Goal: Information Seeking & Learning: Compare options

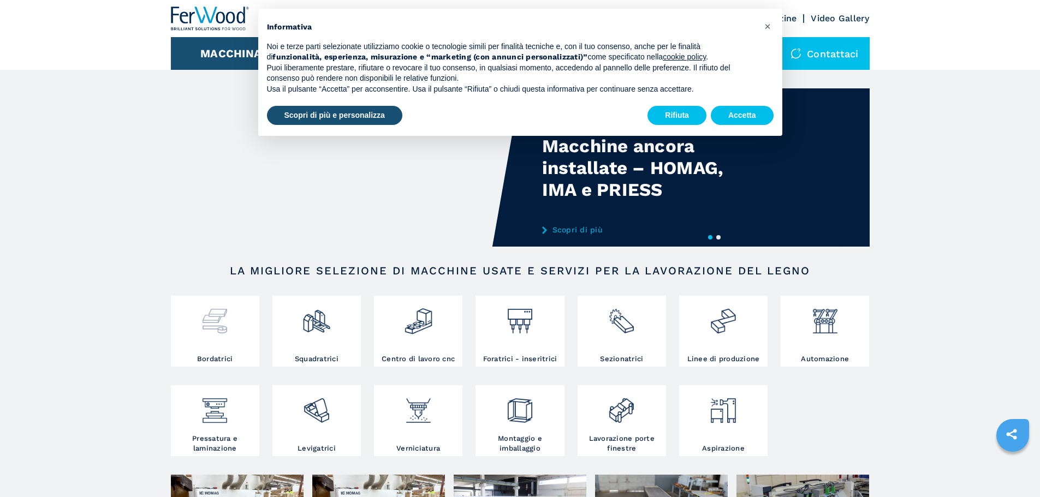
click at [210, 328] on img at bounding box center [214, 317] width 29 height 37
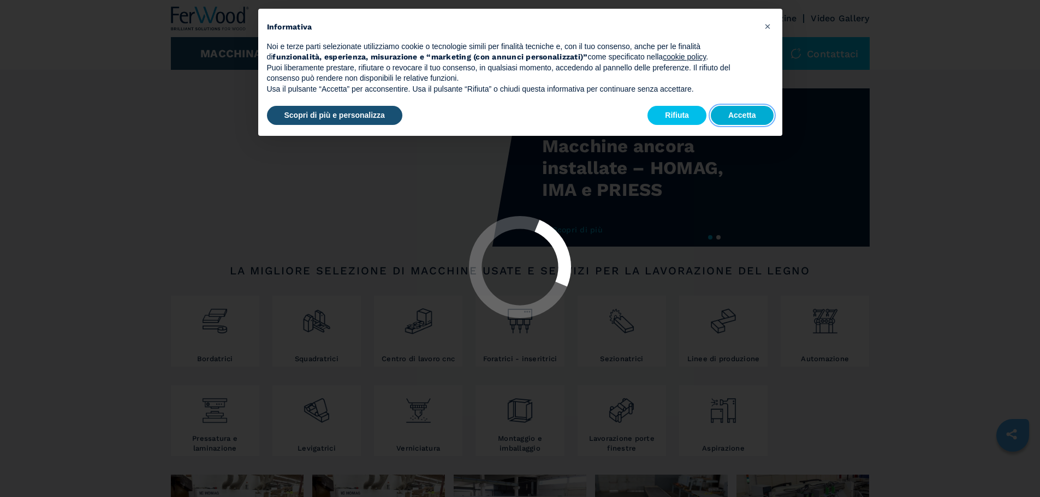
click at [758, 110] on button "Accetta" at bounding box center [742, 116] width 63 height 20
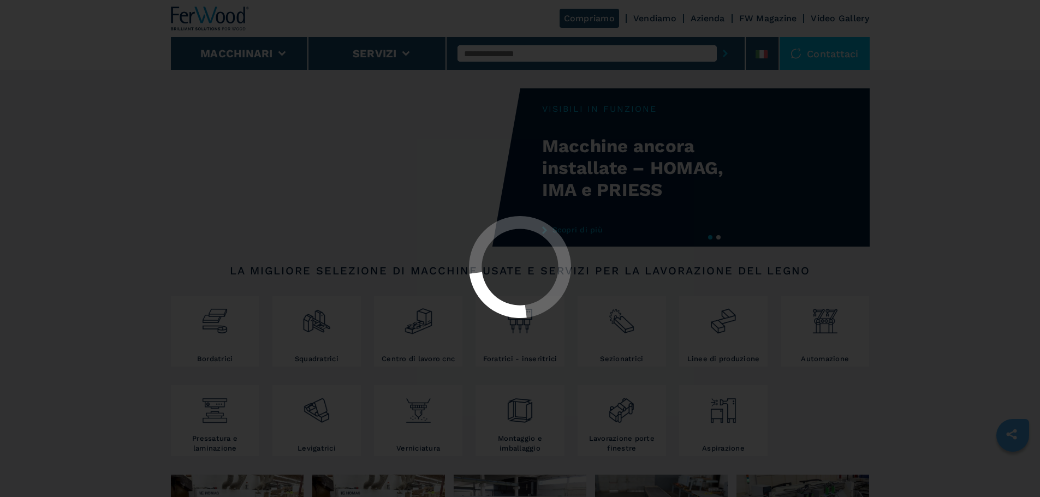
select select "**********"
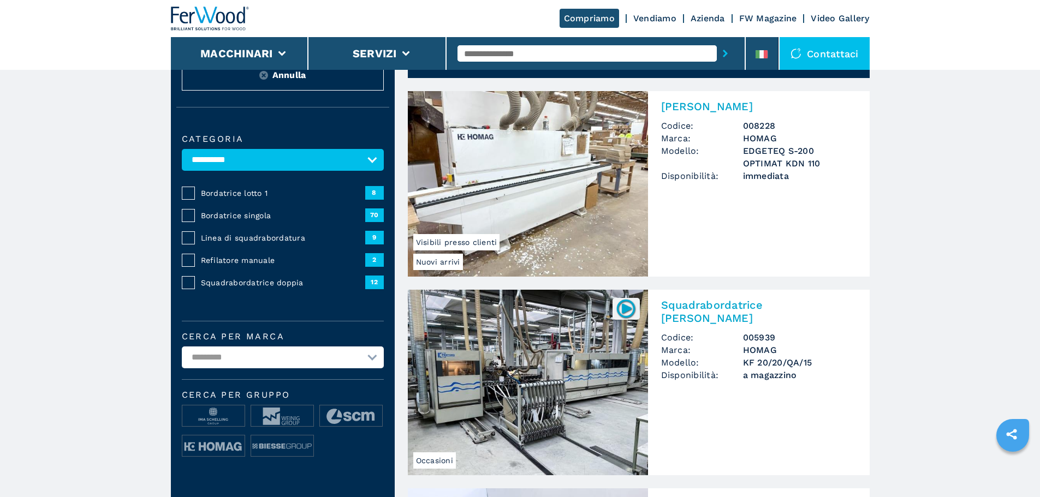
scroll to position [55, 0]
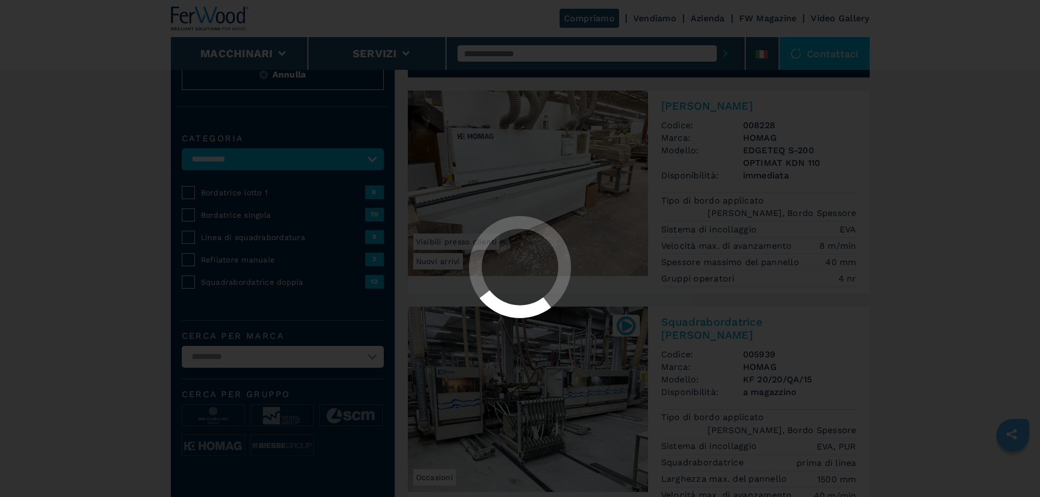
select select "**********"
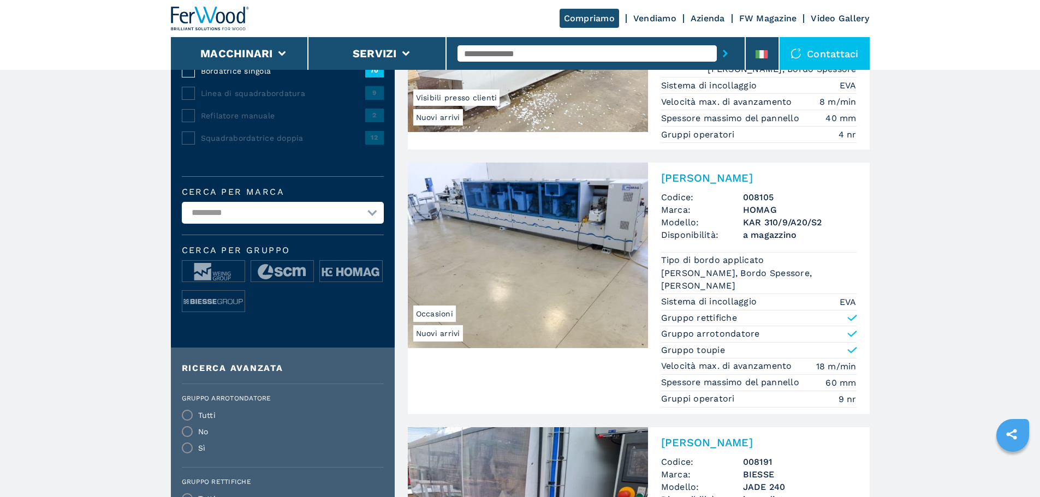
scroll to position [218, 0]
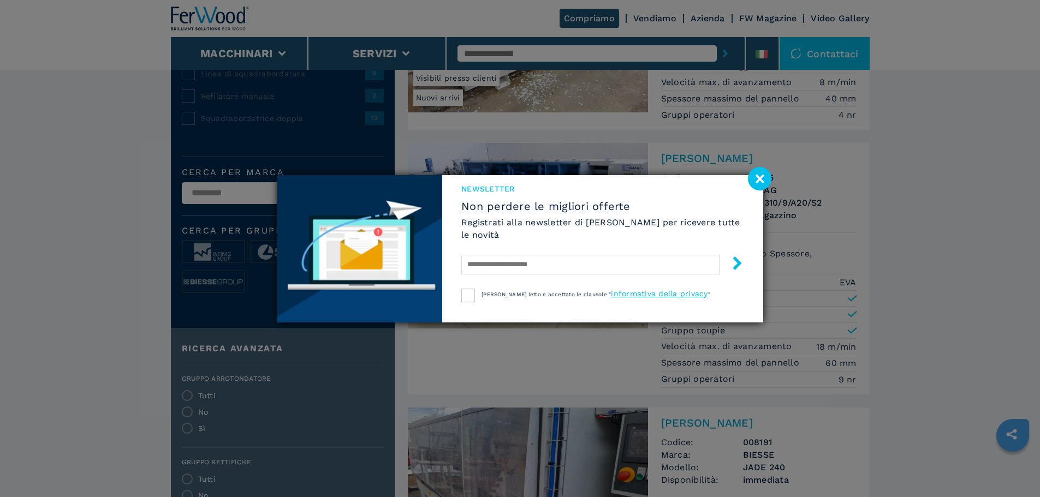
click at [752, 176] on image at bounding box center [759, 178] width 23 height 23
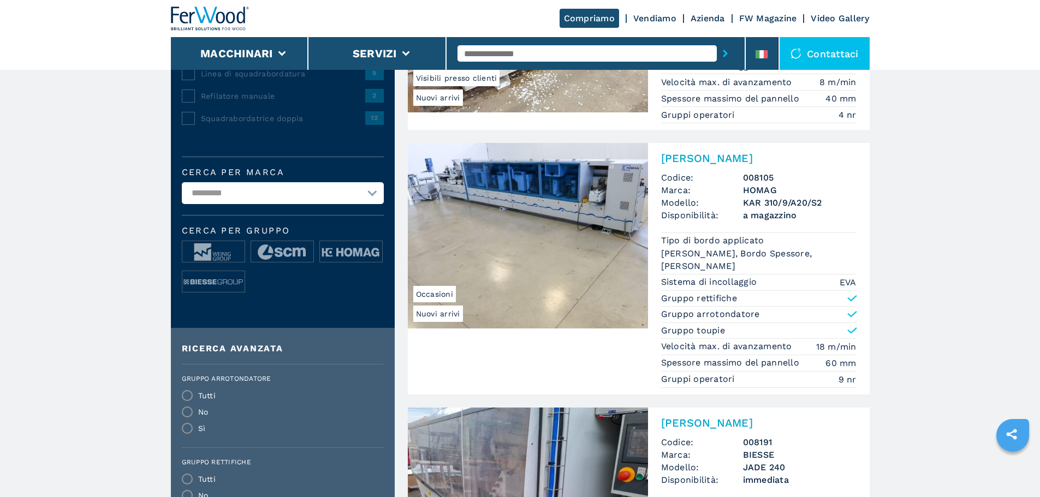
click at [369, 199] on select "**********" at bounding box center [283, 193] width 202 height 22
select select "*****"
click at [182, 190] on select "**********" at bounding box center [283, 193] width 202 height 22
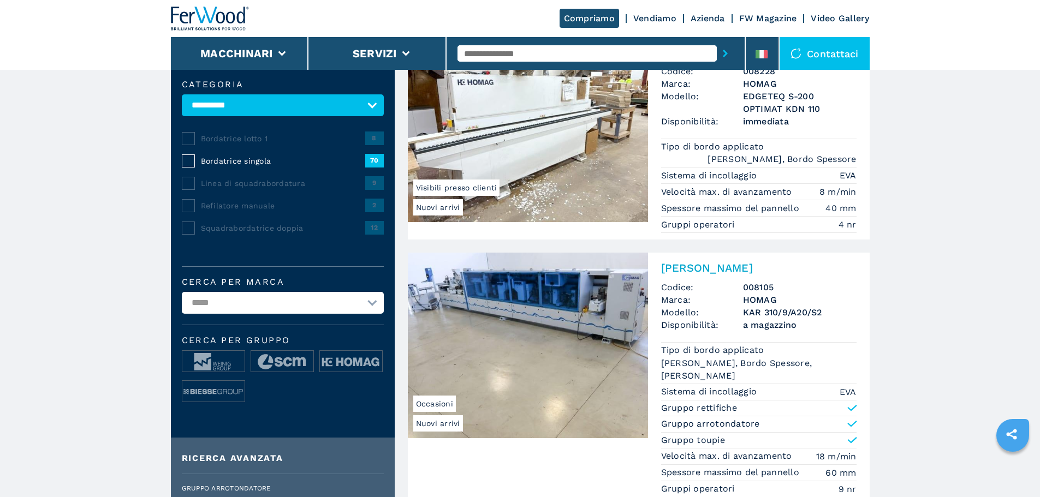
scroll to position [109, 0]
click at [304, 292] on select "**********" at bounding box center [283, 303] width 202 height 22
click at [182, 292] on select "**********" at bounding box center [283, 303] width 202 height 22
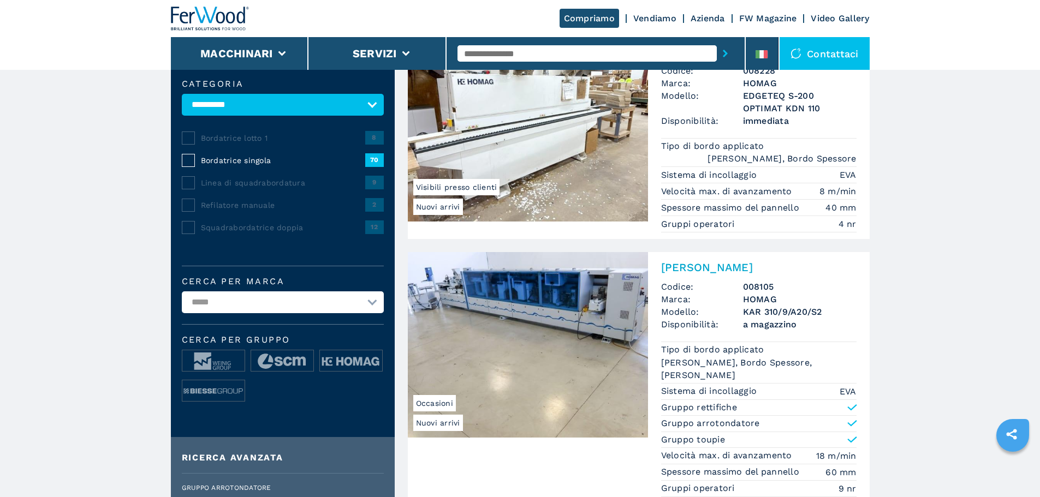
click at [182, 21] on img at bounding box center [210, 19] width 79 height 24
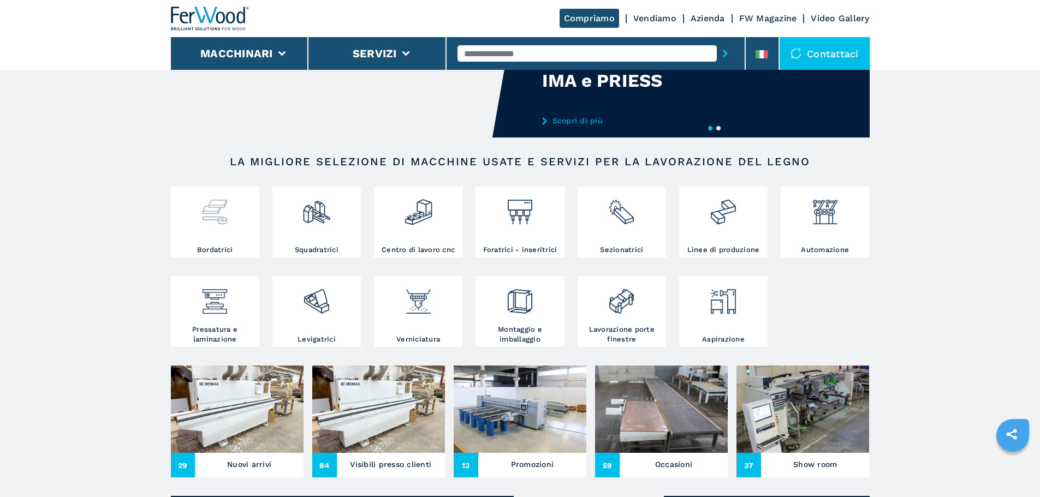
click at [205, 227] on img at bounding box center [214, 207] width 29 height 37
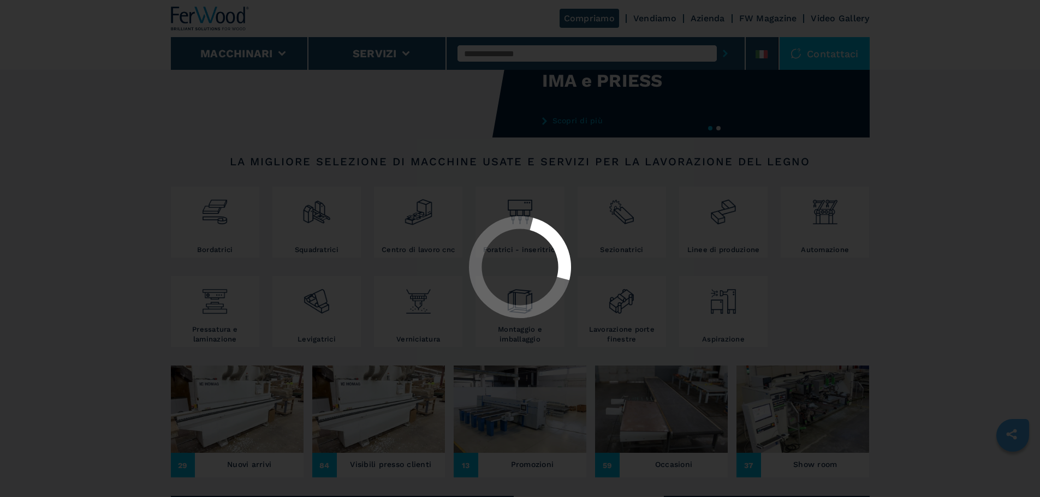
select select "**********"
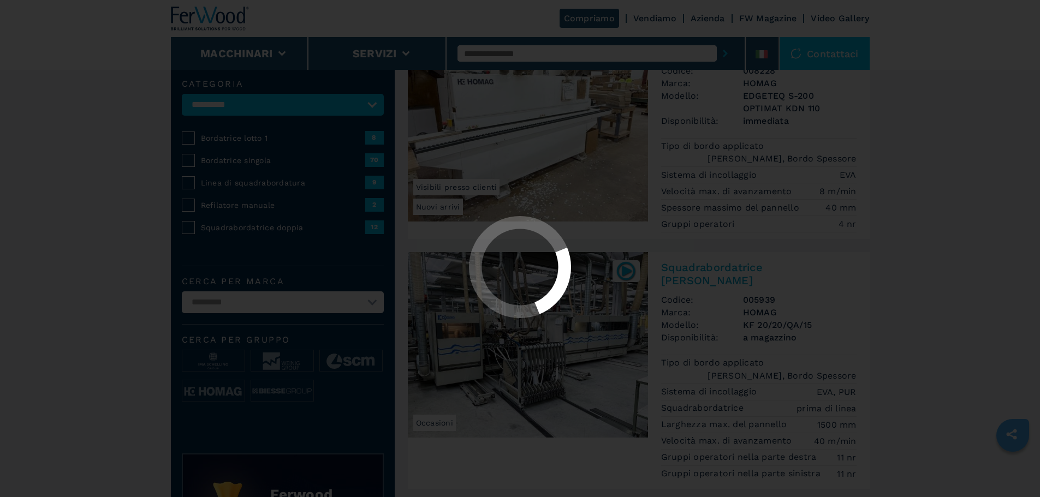
select select "**********"
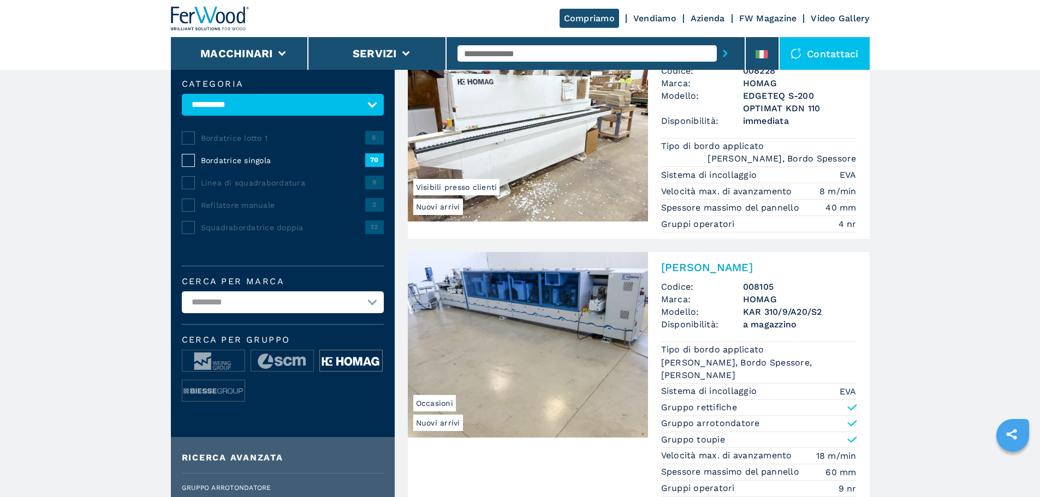
click at [330, 364] on img at bounding box center [351, 362] width 62 height 22
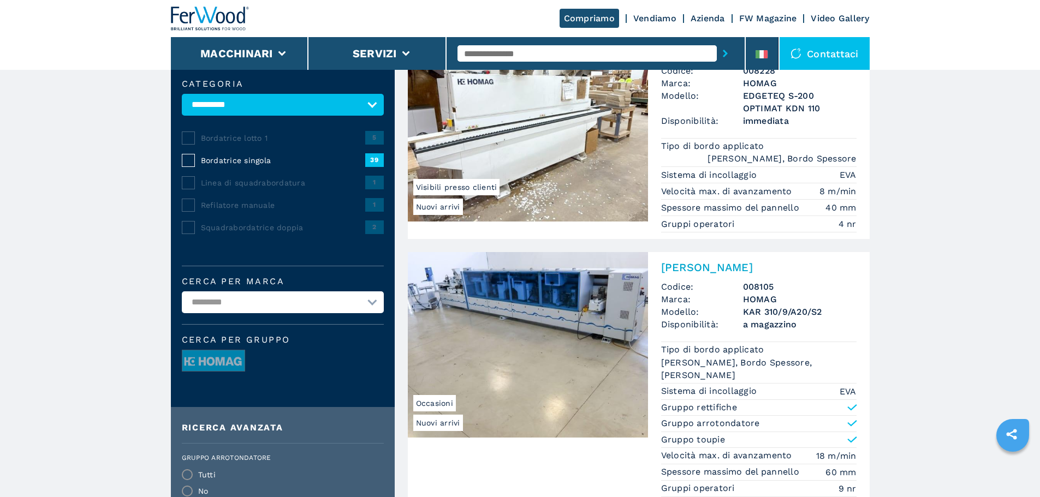
click at [267, 292] on select "**********" at bounding box center [283, 303] width 202 height 22
select select "*****"
click at [182, 292] on select "**********" at bounding box center [283, 303] width 202 height 22
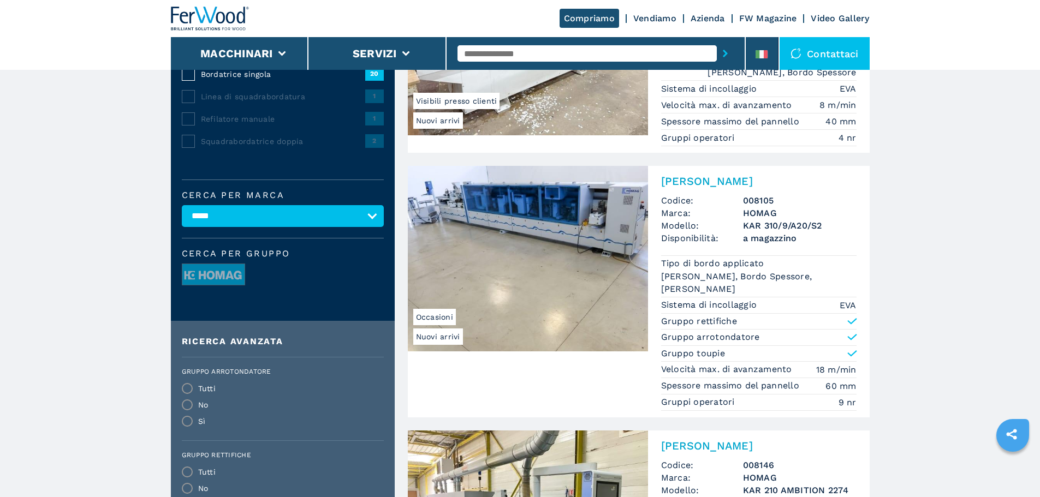
scroll to position [215, 0]
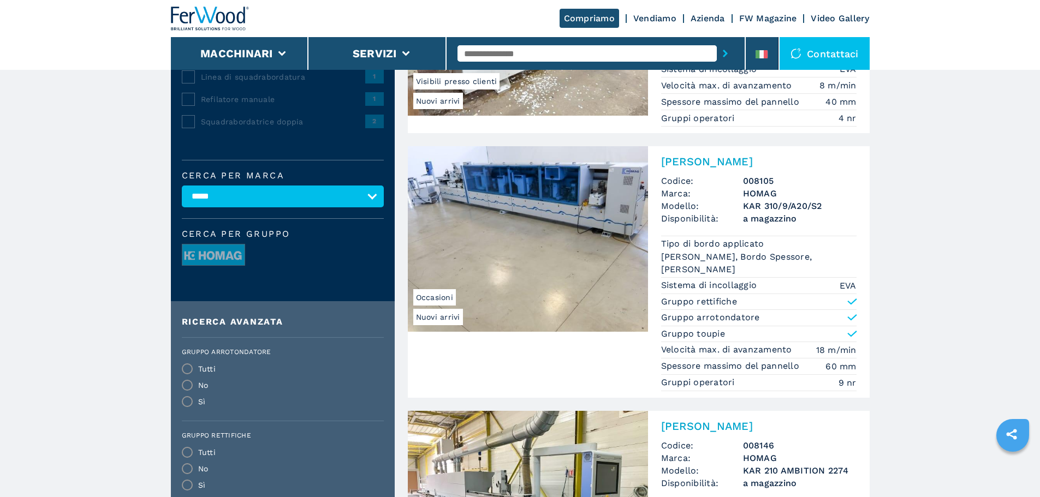
click at [572, 192] on img at bounding box center [528, 239] width 240 height 186
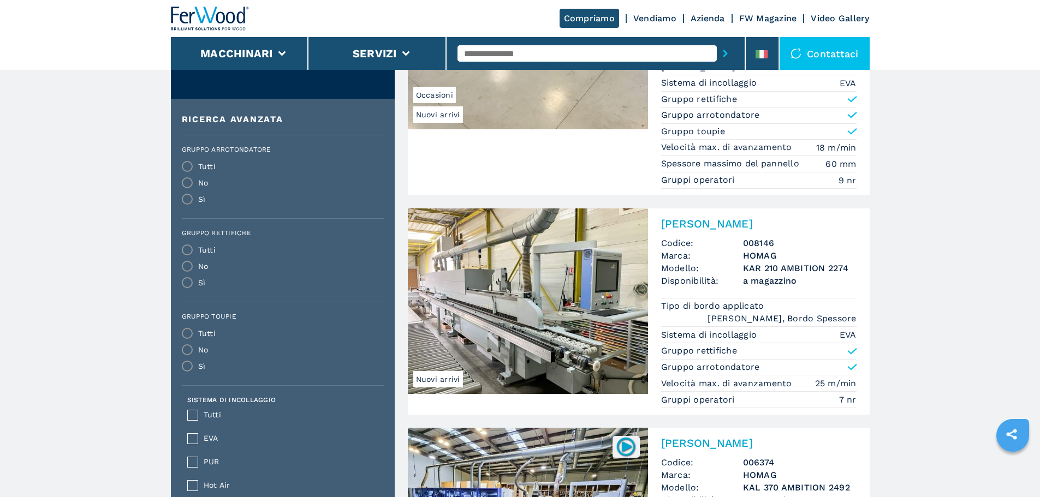
scroll to position [437, 0]
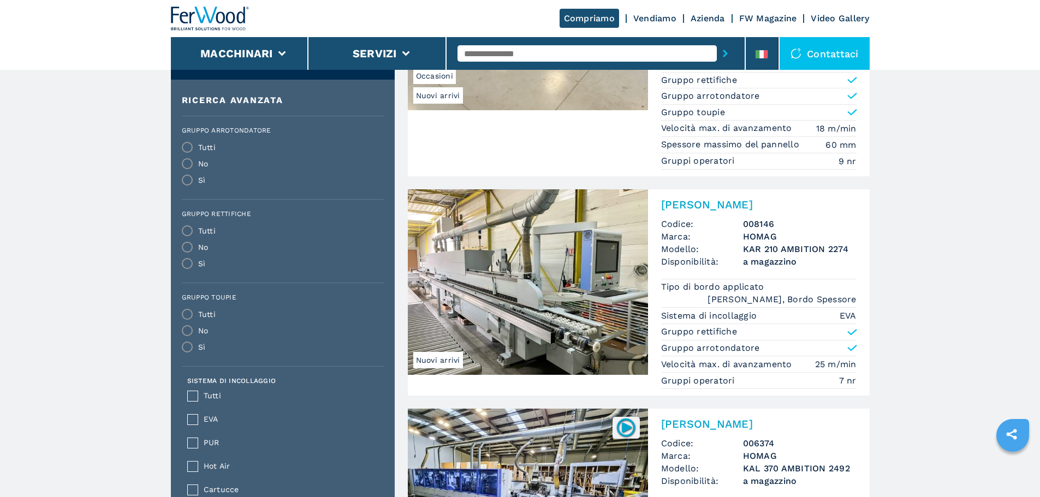
click at [549, 310] on img at bounding box center [528, 282] width 240 height 186
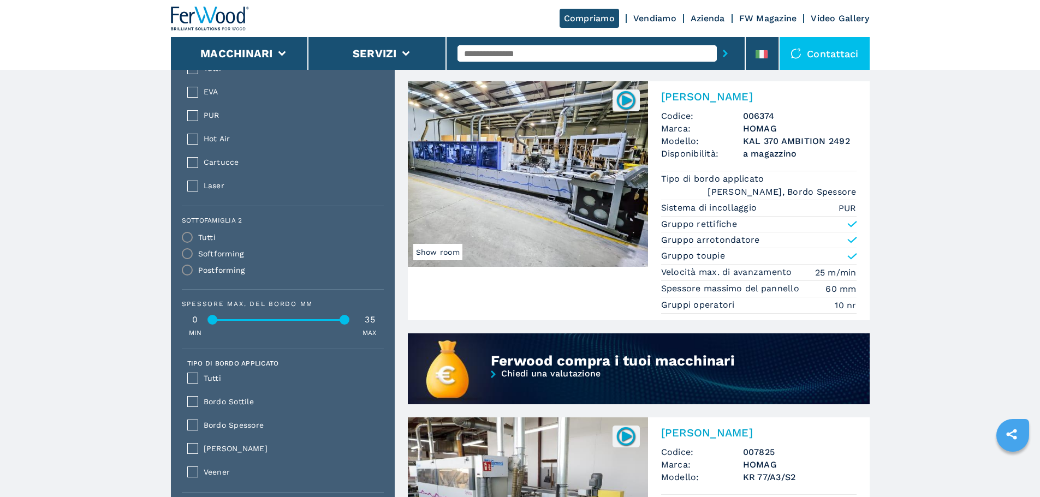
scroll to position [710, 0]
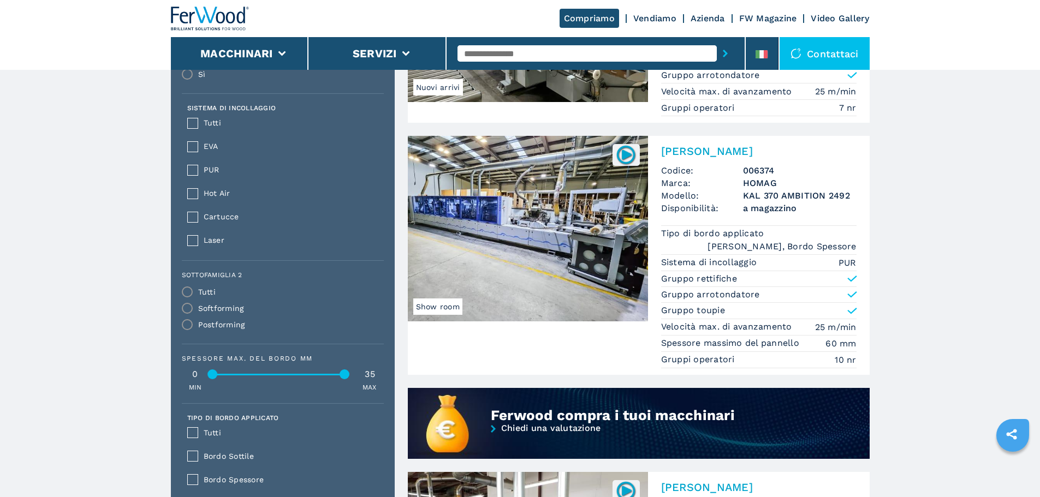
click at [608, 248] on img at bounding box center [528, 229] width 240 height 186
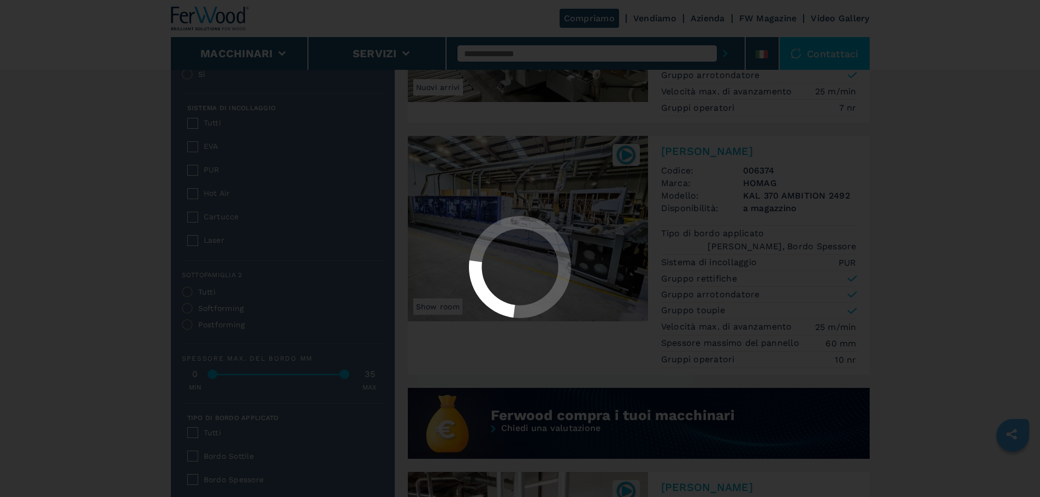
scroll to position [0, 0]
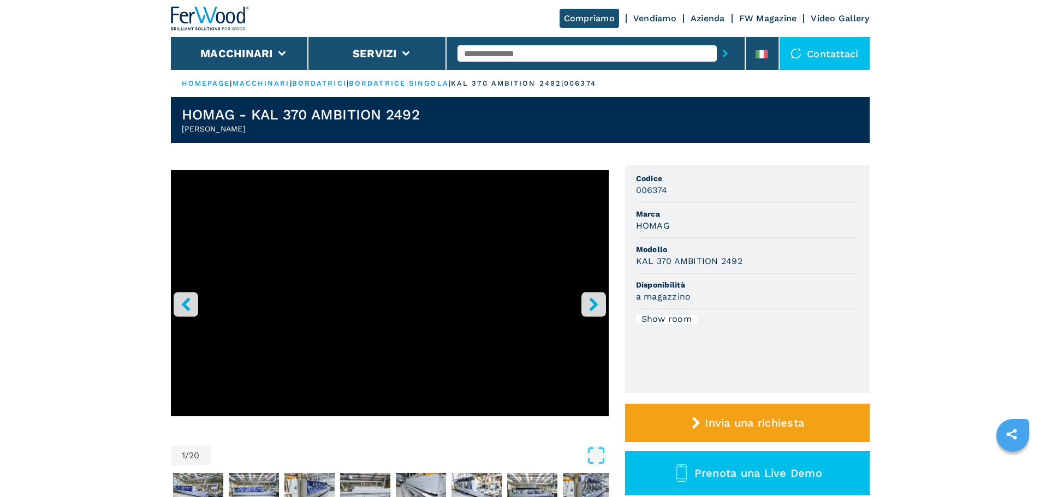
click at [595, 304] on icon "right-button" at bounding box center [593, 305] width 9 height 14
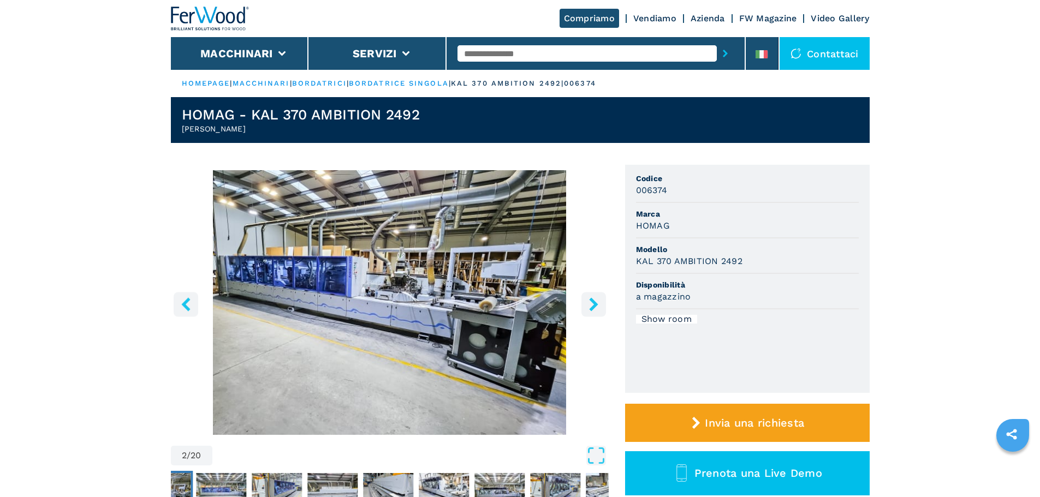
click at [595, 304] on icon "right-button" at bounding box center [593, 305] width 9 height 14
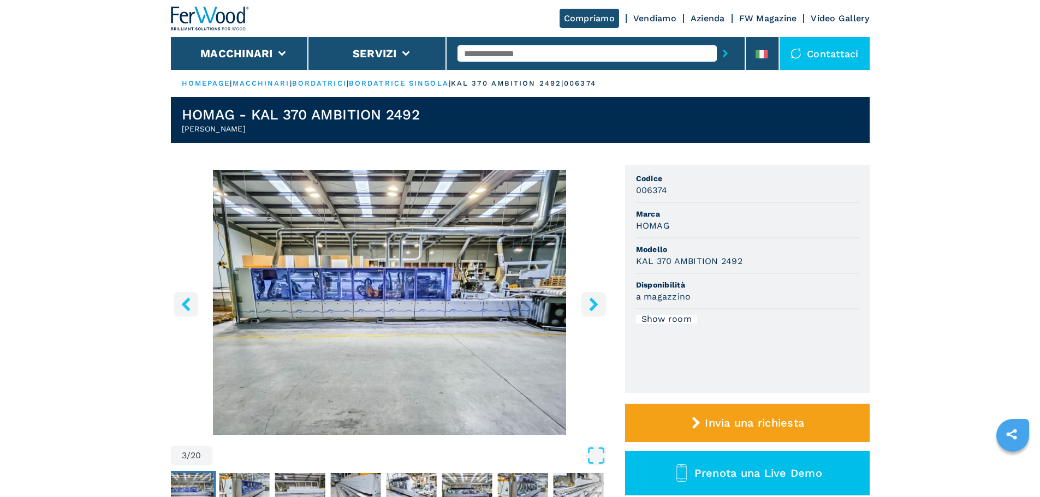
click at [595, 304] on icon "right-button" at bounding box center [593, 305] width 9 height 14
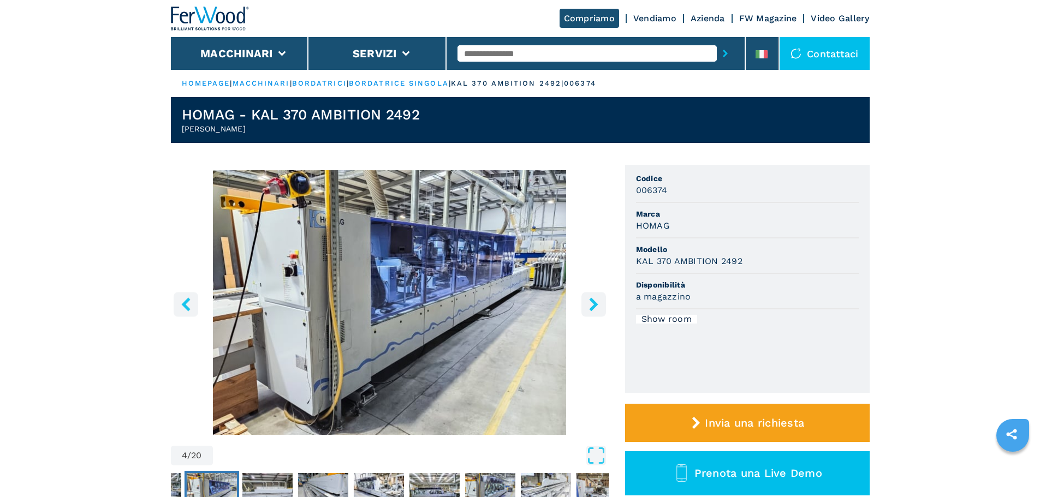
click at [595, 304] on icon "right-button" at bounding box center [593, 305] width 9 height 14
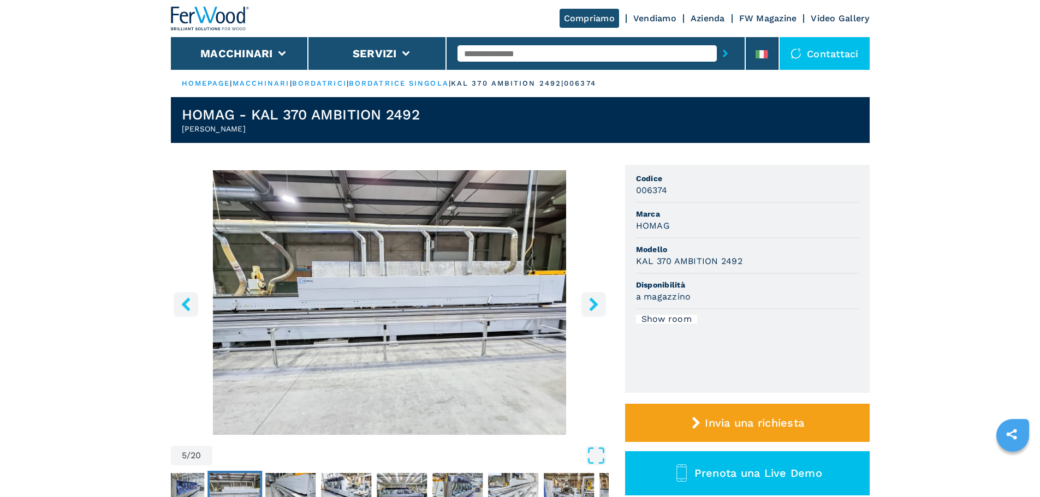
click at [595, 304] on icon "right-button" at bounding box center [593, 305] width 9 height 14
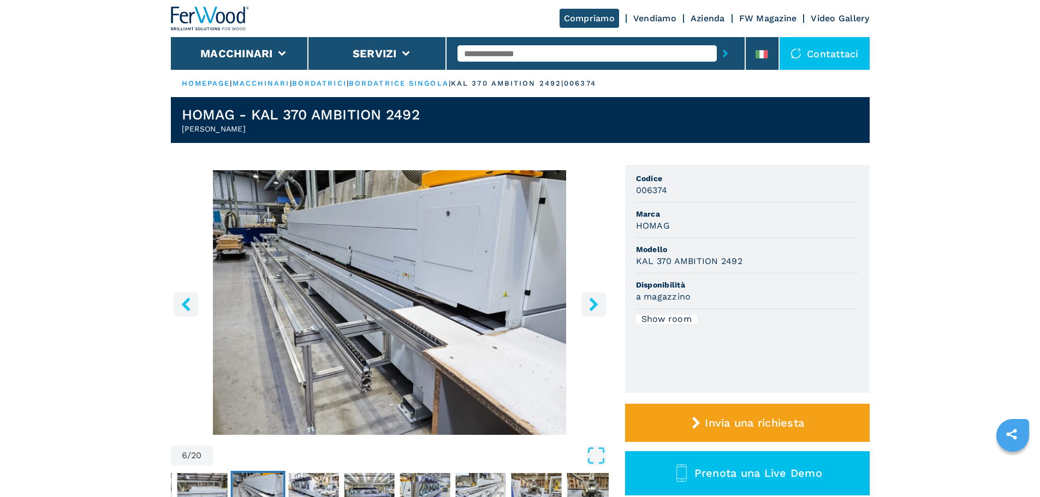
click at [595, 304] on icon "right-button" at bounding box center [593, 305] width 9 height 14
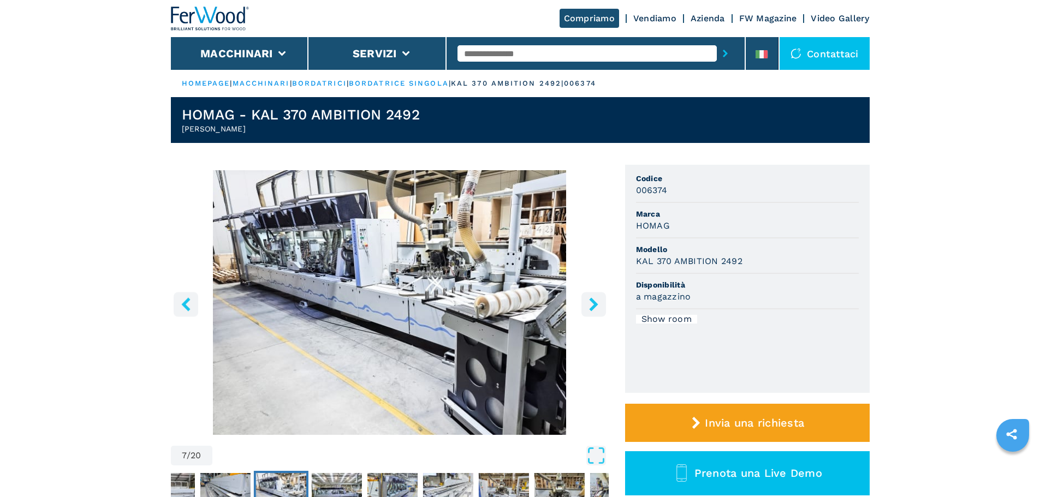
click at [595, 304] on icon "right-button" at bounding box center [593, 305] width 9 height 14
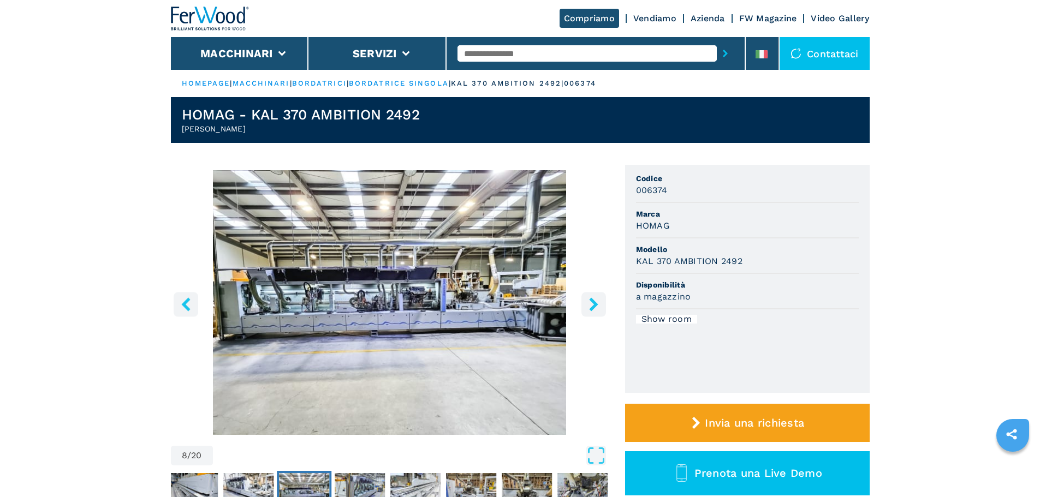
click at [595, 304] on icon "right-button" at bounding box center [593, 305] width 9 height 14
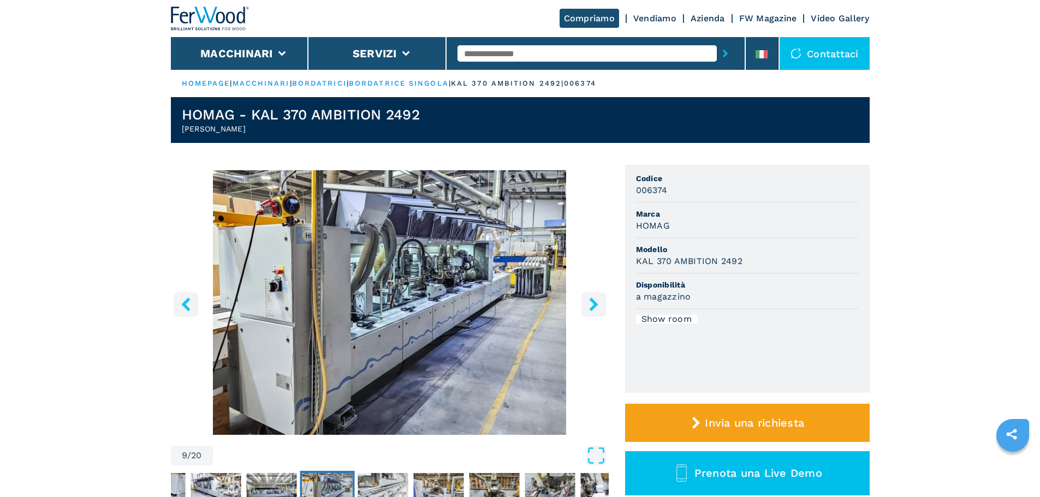
click at [595, 304] on icon "right-button" at bounding box center [593, 305] width 9 height 14
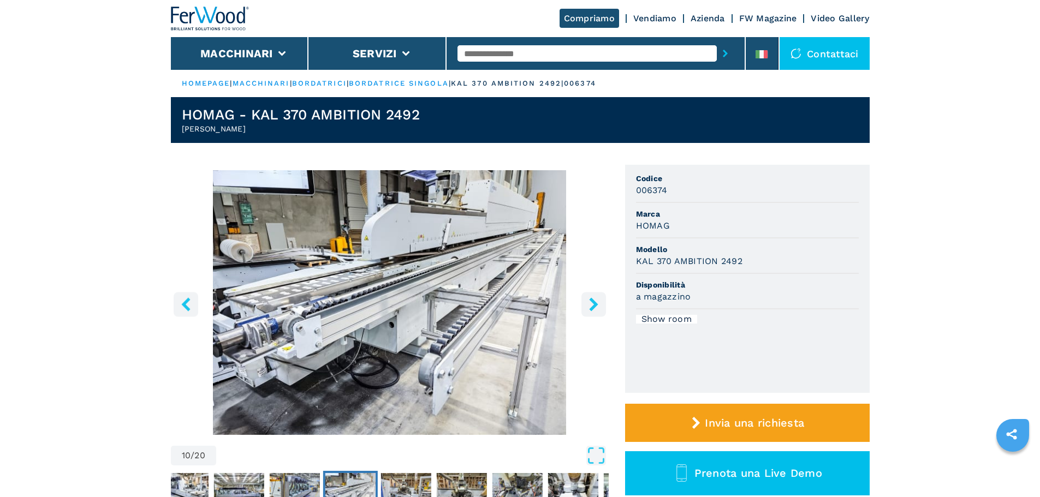
click at [594, 304] on icon "right-button" at bounding box center [593, 305] width 9 height 14
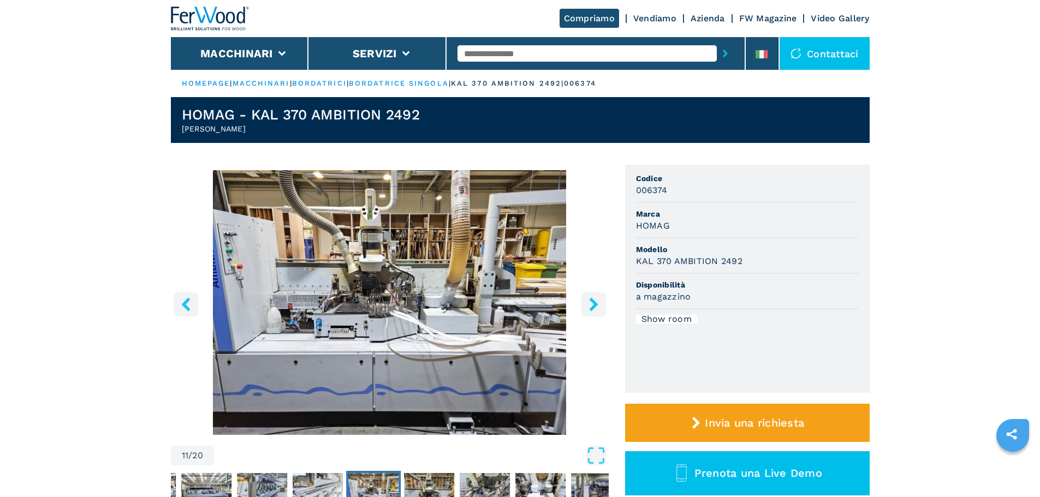
click at [594, 304] on icon "right-button" at bounding box center [593, 305] width 9 height 14
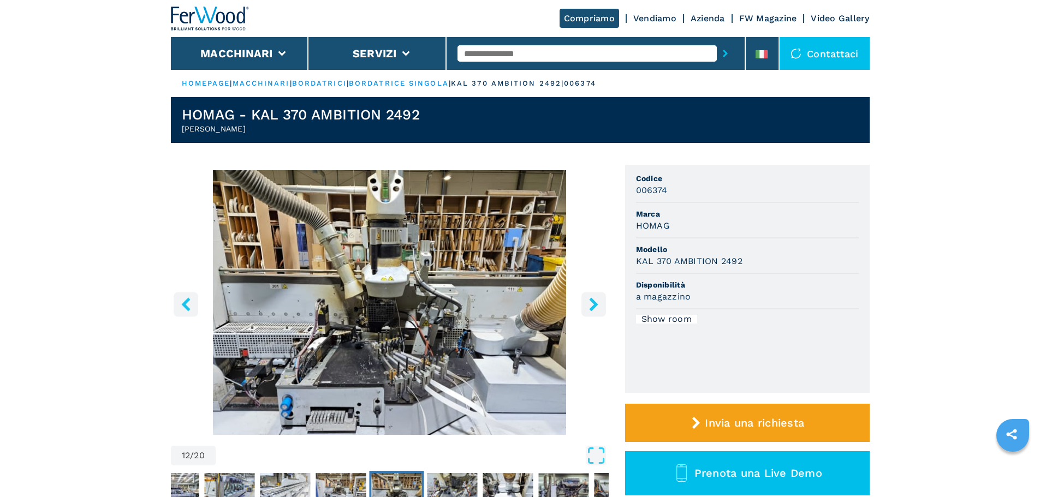
click at [594, 304] on icon "right-button" at bounding box center [593, 305] width 9 height 14
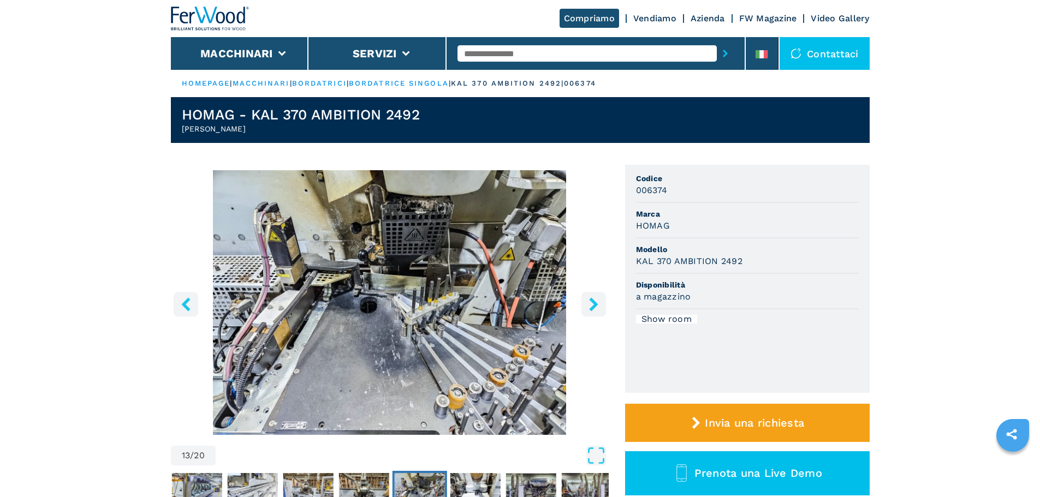
click at [594, 304] on icon "right-button" at bounding box center [593, 305] width 9 height 14
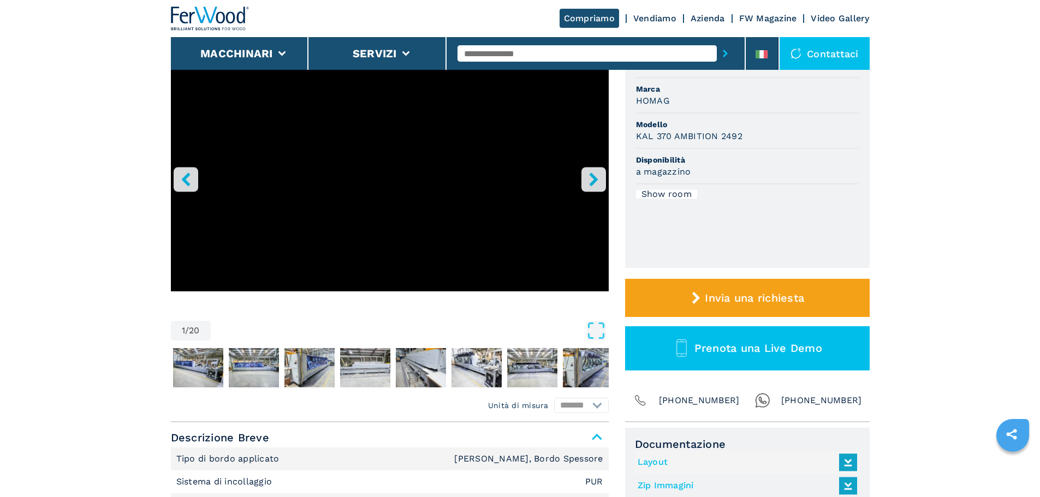
scroll to position [164, 0]
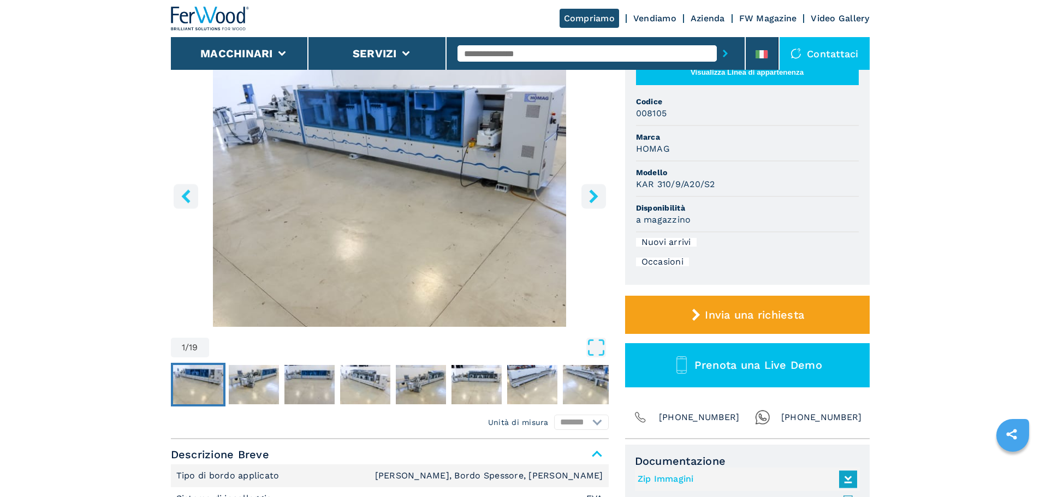
click at [585, 191] on button "right-button" at bounding box center [593, 196] width 25 height 25
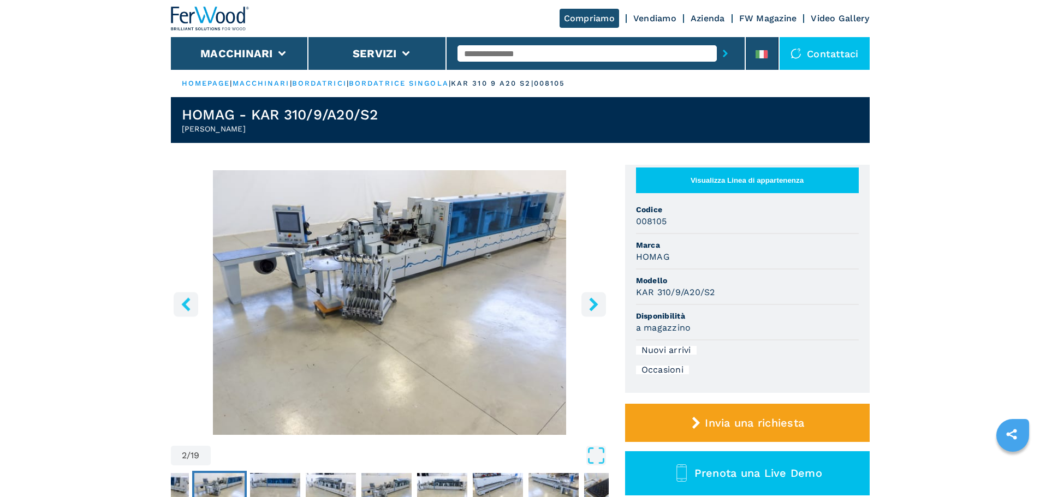
click at [595, 302] on icon "right-button" at bounding box center [593, 305] width 9 height 14
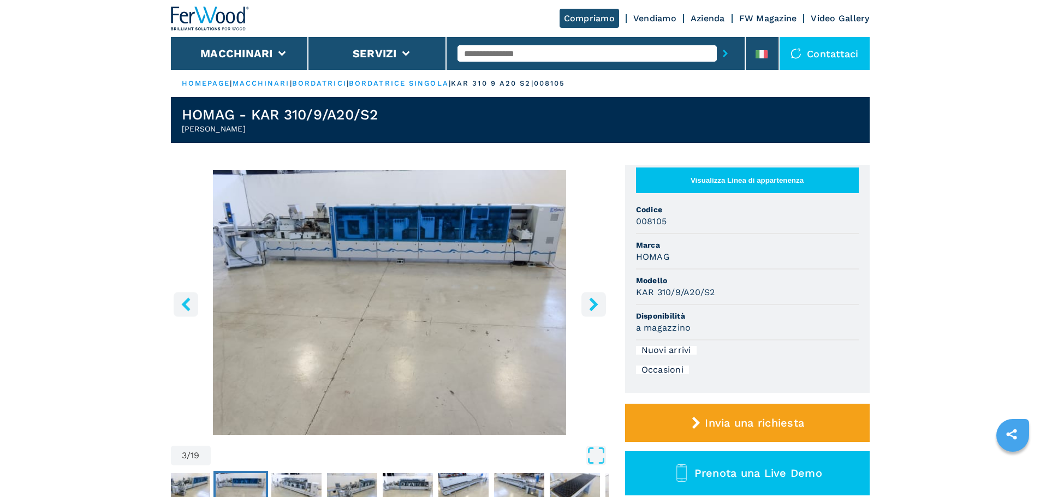
click at [595, 302] on icon "right-button" at bounding box center [593, 305] width 9 height 14
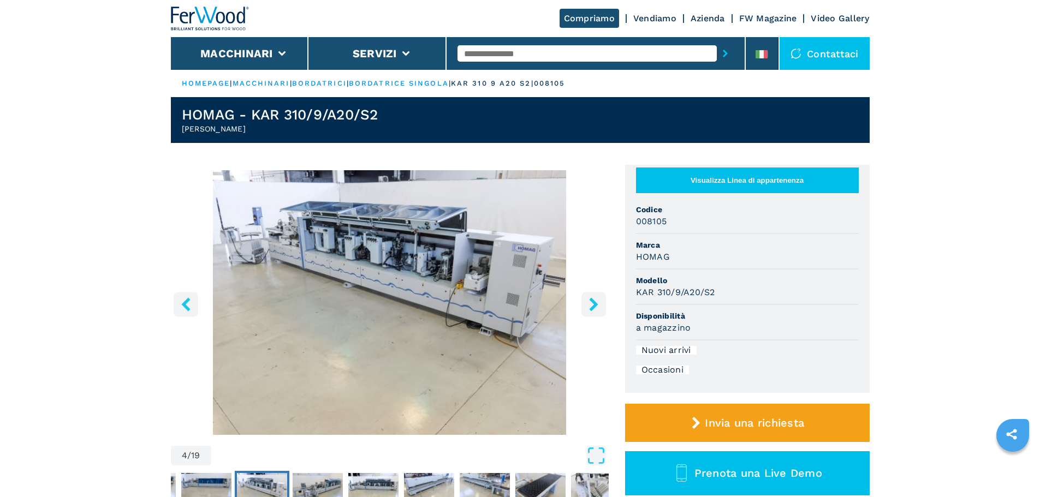
click at [595, 302] on icon "right-button" at bounding box center [593, 305] width 9 height 14
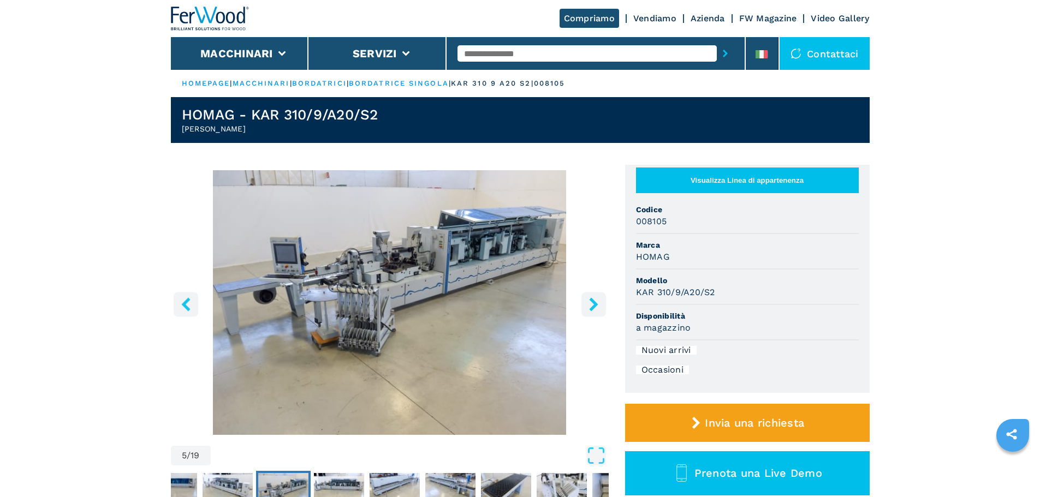
click at [595, 302] on icon "right-button" at bounding box center [593, 305] width 9 height 14
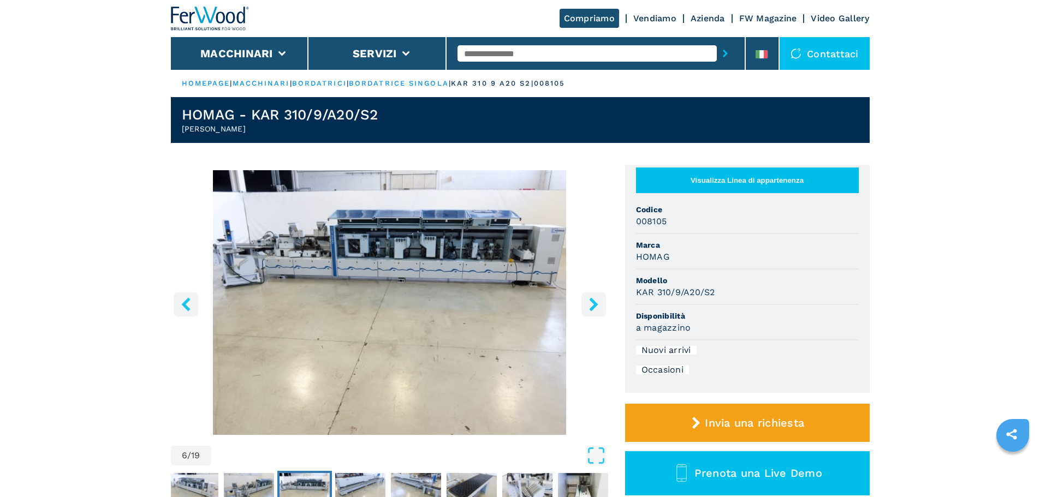
click at [595, 302] on icon "right-button" at bounding box center [593, 305] width 9 height 14
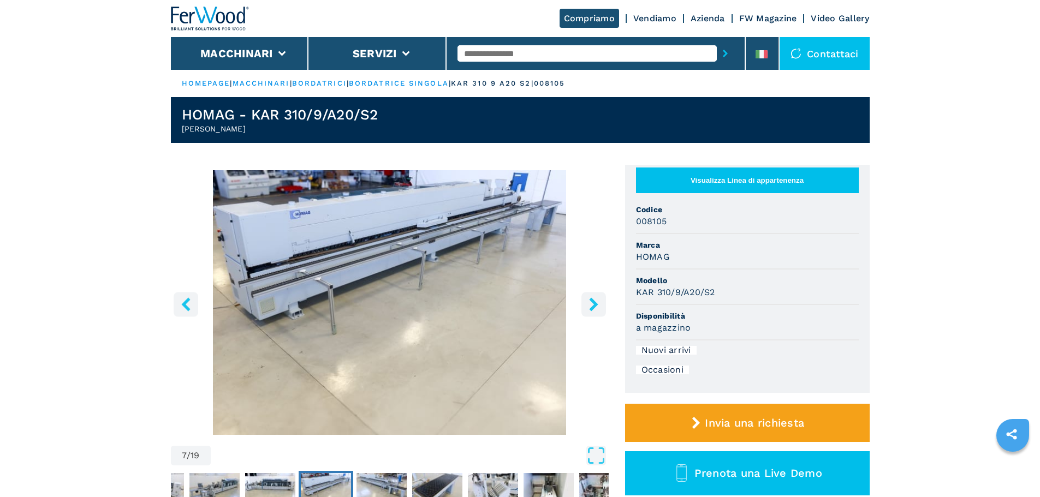
click at [595, 302] on icon "right-button" at bounding box center [593, 305] width 9 height 14
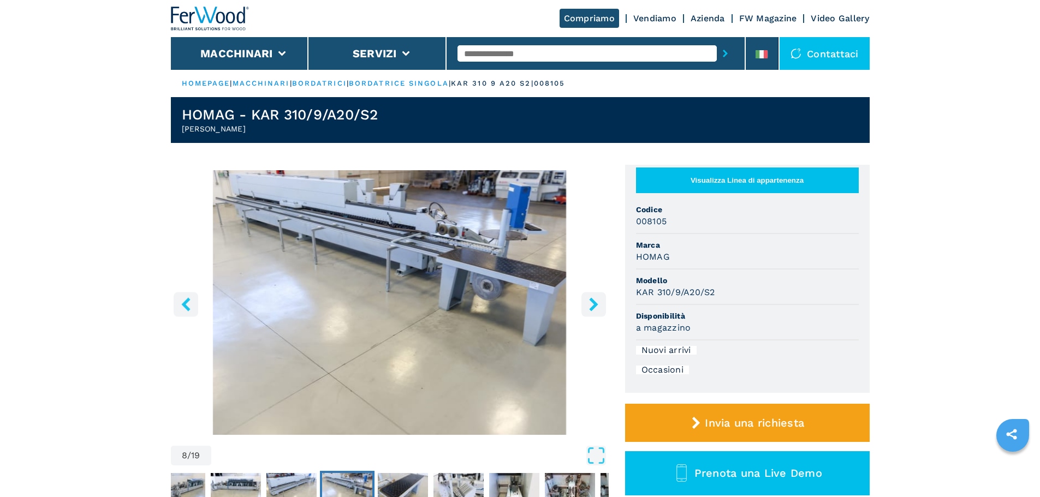
click at [595, 302] on icon "right-button" at bounding box center [593, 305] width 9 height 14
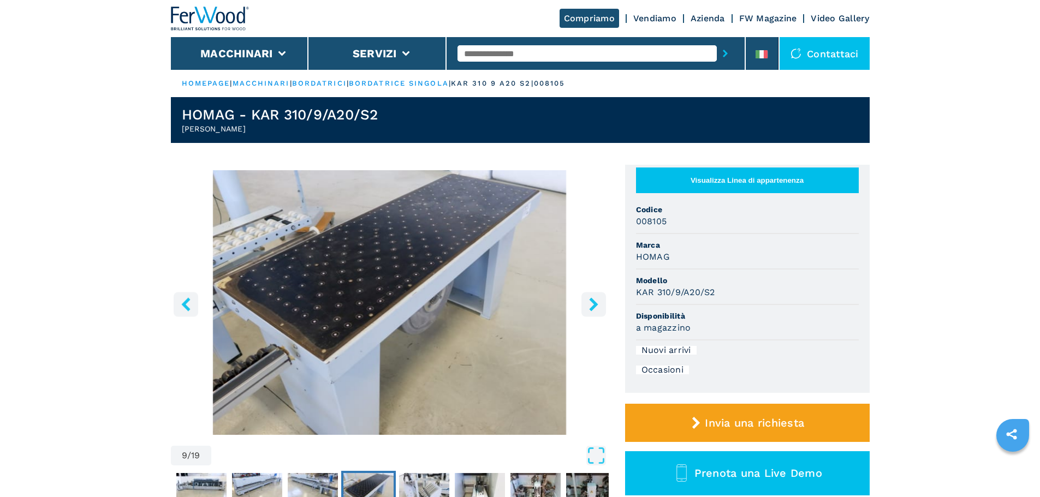
click at [595, 302] on icon "right-button" at bounding box center [593, 305] width 9 height 14
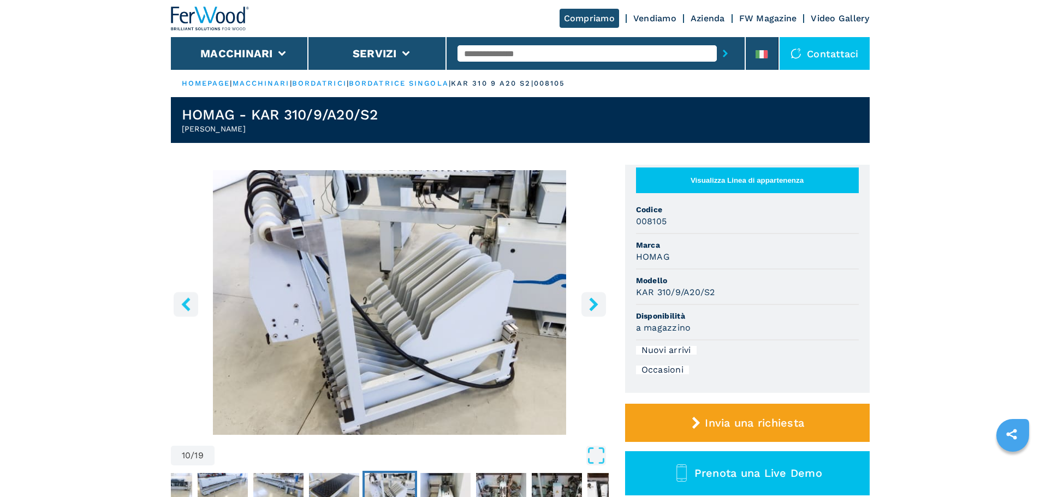
click at [179, 296] on button "left-button" at bounding box center [186, 304] width 25 height 25
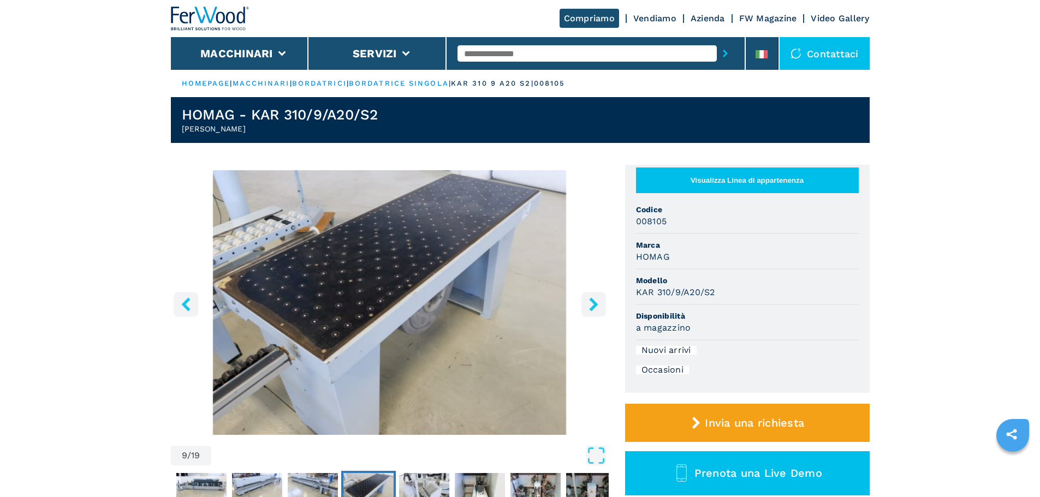
click at [589, 305] on icon "right-button" at bounding box center [594, 305] width 14 height 14
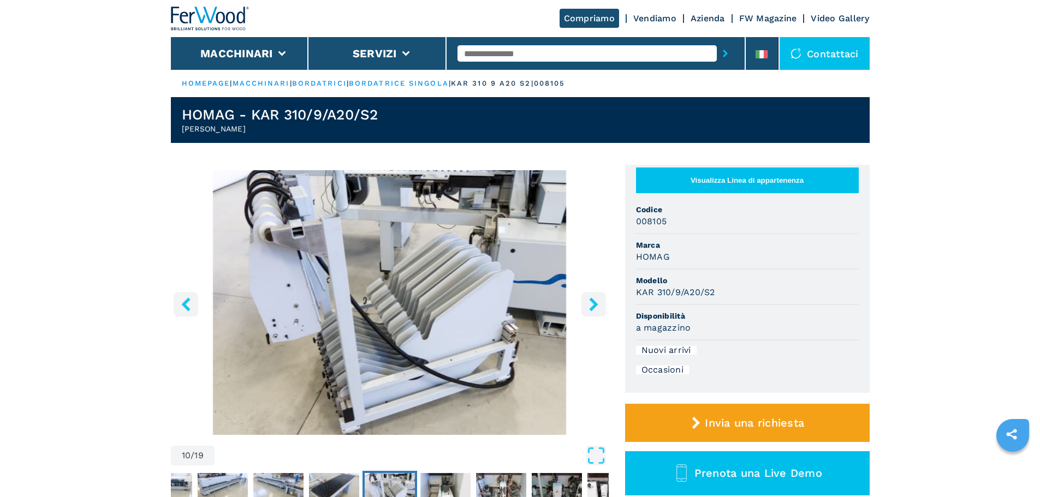
click at [589, 305] on icon "right-button" at bounding box center [594, 305] width 14 height 14
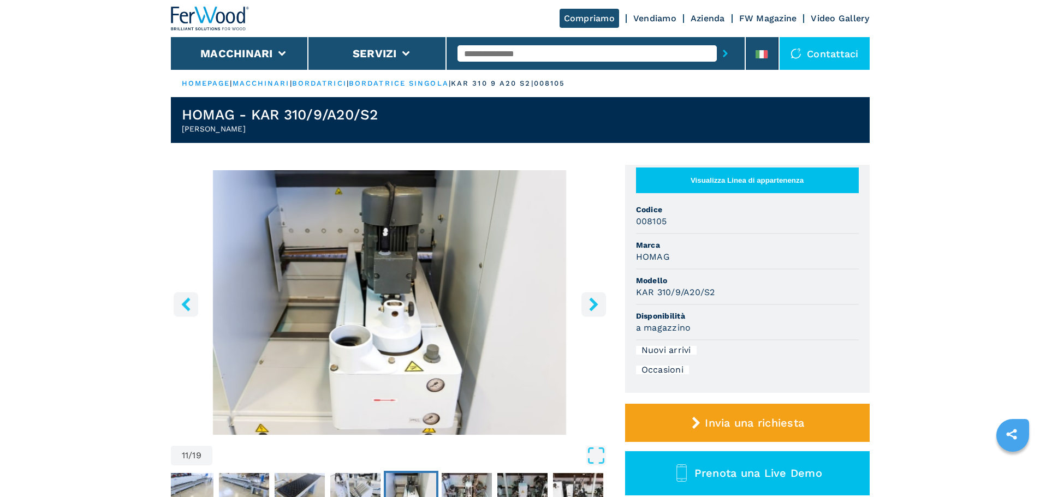
click at [589, 305] on icon "right-button" at bounding box center [594, 305] width 14 height 14
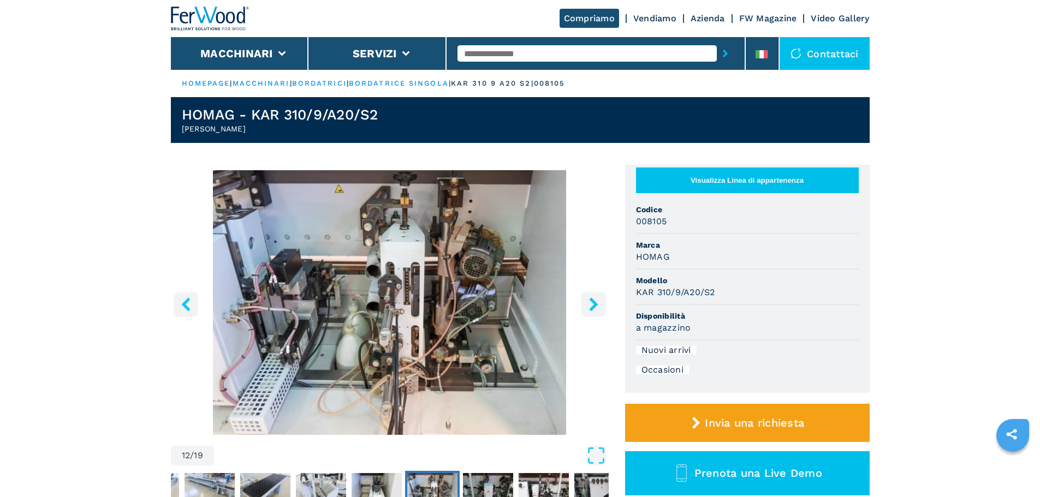
click at [589, 305] on icon "right-button" at bounding box center [594, 305] width 14 height 14
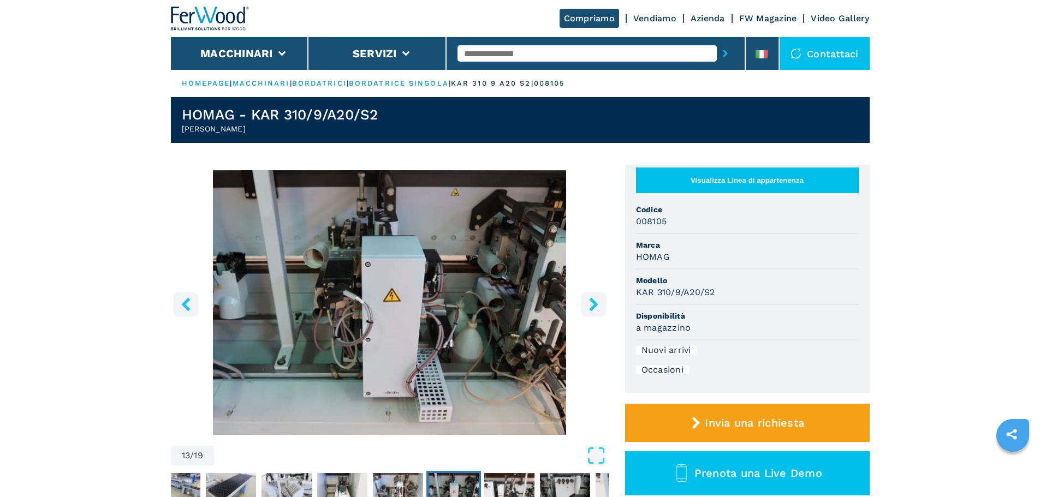
click at [589, 305] on icon "right-button" at bounding box center [594, 305] width 14 height 14
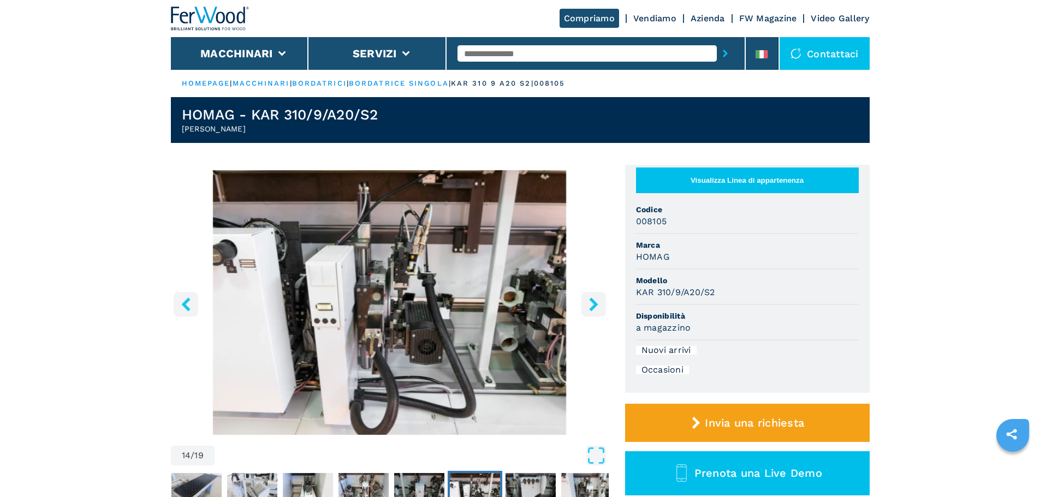
click at [589, 305] on icon "right-button" at bounding box center [594, 305] width 14 height 14
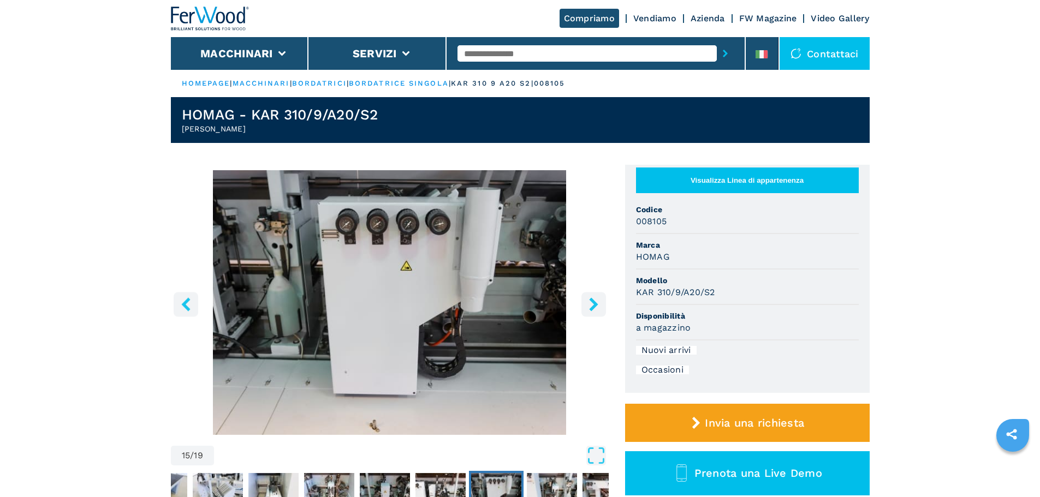
click at [589, 305] on icon "right-button" at bounding box center [594, 305] width 14 height 14
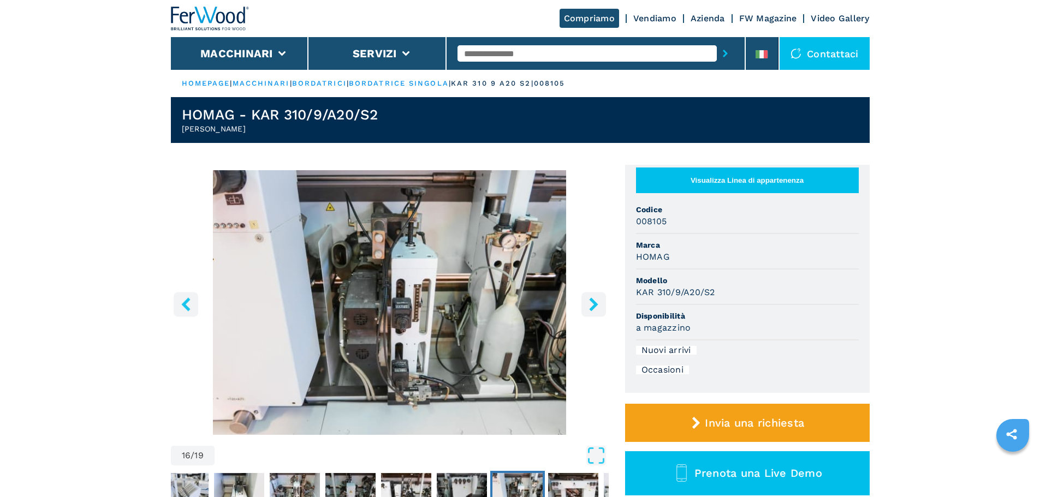
click at [589, 305] on icon "right-button" at bounding box center [594, 305] width 14 height 14
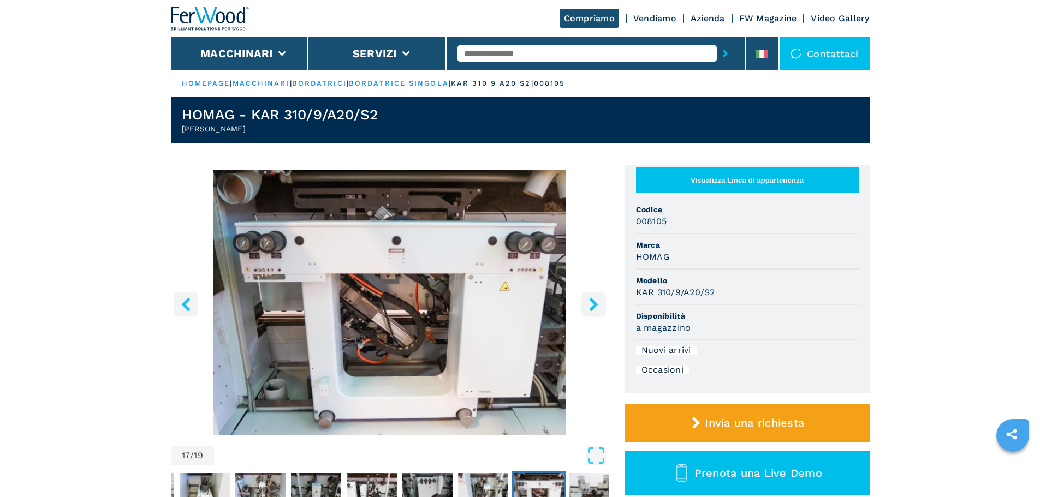
click at [589, 305] on icon "right-button" at bounding box center [594, 305] width 14 height 14
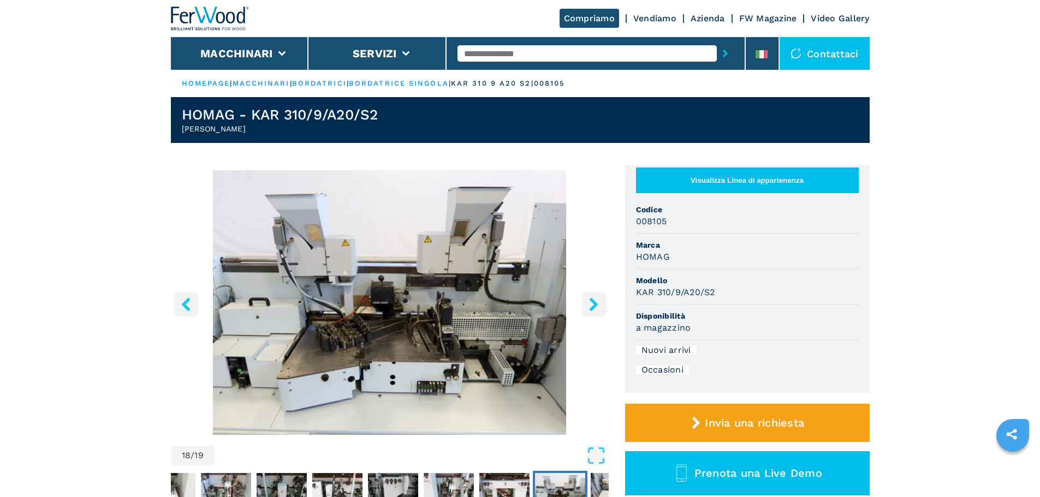
click at [589, 305] on icon "right-button" at bounding box center [594, 305] width 14 height 14
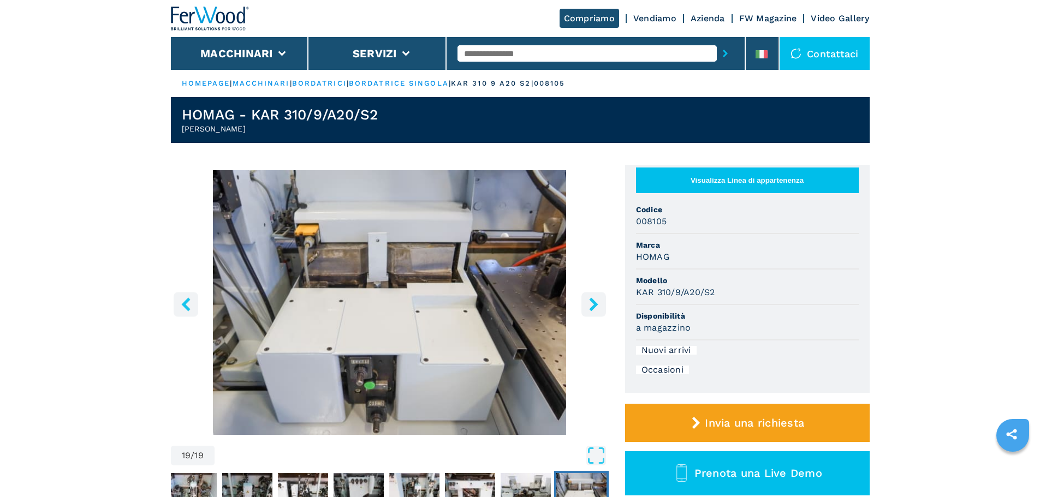
click at [589, 305] on icon "right-button" at bounding box center [594, 305] width 14 height 14
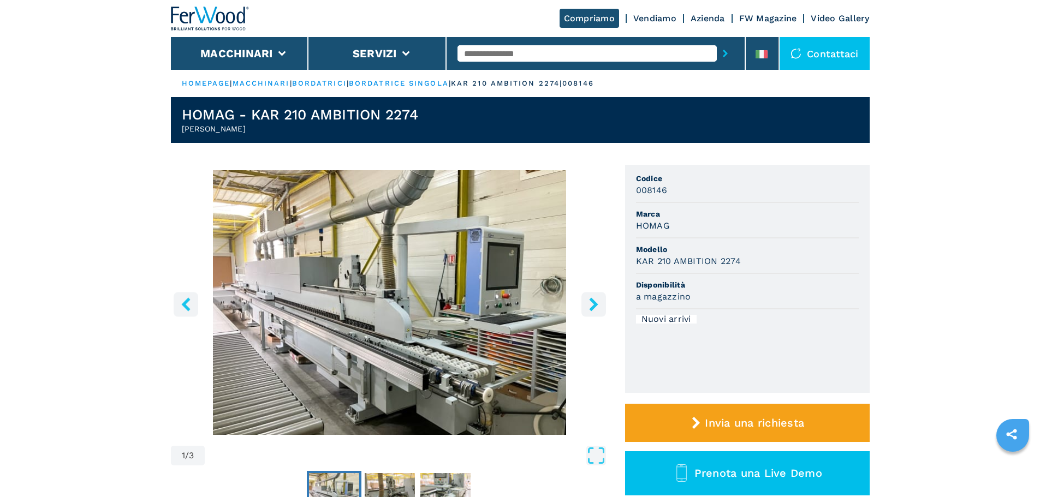
click at [595, 305] on icon "right-button" at bounding box center [593, 305] width 9 height 14
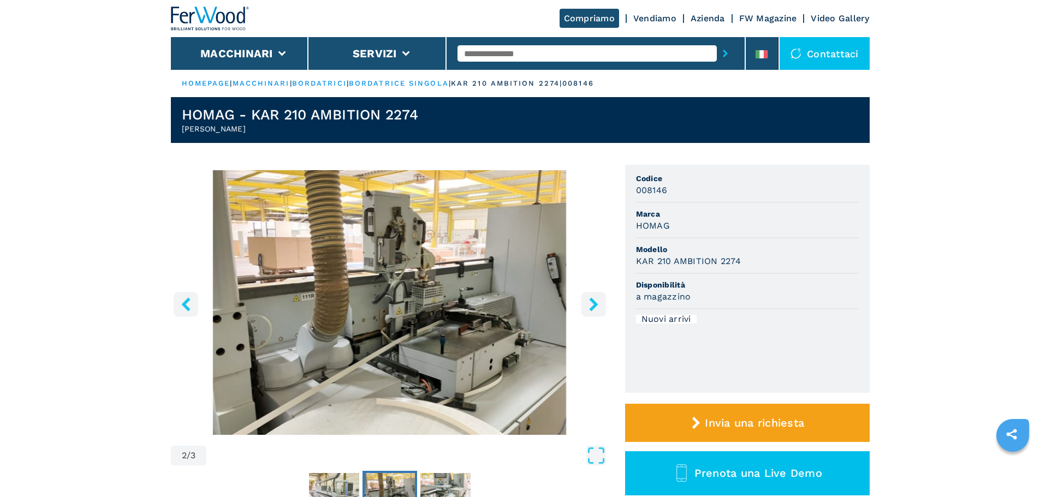
click at [595, 305] on icon "right-button" at bounding box center [593, 305] width 9 height 14
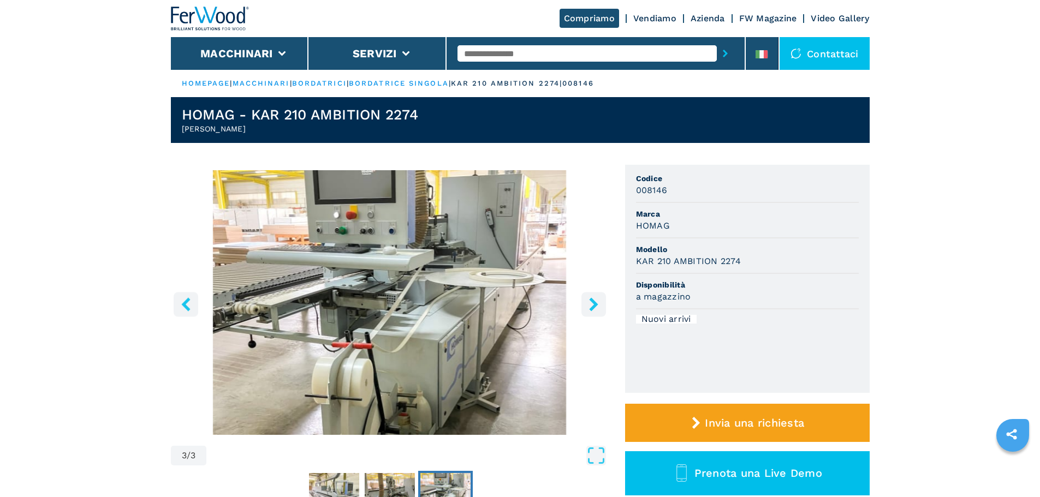
click at [595, 305] on icon "right-button" at bounding box center [593, 305] width 9 height 14
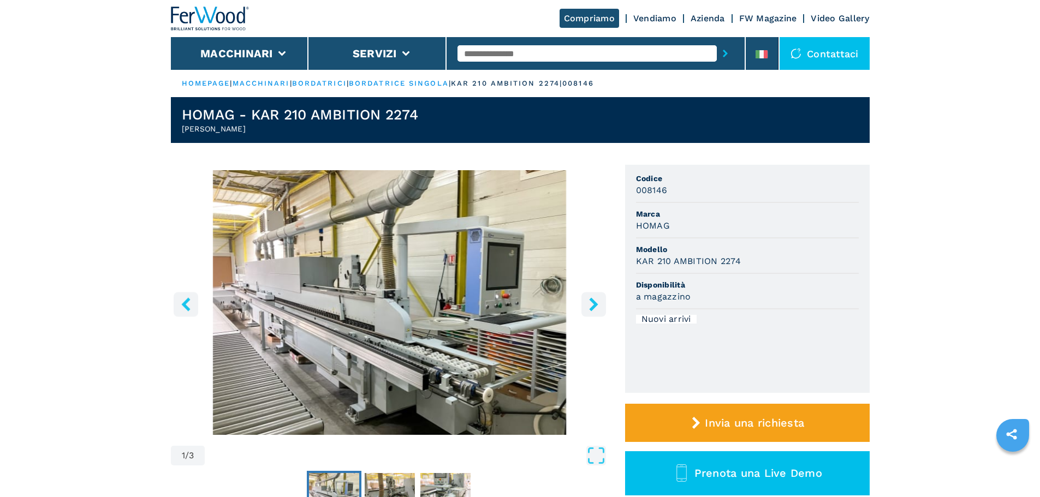
click at [595, 305] on icon "right-button" at bounding box center [593, 305] width 9 height 14
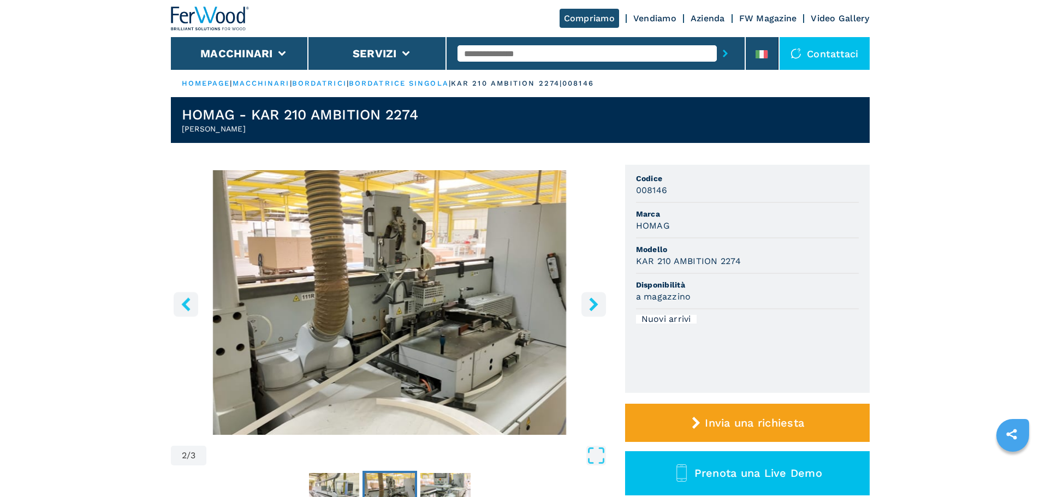
click at [595, 305] on icon "right-button" at bounding box center [593, 305] width 9 height 14
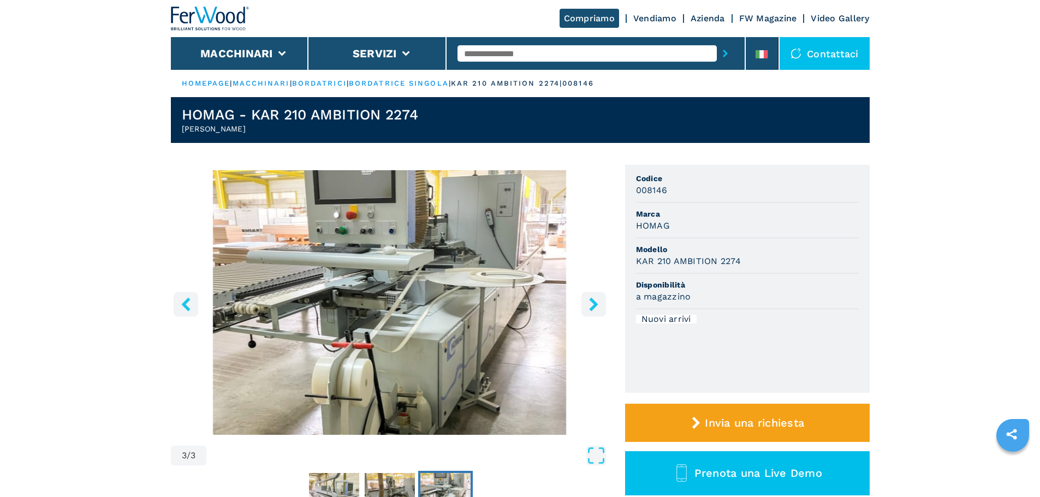
click at [595, 305] on icon "right-button" at bounding box center [593, 305] width 9 height 14
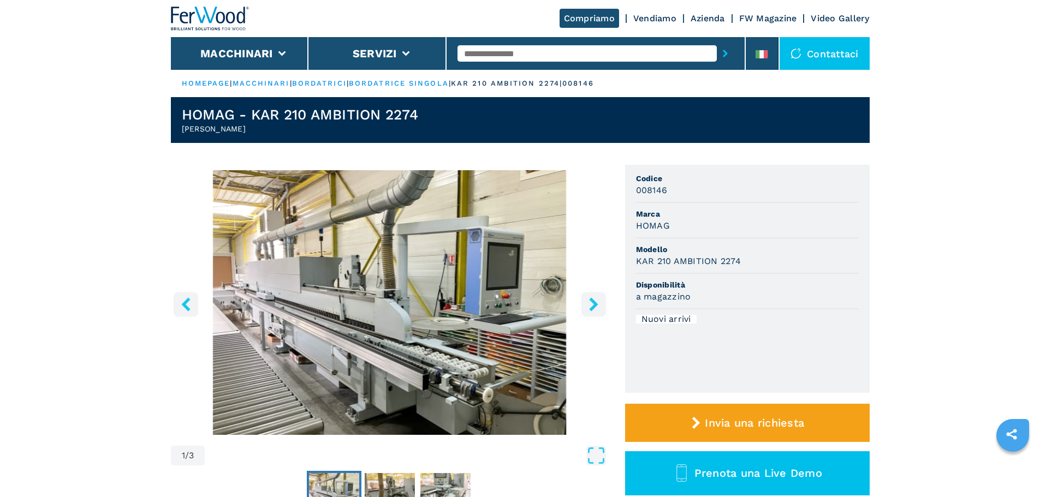
click at [595, 305] on icon "right-button" at bounding box center [593, 305] width 9 height 14
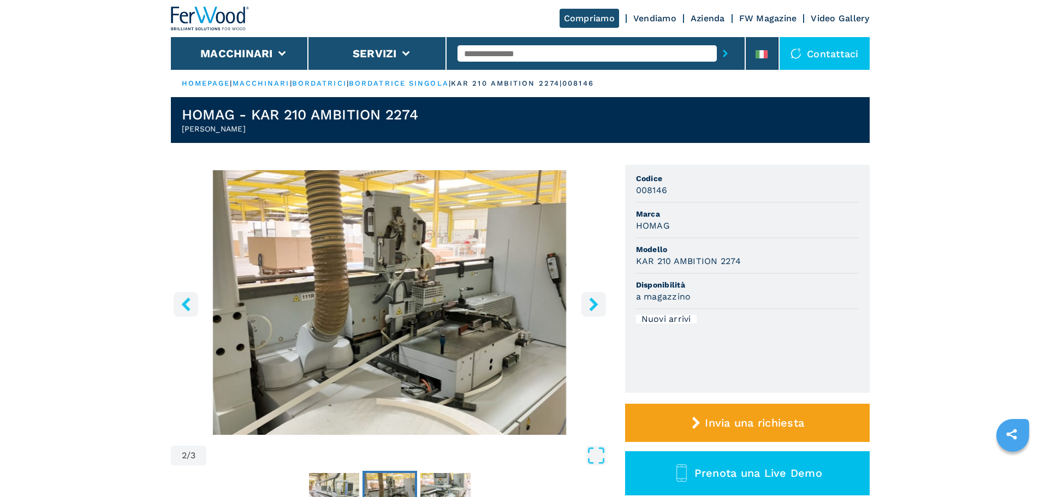
click at [595, 305] on icon "right-button" at bounding box center [593, 305] width 9 height 14
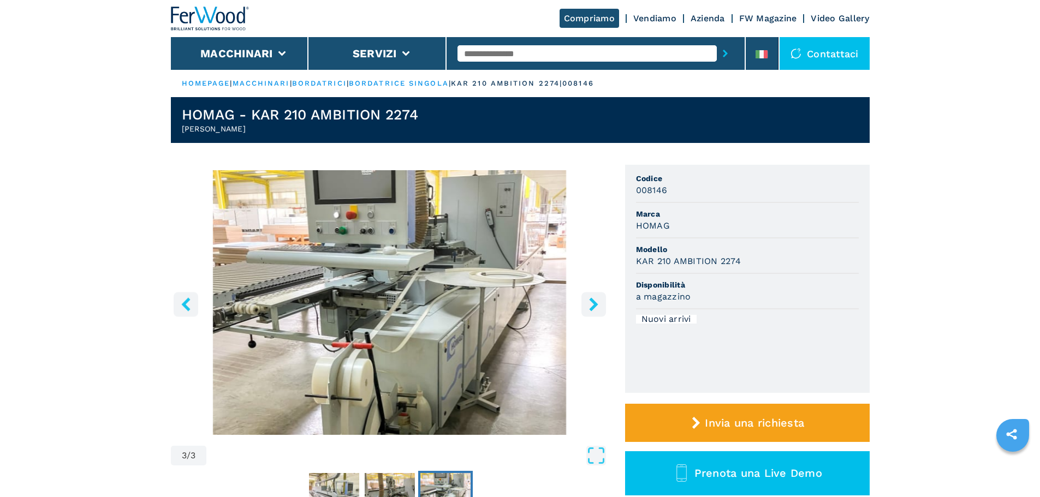
click at [595, 305] on icon "right-button" at bounding box center [593, 305] width 9 height 14
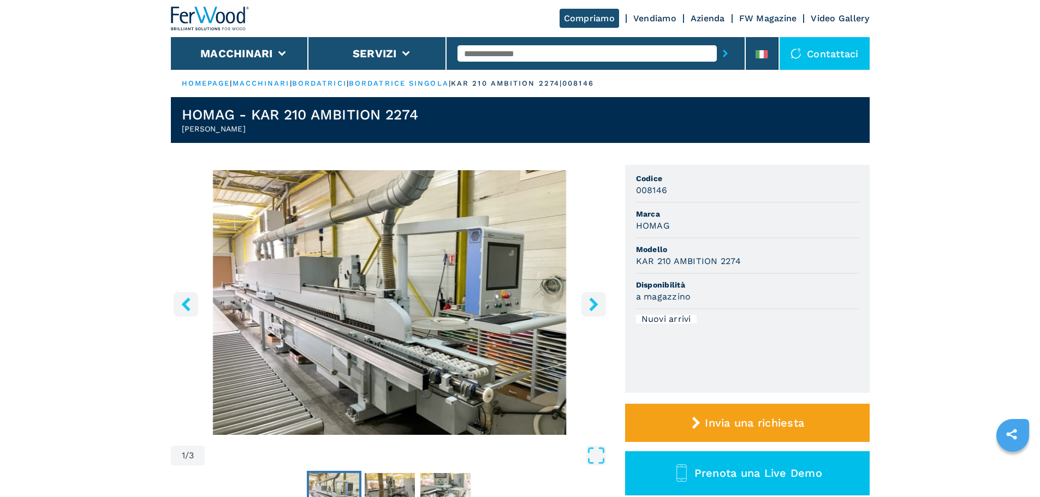
click at [595, 305] on icon "right-button" at bounding box center [593, 305] width 9 height 14
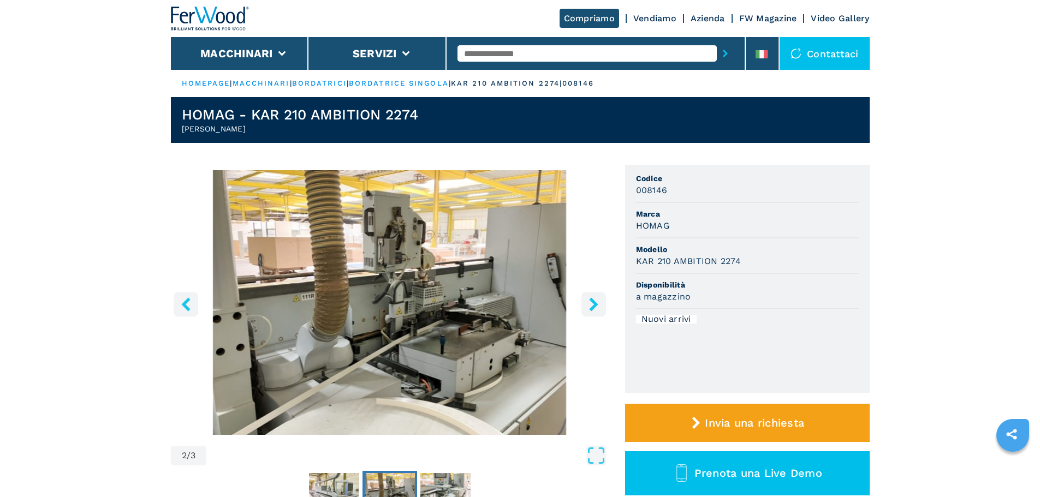
click at [595, 305] on icon "right-button" at bounding box center [593, 305] width 9 height 14
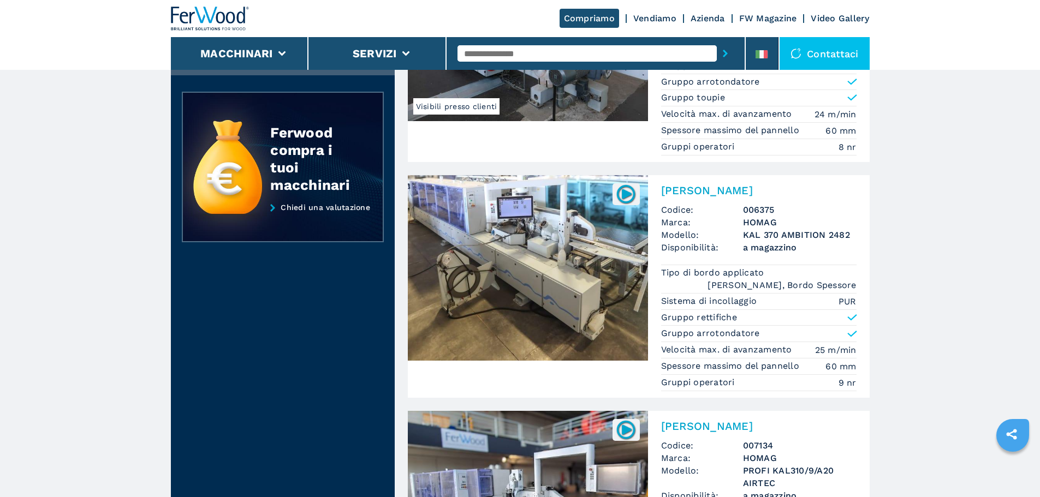
scroll to position [1256, 0]
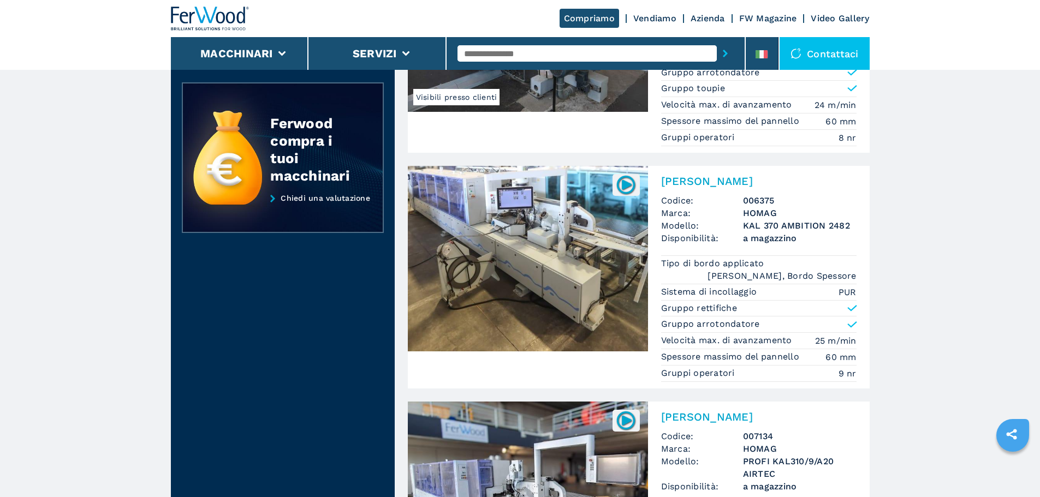
click at [610, 259] on img at bounding box center [528, 259] width 240 height 186
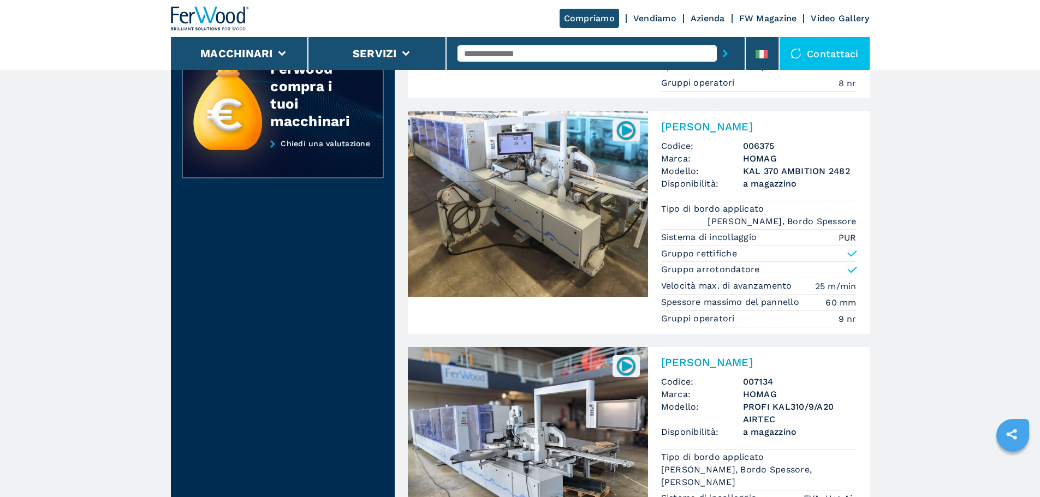
scroll to position [1365, 0]
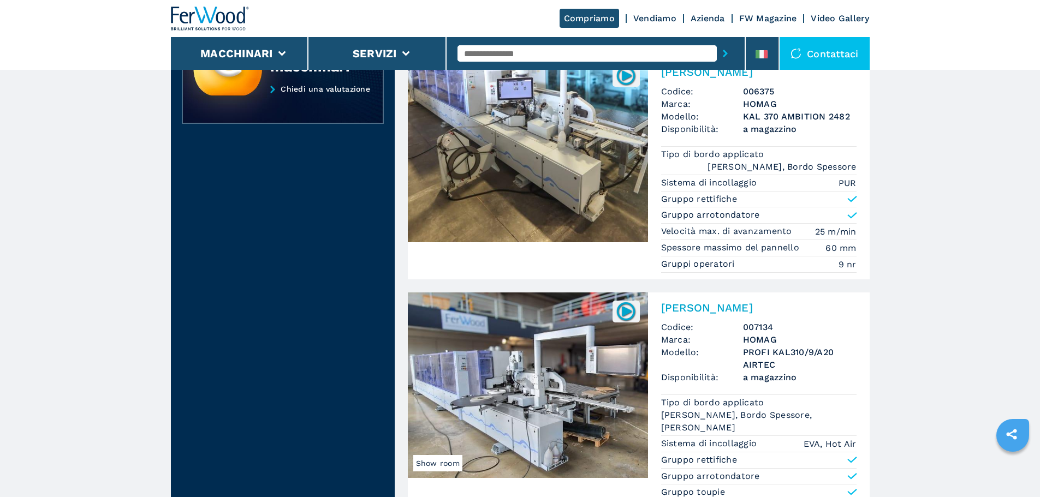
click at [535, 124] on img at bounding box center [528, 150] width 240 height 186
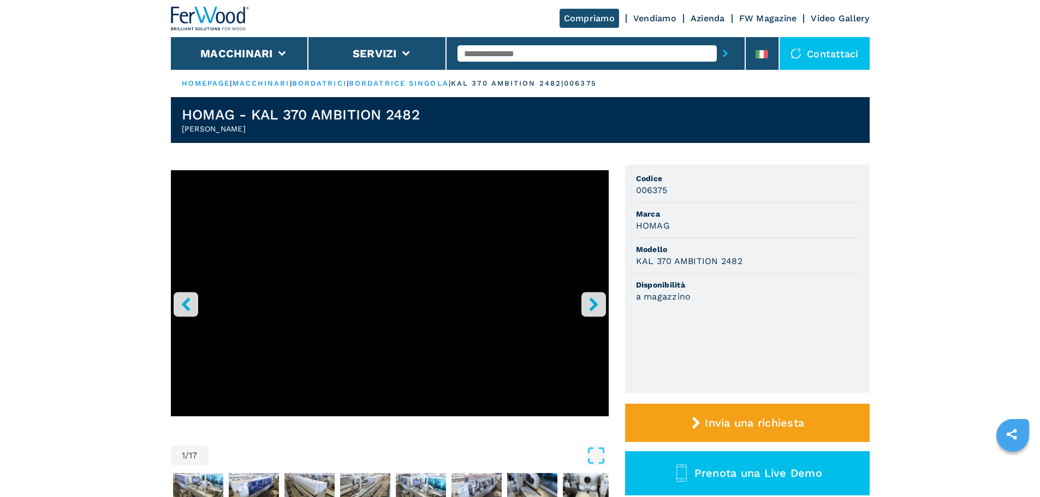
click at [593, 308] on icon "right-button" at bounding box center [593, 305] width 9 height 14
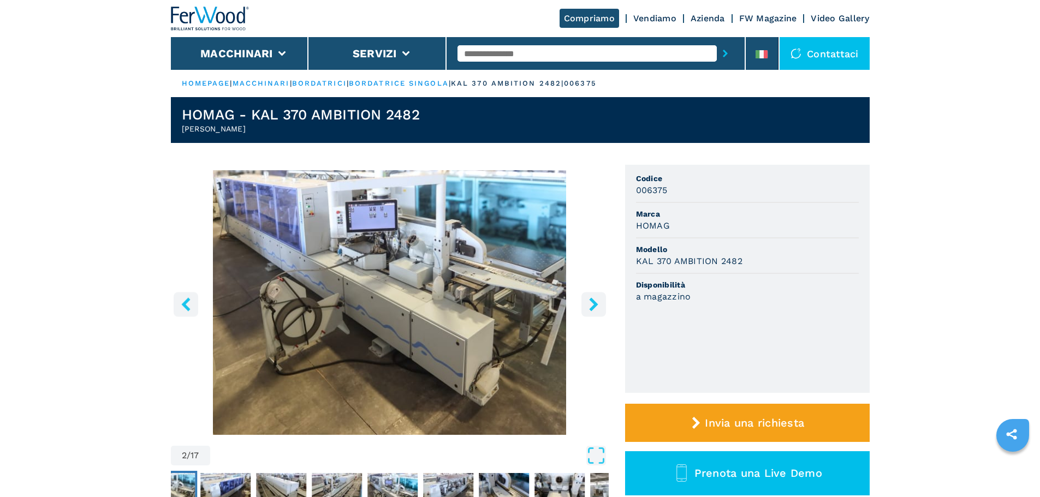
click at [593, 301] on icon "right-button" at bounding box center [593, 305] width 9 height 14
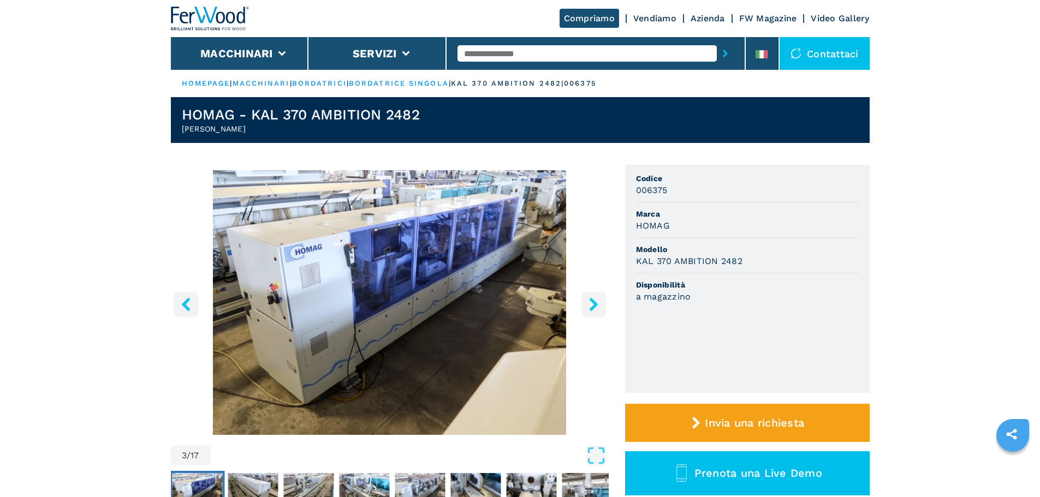
click at [593, 301] on icon "right-button" at bounding box center [593, 305] width 9 height 14
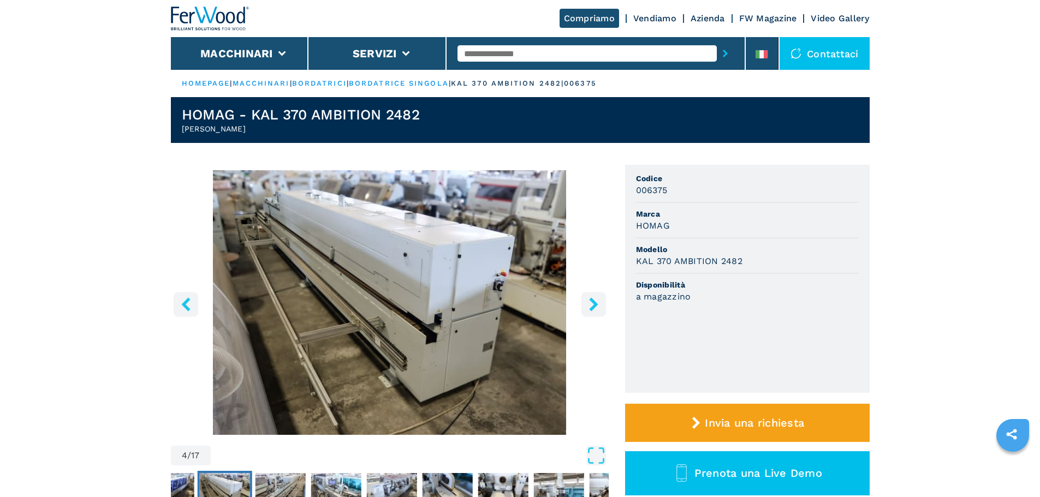
click at [593, 301] on icon "right-button" at bounding box center [593, 305] width 9 height 14
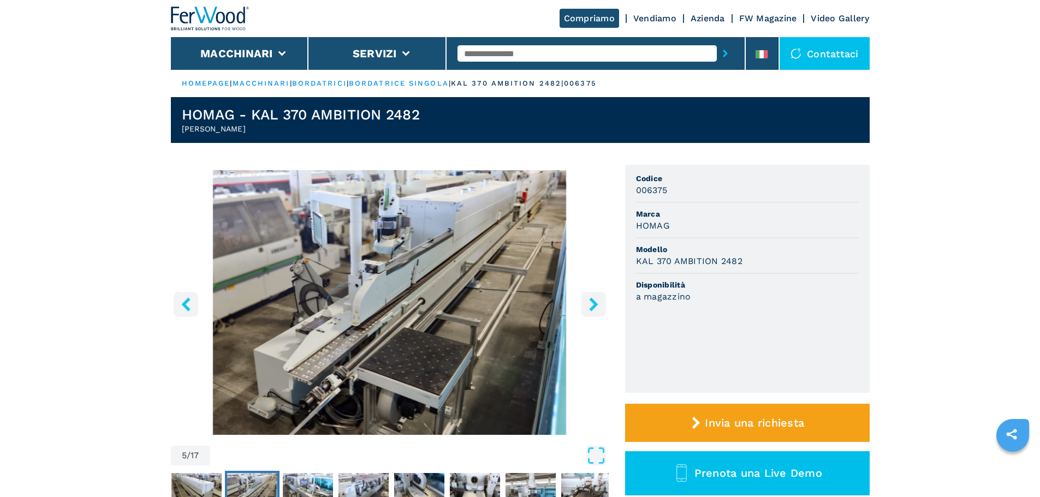
click at [593, 301] on icon "right-button" at bounding box center [593, 305] width 9 height 14
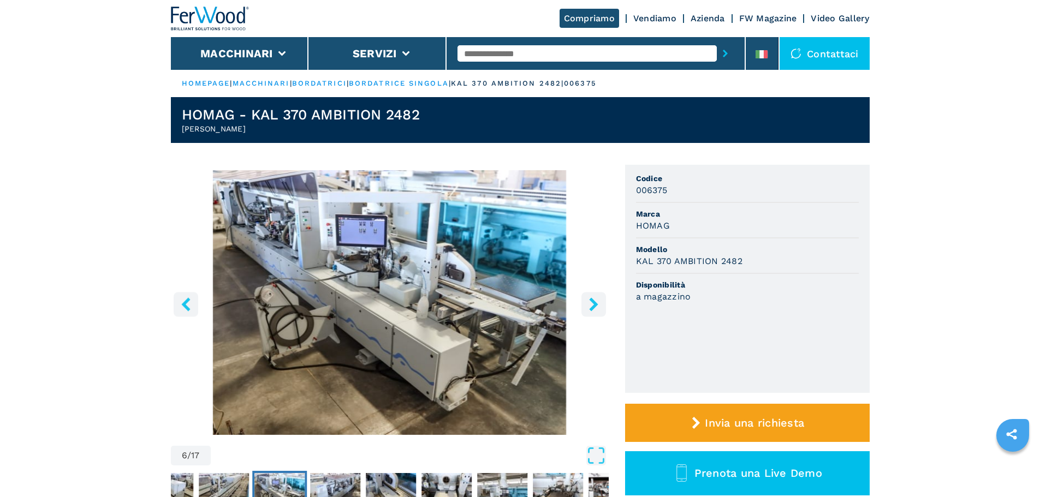
click at [593, 301] on icon "right-button" at bounding box center [593, 305] width 9 height 14
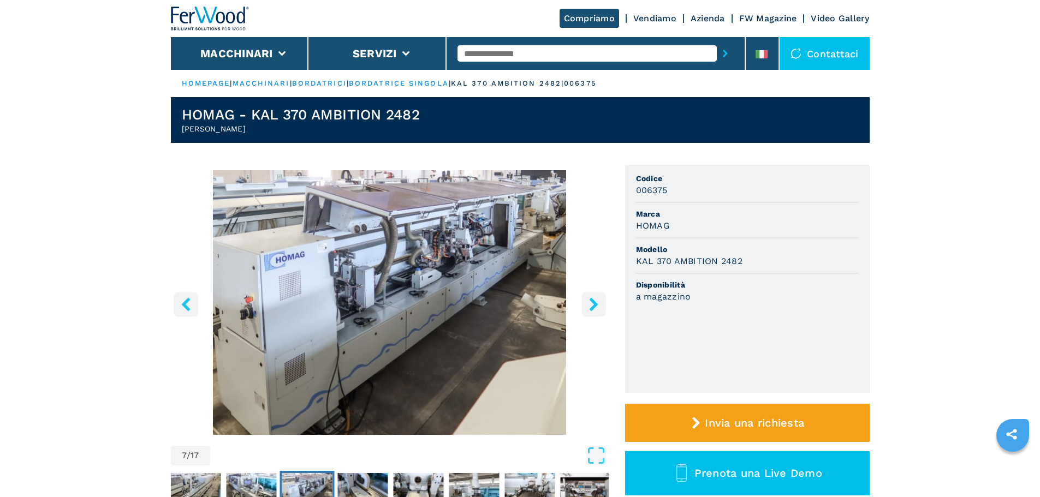
click at [593, 301] on icon "right-button" at bounding box center [593, 305] width 9 height 14
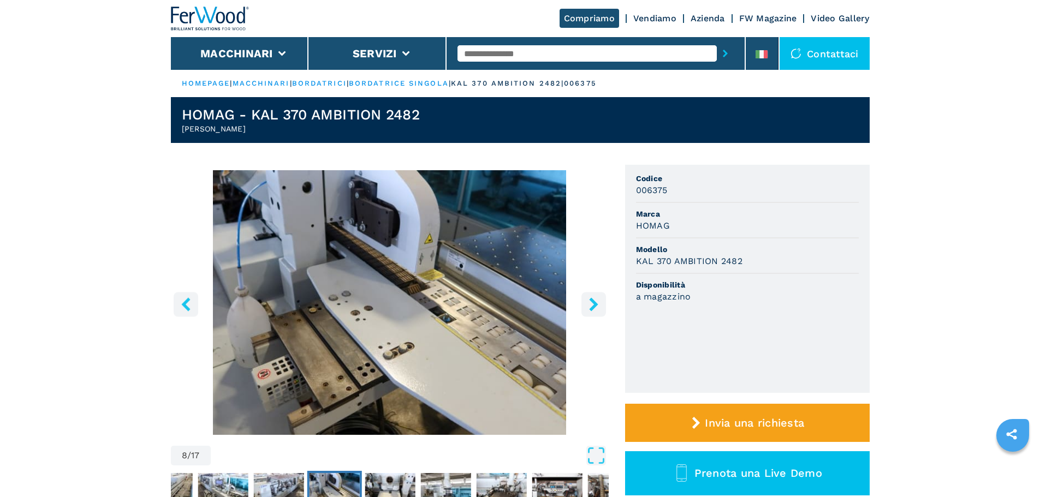
click at [593, 301] on icon "right-button" at bounding box center [593, 305] width 9 height 14
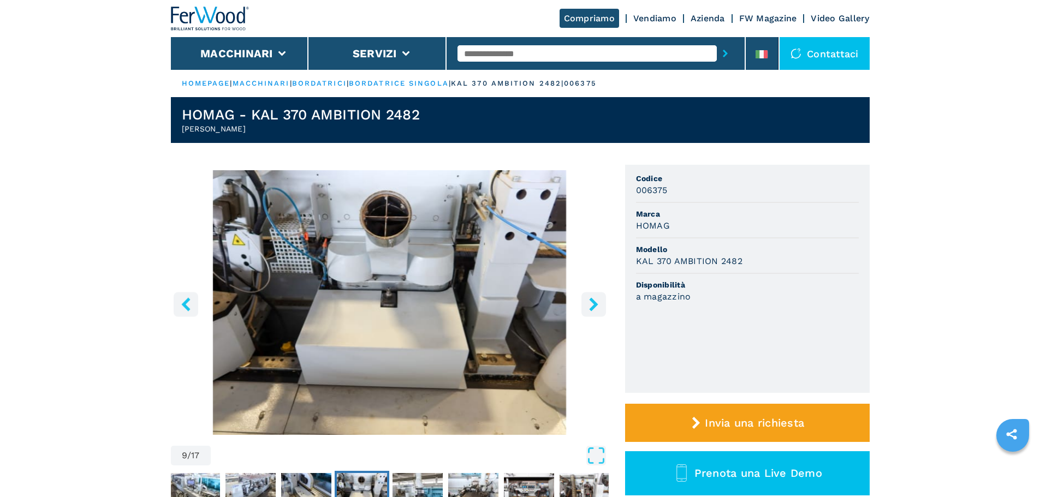
click at [593, 301] on icon "right-button" at bounding box center [593, 305] width 9 height 14
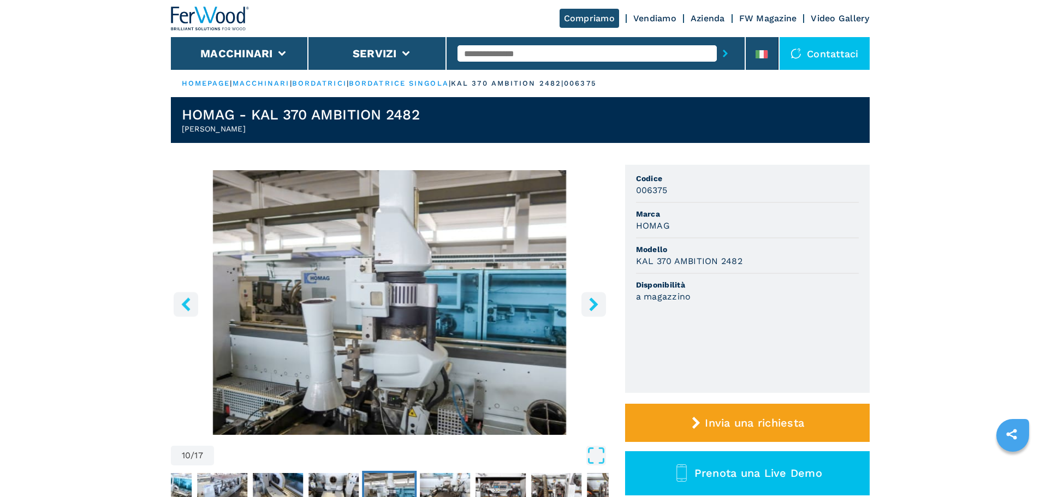
click at [593, 301] on icon "right-button" at bounding box center [593, 305] width 9 height 14
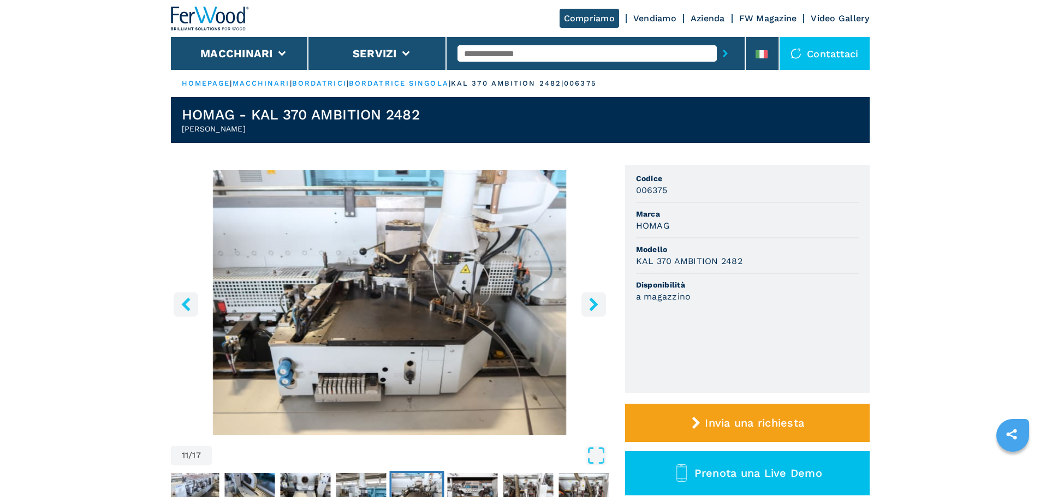
click at [593, 301] on icon "right-button" at bounding box center [593, 305] width 9 height 14
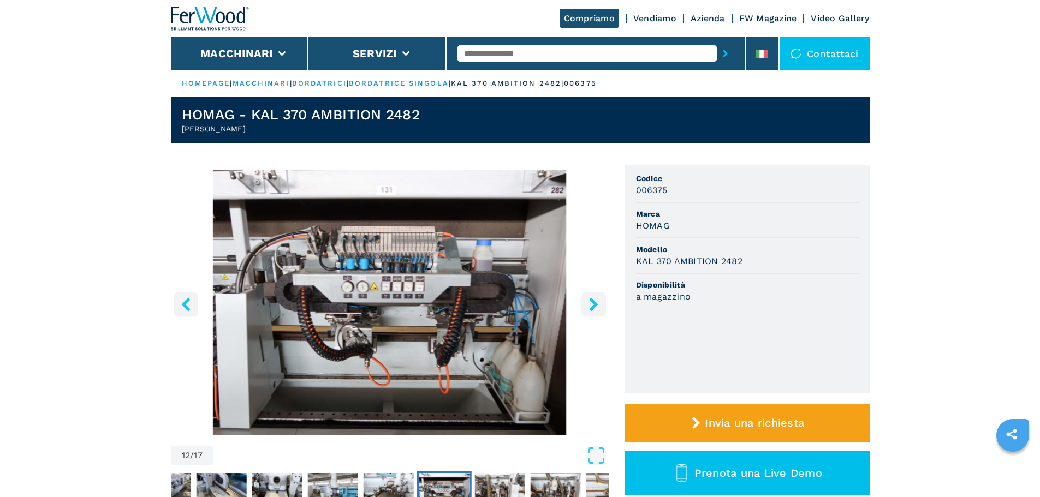
click at [593, 301] on icon "right-button" at bounding box center [593, 305] width 9 height 14
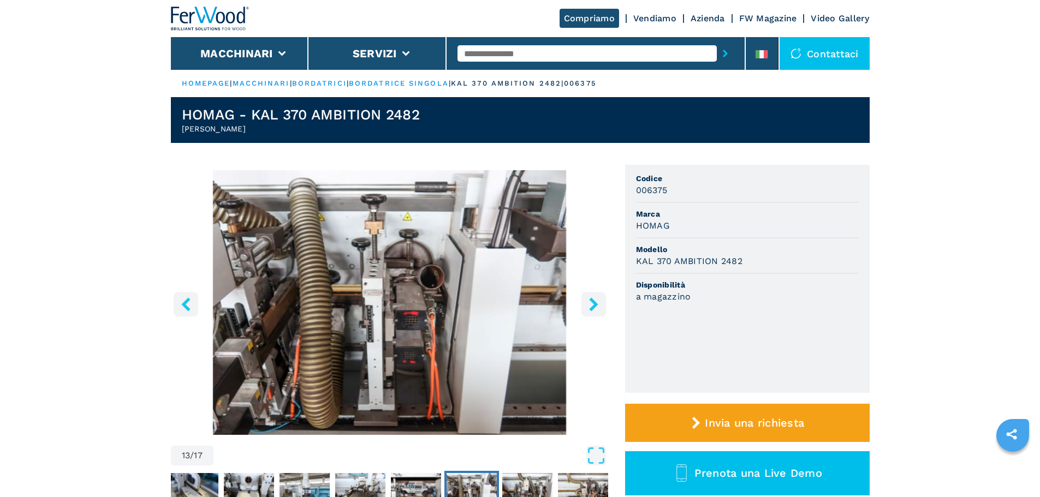
click at [593, 301] on icon "right-button" at bounding box center [593, 305] width 9 height 14
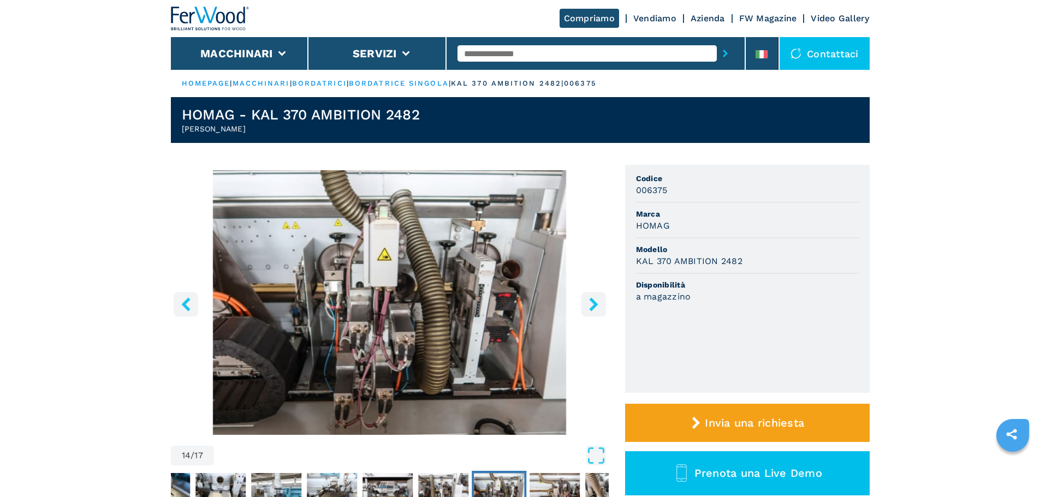
click at [593, 301] on icon "right-button" at bounding box center [593, 305] width 9 height 14
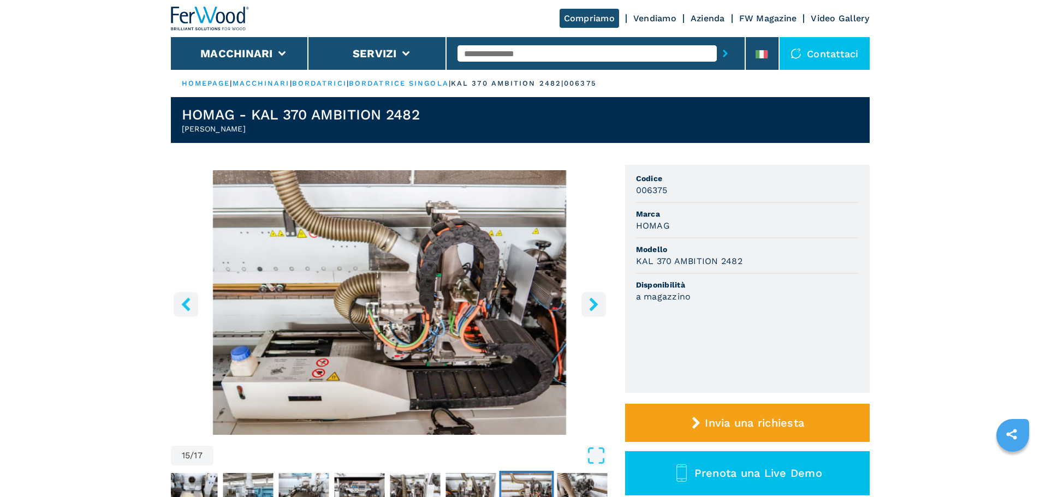
click at [593, 301] on icon "right-button" at bounding box center [593, 305] width 9 height 14
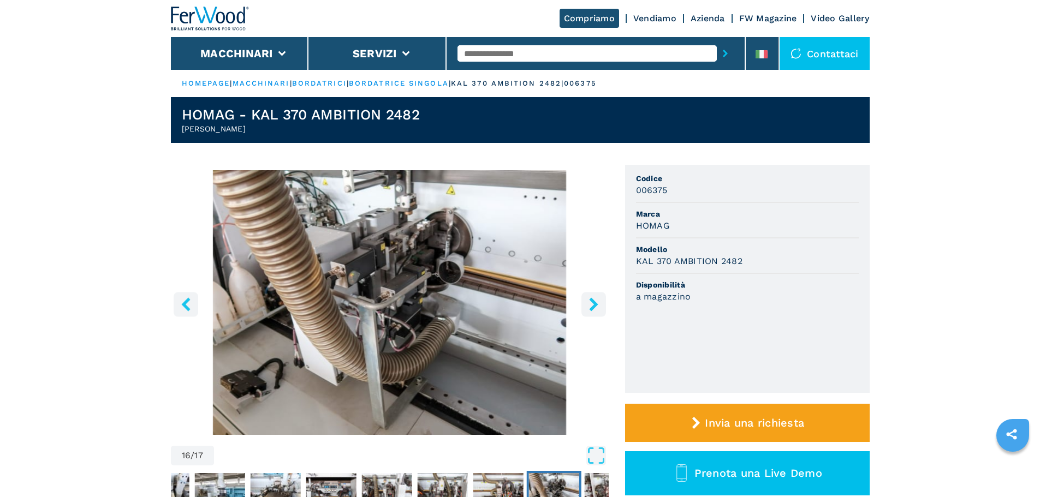
click at [593, 301] on icon "right-button" at bounding box center [593, 305] width 9 height 14
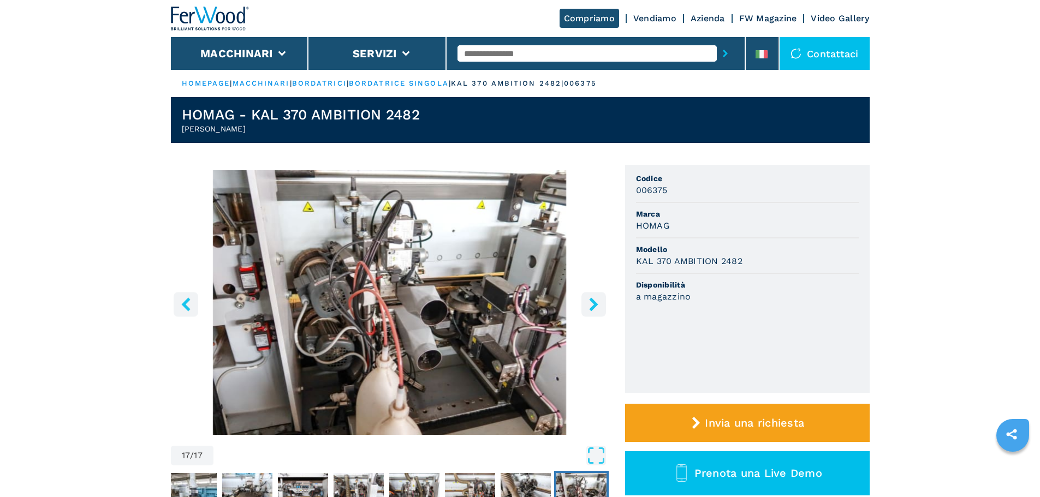
click at [593, 301] on icon "right-button" at bounding box center [593, 305] width 9 height 14
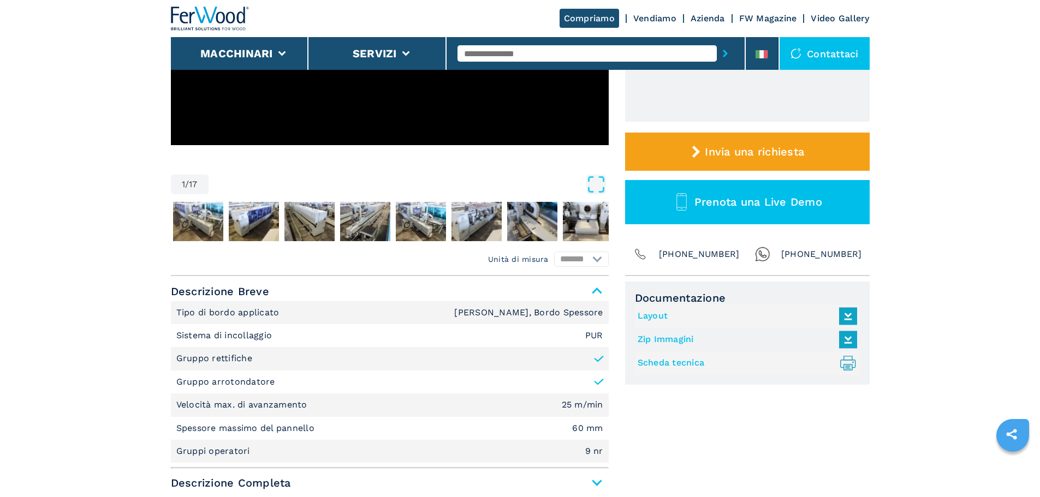
scroll to position [273, 0]
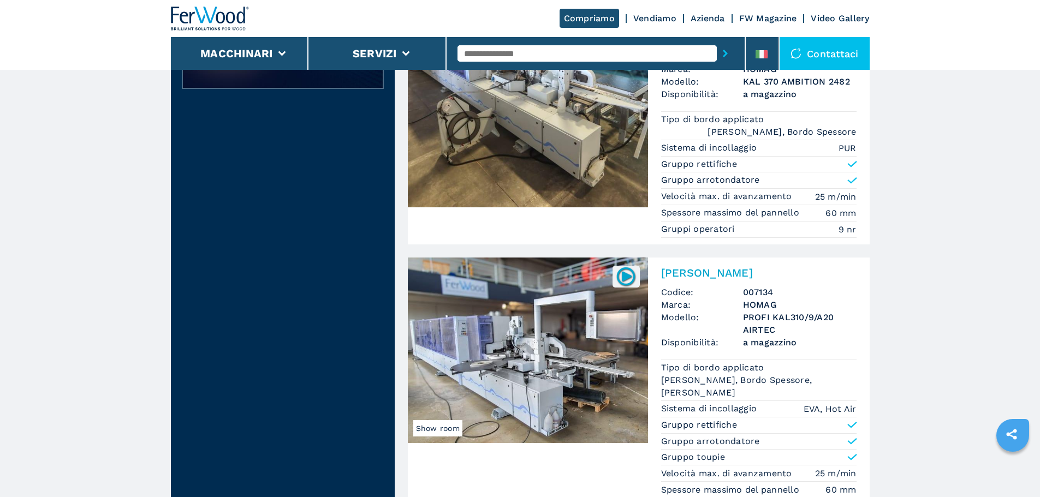
scroll to position [1420, 0]
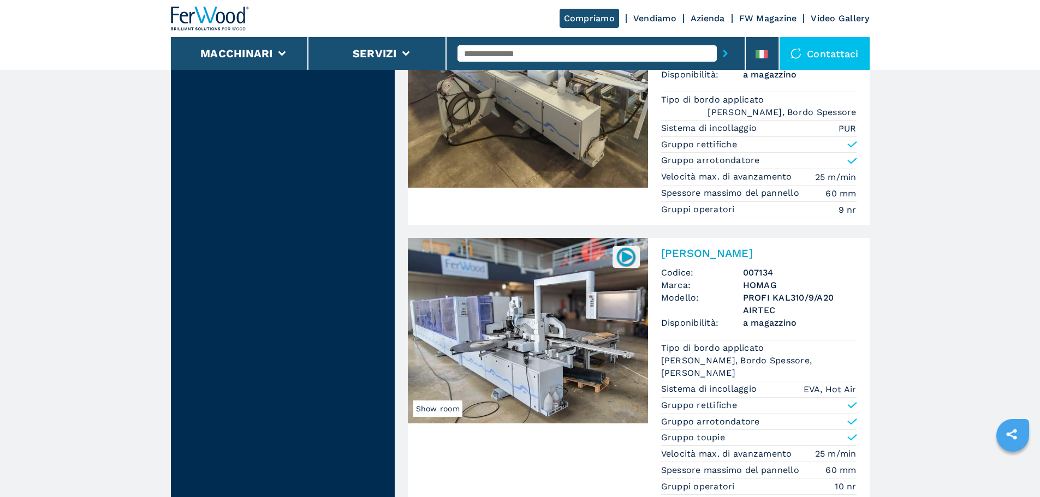
click at [557, 324] on img at bounding box center [528, 331] width 240 height 186
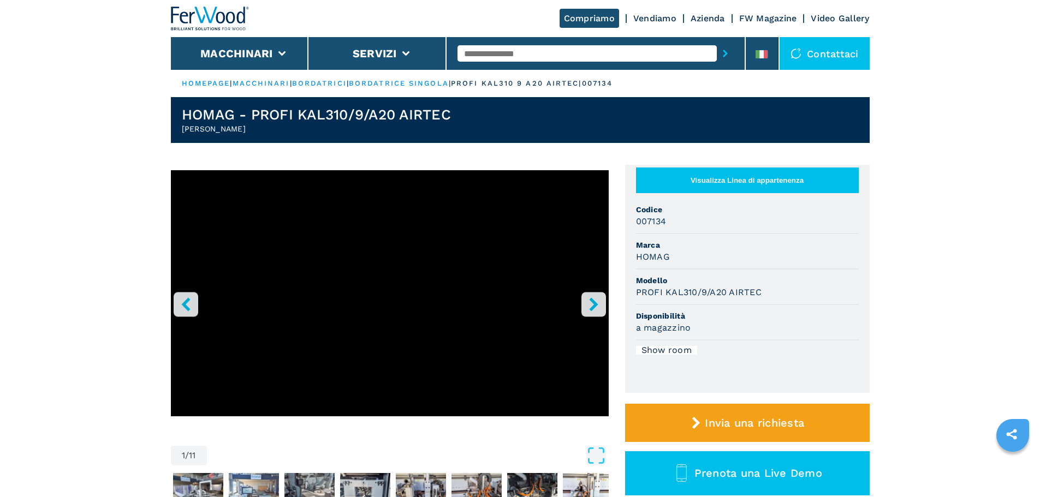
click at [593, 310] on icon "right-button" at bounding box center [594, 305] width 14 height 14
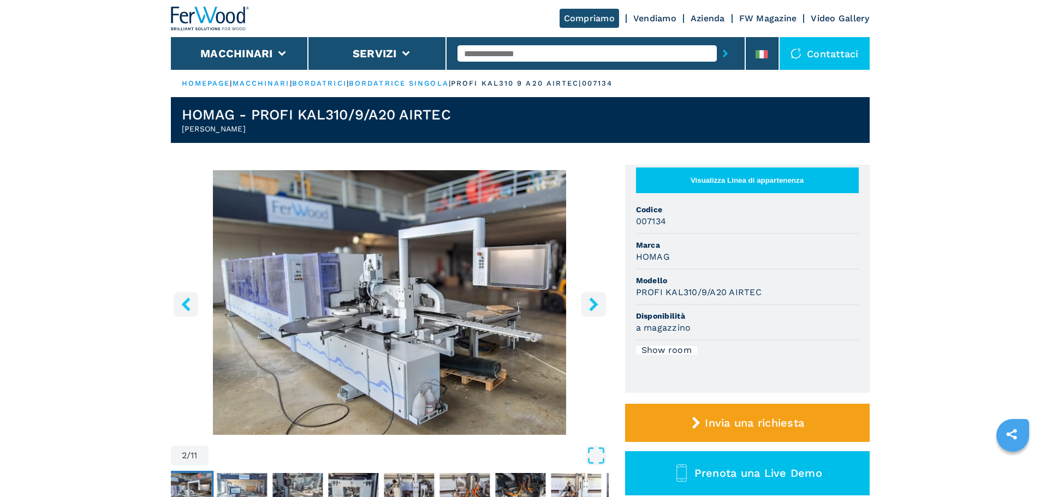
click at [593, 310] on icon "right-button" at bounding box center [594, 305] width 14 height 14
click at [593, 306] on icon "right-button" at bounding box center [593, 305] width 9 height 14
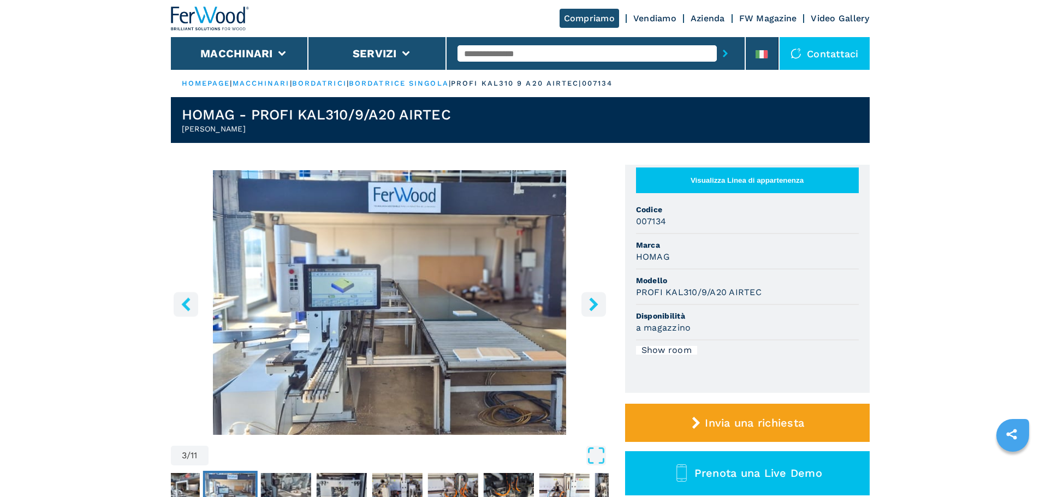
click at [593, 306] on icon "right-button" at bounding box center [593, 305] width 9 height 14
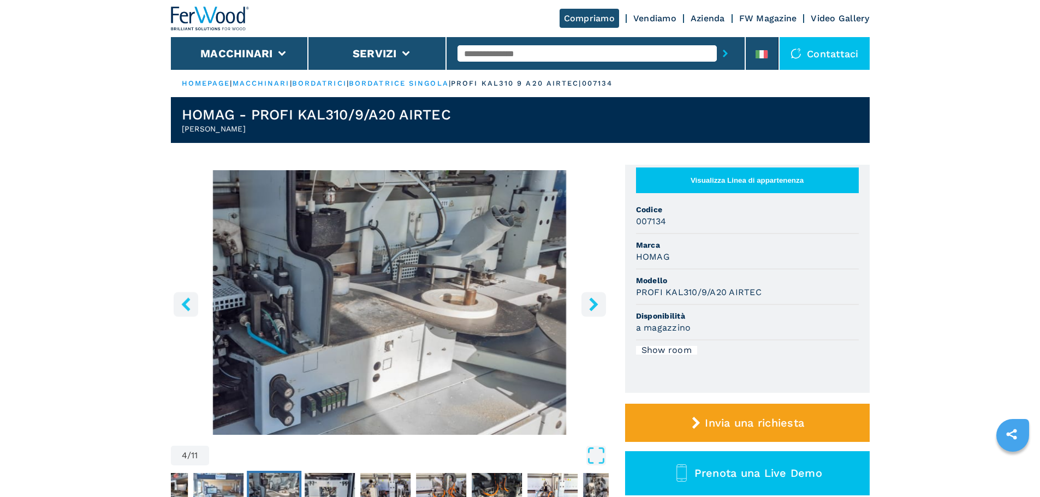
click at [593, 306] on icon "right-button" at bounding box center [593, 305] width 9 height 14
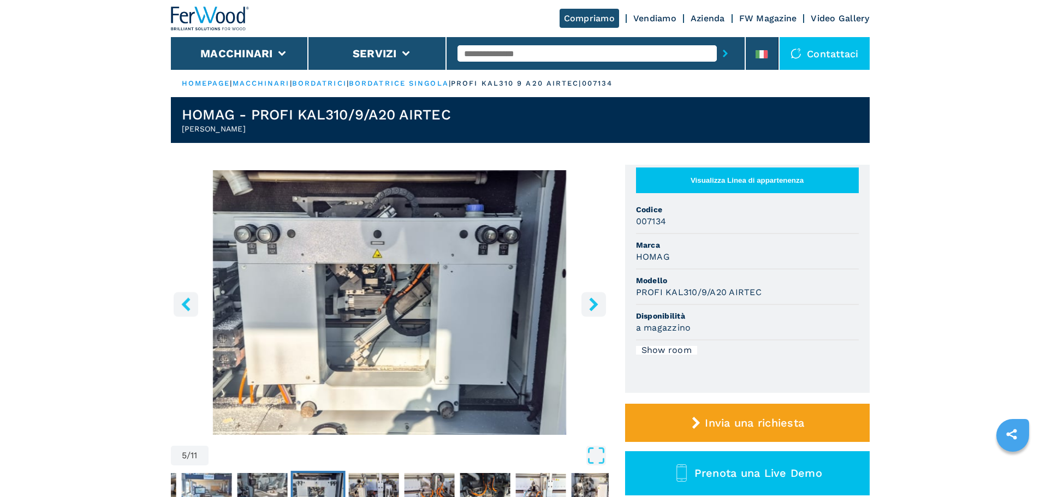
click at [593, 306] on icon "right-button" at bounding box center [593, 305] width 9 height 14
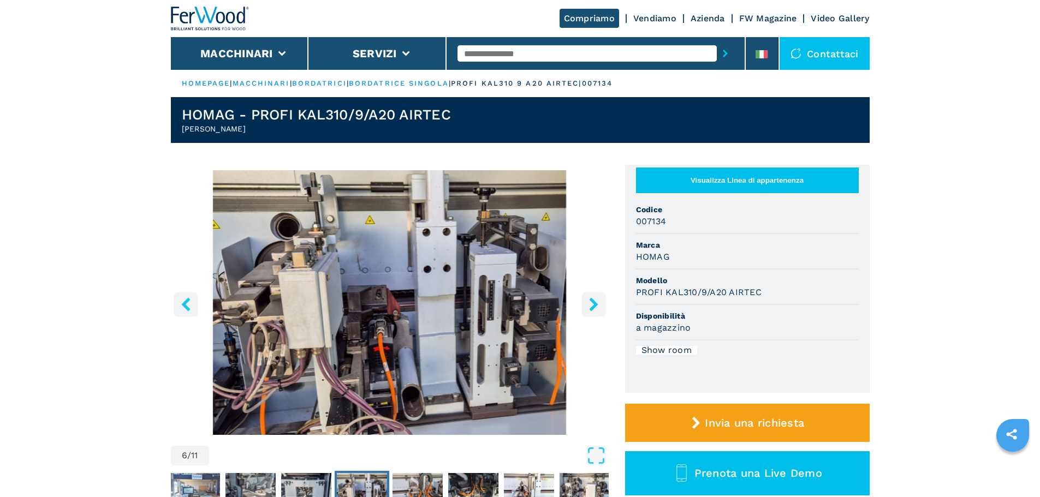
click at [593, 306] on icon "right-button" at bounding box center [593, 305] width 9 height 14
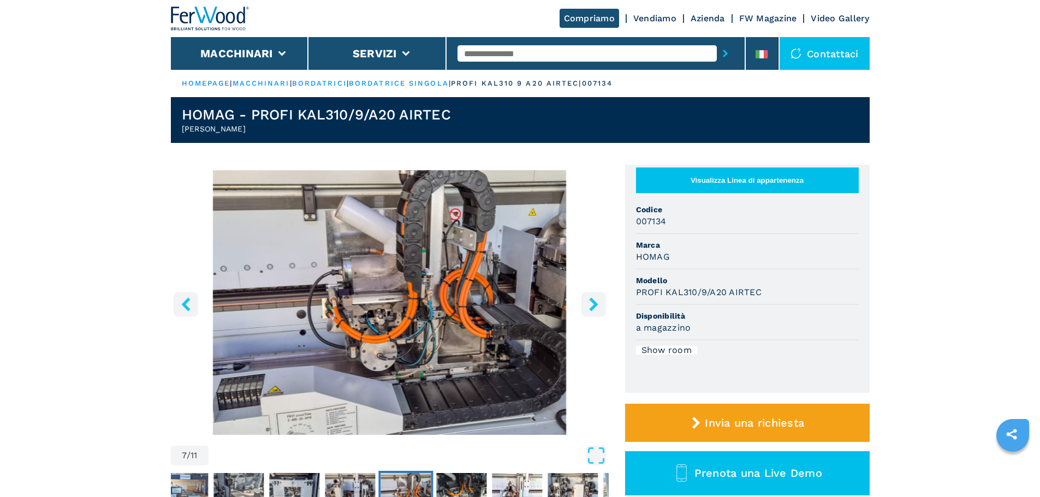
click at [593, 306] on icon "right-button" at bounding box center [593, 305] width 9 height 14
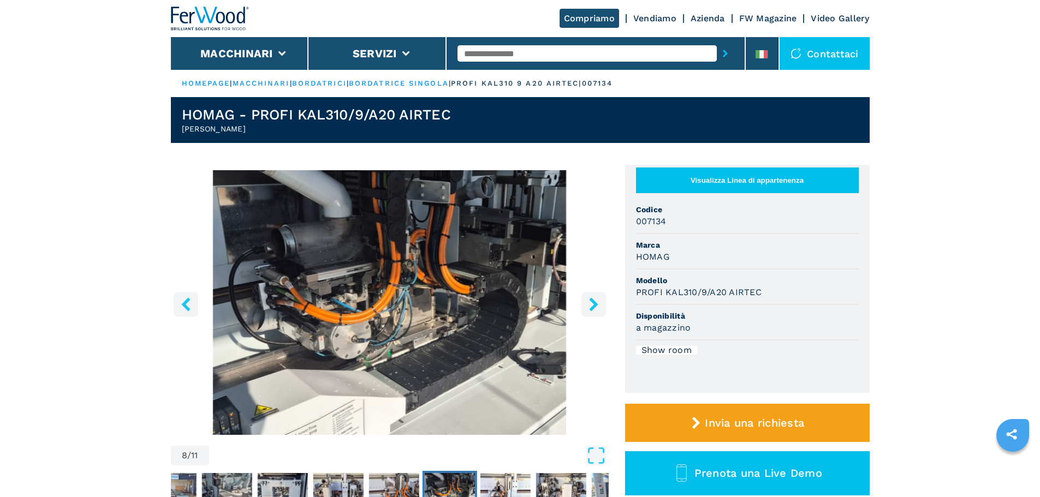
click at [593, 306] on icon "right-button" at bounding box center [593, 305] width 9 height 14
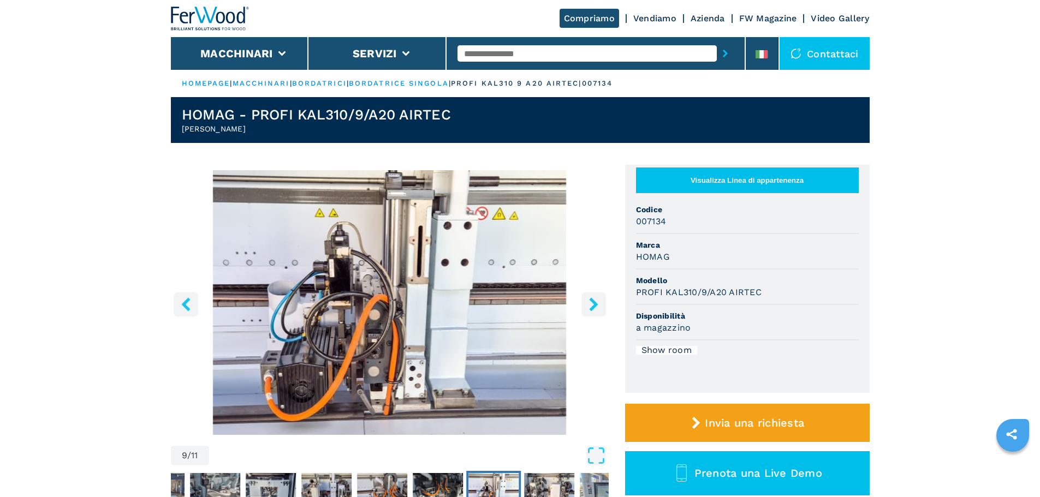
click at [593, 306] on icon "right-button" at bounding box center [593, 305] width 9 height 14
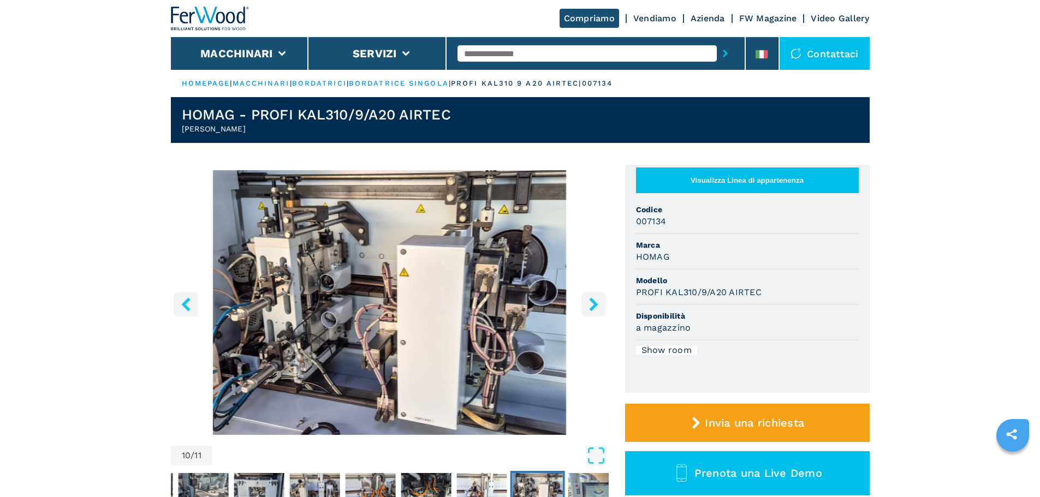
click at [593, 306] on icon "right-button" at bounding box center [593, 305] width 9 height 14
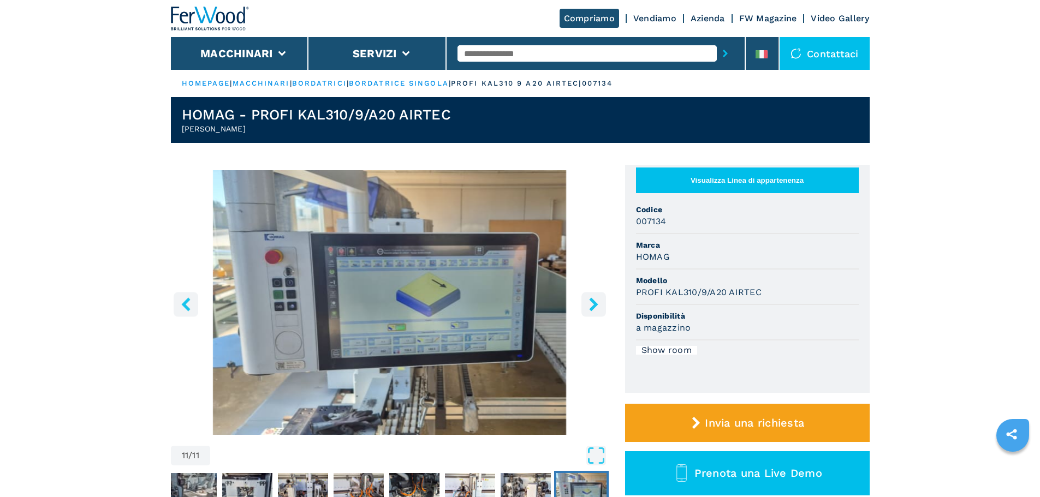
click at [593, 306] on icon "right-button" at bounding box center [593, 305] width 9 height 14
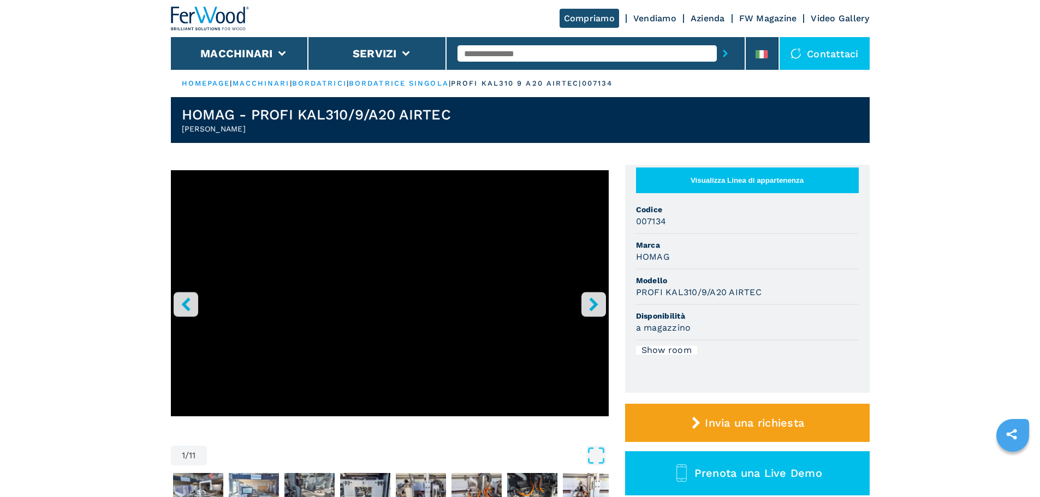
click at [593, 306] on icon "right-button" at bounding box center [593, 305] width 9 height 14
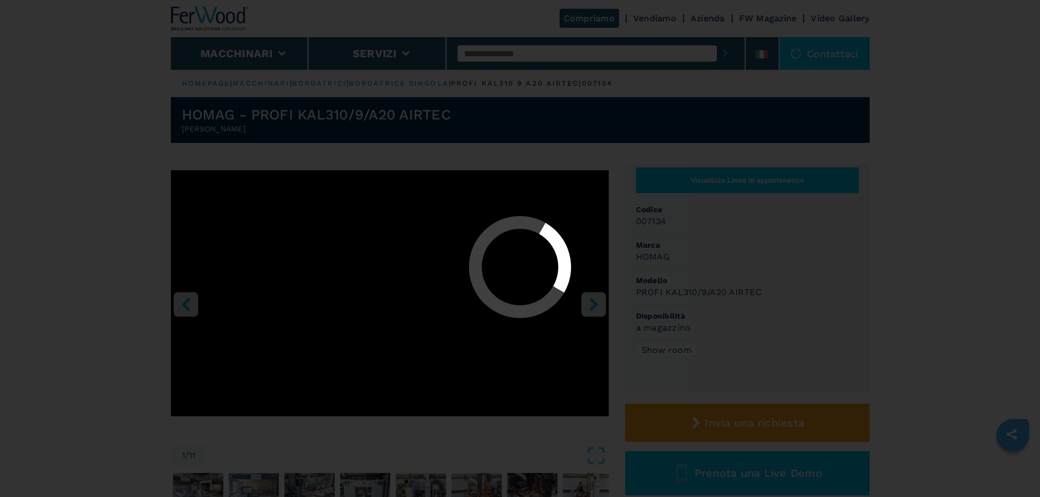
select select "**********"
select select "*****"
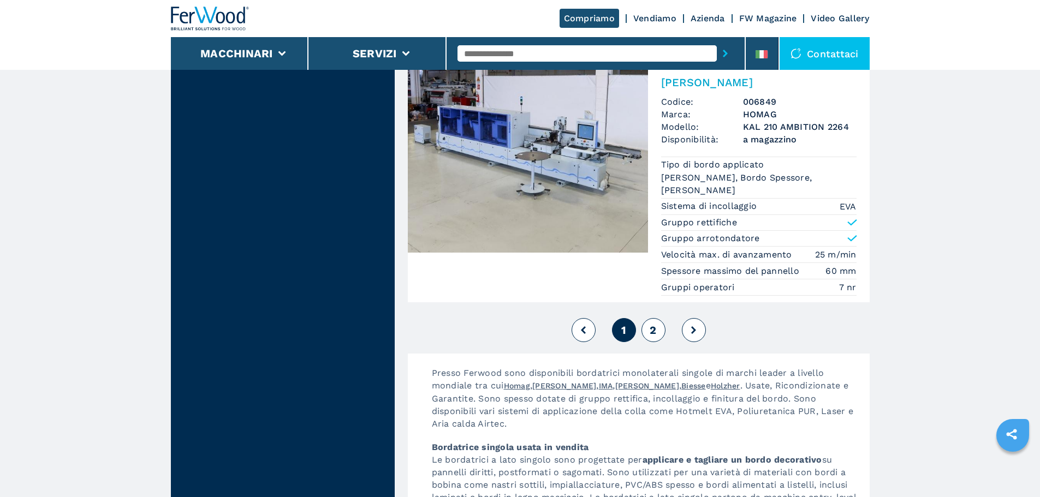
scroll to position [2948, 0]
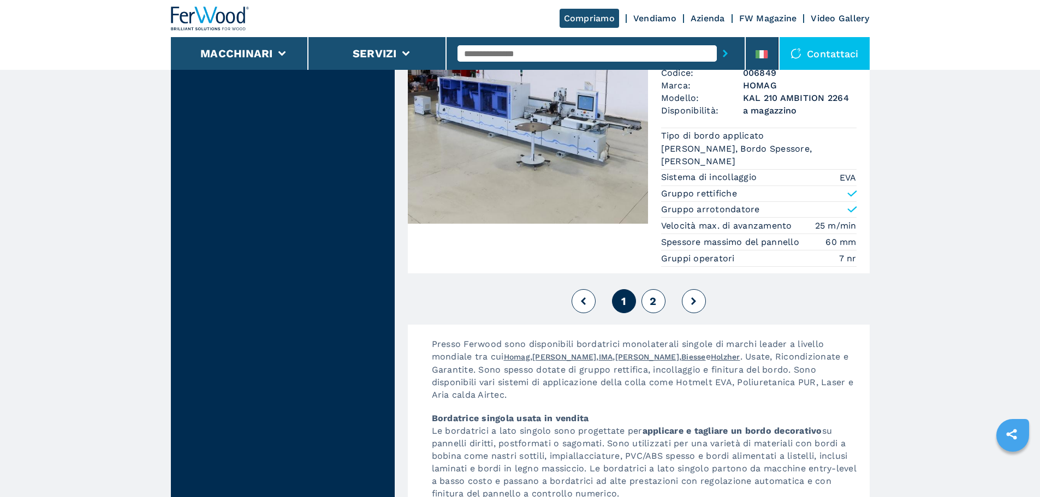
click at [654, 301] on span "2" at bounding box center [653, 301] width 7 height 13
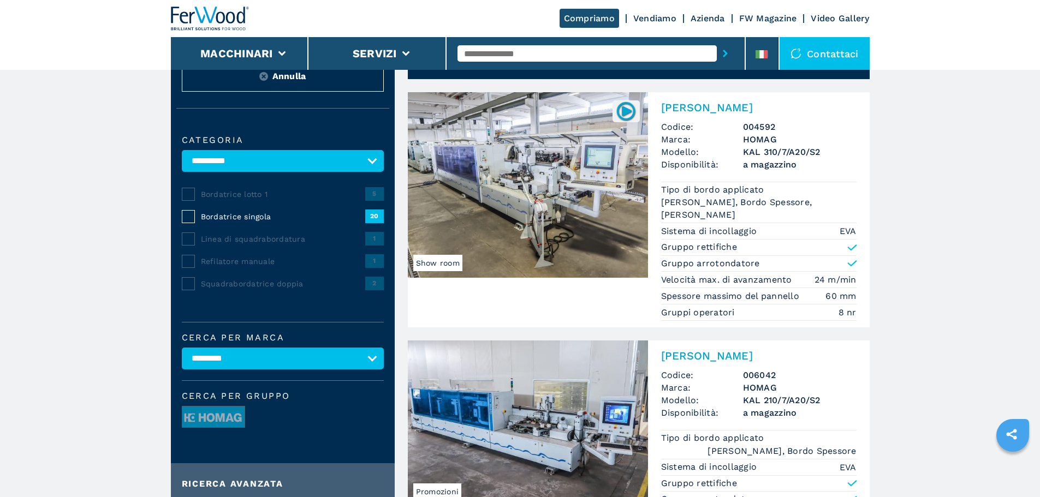
scroll to position [164, 0]
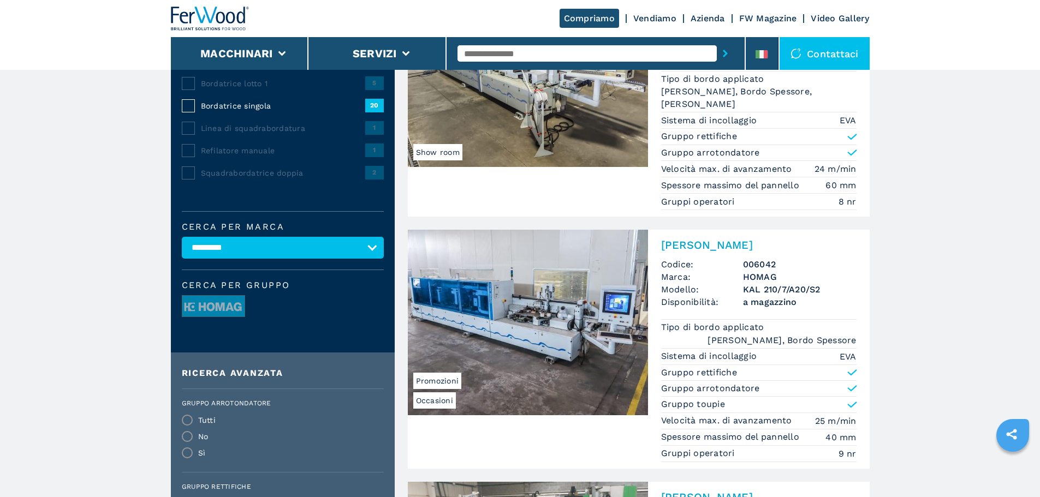
click at [560, 294] on img at bounding box center [528, 323] width 240 height 186
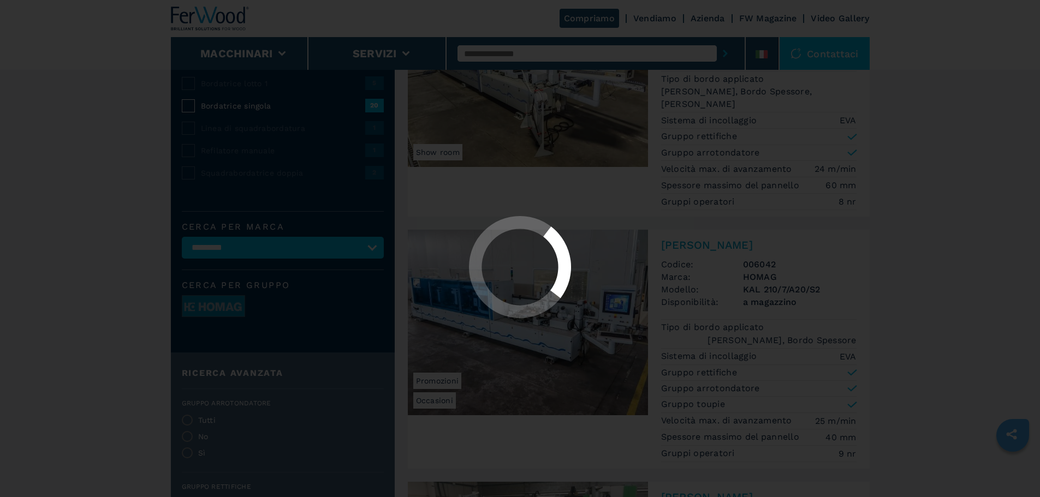
scroll to position [0, 0]
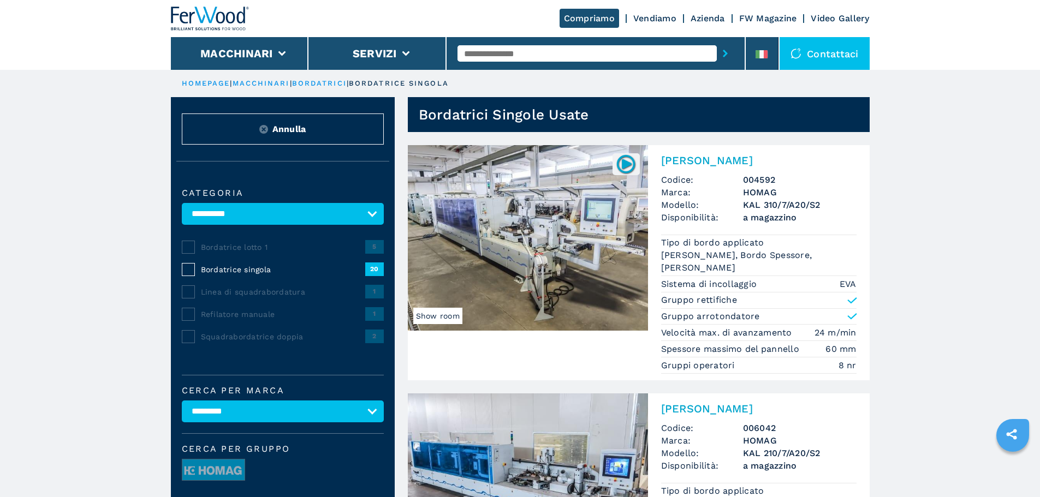
click at [575, 394] on img at bounding box center [528, 487] width 240 height 186
click at [293, 401] on select "**********" at bounding box center [283, 412] width 202 height 22
select select "******"
click at [182, 408] on select "**********" at bounding box center [283, 412] width 202 height 22
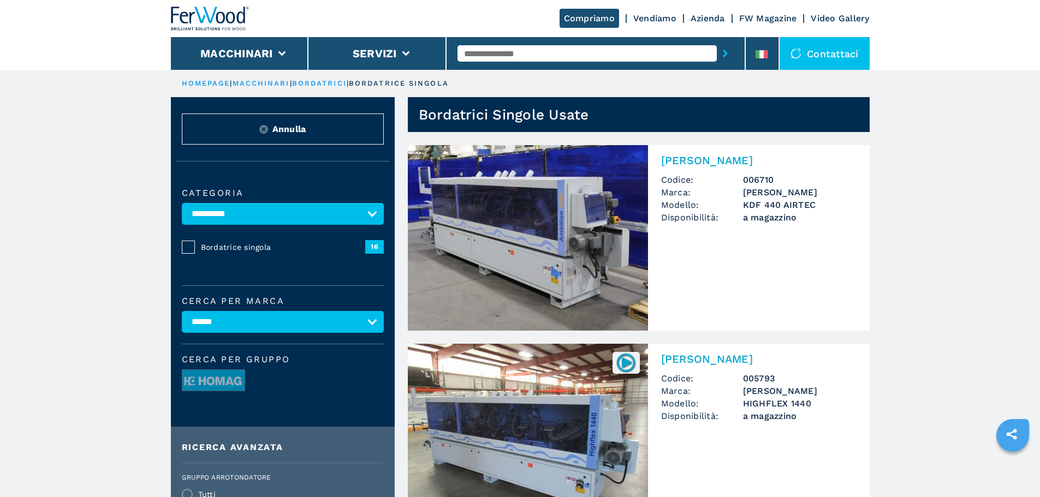
select select
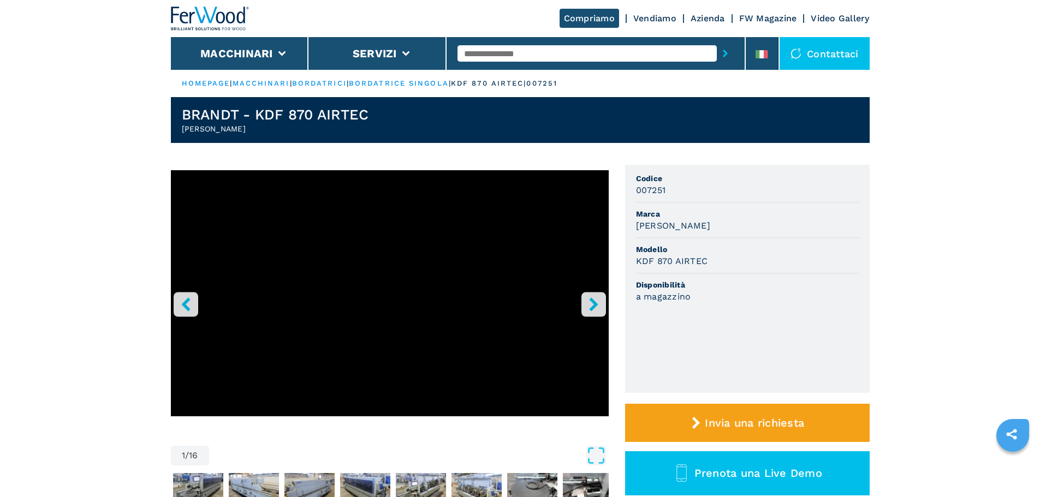
click at [590, 300] on icon "right-button" at bounding box center [593, 305] width 9 height 14
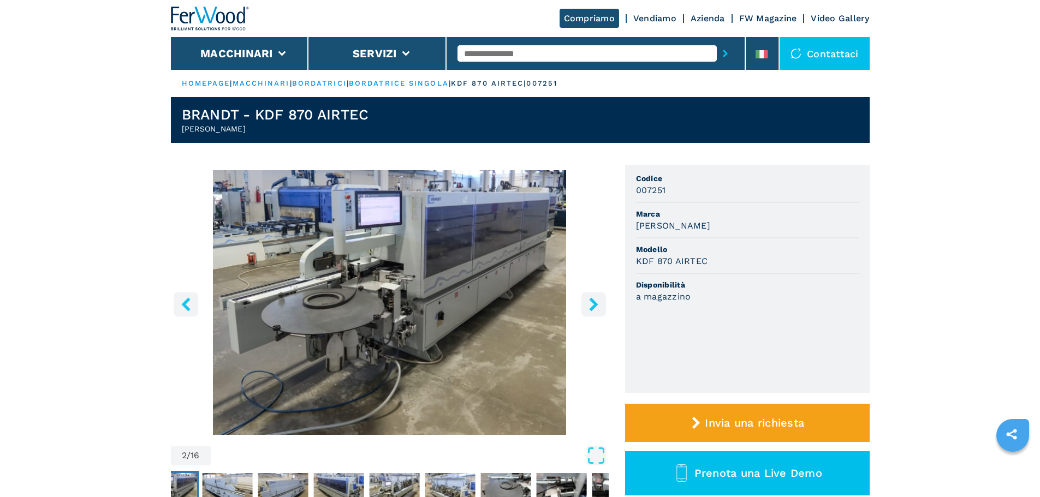
click at [590, 300] on icon "right-button" at bounding box center [593, 305] width 9 height 14
click at [595, 305] on icon "right-button" at bounding box center [593, 305] width 9 height 14
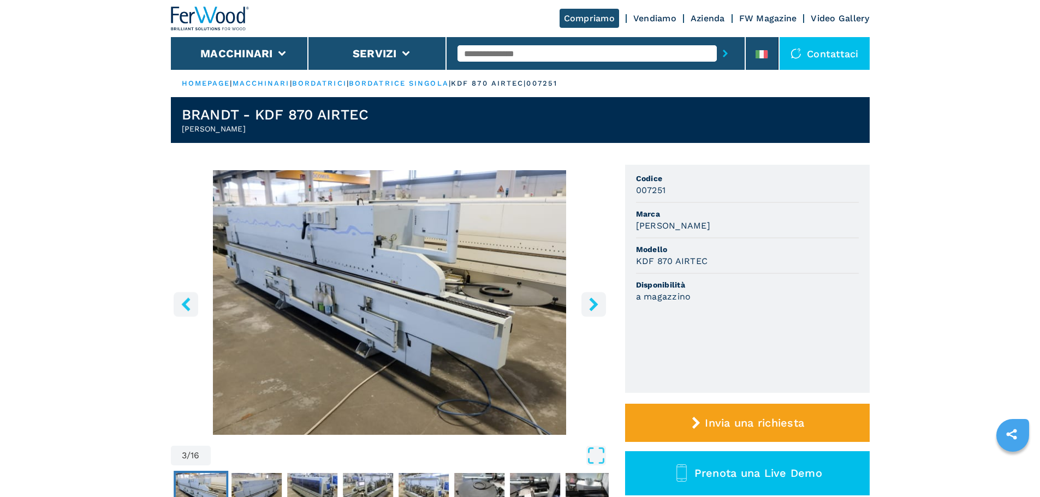
click at [595, 305] on icon "right-button" at bounding box center [593, 305] width 9 height 14
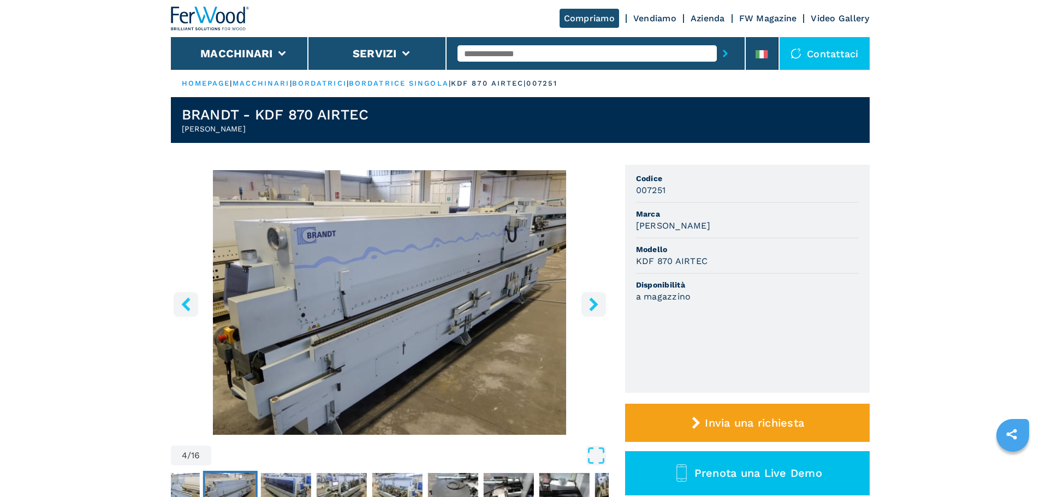
click at [595, 305] on icon "right-button" at bounding box center [593, 305] width 9 height 14
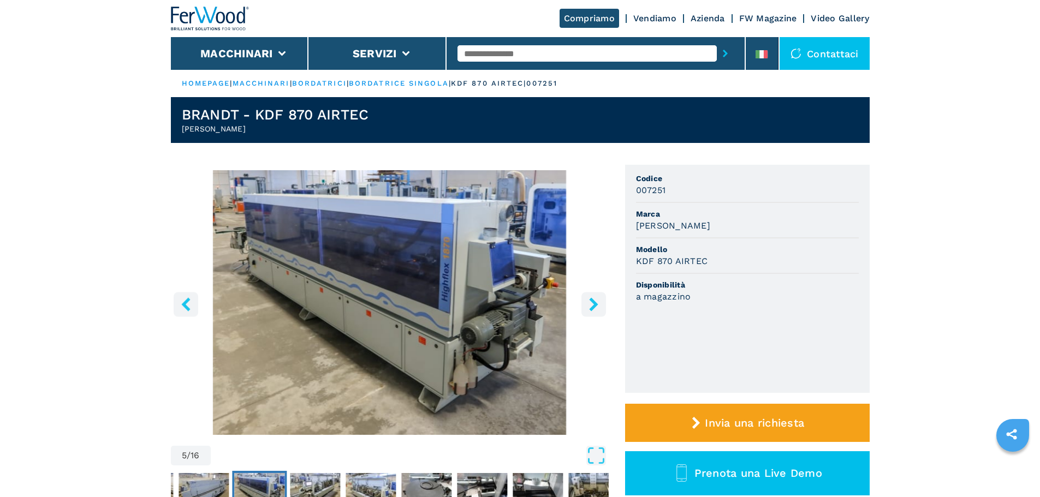
click at [595, 305] on icon "right-button" at bounding box center [593, 305] width 9 height 14
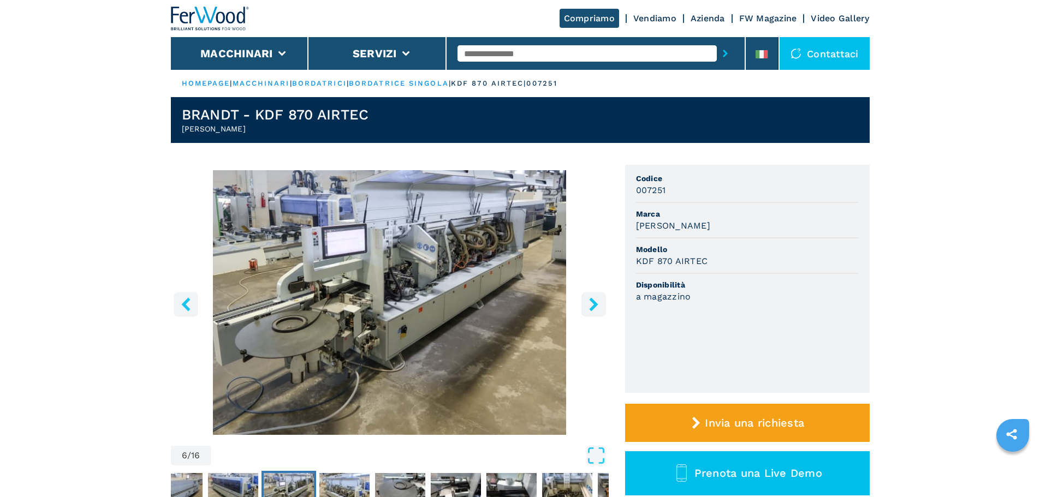
click at [595, 305] on icon "right-button" at bounding box center [593, 305] width 9 height 14
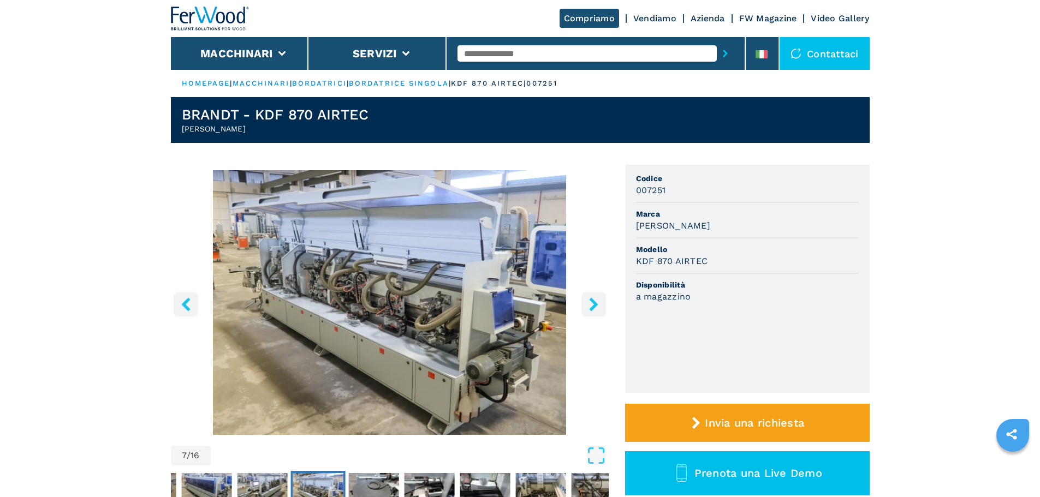
click at [595, 305] on icon "right-button" at bounding box center [593, 305] width 9 height 14
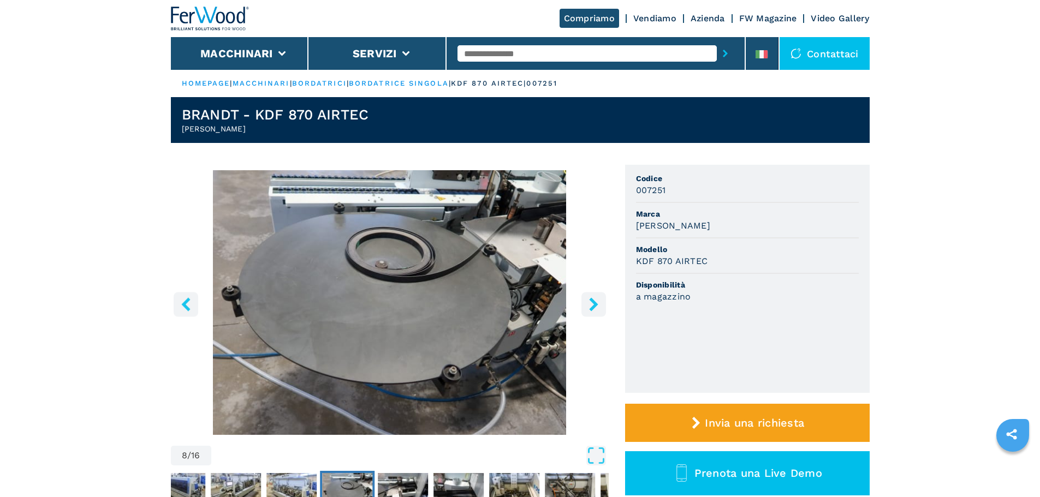
click at [595, 305] on icon "right-button" at bounding box center [593, 305] width 9 height 14
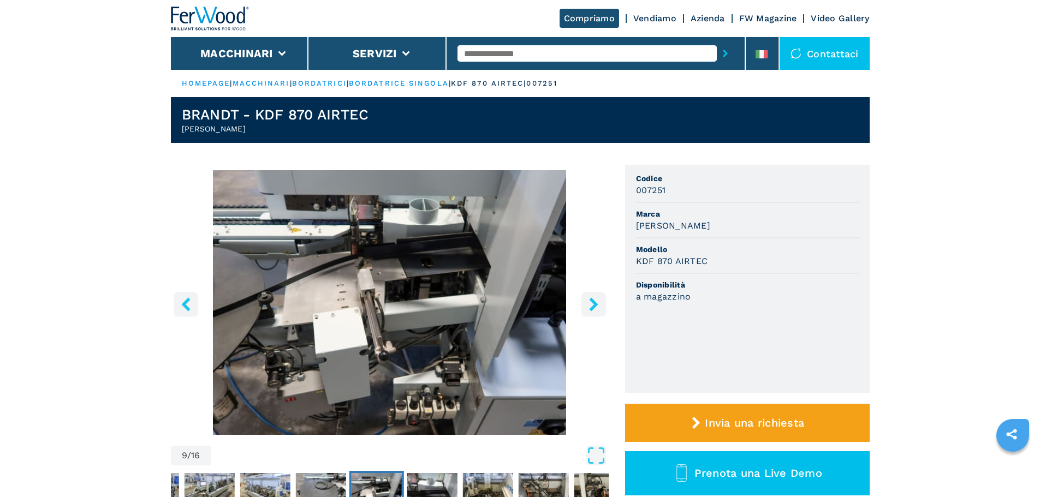
click at [595, 305] on icon "right-button" at bounding box center [593, 305] width 9 height 14
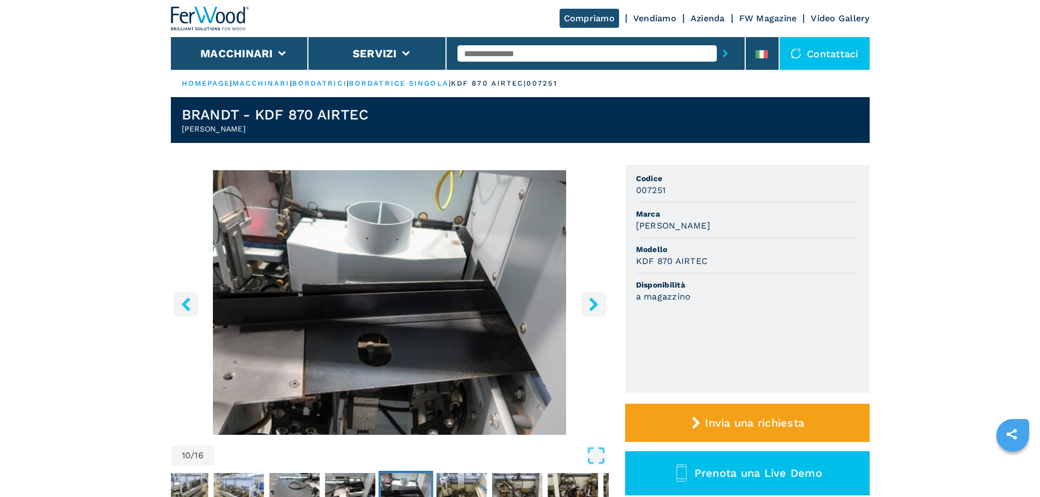
click at [595, 305] on icon "right-button" at bounding box center [593, 305] width 9 height 14
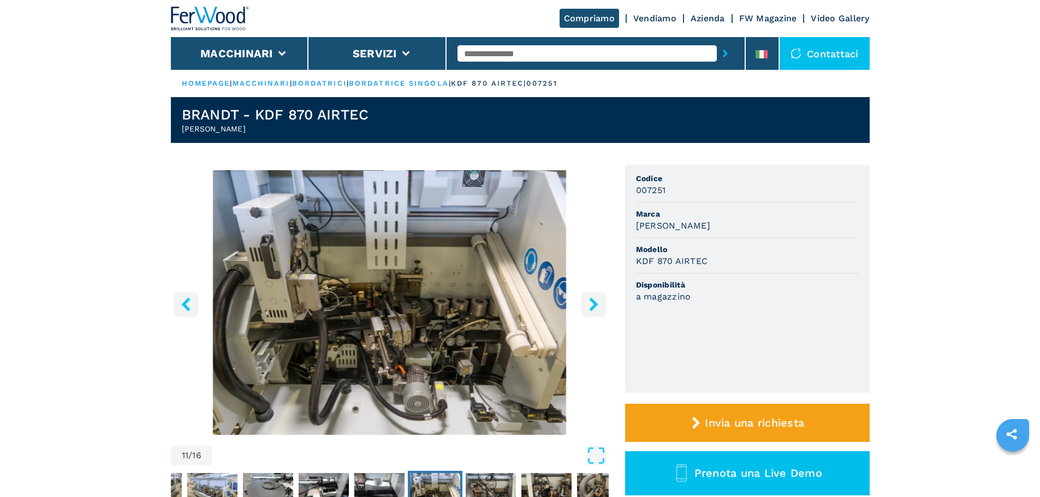
click at [595, 305] on icon "right-button" at bounding box center [593, 305] width 9 height 14
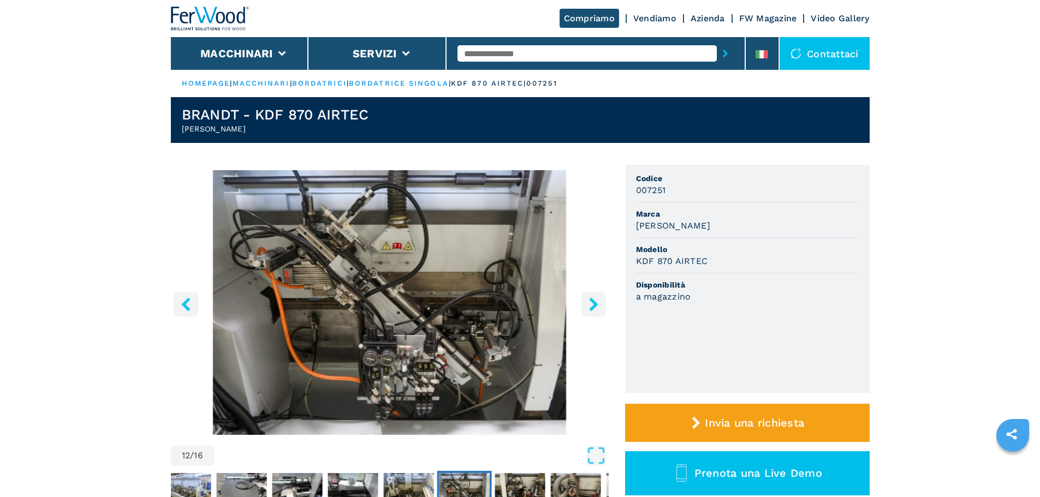
click at [595, 305] on icon "right-button" at bounding box center [593, 305] width 9 height 14
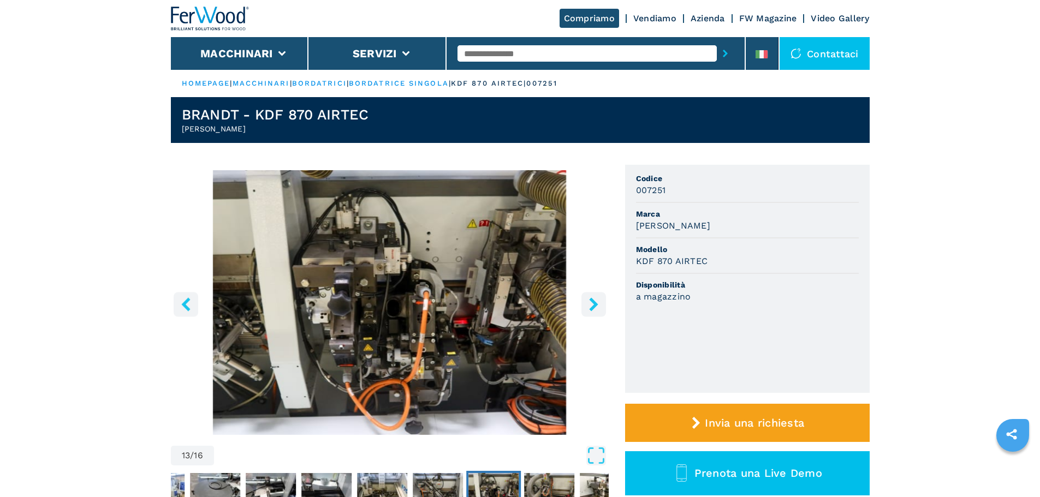
click at [595, 305] on icon "right-button" at bounding box center [593, 305] width 9 height 14
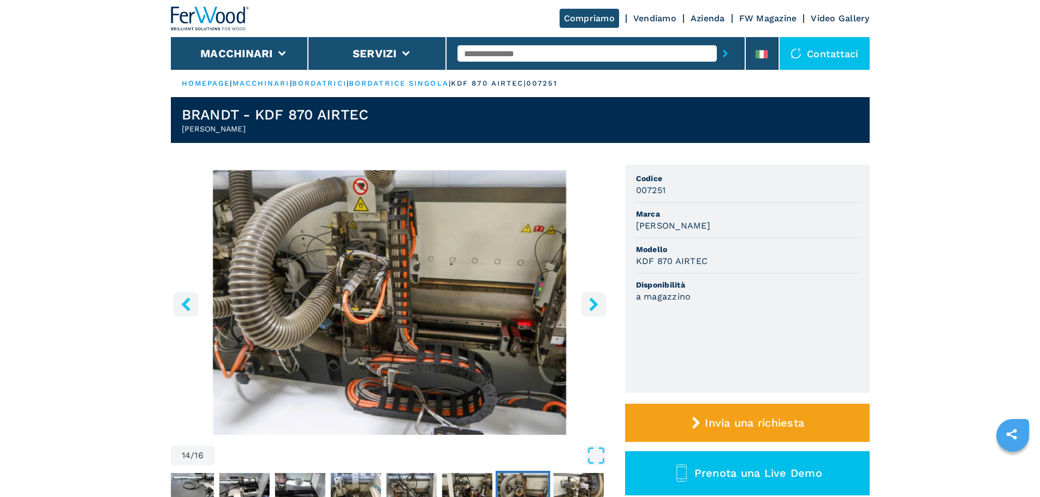
click at [595, 305] on icon "right-button" at bounding box center [593, 305] width 9 height 14
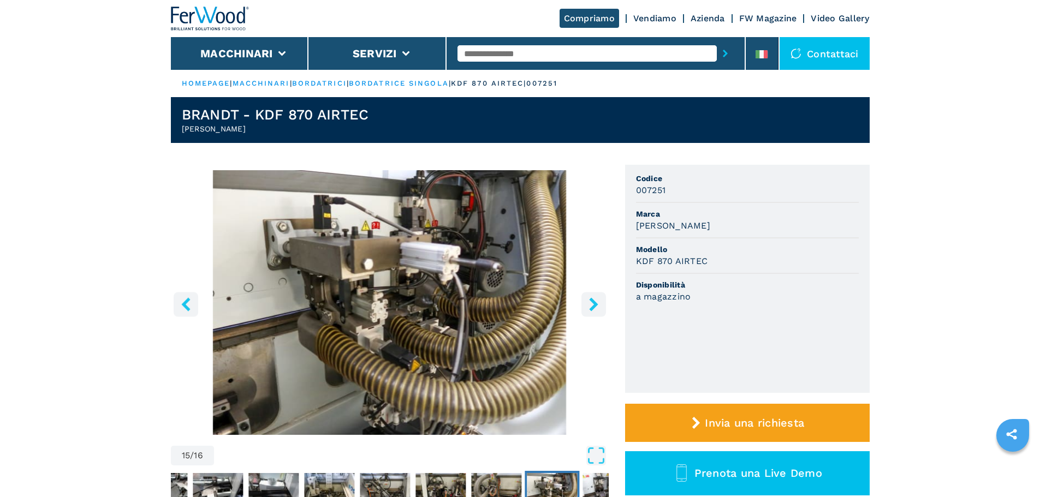
click at [179, 297] on button "left-button" at bounding box center [186, 304] width 25 height 25
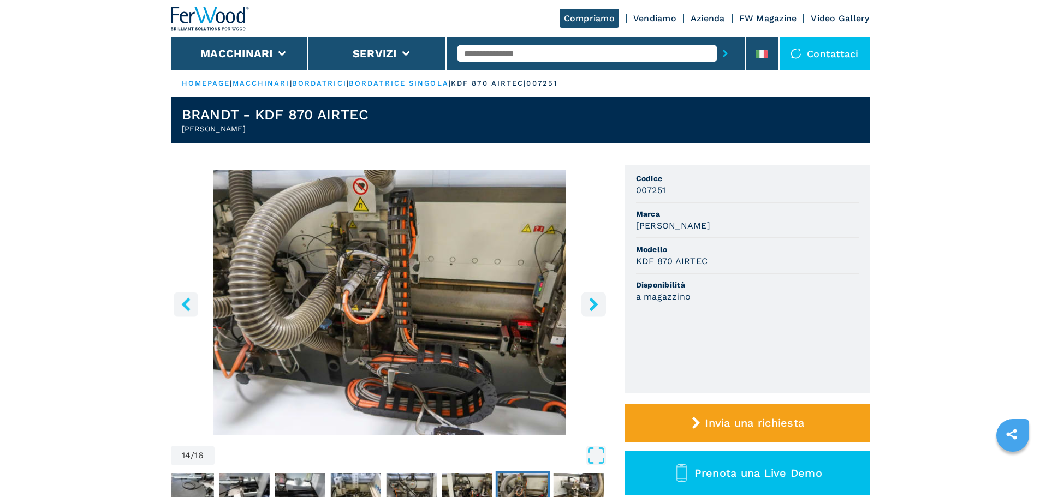
click at [592, 305] on icon "right-button" at bounding box center [594, 305] width 14 height 14
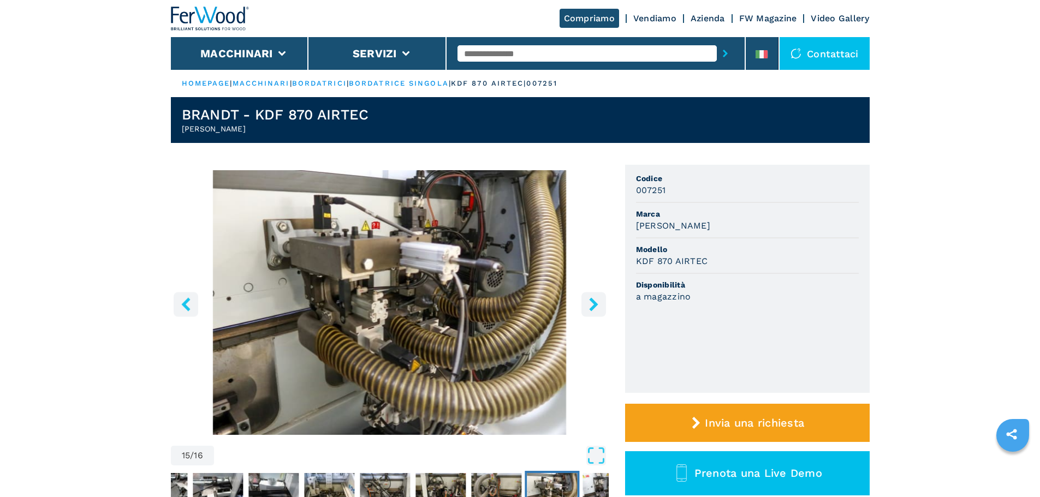
click at [592, 305] on icon "right-button" at bounding box center [594, 305] width 14 height 14
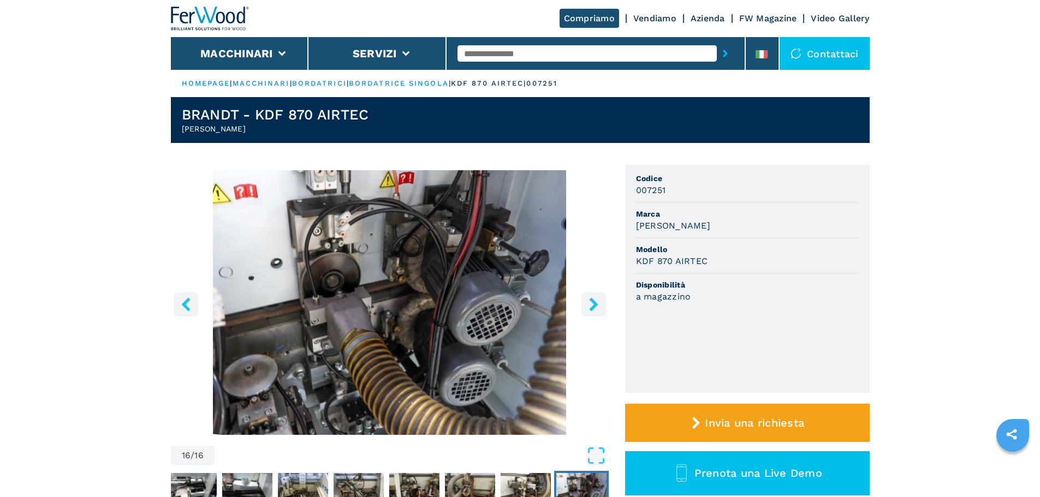
click at [592, 305] on icon "right-button" at bounding box center [594, 305] width 14 height 14
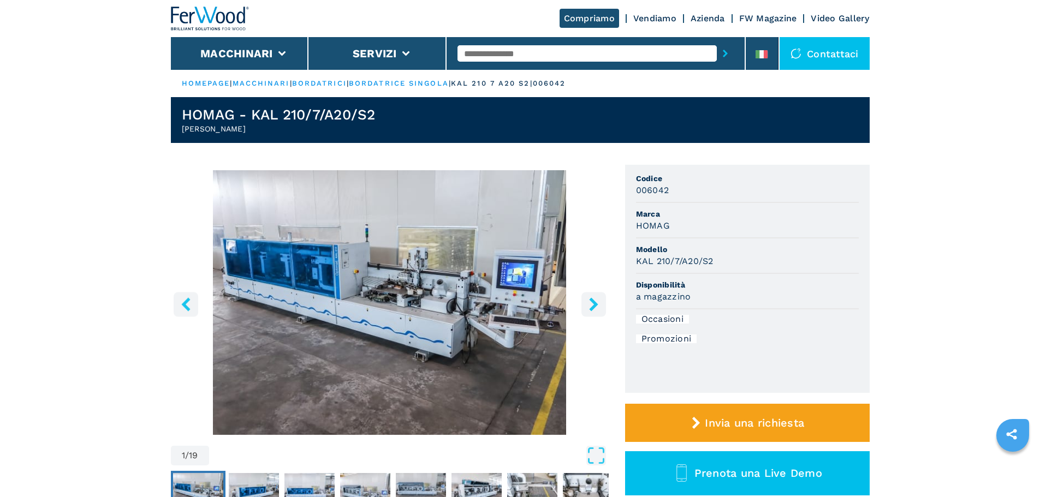
click at [590, 301] on icon "right-button" at bounding box center [594, 305] width 14 height 14
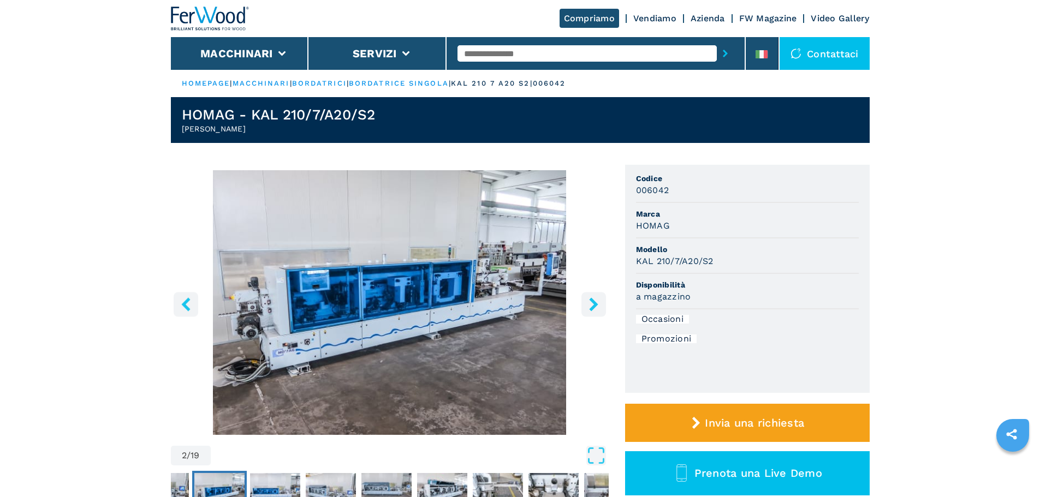
click at [590, 301] on icon "right-button" at bounding box center [594, 305] width 14 height 14
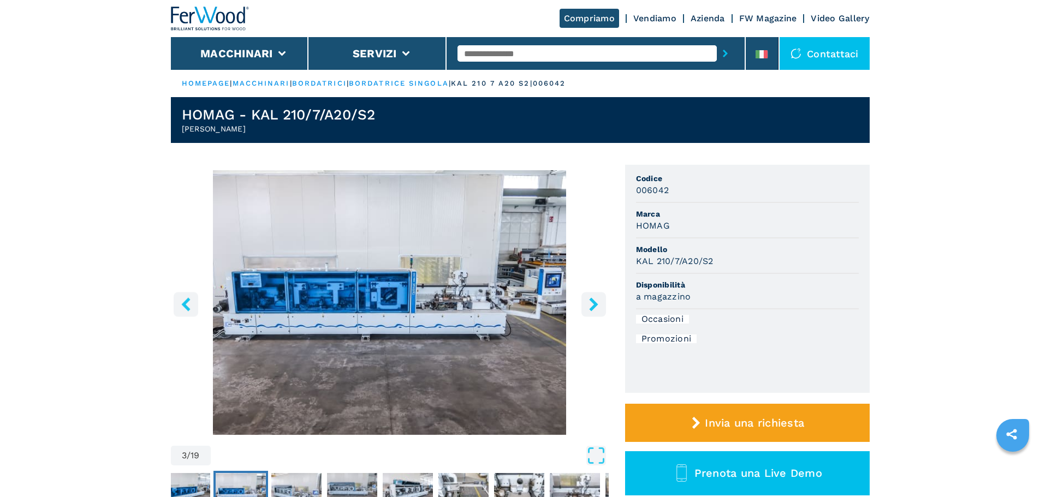
click at [590, 301] on icon "right-button" at bounding box center [594, 305] width 14 height 14
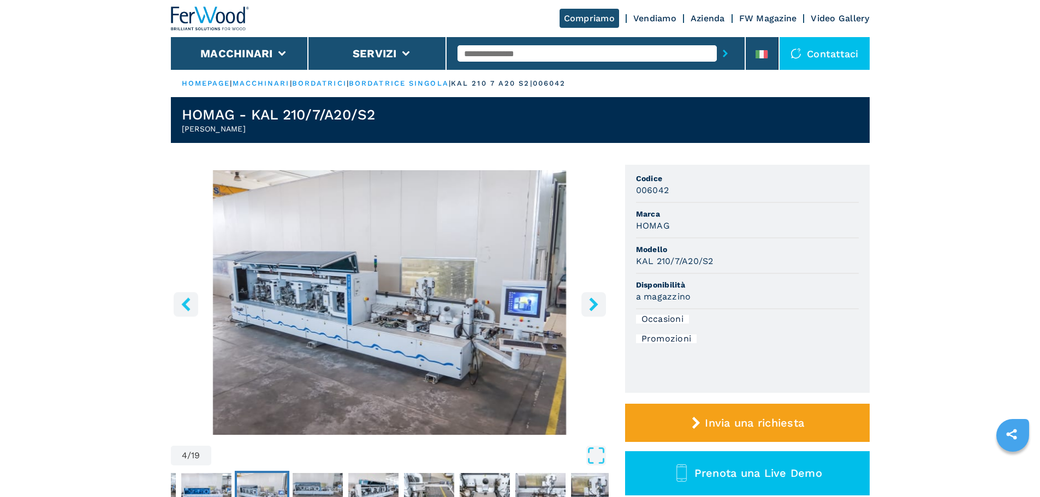
click at [590, 301] on icon "right-button" at bounding box center [594, 305] width 14 height 14
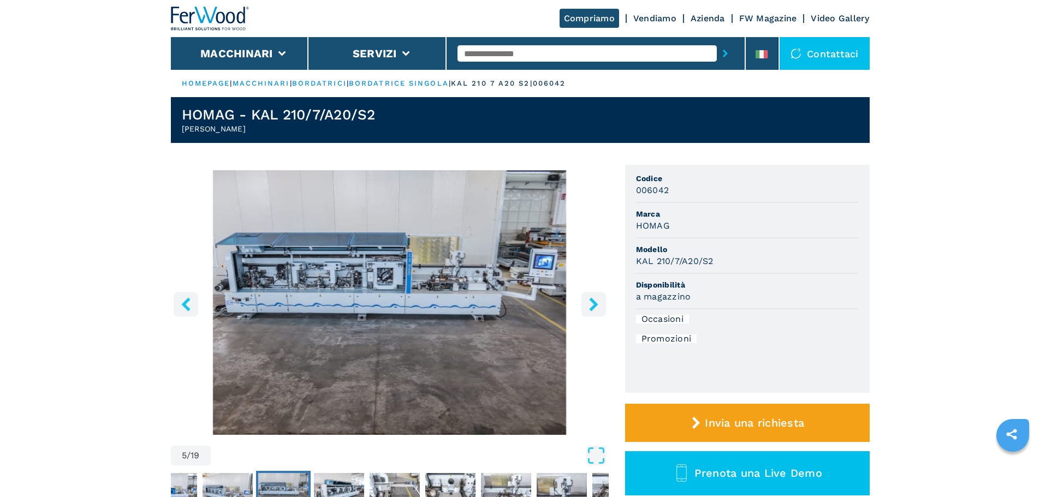
click at [590, 301] on icon "right-button" at bounding box center [594, 305] width 14 height 14
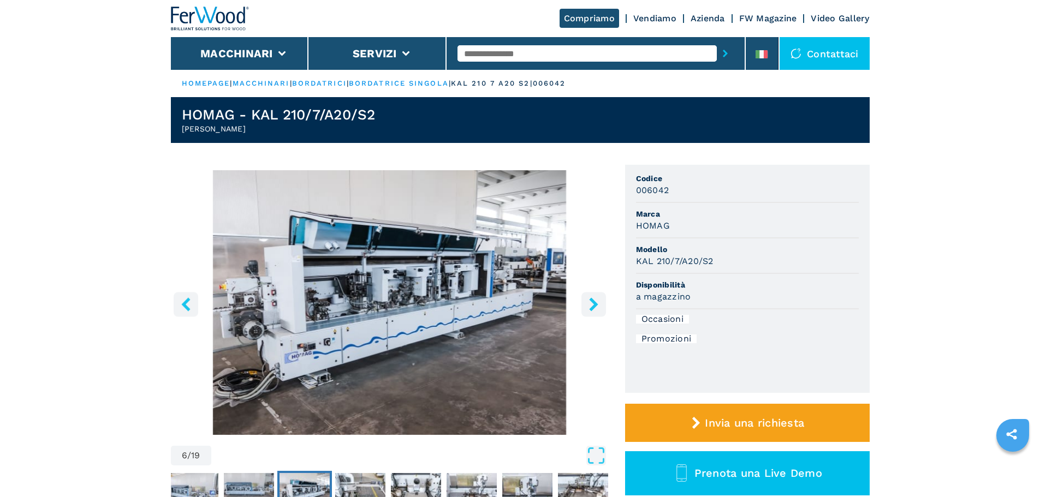
click at [590, 301] on icon "right-button" at bounding box center [594, 305] width 14 height 14
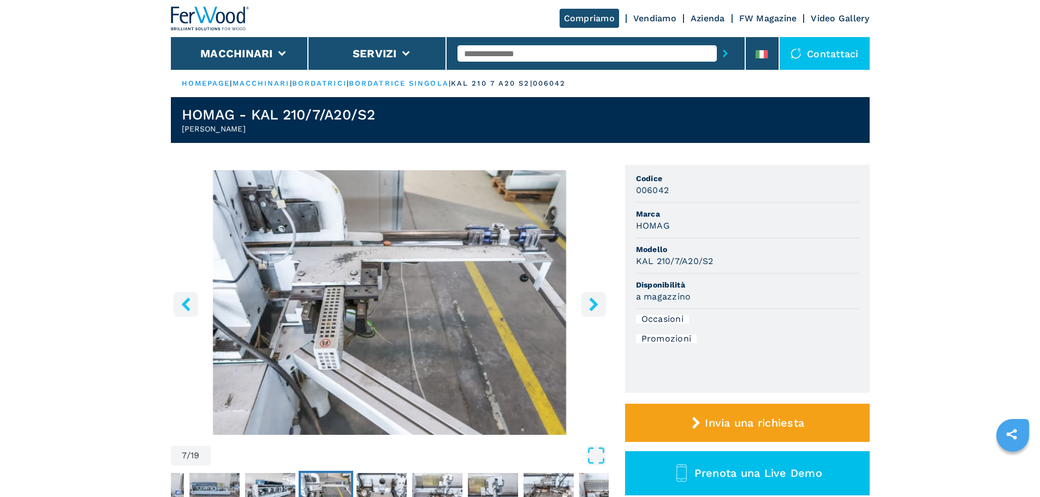
click at [590, 301] on icon "right-button" at bounding box center [594, 305] width 14 height 14
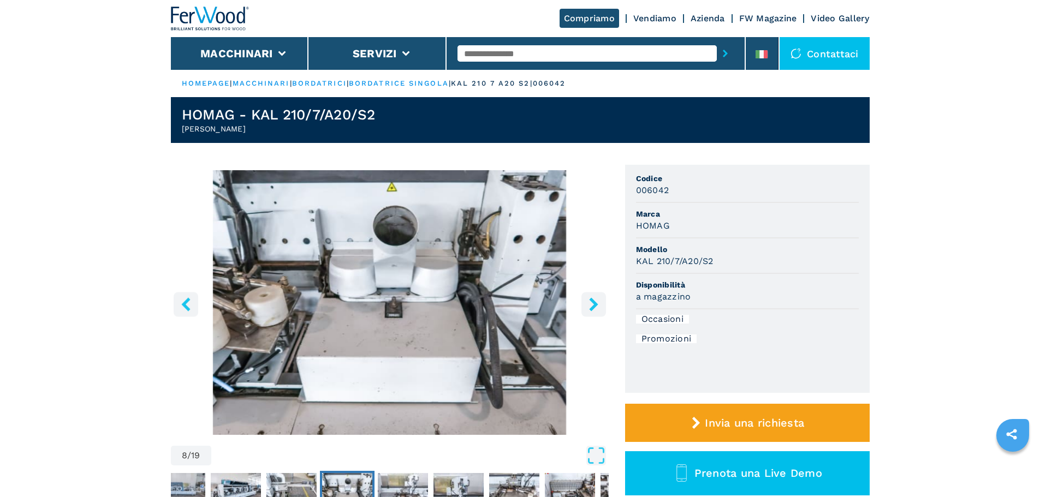
click at [590, 301] on icon "right-button" at bounding box center [594, 305] width 14 height 14
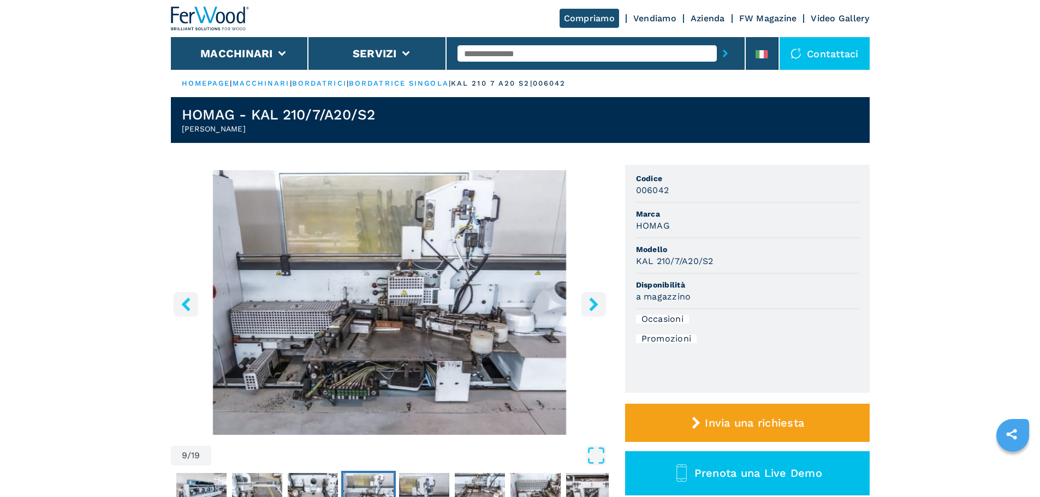
click at [590, 301] on icon "right-button" at bounding box center [594, 305] width 14 height 14
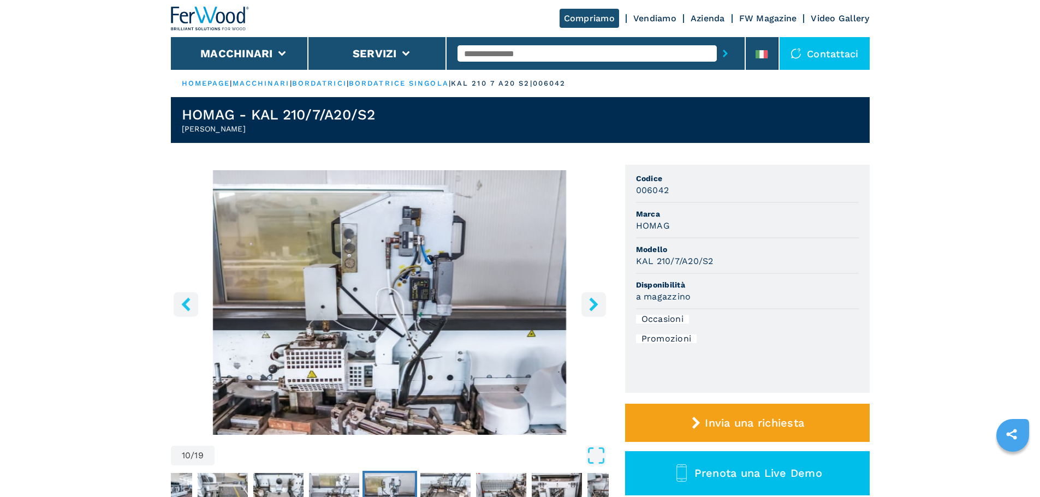
click at [590, 301] on icon "right-button" at bounding box center [594, 305] width 14 height 14
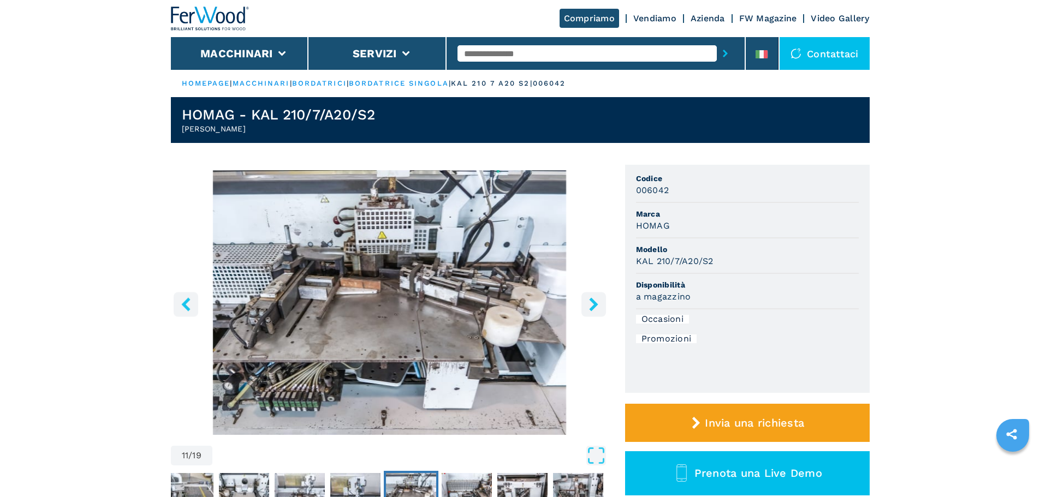
click at [590, 301] on icon "right-button" at bounding box center [594, 305] width 14 height 14
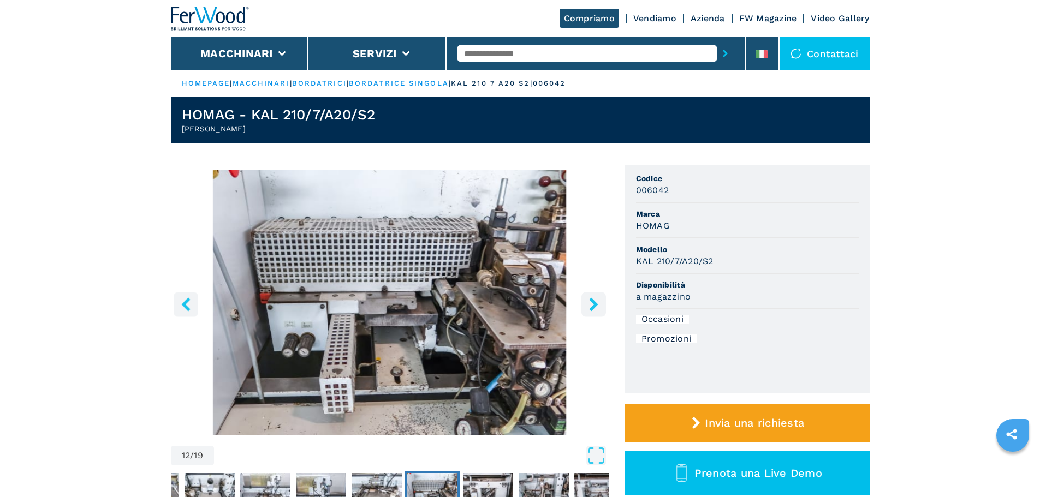
click at [590, 301] on icon "right-button" at bounding box center [594, 305] width 14 height 14
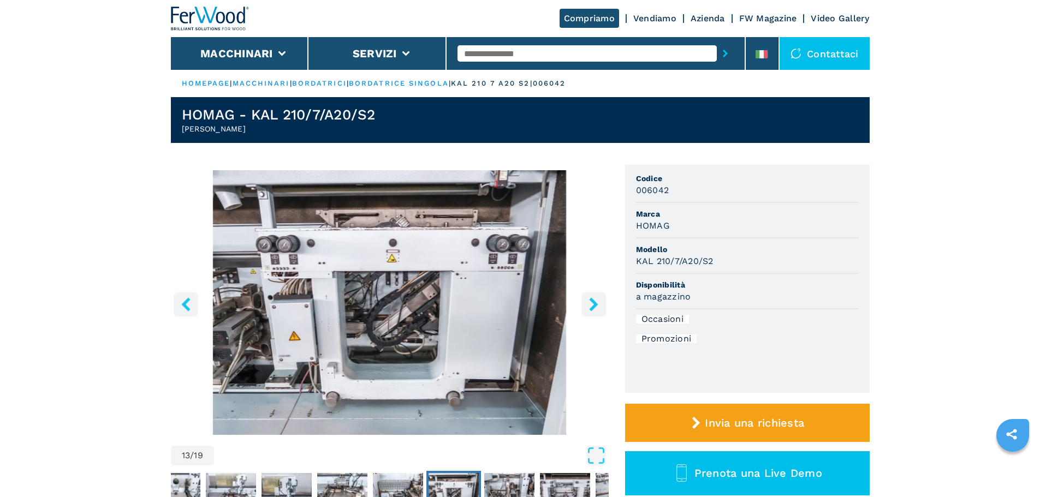
click at [590, 301] on icon "right-button" at bounding box center [594, 305] width 14 height 14
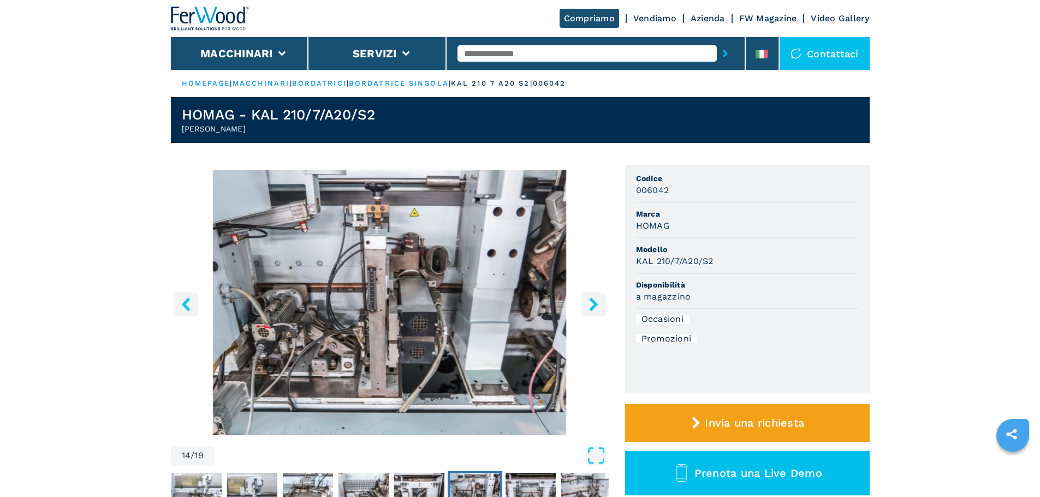
click at [590, 301] on icon "right-button" at bounding box center [594, 305] width 14 height 14
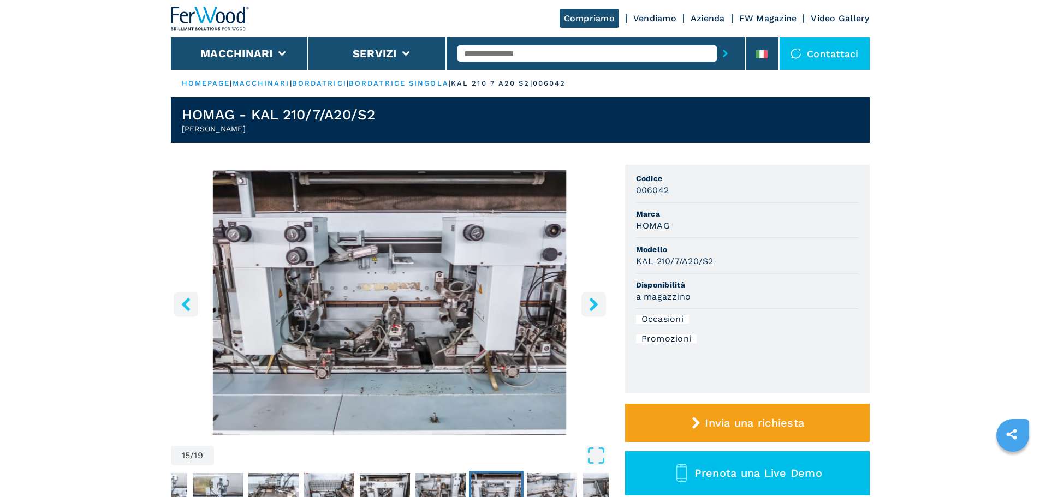
click at [590, 301] on icon "right-button" at bounding box center [594, 305] width 14 height 14
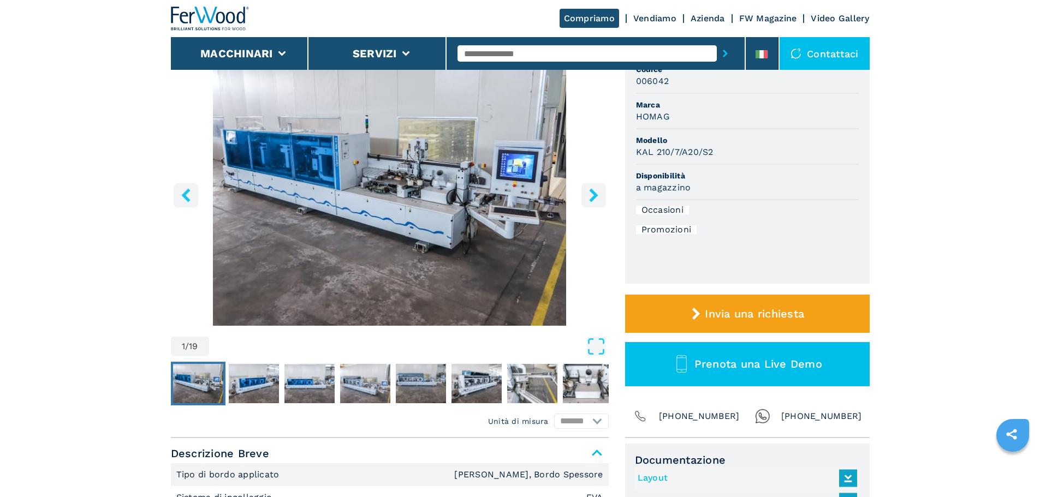
scroll to position [55, 0]
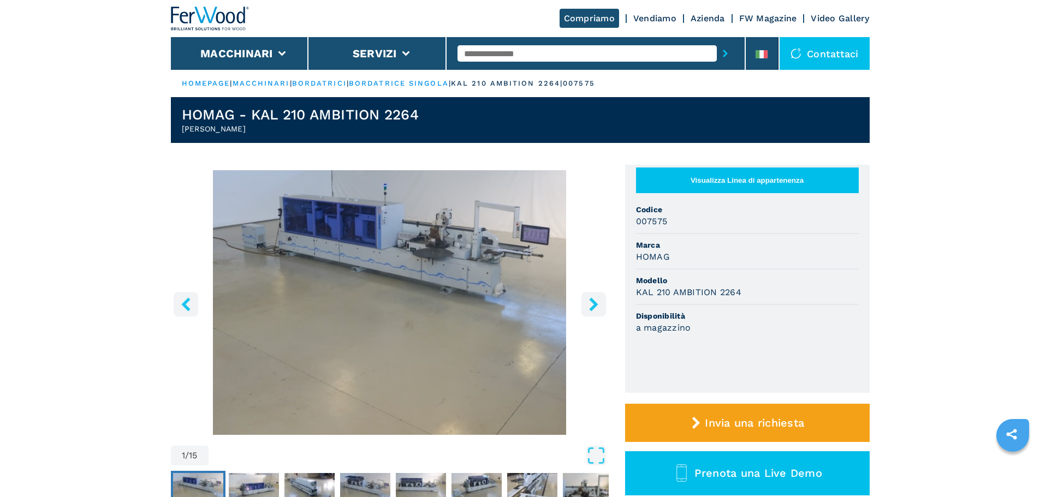
click at [599, 302] on icon "right-button" at bounding box center [594, 305] width 14 height 14
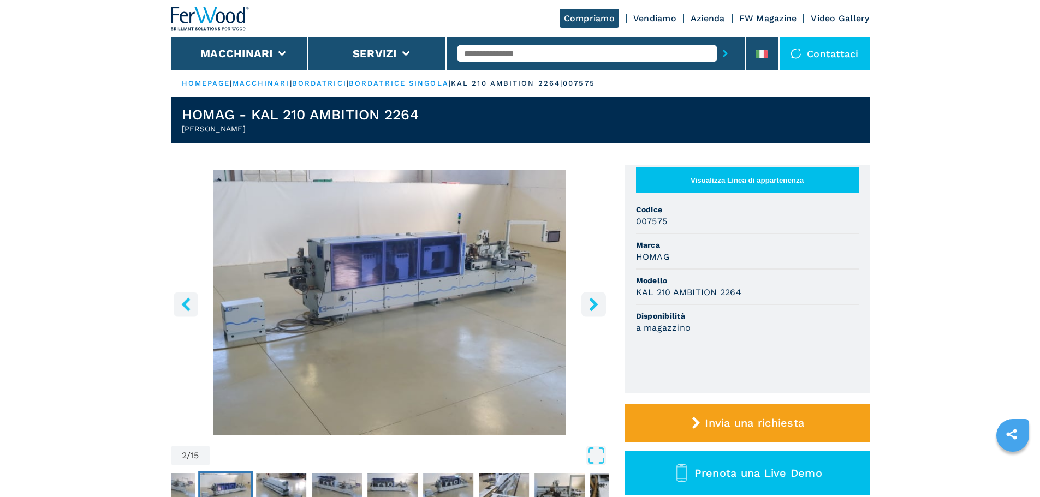
click at [599, 302] on icon "right-button" at bounding box center [594, 305] width 14 height 14
click at [596, 301] on icon "right-button" at bounding box center [594, 305] width 14 height 14
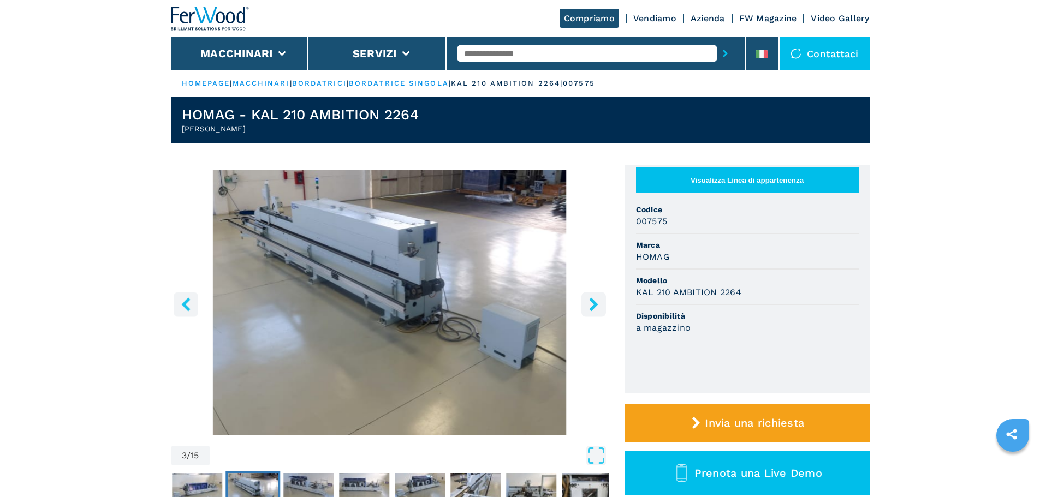
click at [593, 301] on icon "right-button" at bounding box center [593, 305] width 9 height 14
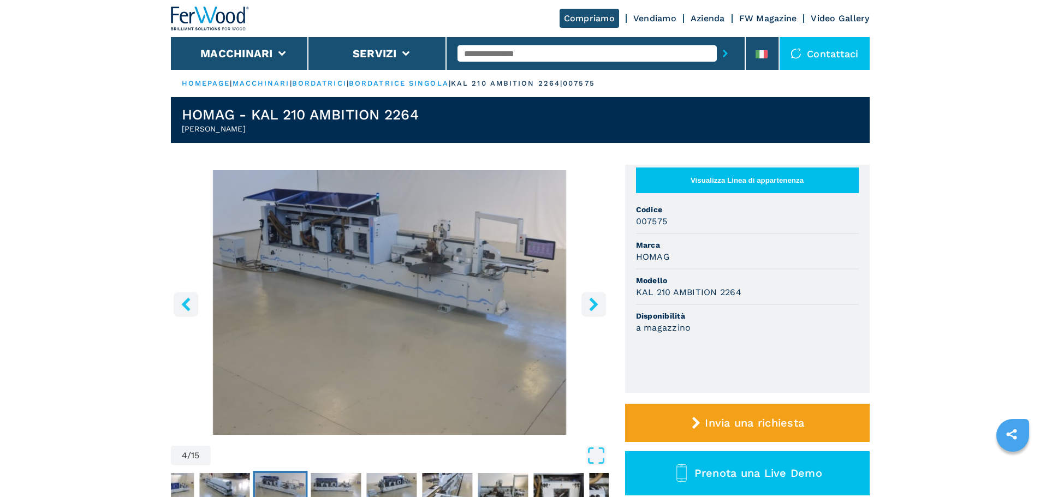
click at [593, 301] on icon "right-button" at bounding box center [593, 305] width 9 height 14
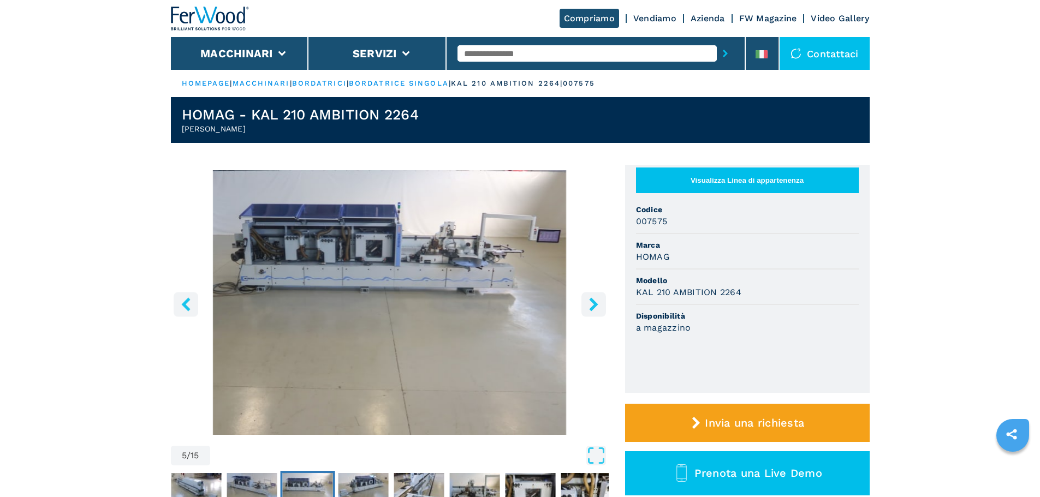
click at [593, 301] on icon "right-button" at bounding box center [593, 305] width 9 height 14
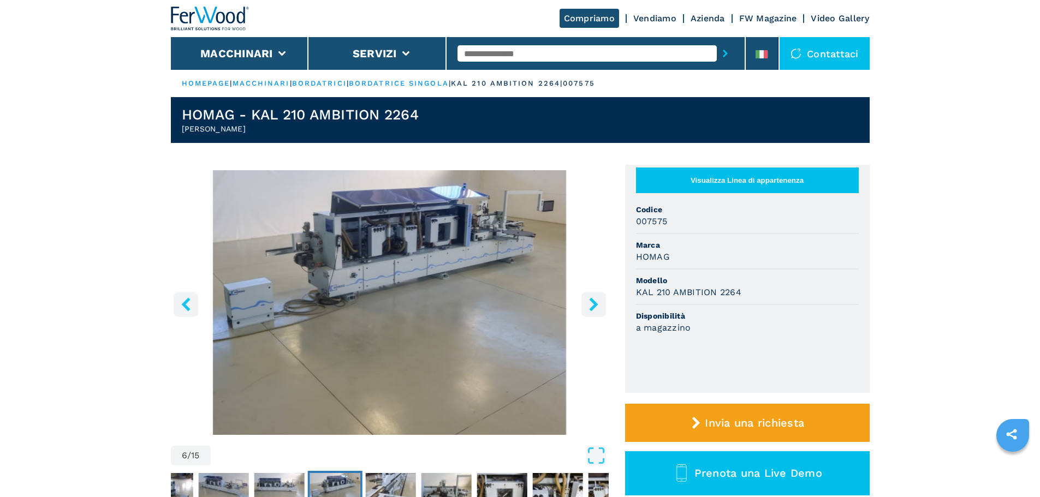
click at [593, 301] on icon "right-button" at bounding box center [593, 305] width 9 height 14
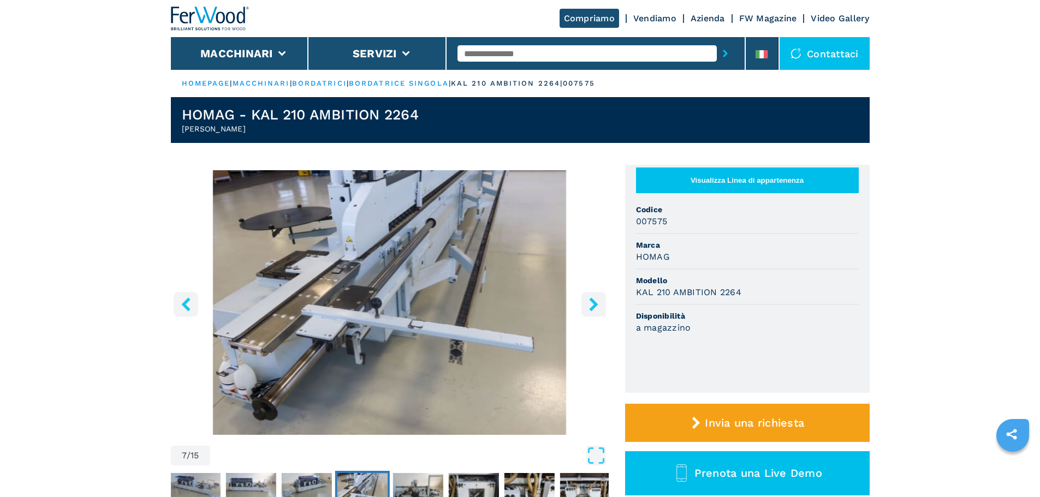
click at [593, 301] on icon "right-button" at bounding box center [593, 305] width 9 height 14
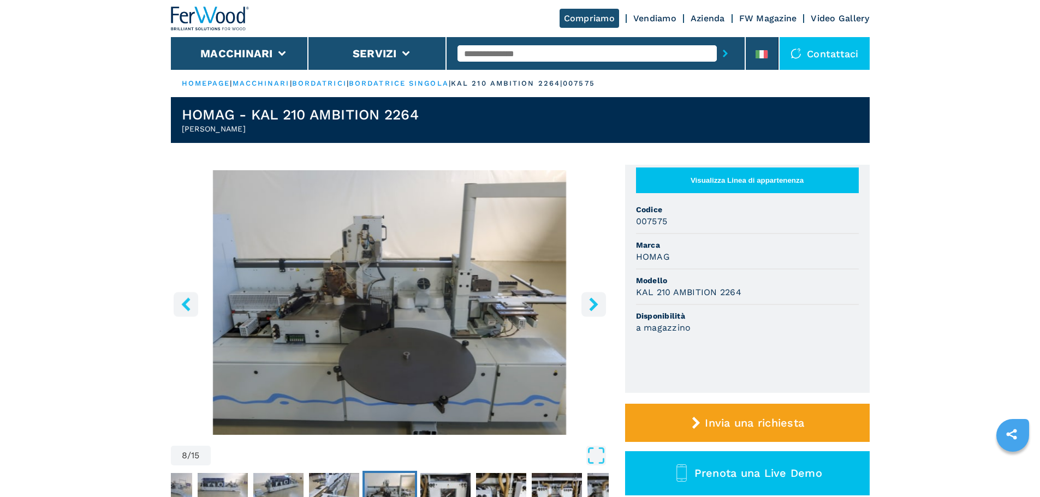
click at [593, 301] on icon "right-button" at bounding box center [593, 305] width 9 height 14
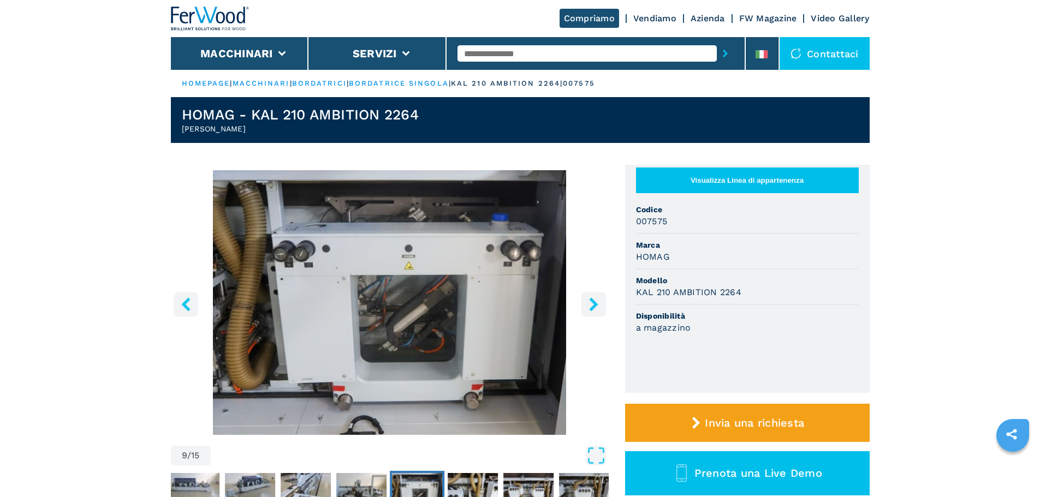
click at [593, 301] on icon "right-button" at bounding box center [593, 305] width 9 height 14
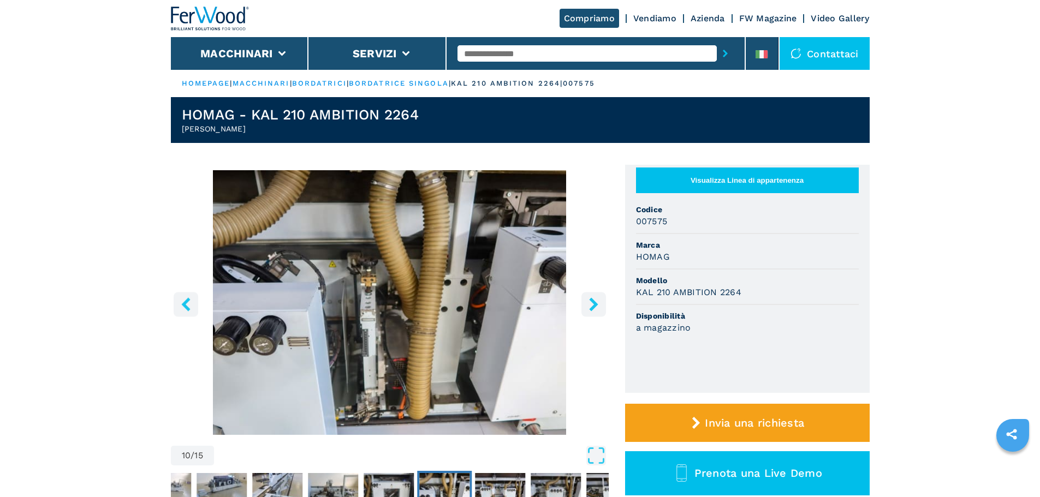
click at [593, 301] on icon "right-button" at bounding box center [593, 305] width 9 height 14
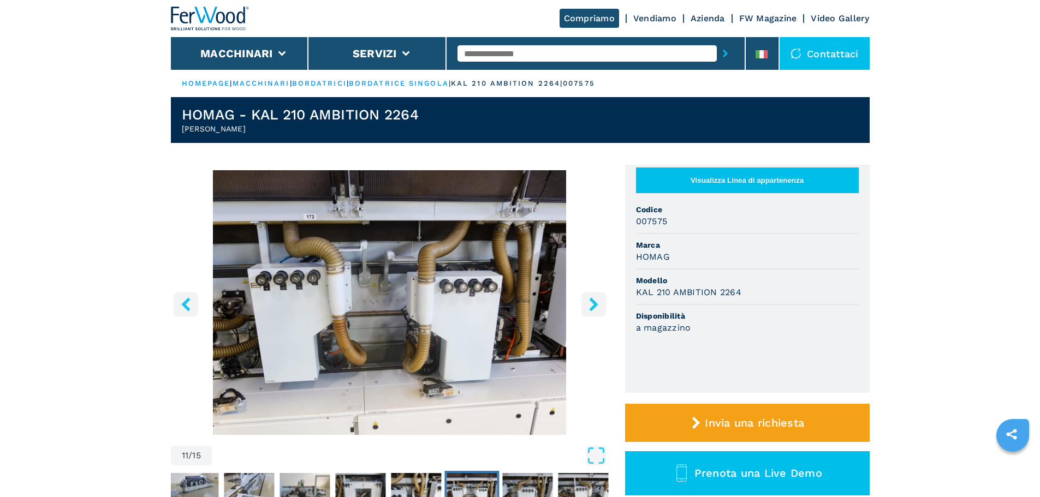
click at [593, 301] on icon "right-button" at bounding box center [593, 305] width 9 height 14
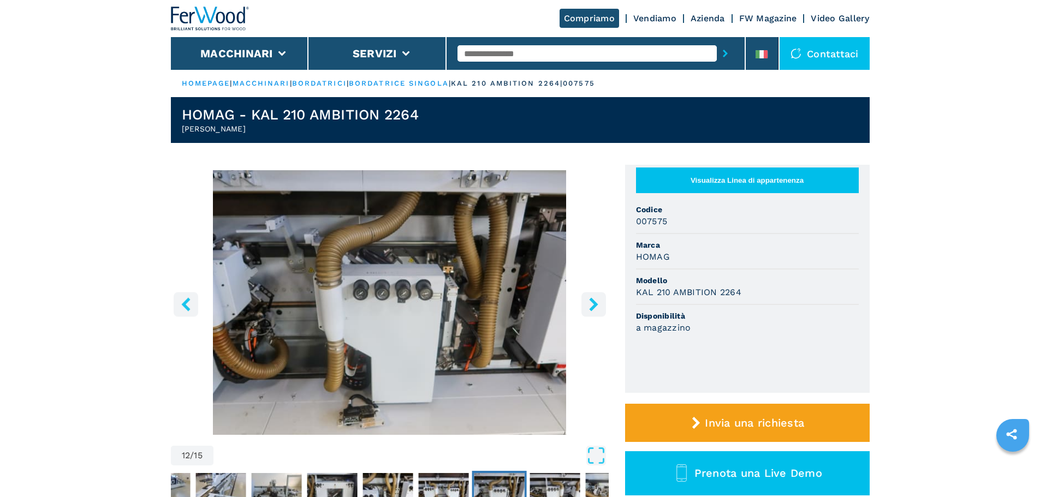
click at [593, 301] on icon "right-button" at bounding box center [593, 305] width 9 height 14
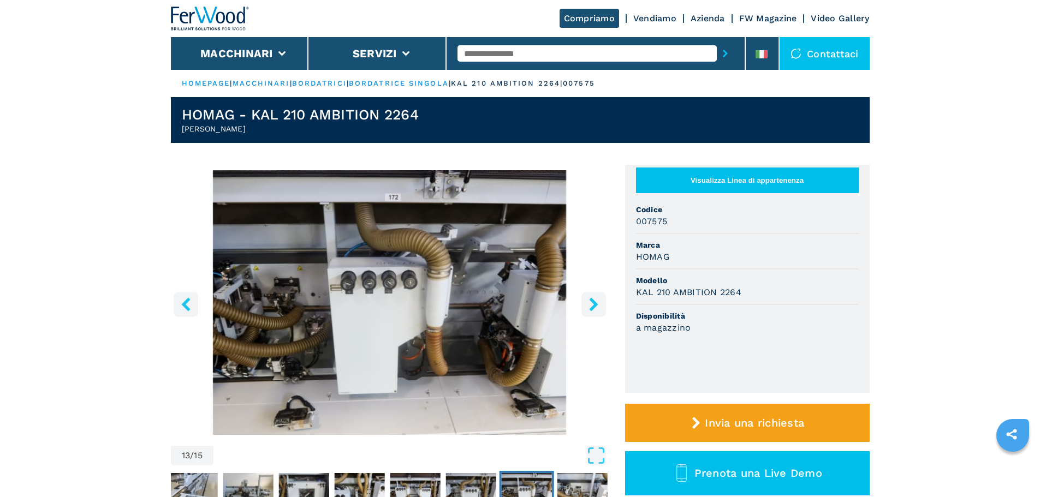
click at [593, 301] on icon "right-button" at bounding box center [593, 305] width 9 height 14
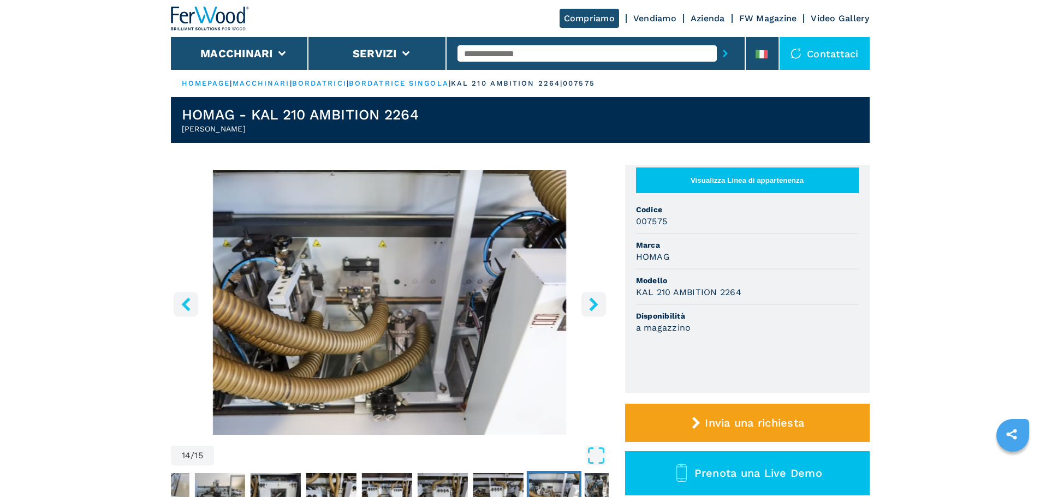
click at [593, 301] on icon "right-button" at bounding box center [593, 305] width 9 height 14
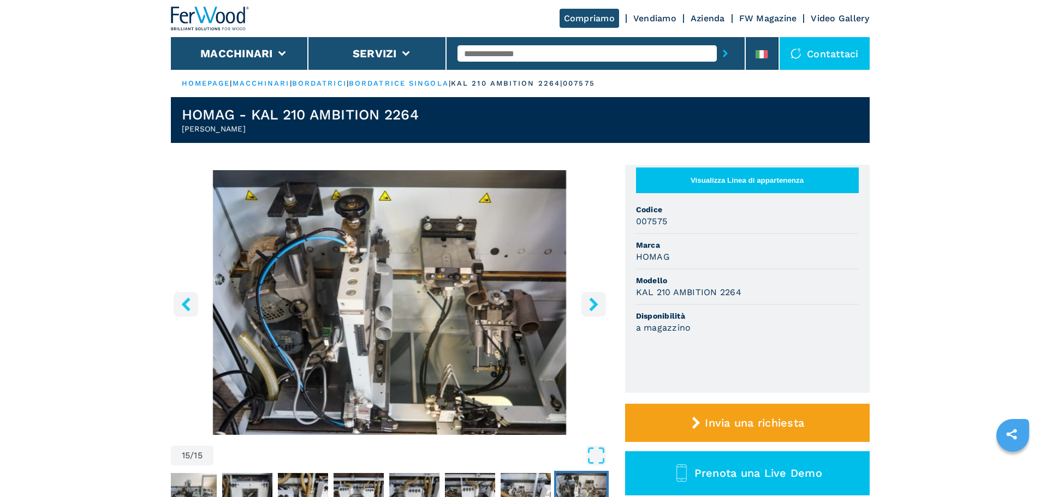
click at [593, 301] on icon "right-button" at bounding box center [593, 305] width 9 height 14
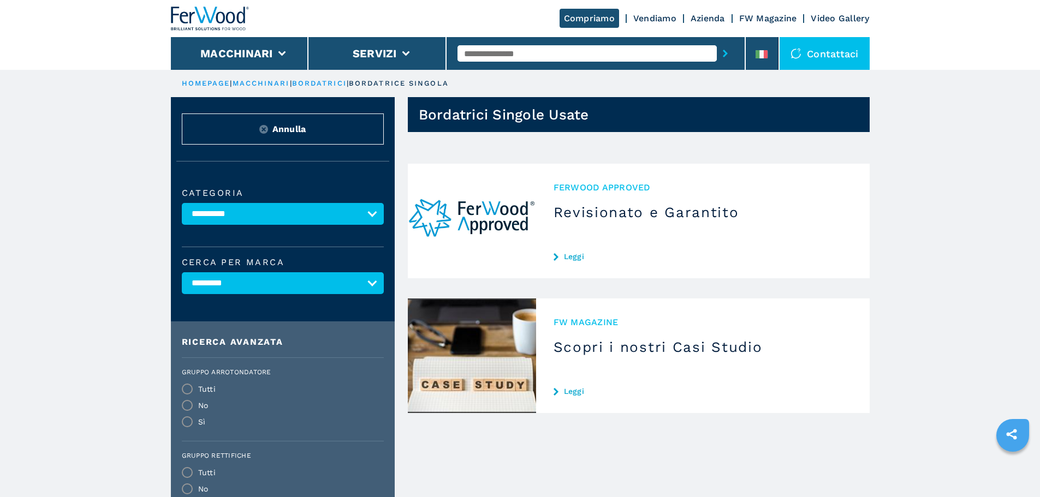
click at [322, 293] on select "**********" at bounding box center [283, 283] width 202 height 22
select select "******"
click at [182, 280] on select "**********" at bounding box center [283, 283] width 202 height 22
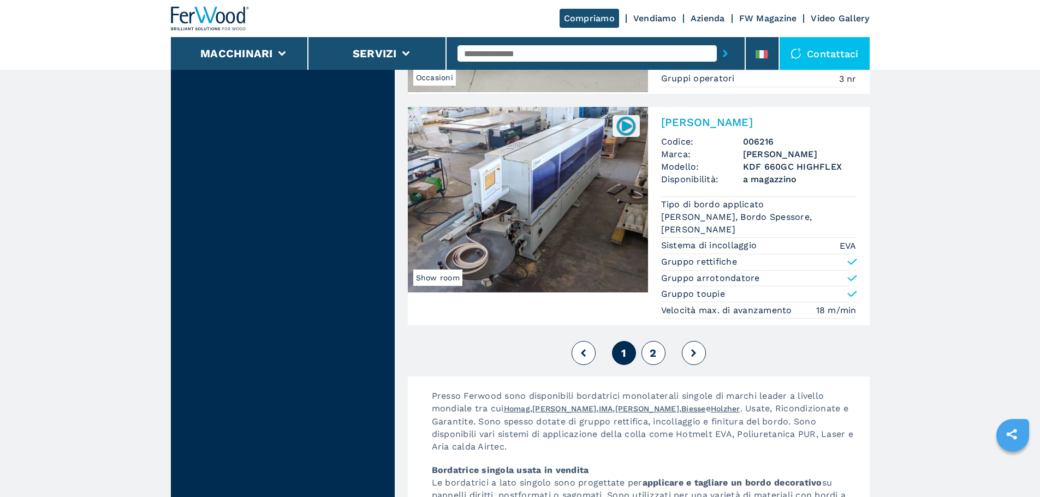
scroll to position [2789, 0]
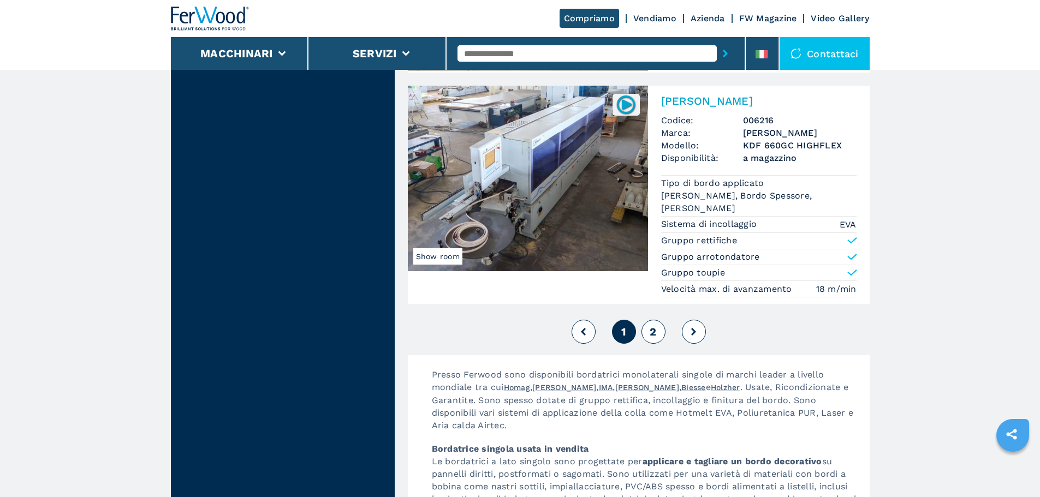
click at [650, 330] on span "2" at bounding box center [653, 331] width 7 height 13
select select
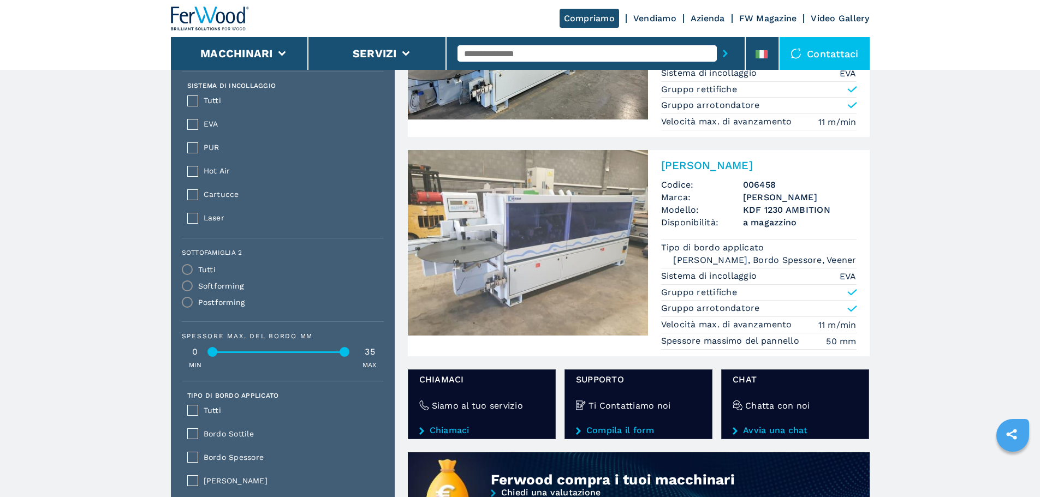
scroll to position [491, 0]
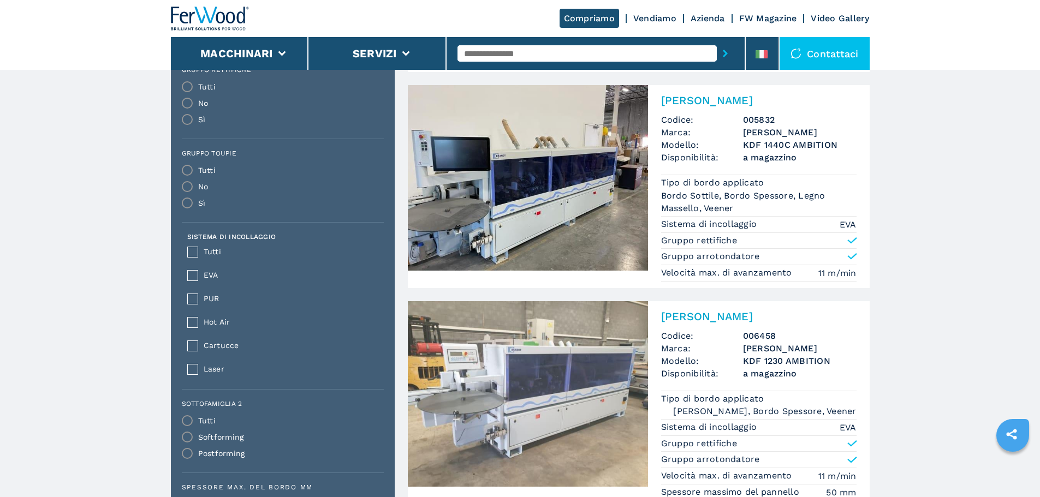
click at [551, 174] on img at bounding box center [528, 178] width 240 height 186
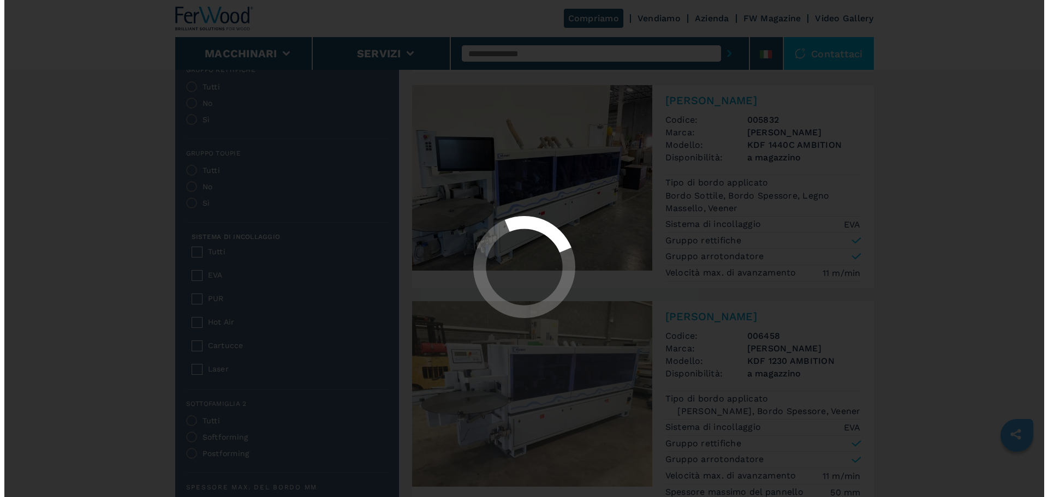
scroll to position [0, 0]
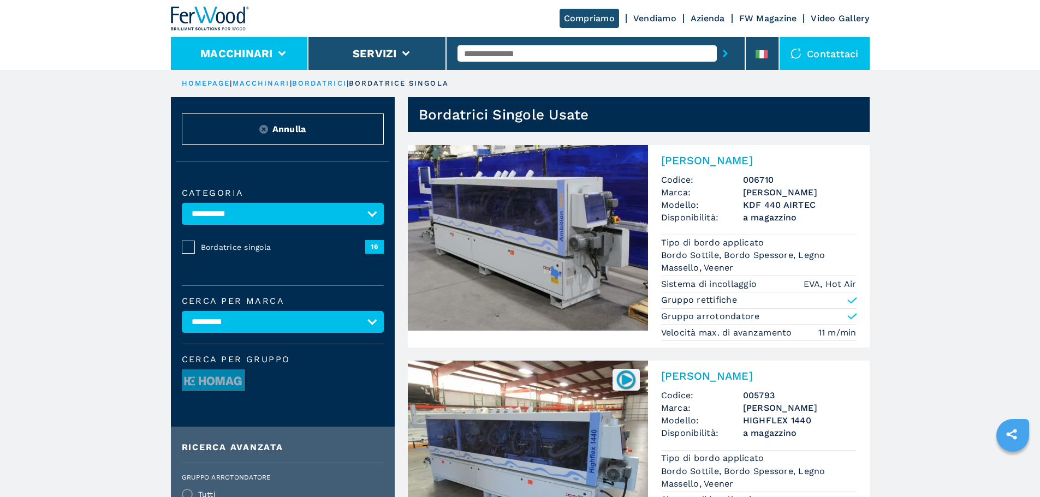
click at [253, 57] on button "Macchinari" at bounding box center [236, 53] width 73 height 13
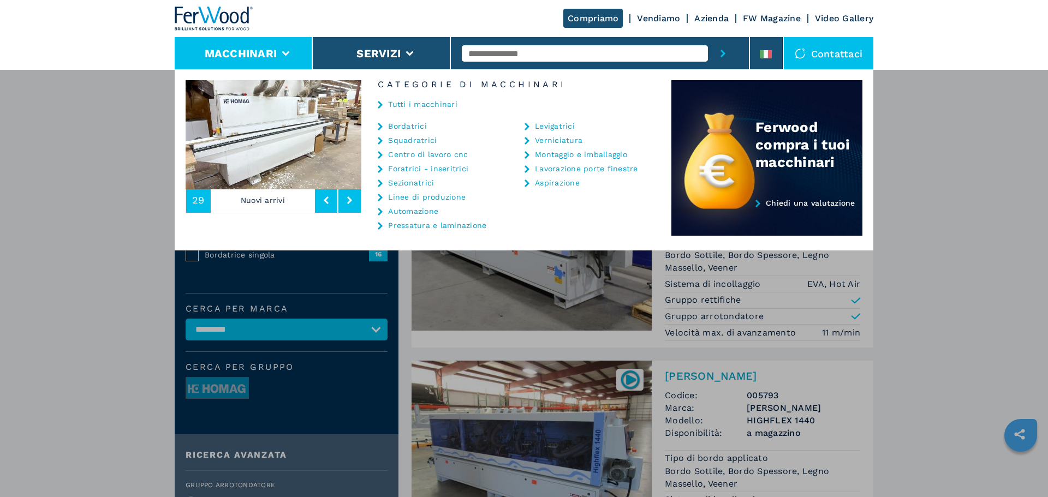
click at [210, 19] on img at bounding box center [214, 19] width 79 height 24
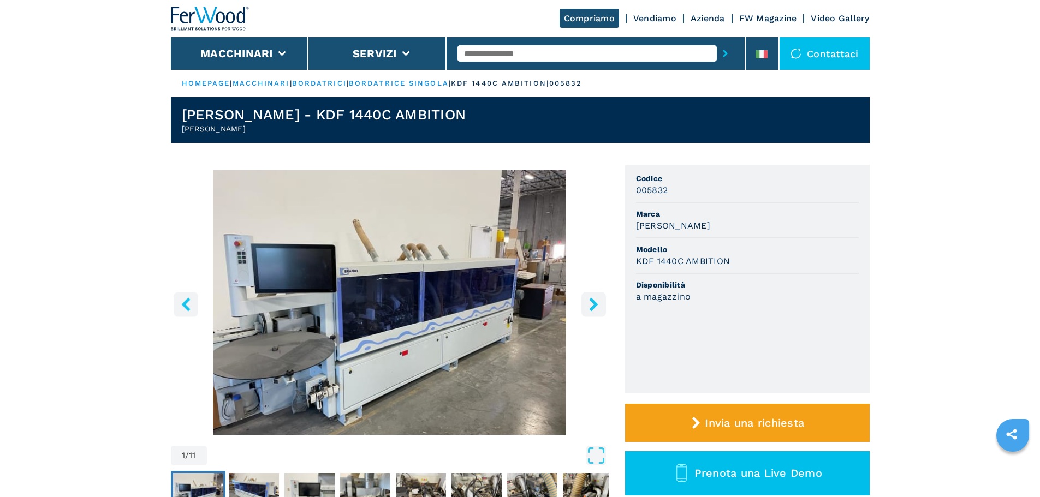
click at [597, 304] on icon "right-button" at bounding box center [593, 305] width 9 height 14
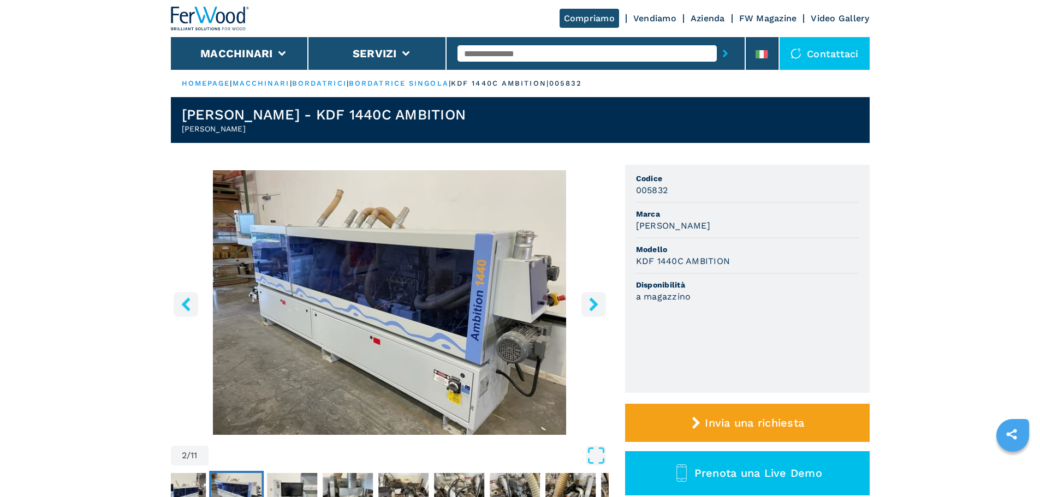
click at [597, 304] on icon "right-button" at bounding box center [593, 305] width 9 height 14
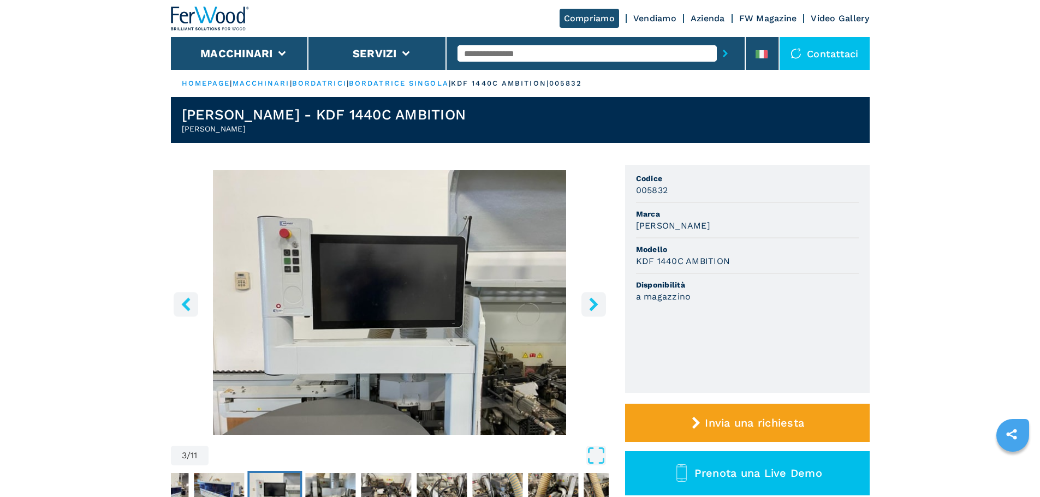
click at [597, 304] on icon "right-button" at bounding box center [593, 305] width 9 height 14
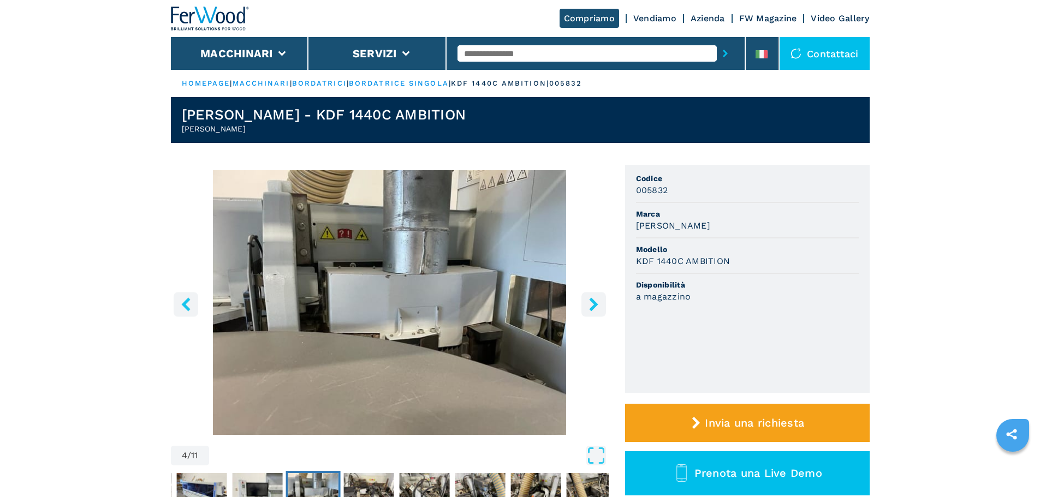
click at [597, 304] on icon "right-button" at bounding box center [593, 305] width 9 height 14
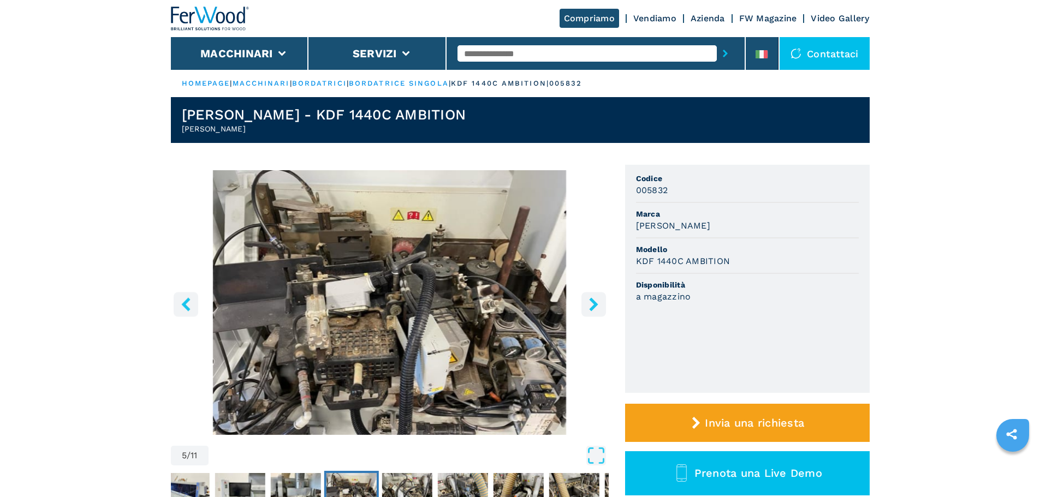
click at [597, 304] on icon "right-button" at bounding box center [593, 305] width 9 height 14
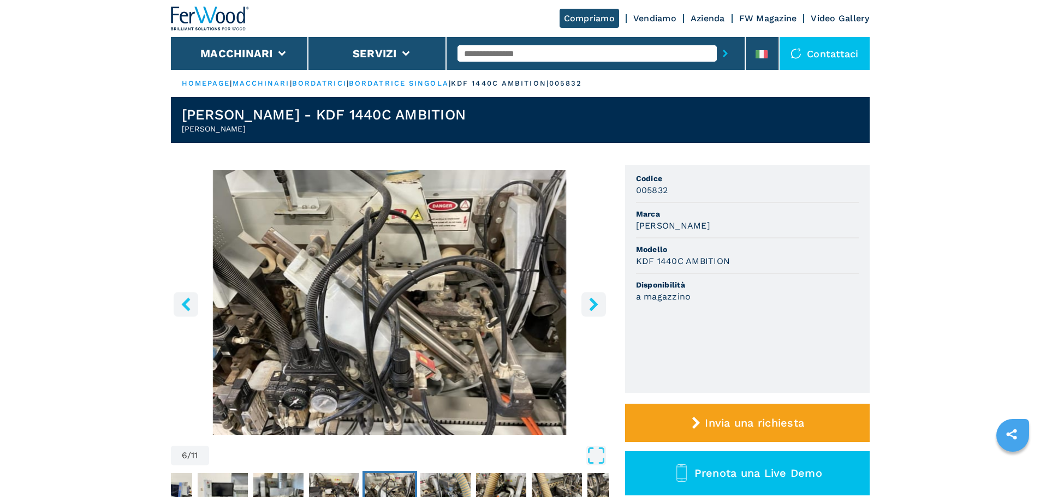
click at [597, 304] on icon "right-button" at bounding box center [593, 305] width 9 height 14
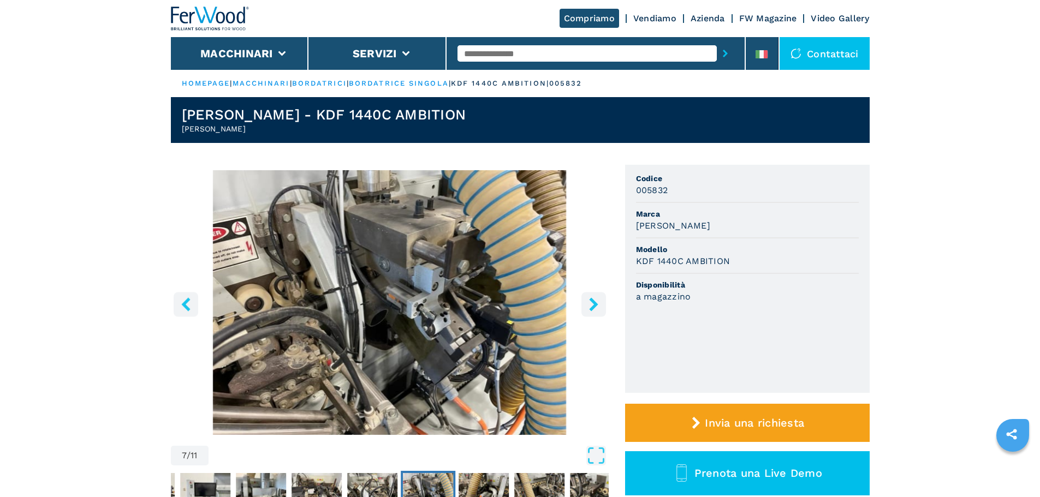
click at [597, 304] on icon "right-button" at bounding box center [593, 305] width 9 height 14
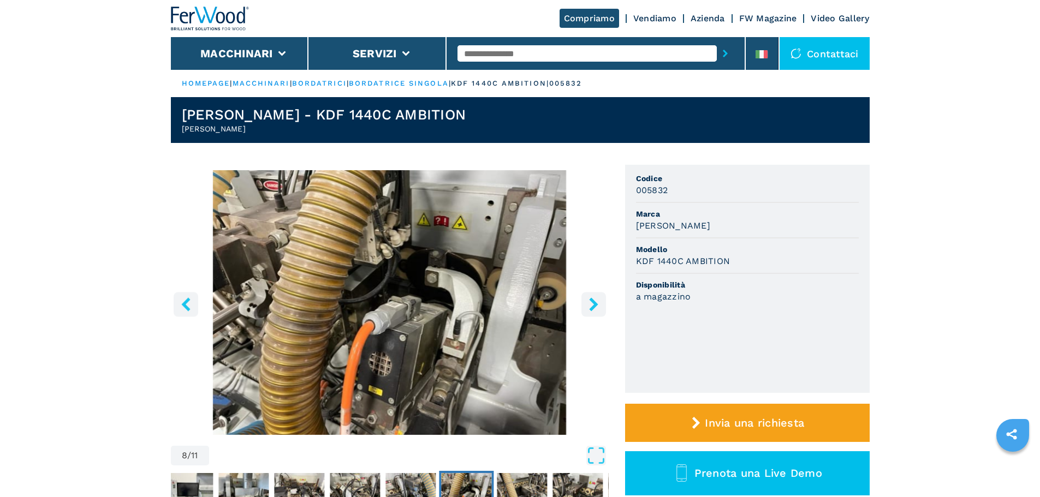
click at [597, 304] on icon "right-button" at bounding box center [593, 305] width 9 height 14
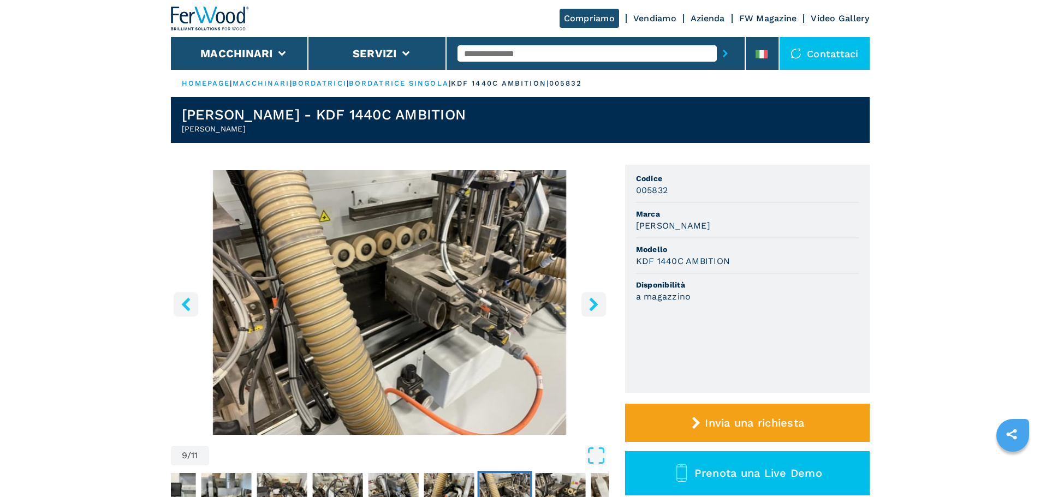
click at [597, 304] on icon "right-button" at bounding box center [593, 305] width 9 height 14
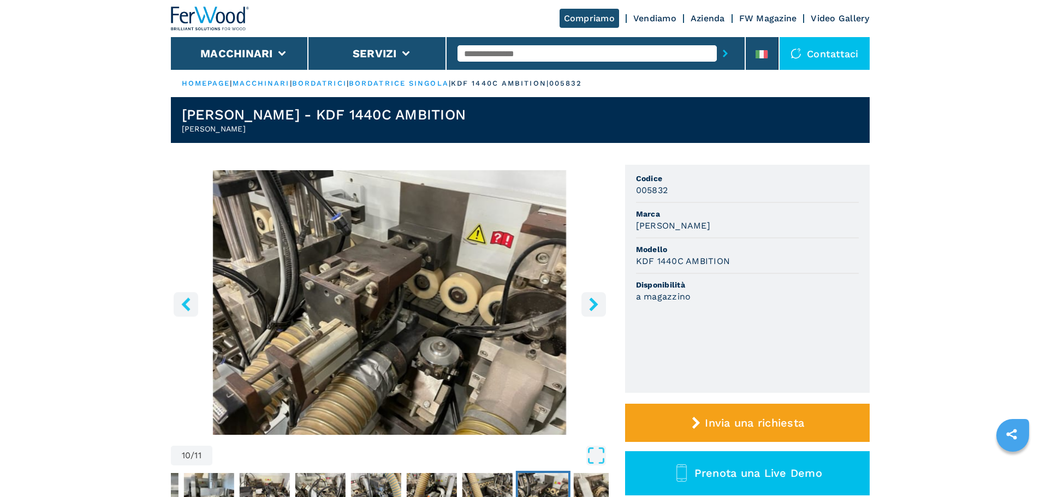
click at [597, 303] on icon "right-button" at bounding box center [594, 305] width 14 height 14
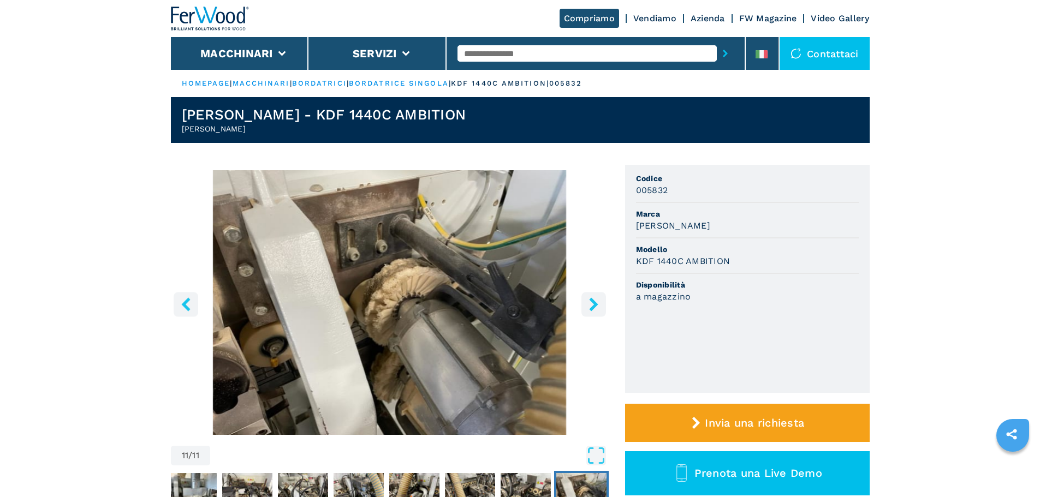
click at [597, 303] on icon "right-button" at bounding box center [594, 305] width 14 height 14
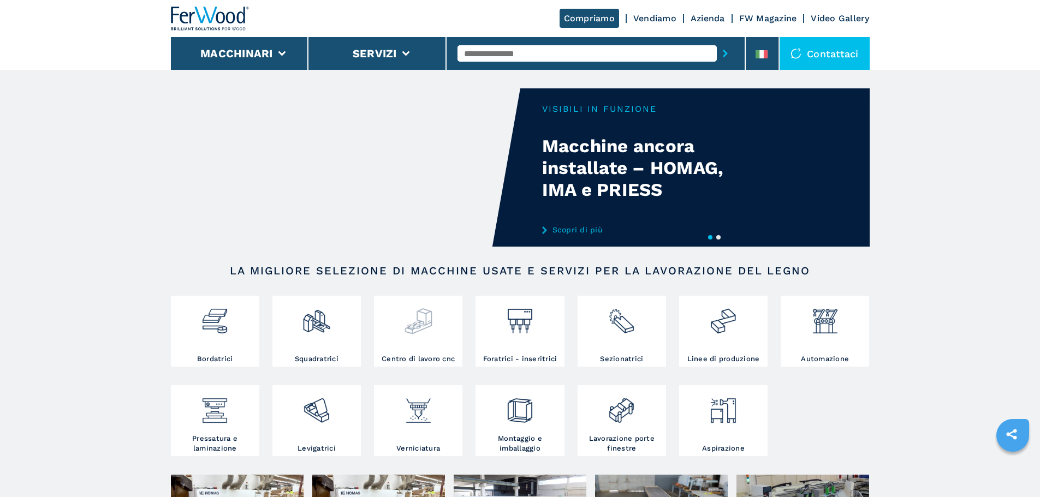
click at [424, 325] on img at bounding box center [418, 317] width 29 height 37
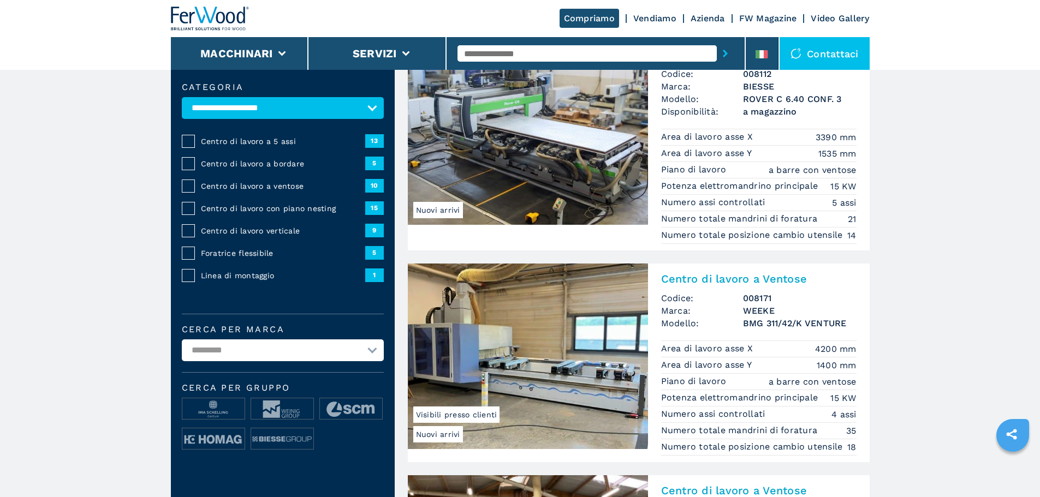
scroll to position [109, 0]
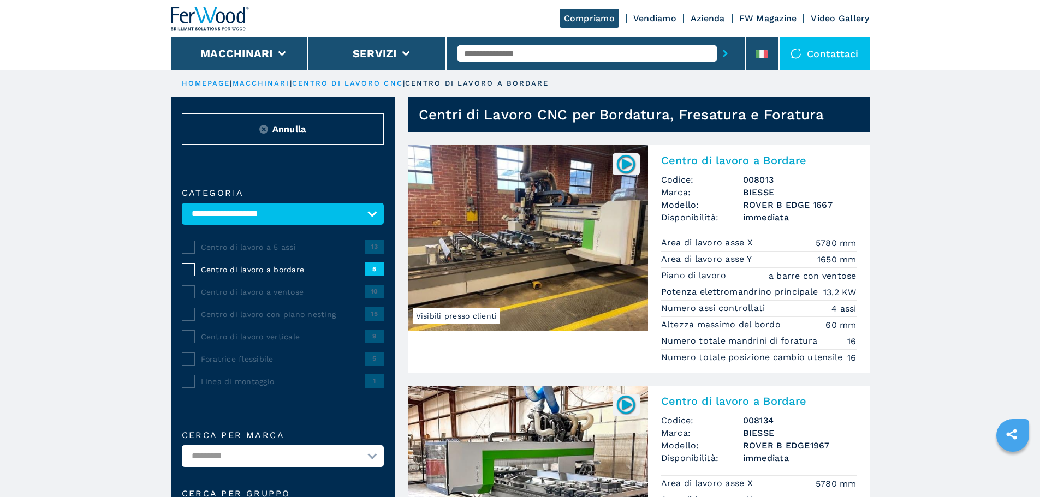
click at [201, 16] on img at bounding box center [210, 19] width 79 height 24
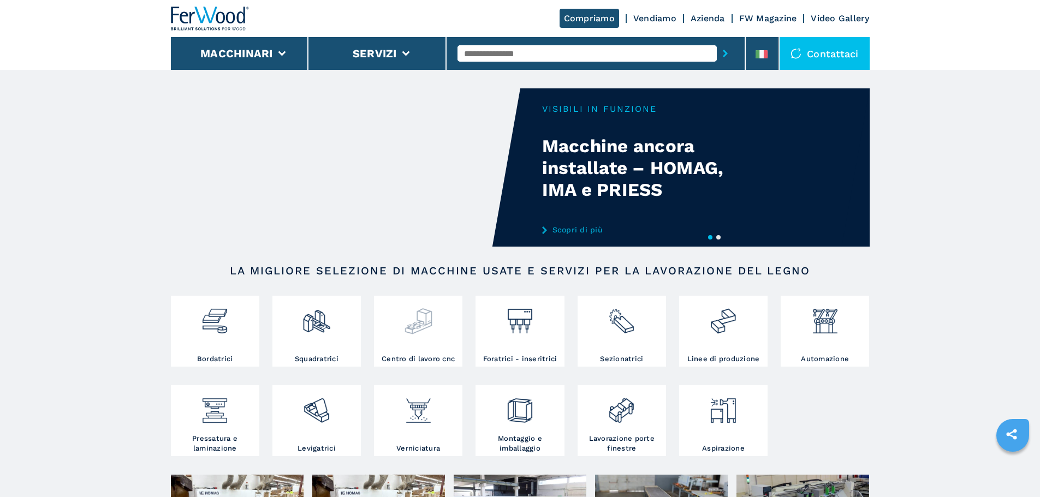
click at [416, 323] on img at bounding box center [418, 317] width 29 height 37
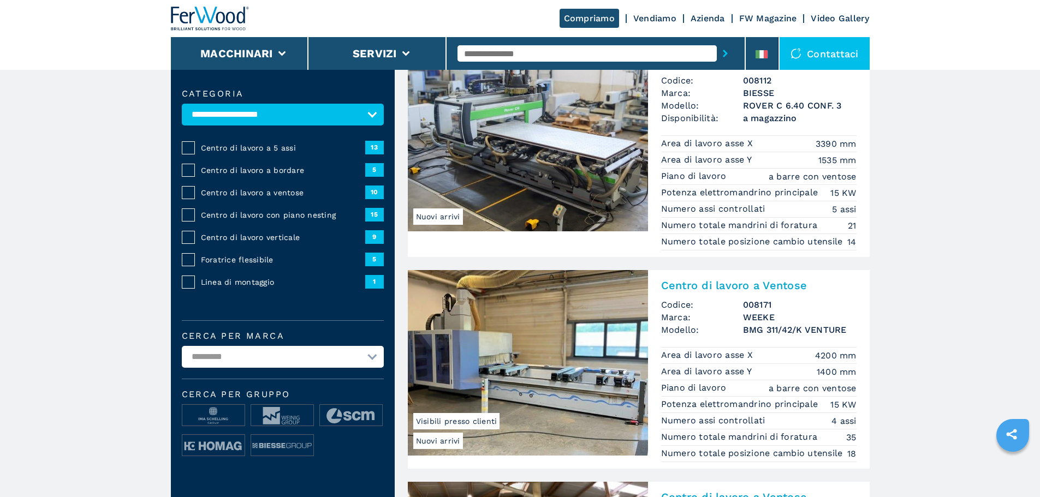
scroll to position [109, 0]
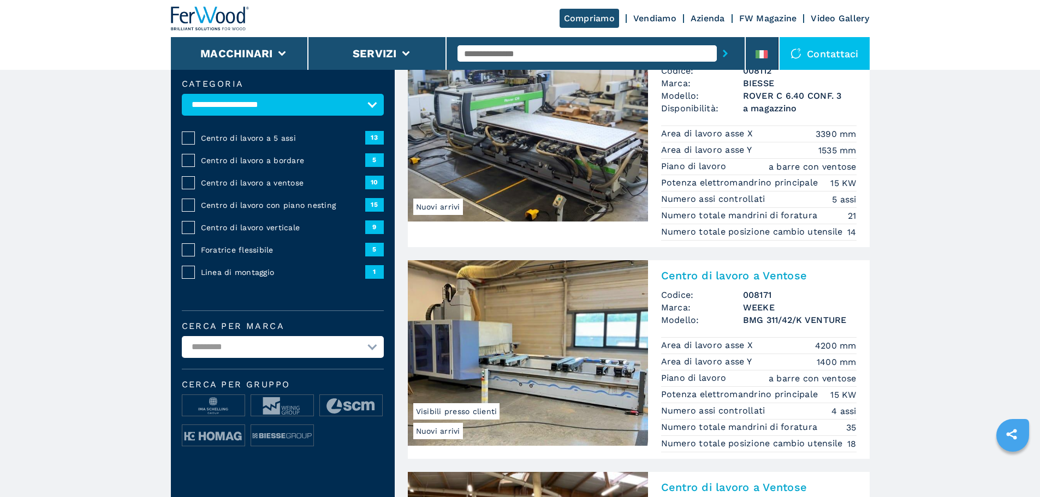
click at [359, 357] on select "**********" at bounding box center [283, 347] width 202 height 22
select select "*****"
click at [182, 344] on select "**********" at bounding box center [283, 347] width 202 height 22
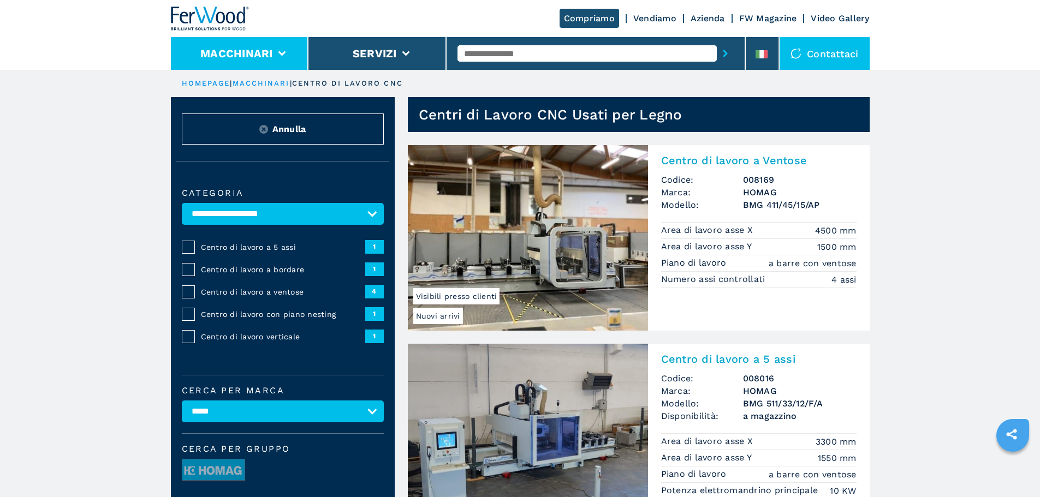
click at [265, 56] on button "Macchinari" at bounding box center [236, 53] width 73 height 13
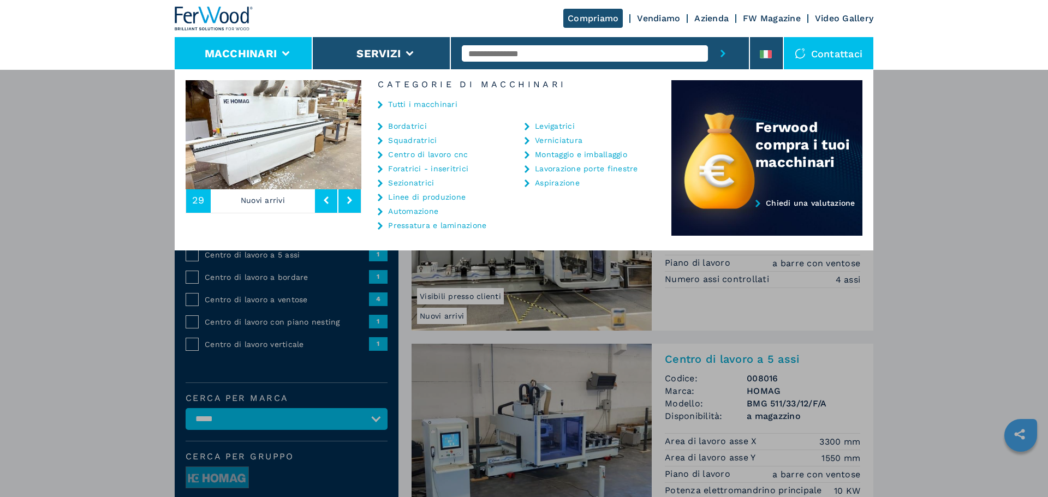
click at [227, 16] on img at bounding box center [214, 19] width 79 height 24
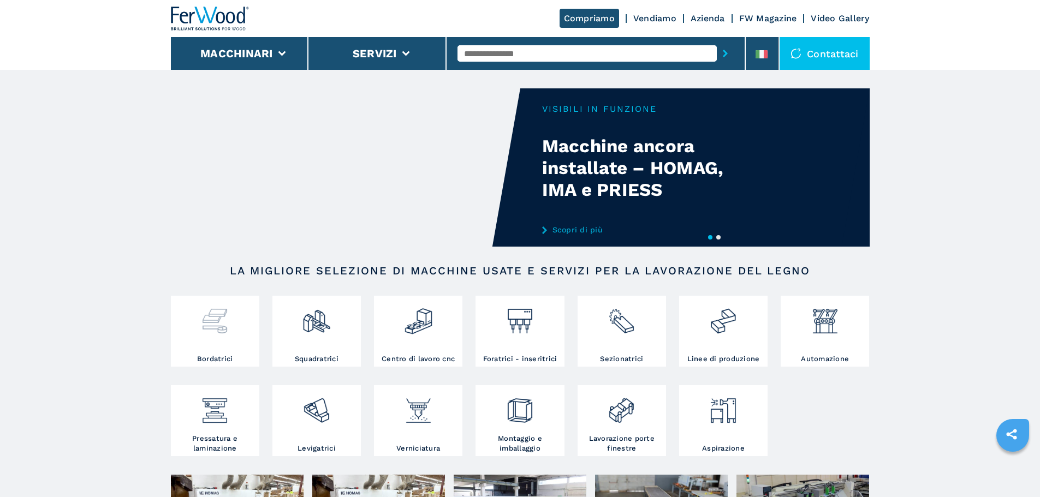
click at [213, 324] on img at bounding box center [214, 317] width 29 height 37
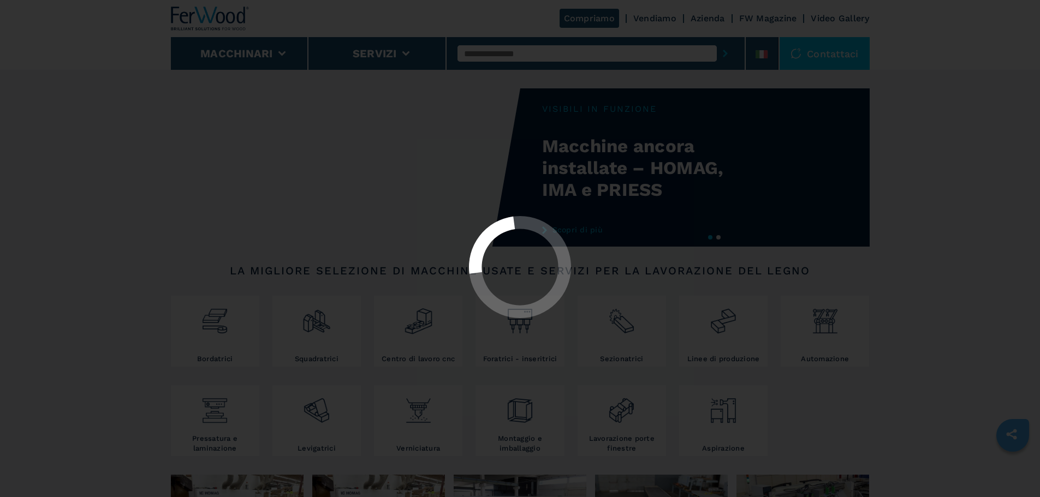
select select "**********"
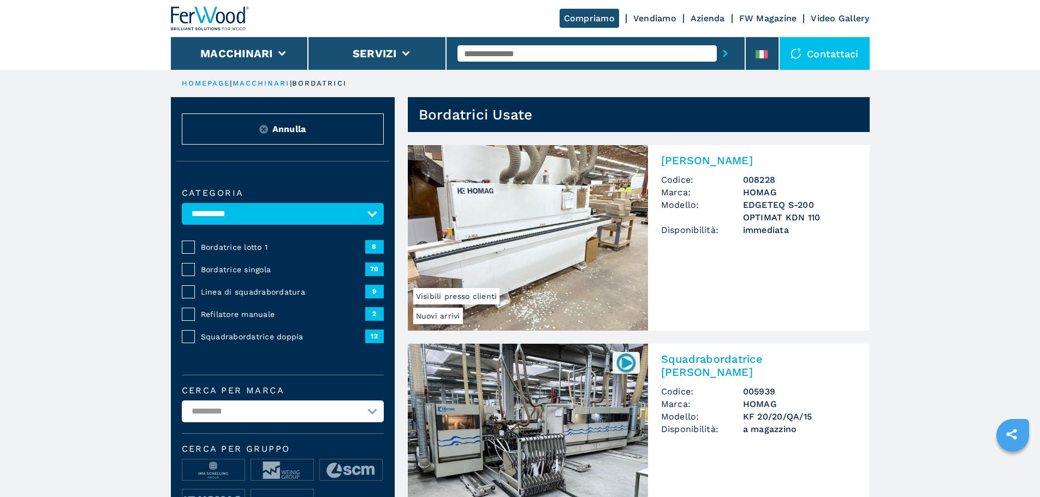
scroll to position [55, 0]
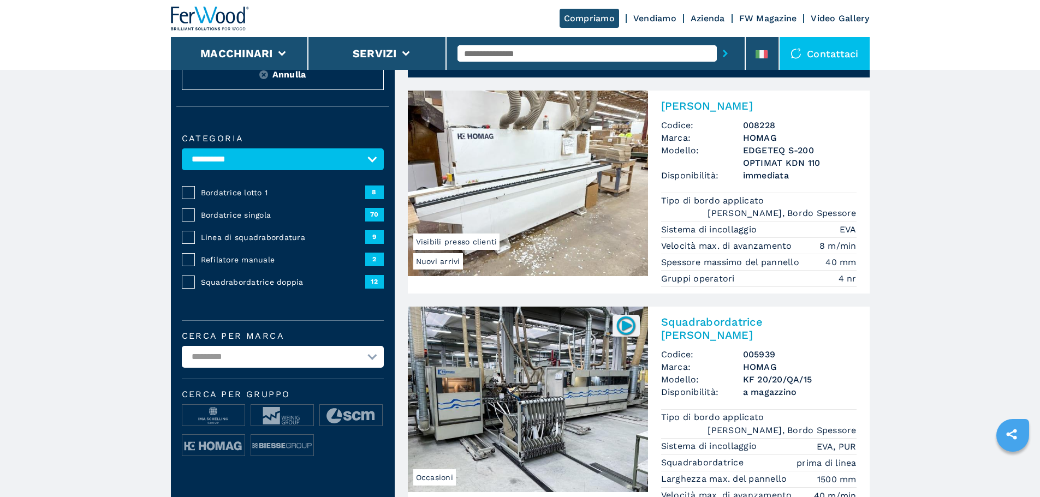
click at [247, 364] on select "**********" at bounding box center [283, 357] width 202 height 22
select select "***"
click at [182, 354] on select "**********" at bounding box center [283, 357] width 202 height 22
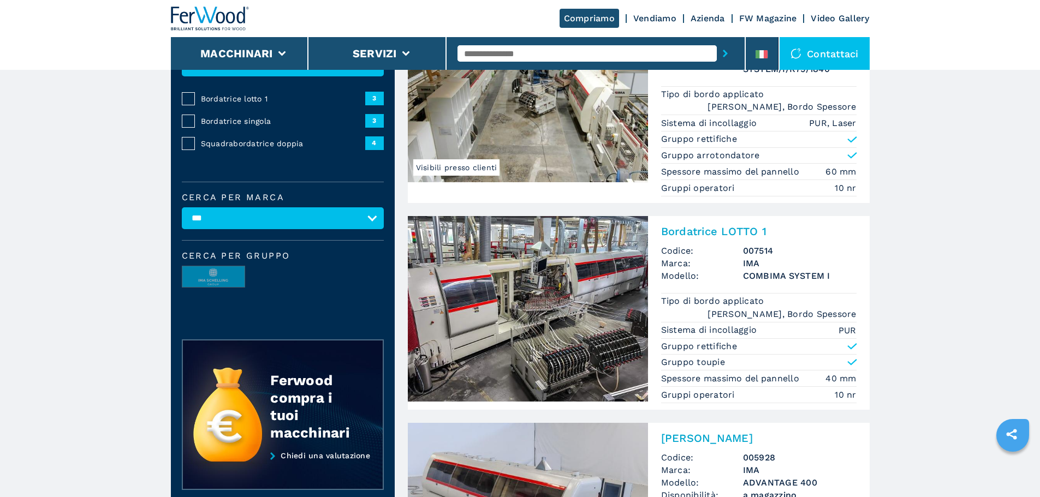
scroll to position [55, 0]
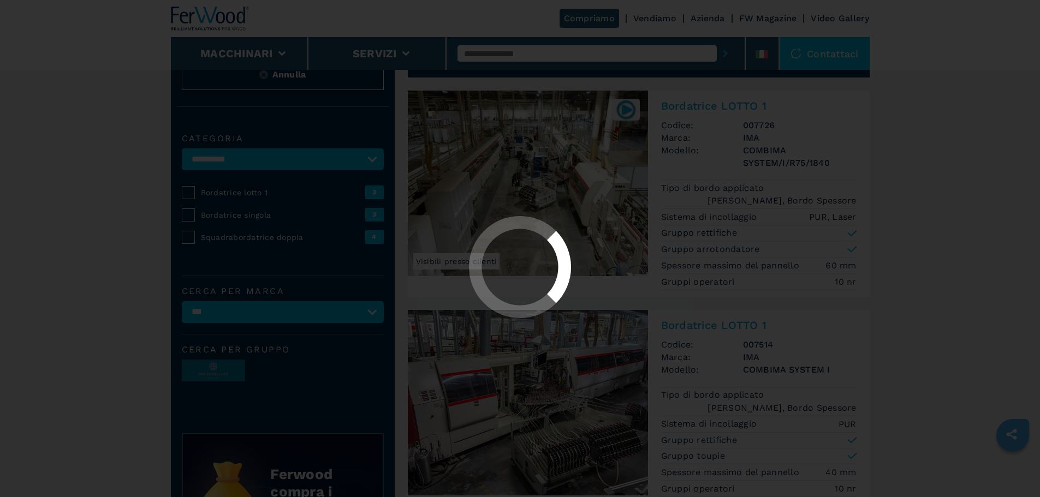
select select "**********"
select select "***"
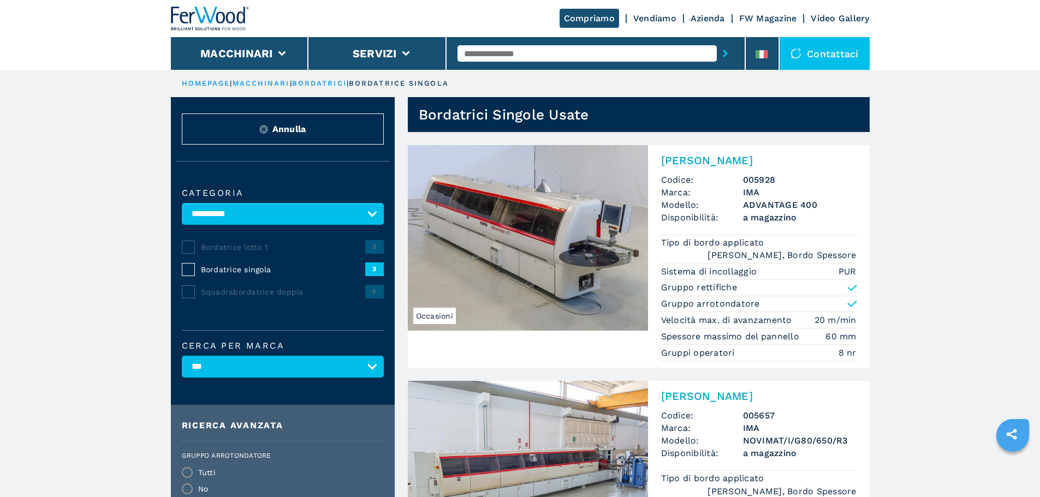
click at [535, 246] on img at bounding box center [528, 238] width 240 height 186
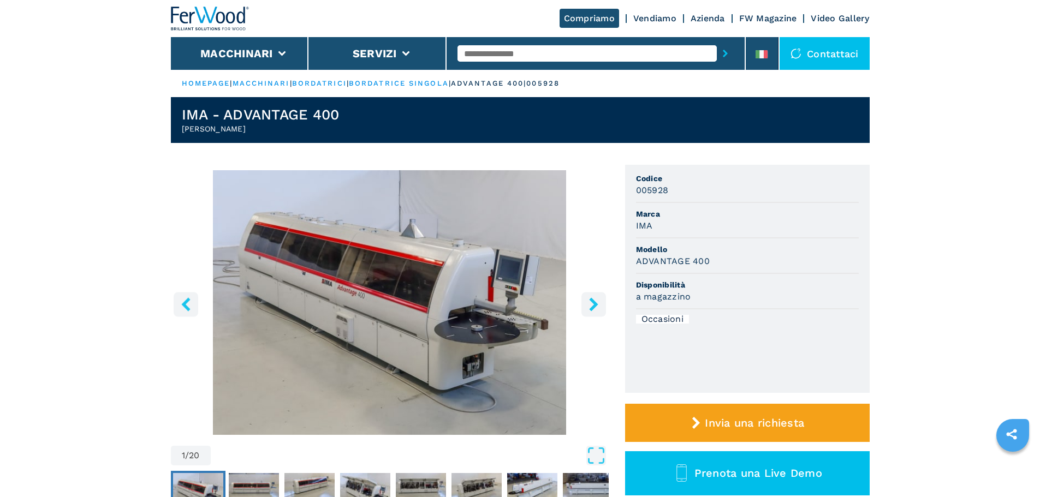
click at [587, 304] on icon "right-button" at bounding box center [594, 305] width 14 height 14
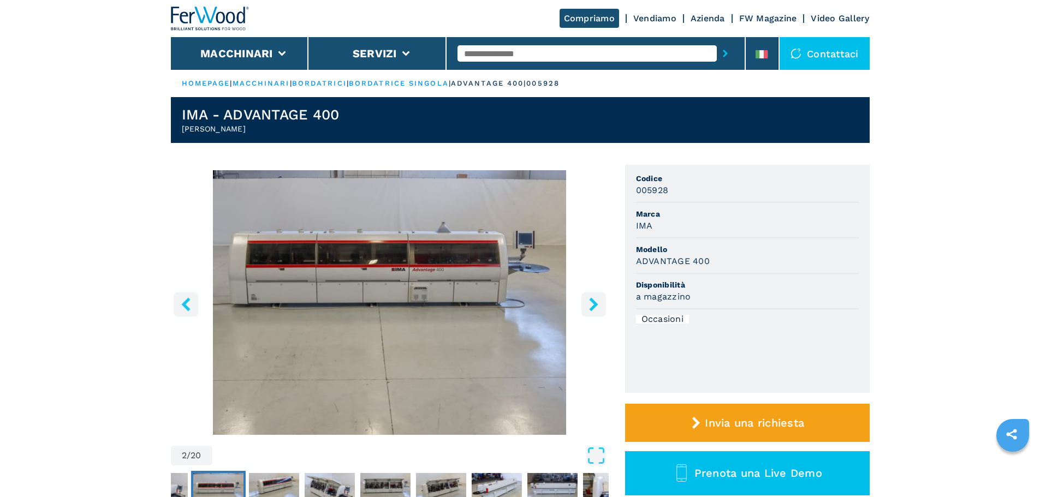
click at [587, 304] on icon "right-button" at bounding box center [594, 305] width 14 height 14
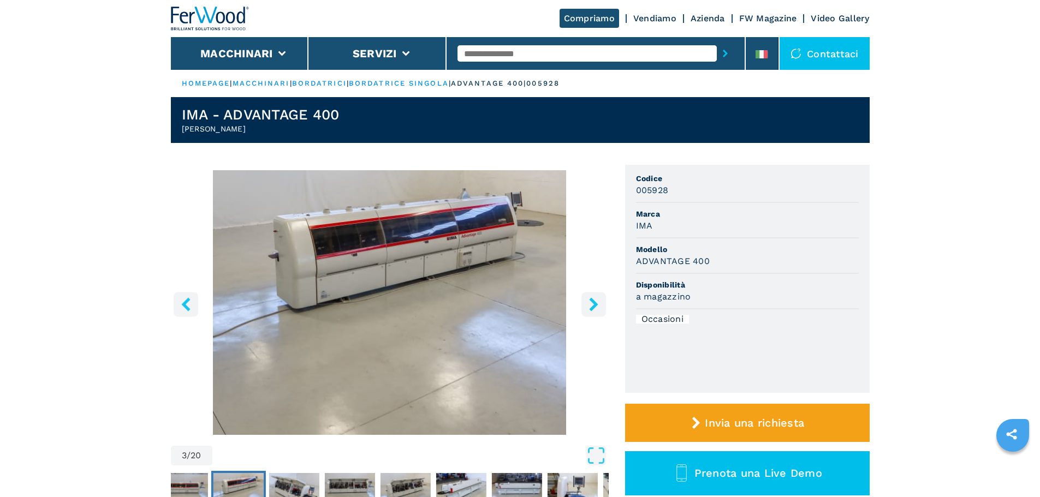
click at [587, 302] on icon "right-button" at bounding box center [594, 305] width 14 height 14
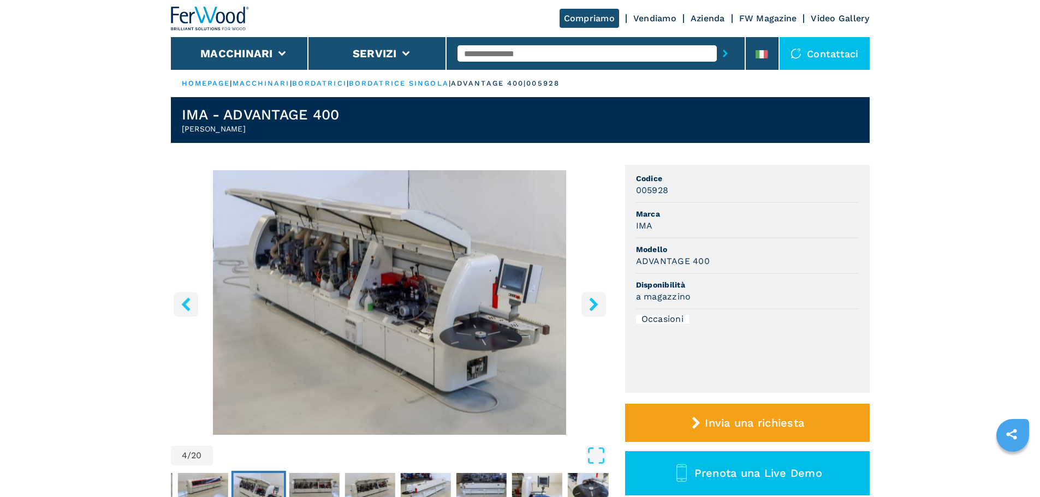
click at [591, 301] on icon "right-button" at bounding box center [593, 305] width 9 height 14
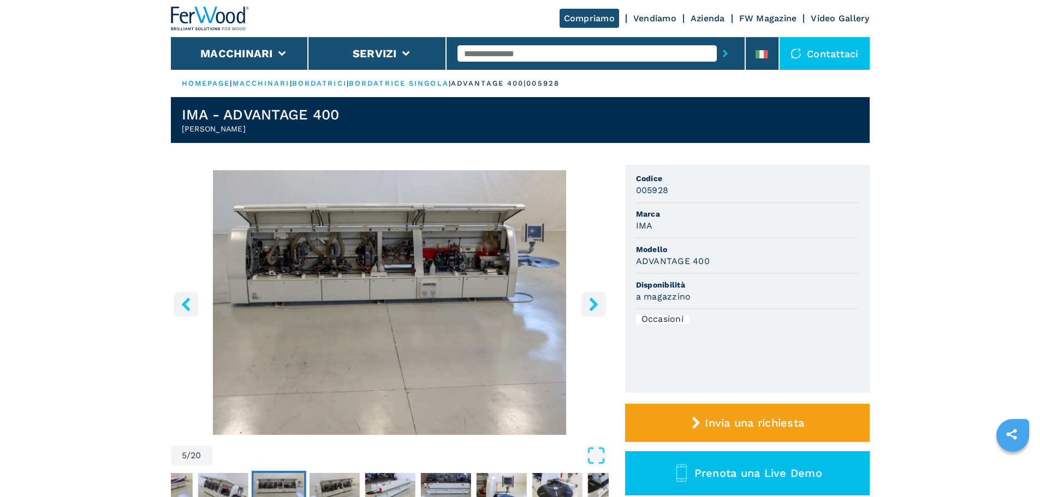
click at [591, 301] on icon "right-button" at bounding box center [593, 305] width 9 height 14
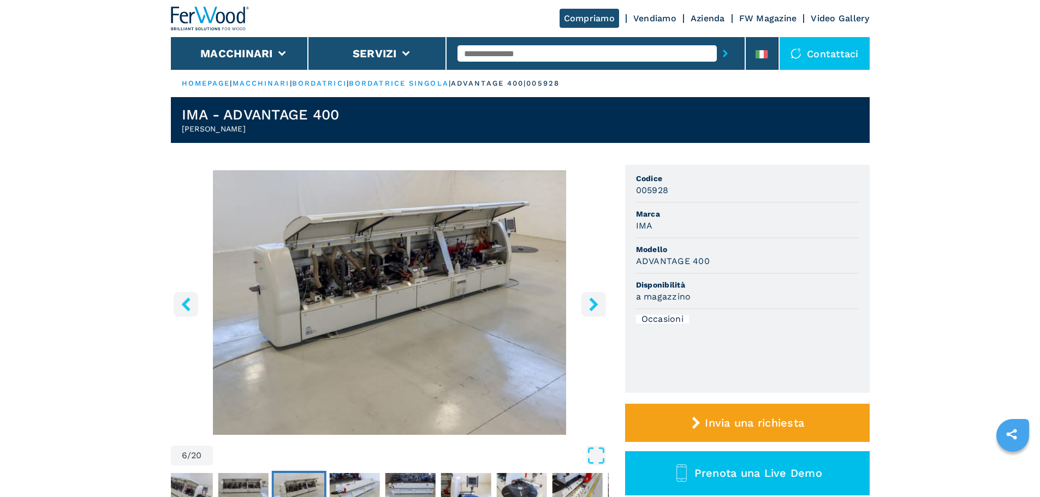
click at [591, 301] on icon "right-button" at bounding box center [593, 305] width 9 height 14
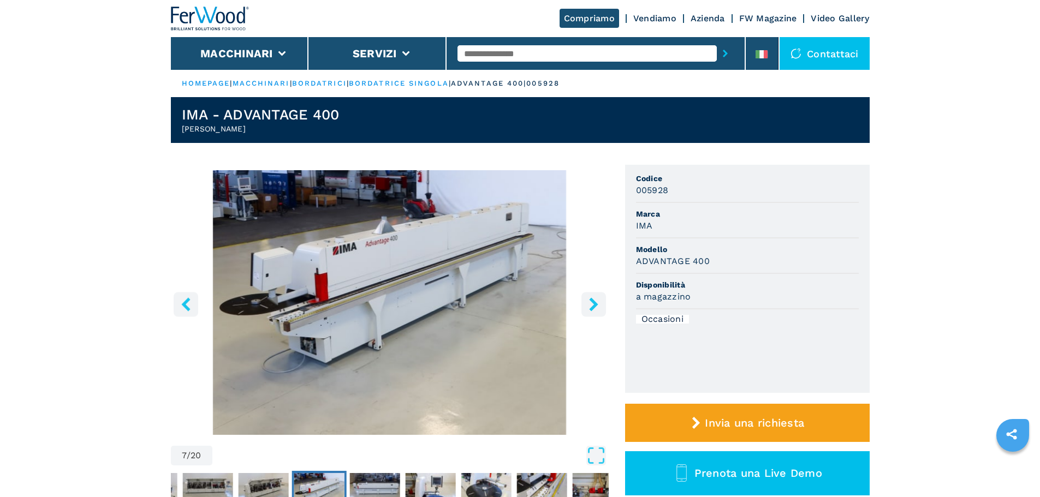
click at [591, 301] on icon "right-button" at bounding box center [593, 305] width 9 height 14
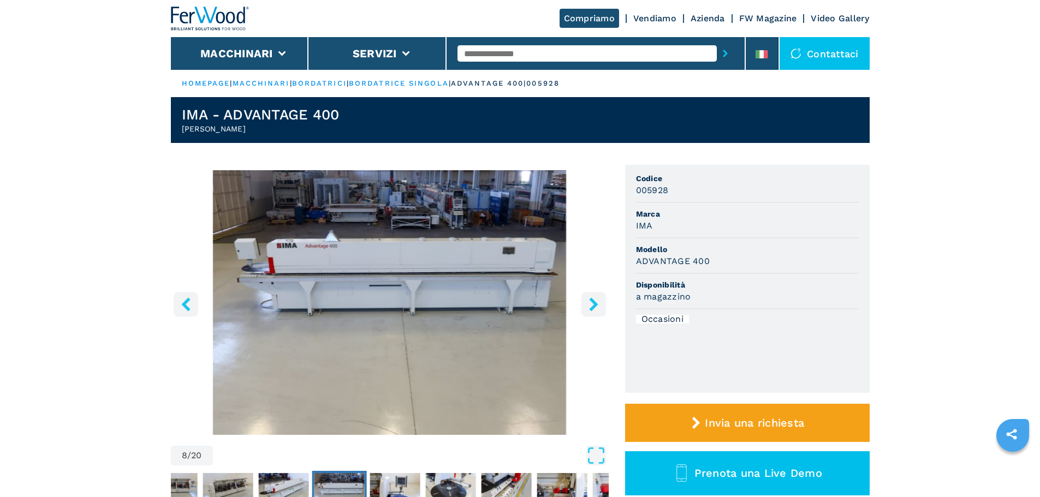
click at [591, 301] on icon "right-button" at bounding box center [593, 305] width 9 height 14
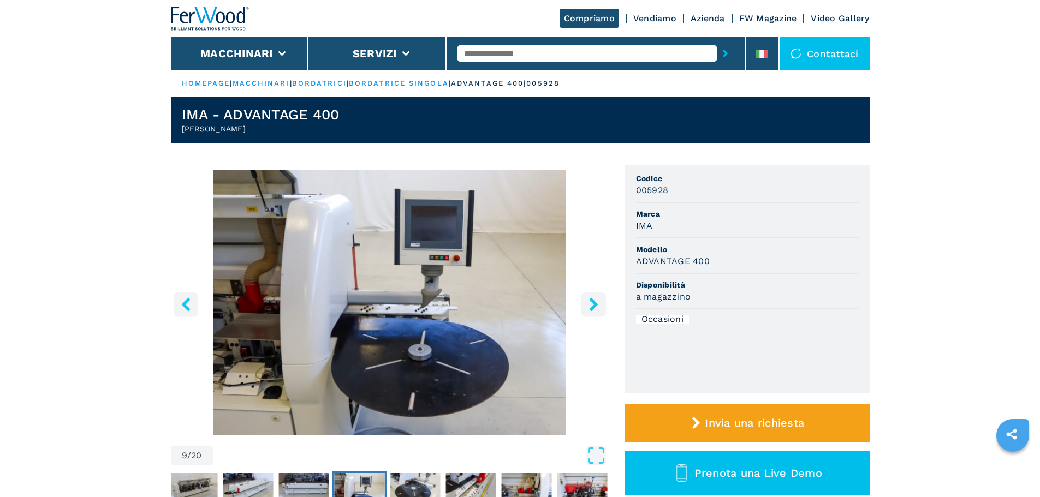
click at [591, 301] on icon "right-button" at bounding box center [593, 305] width 9 height 14
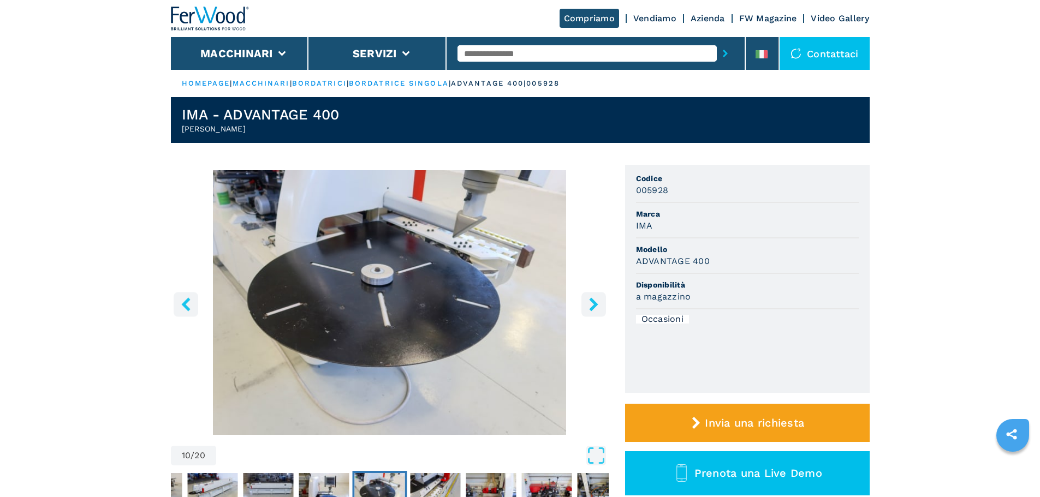
click at [591, 301] on icon "right-button" at bounding box center [593, 305] width 9 height 14
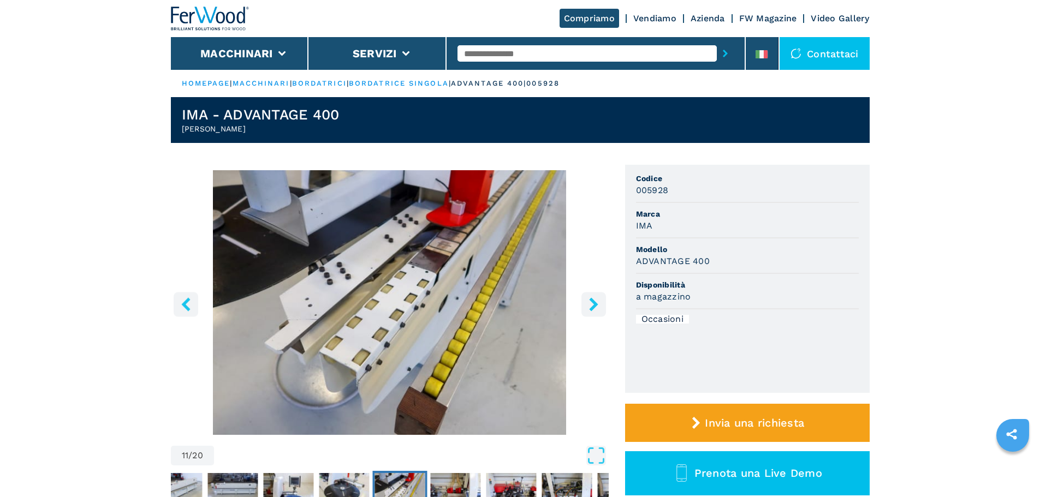
click at [591, 301] on icon "right-button" at bounding box center [593, 305] width 9 height 14
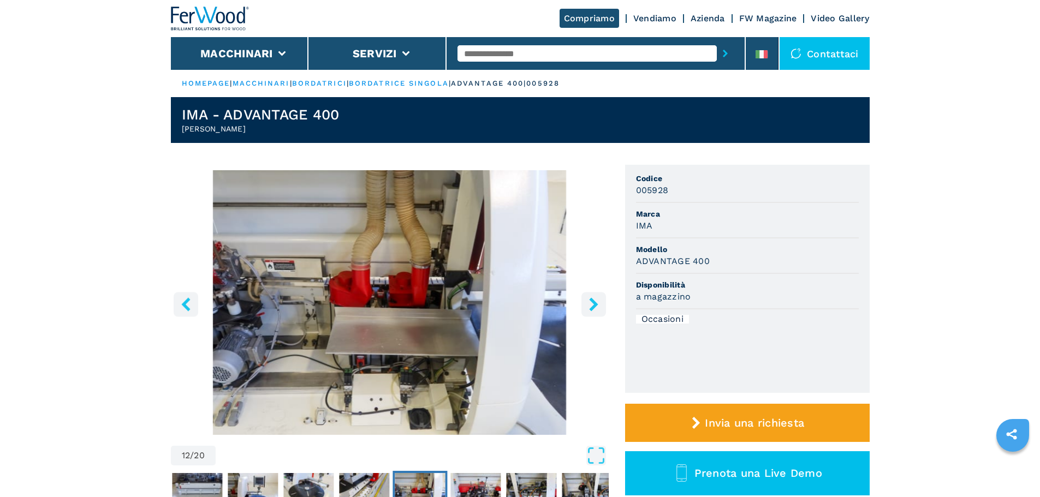
click at [591, 301] on icon "right-button" at bounding box center [593, 305] width 9 height 14
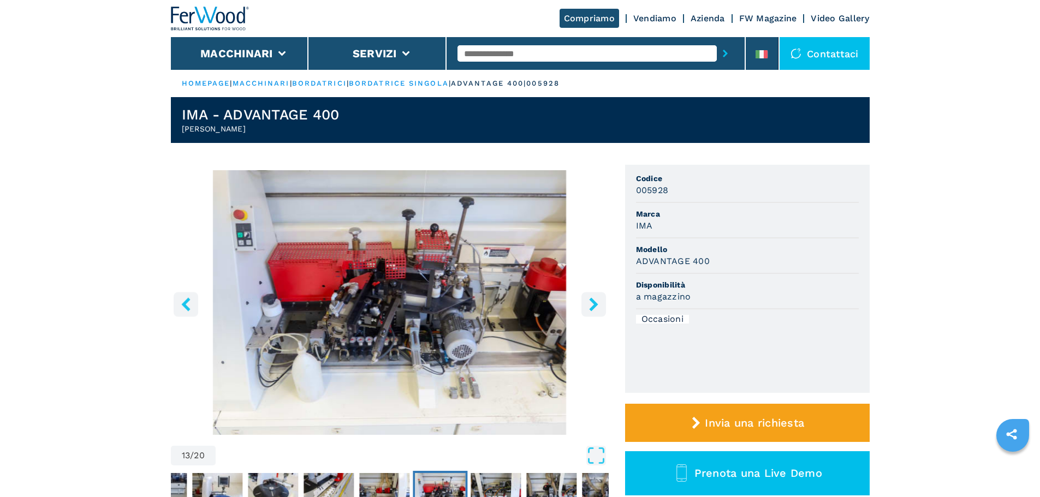
click at [591, 301] on icon "right-button" at bounding box center [593, 305] width 9 height 14
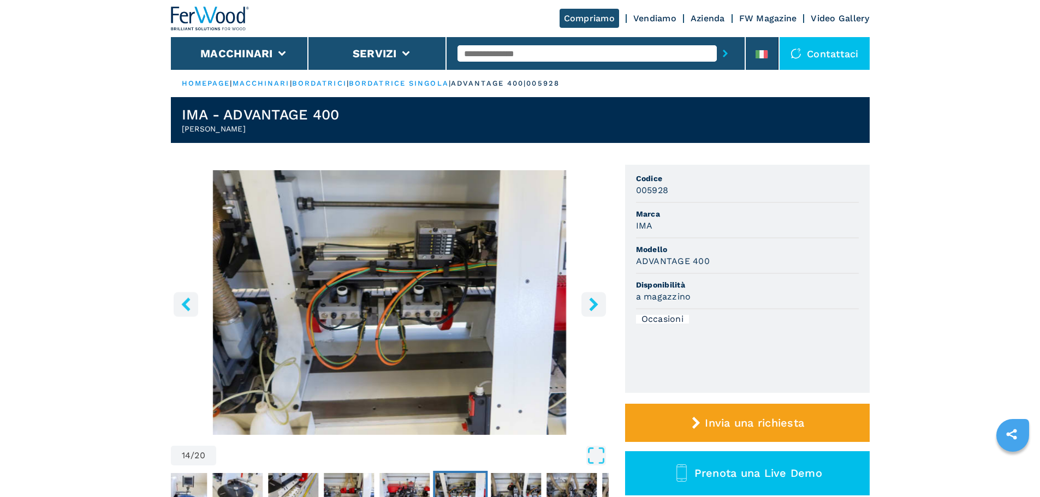
click at [591, 301] on icon "right-button" at bounding box center [593, 305] width 9 height 14
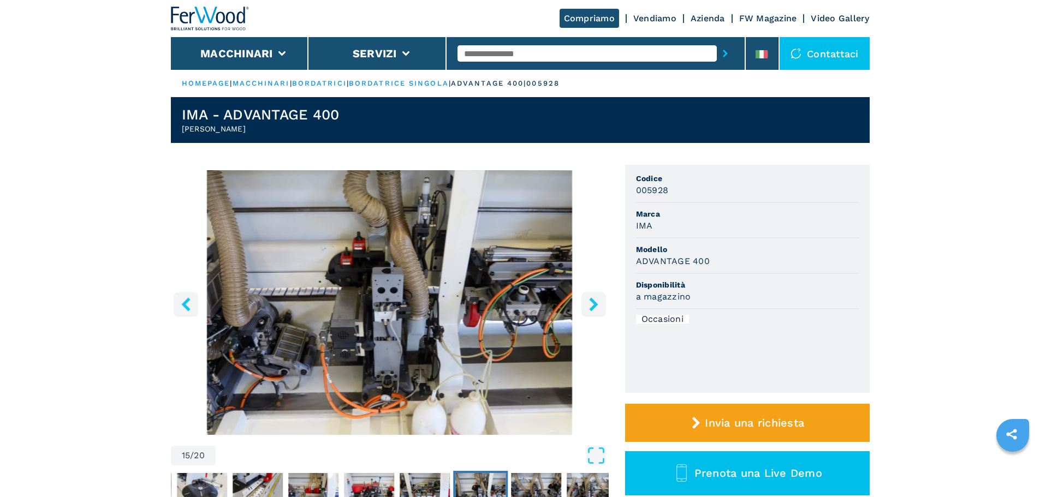
click at [591, 301] on icon "right-button" at bounding box center [593, 305] width 9 height 14
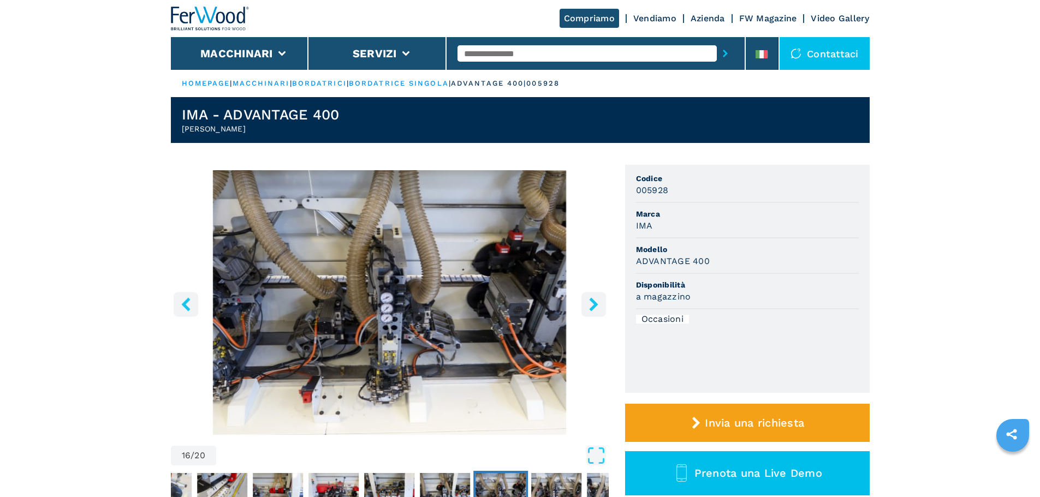
click at [591, 301] on icon "right-button" at bounding box center [593, 305] width 9 height 14
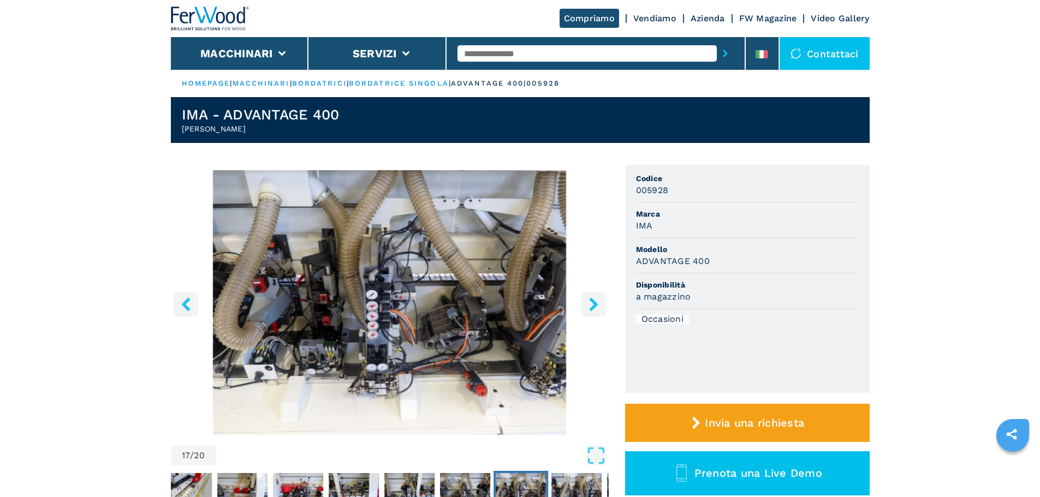
click at [591, 301] on icon "right-button" at bounding box center [593, 305] width 9 height 14
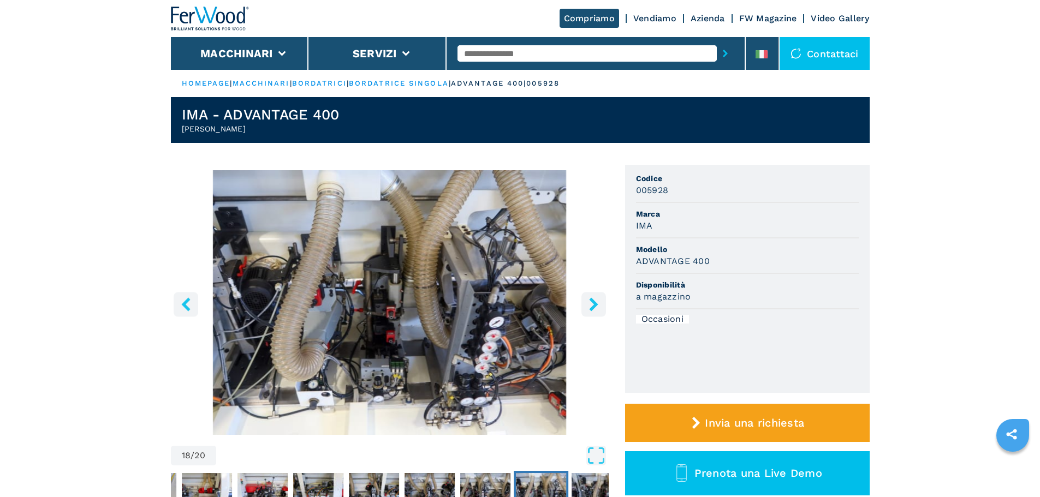
click at [591, 301] on icon "right-button" at bounding box center [593, 305] width 9 height 14
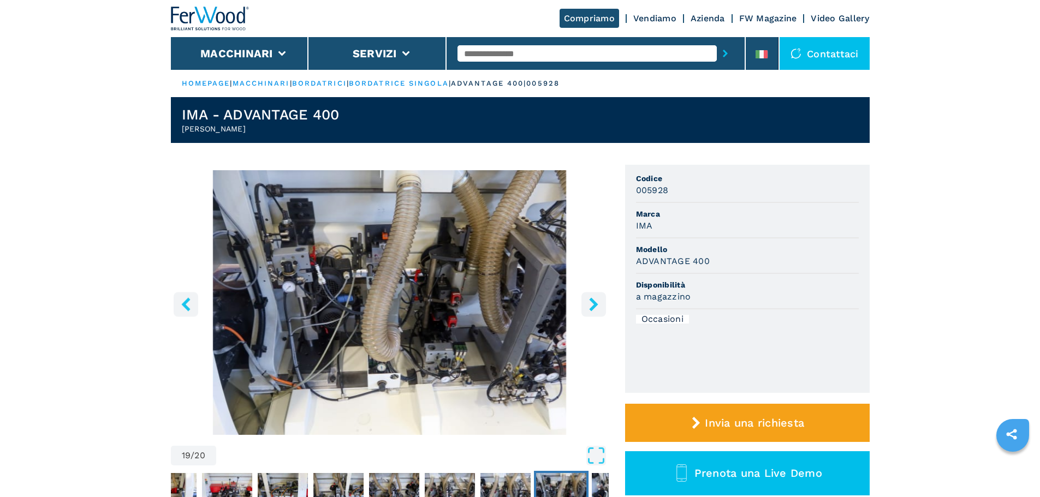
click at [591, 301] on icon "right-button" at bounding box center [593, 305] width 9 height 14
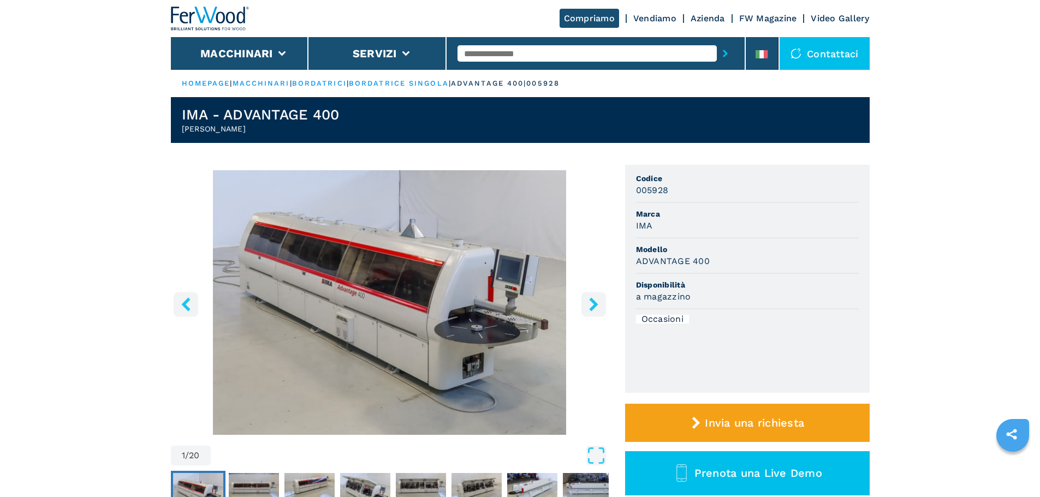
click at [229, 17] on img at bounding box center [210, 19] width 79 height 24
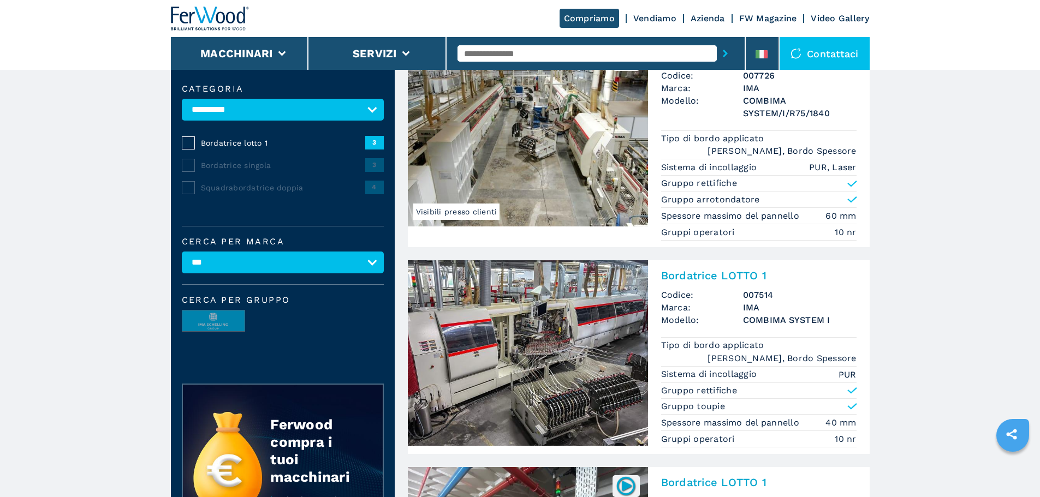
scroll to position [109, 0]
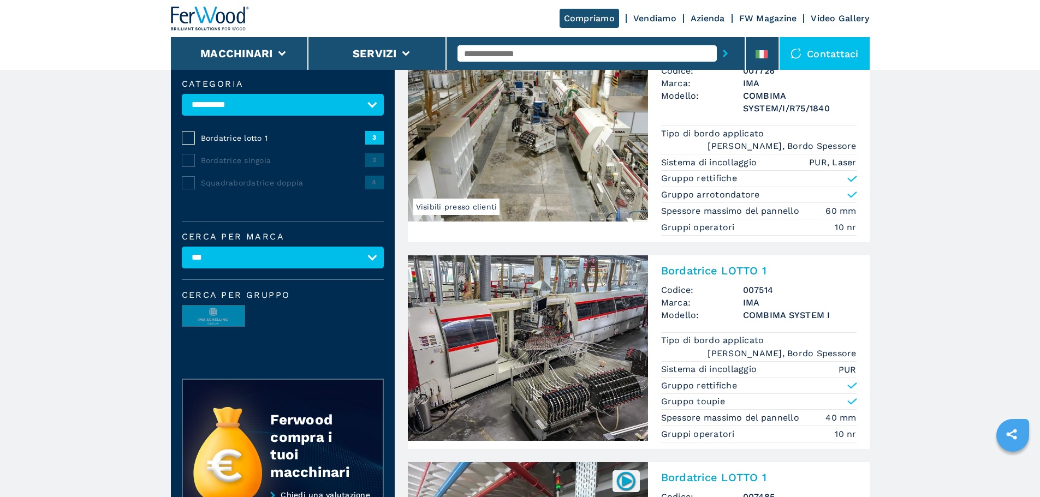
click at [296, 263] on select "********* ***** ***" at bounding box center [283, 258] width 202 height 22
select select "*****"
click at [182, 254] on select "********* ***** ***" at bounding box center [283, 258] width 202 height 22
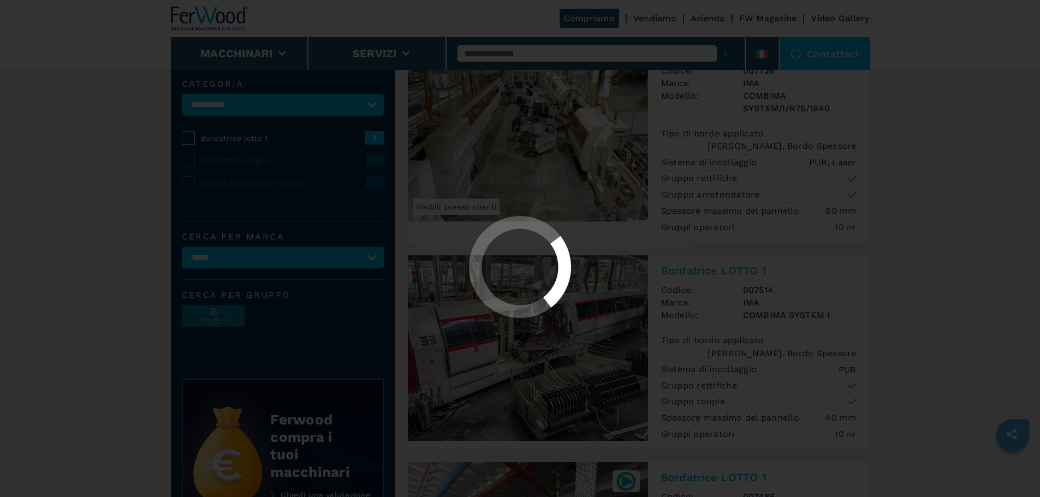
scroll to position [0, 0]
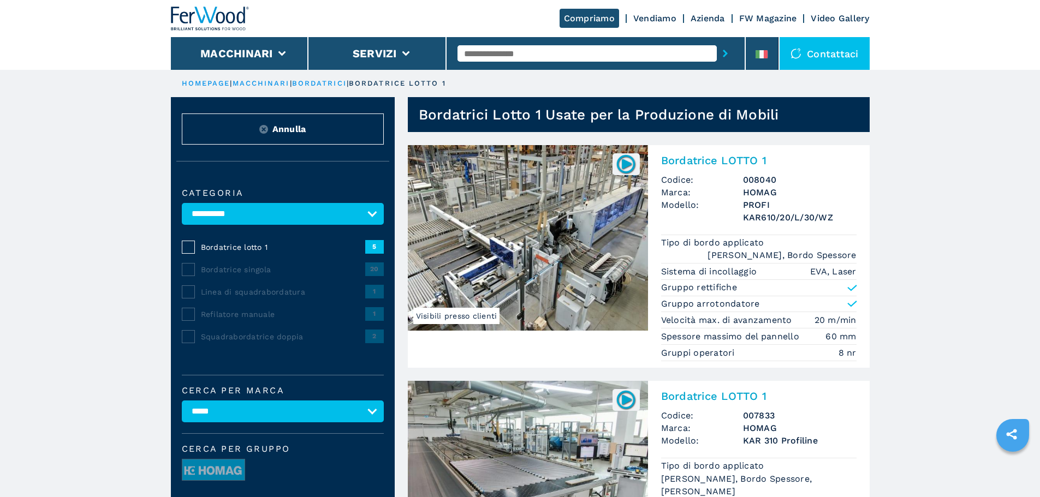
click at [525, 247] on img at bounding box center [528, 238] width 240 height 186
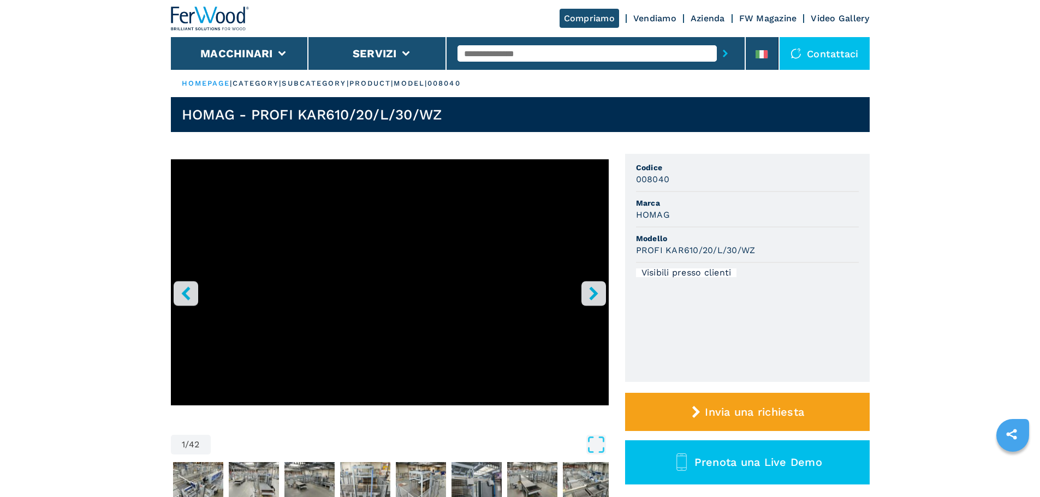
click at [597, 296] on icon "right-button" at bounding box center [594, 294] width 14 height 14
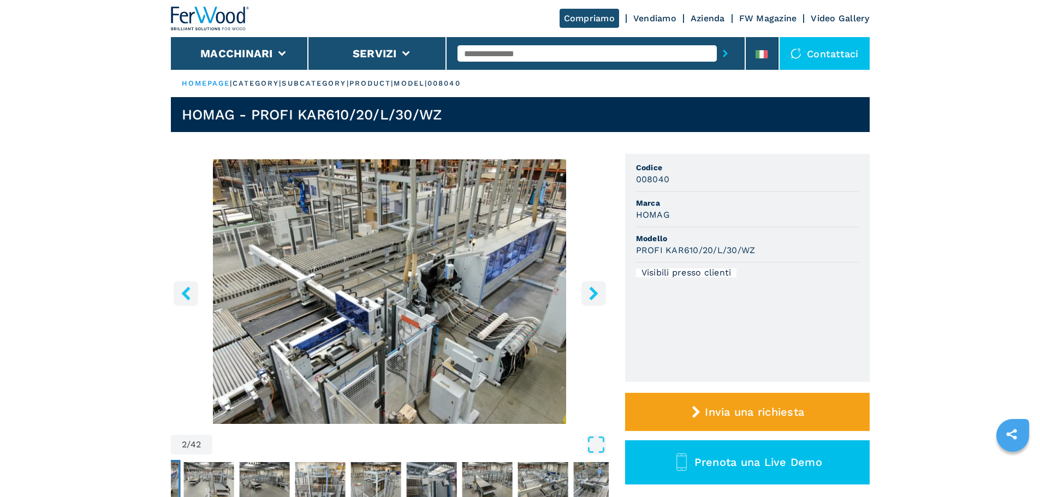
click at [597, 296] on icon "right-button" at bounding box center [594, 294] width 14 height 14
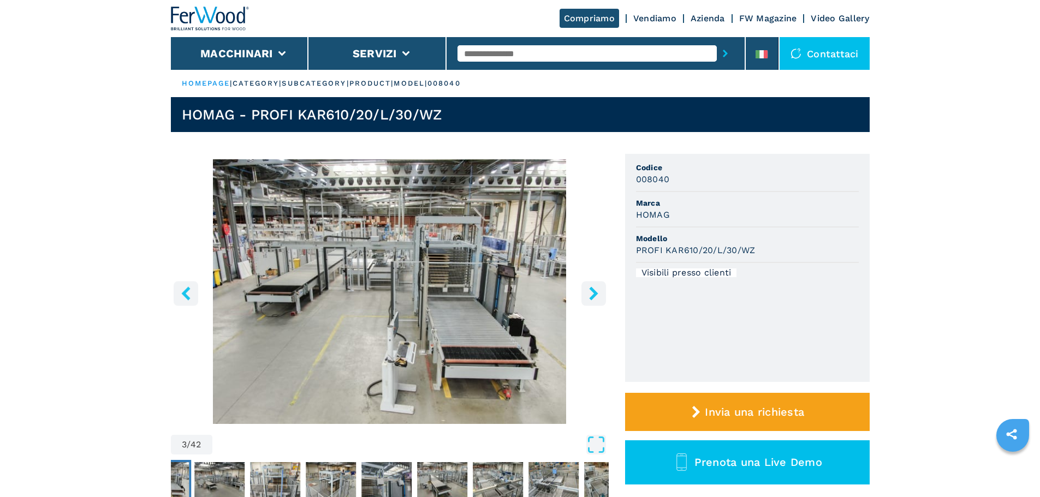
click at [590, 290] on icon "right-button" at bounding box center [594, 294] width 14 height 14
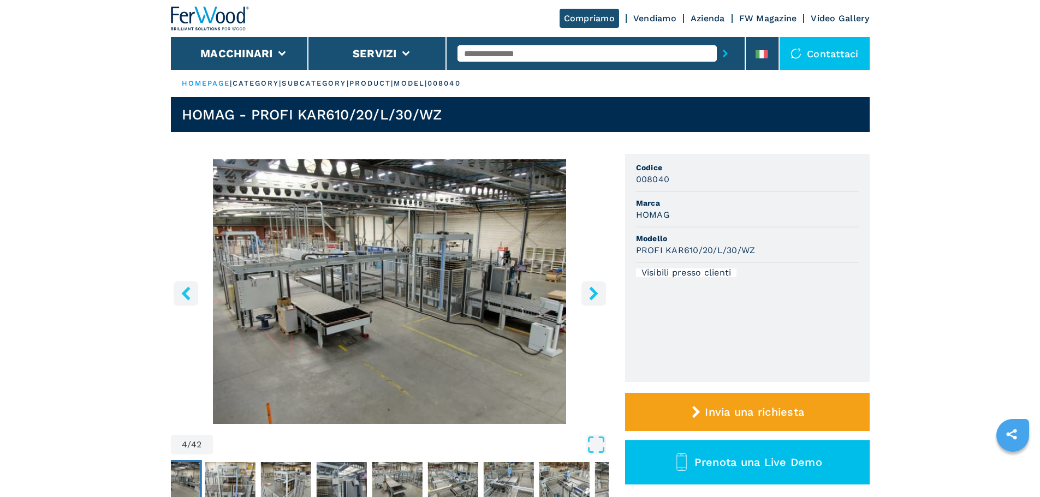
click at [590, 290] on icon "right-button" at bounding box center [594, 294] width 14 height 14
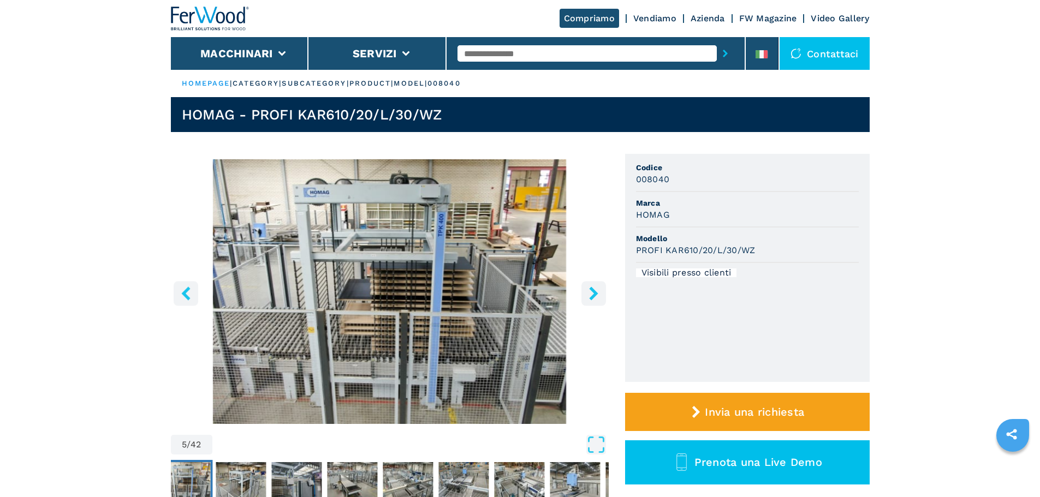
click at [590, 290] on icon "right-button" at bounding box center [594, 294] width 14 height 14
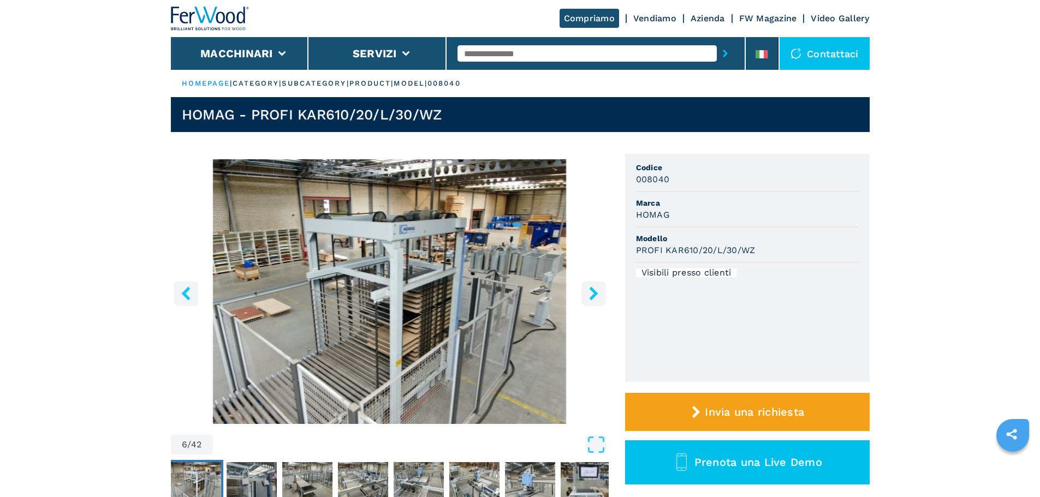
click at [227, 19] on img at bounding box center [210, 19] width 79 height 24
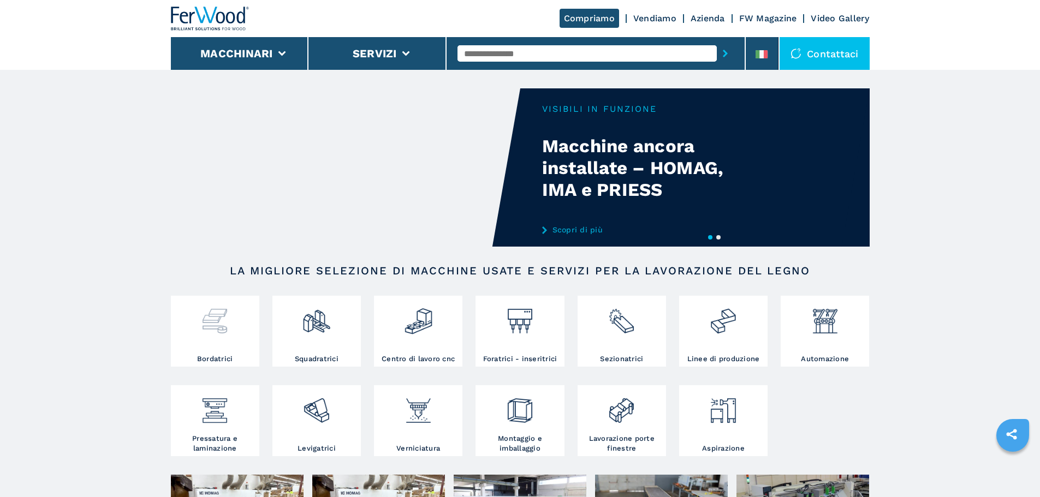
click at [209, 326] on img at bounding box center [214, 317] width 29 height 37
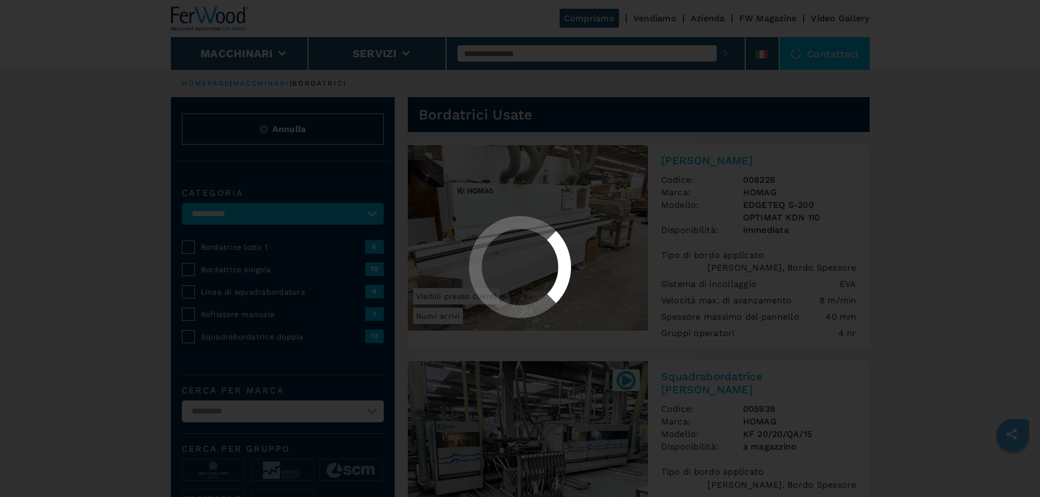
select select "**********"
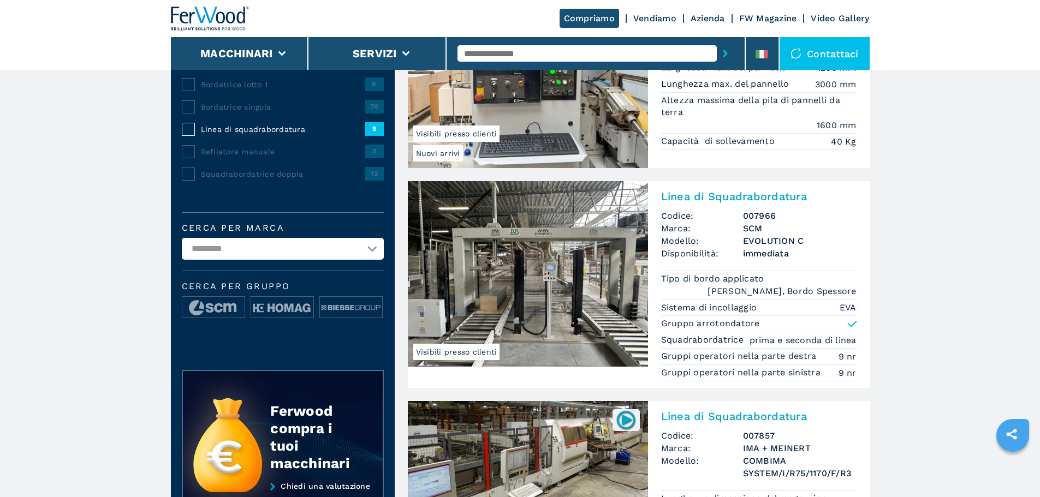
scroll to position [164, 0]
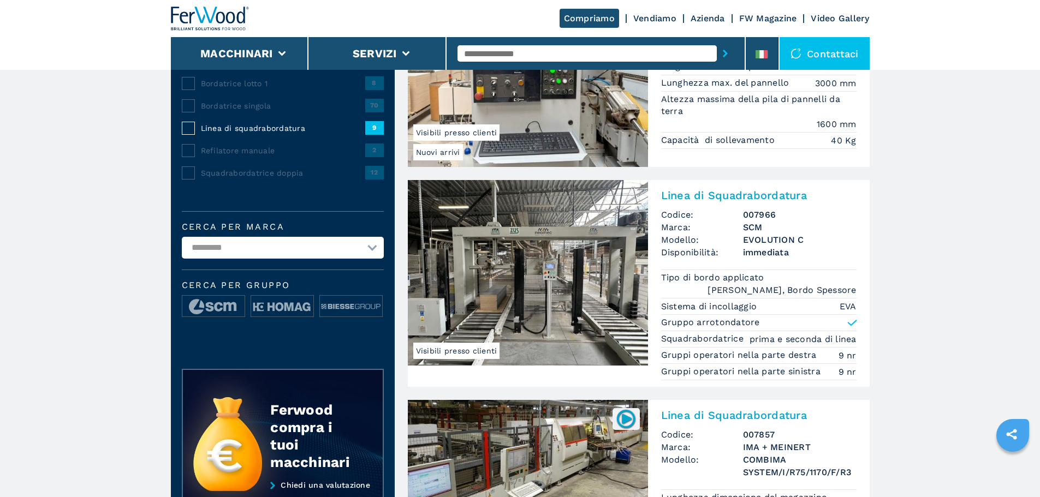
click at [314, 250] on select "**********" at bounding box center [283, 248] width 202 height 22
select select "*****"
click at [182, 245] on select "**********" at bounding box center [283, 248] width 202 height 22
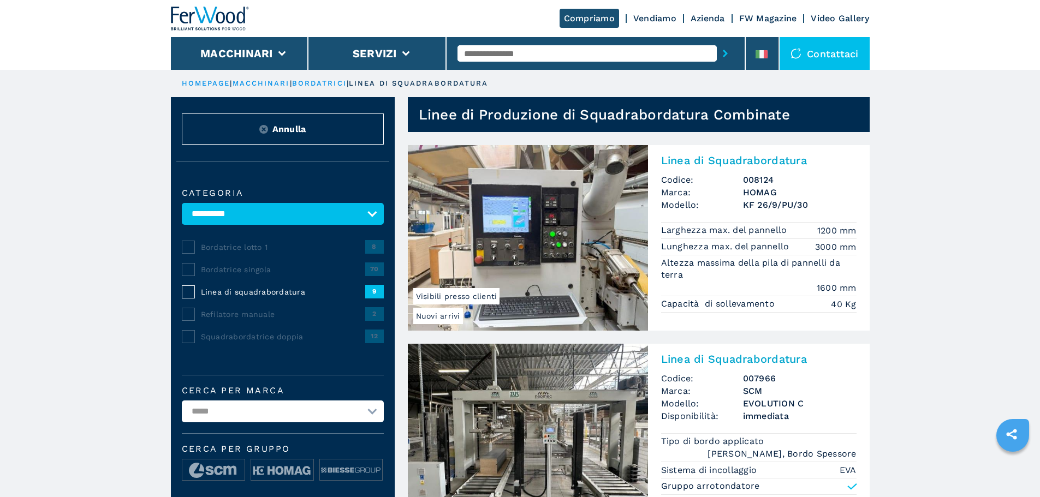
scroll to position [27, 0]
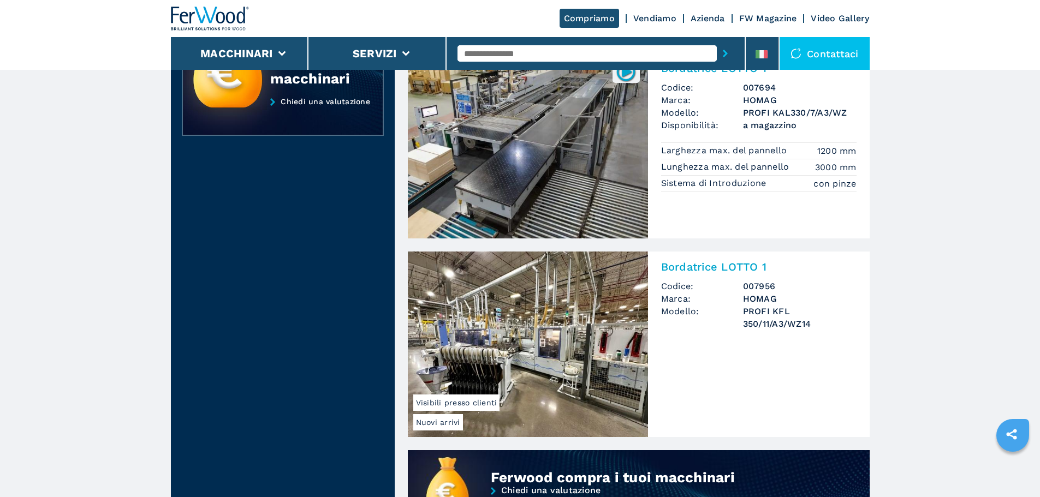
scroll to position [437, 0]
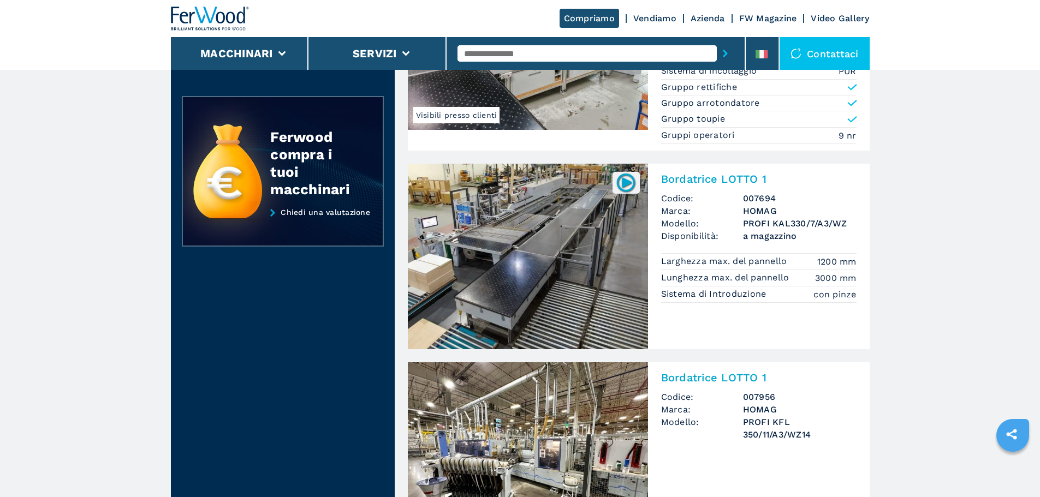
click at [543, 251] on img at bounding box center [528, 257] width 240 height 186
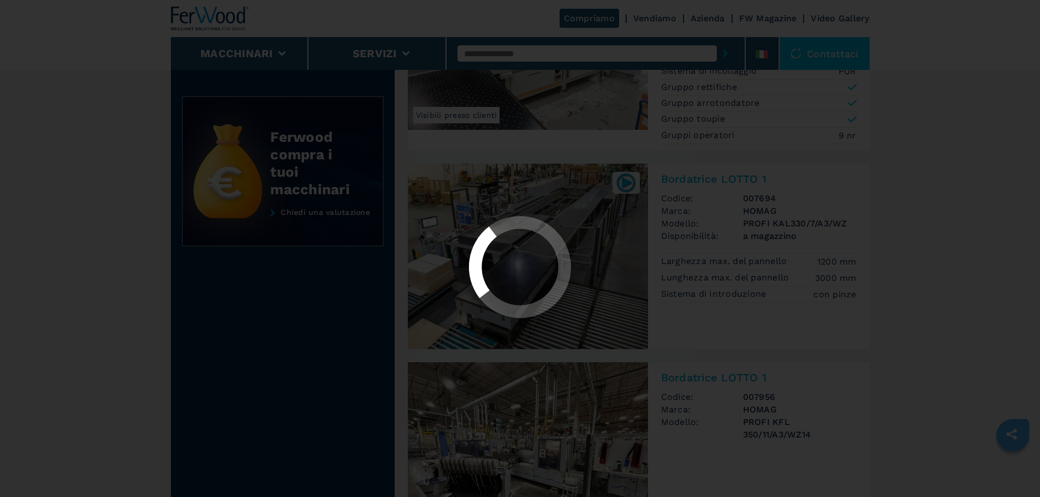
scroll to position [0, 0]
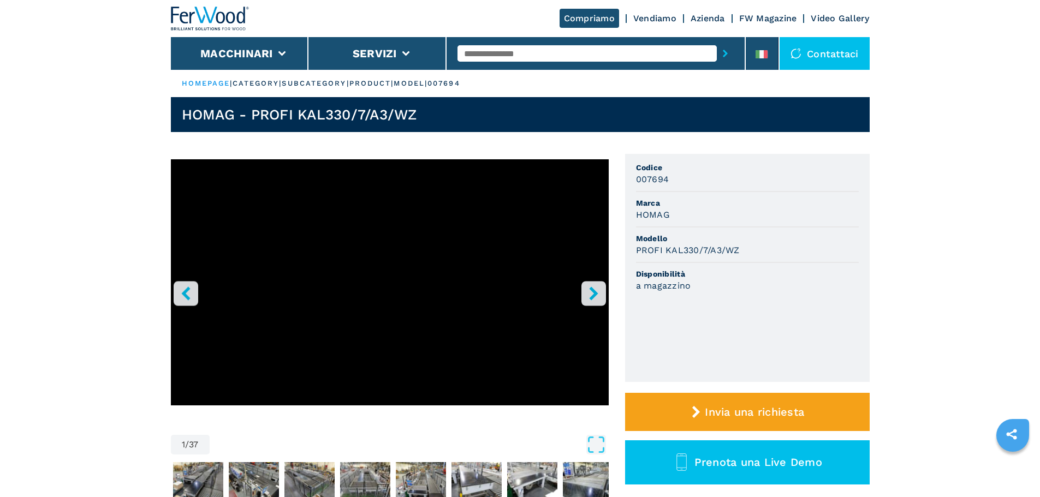
click at [593, 288] on icon "right-button" at bounding box center [594, 294] width 14 height 14
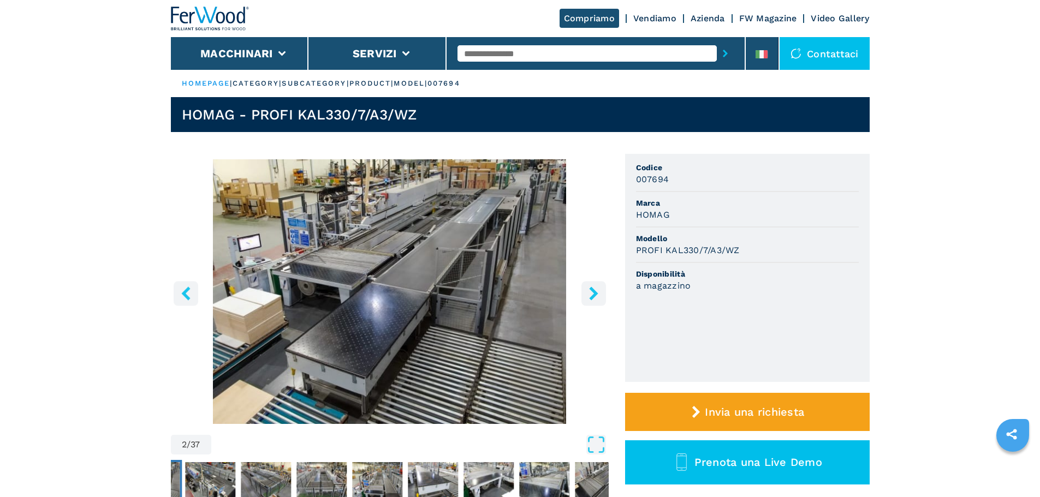
click at [593, 288] on icon "right-button" at bounding box center [594, 294] width 14 height 14
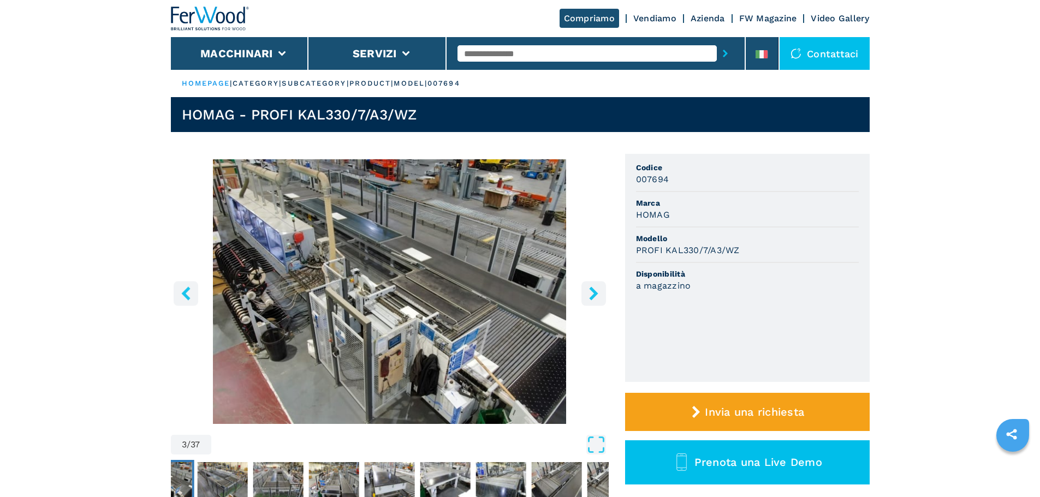
click at [593, 288] on icon "right-button" at bounding box center [594, 294] width 14 height 14
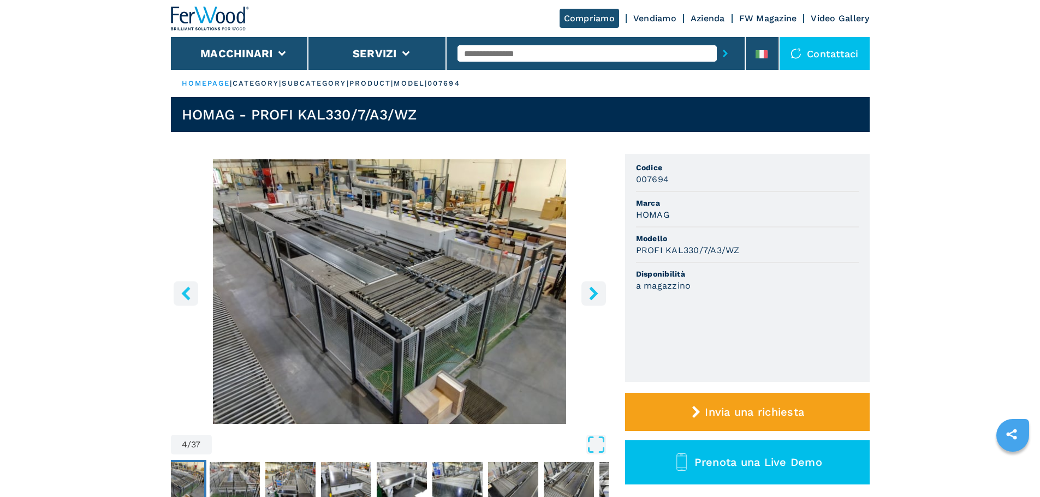
click at [593, 288] on icon "right-button" at bounding box center [594, 294] width 14 height 14
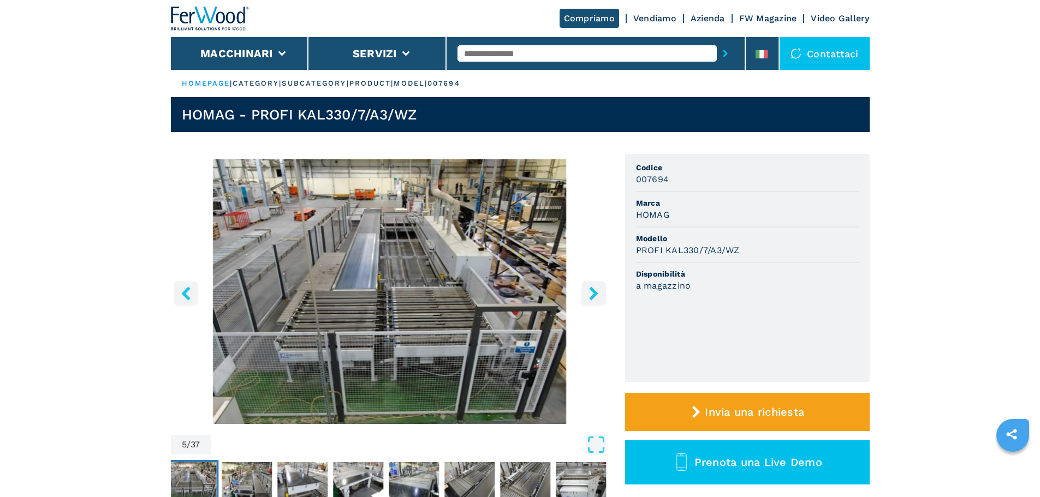
click at [219, 20] on img at bounding box center [210, 19] width 79 height 24
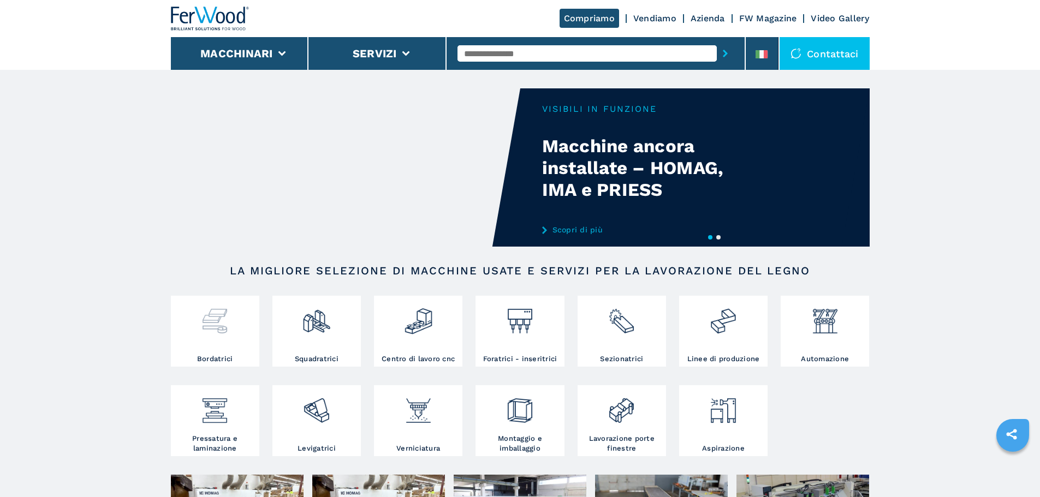
click at [216, 326] on img at bounding box center [214, 317] width 29 height 37
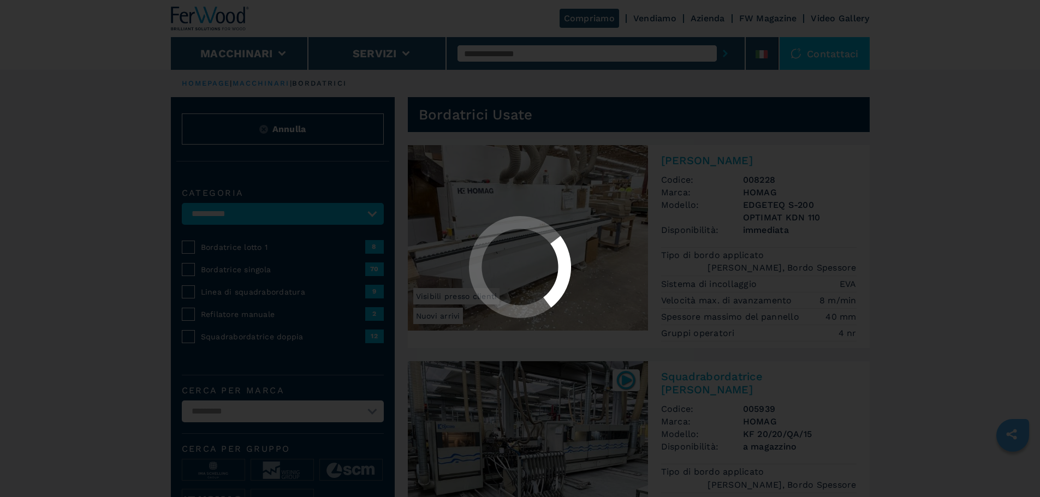
select select "**********"
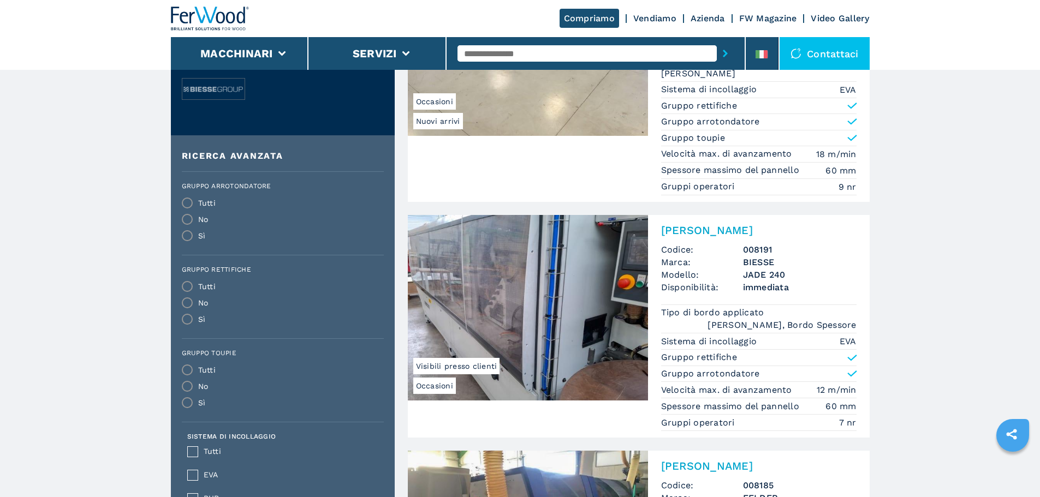
scroll to position [328, 0]
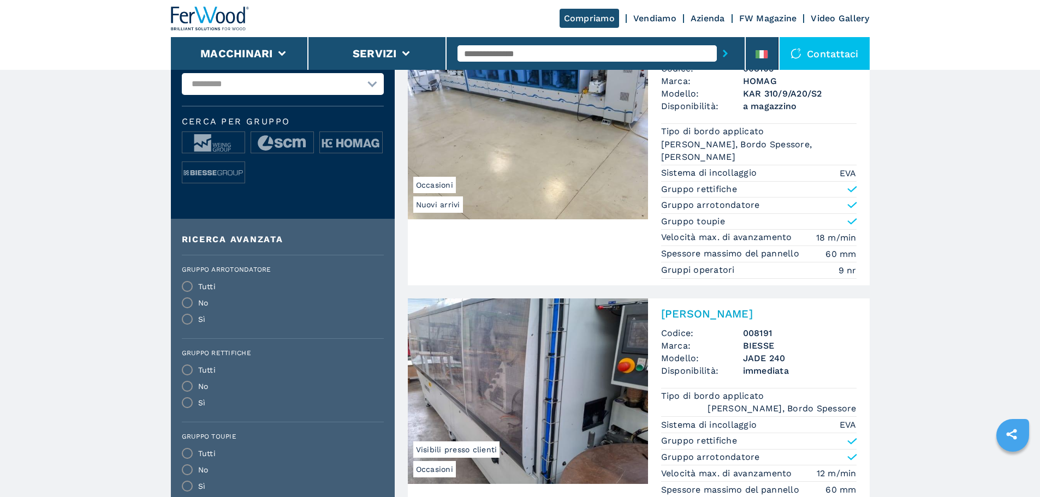
click at [320, 88] on select "**********" at bounding box center [283, 84] width 202 height 22
click at [182, 81] on select "**********" at bounding box center [283, 84] width 202 height 22
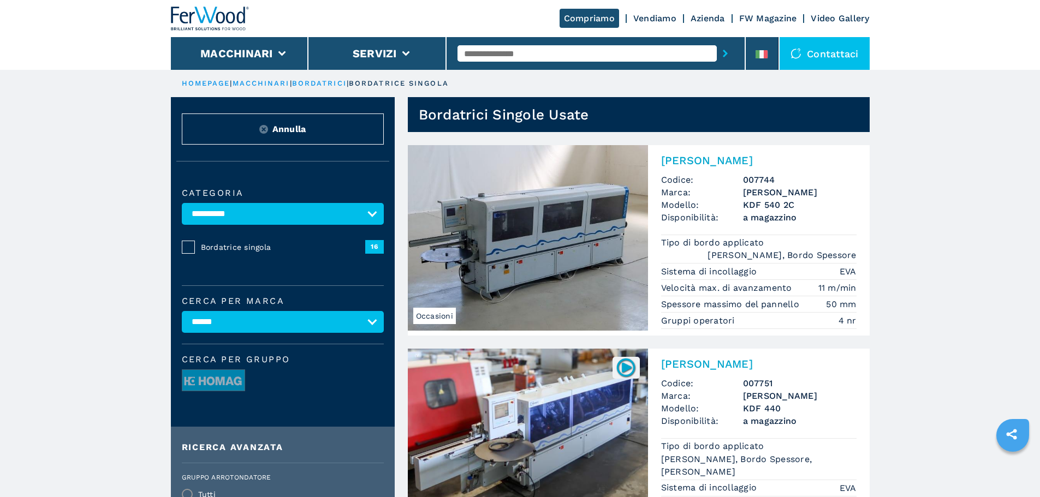
click at [294, 333] on select "**********" at bounding box center [283, 322] width 202 height 22
select select "*****"
click at [182, 319] on select "**********" at bounding box center [283, 322] width 202 height 22
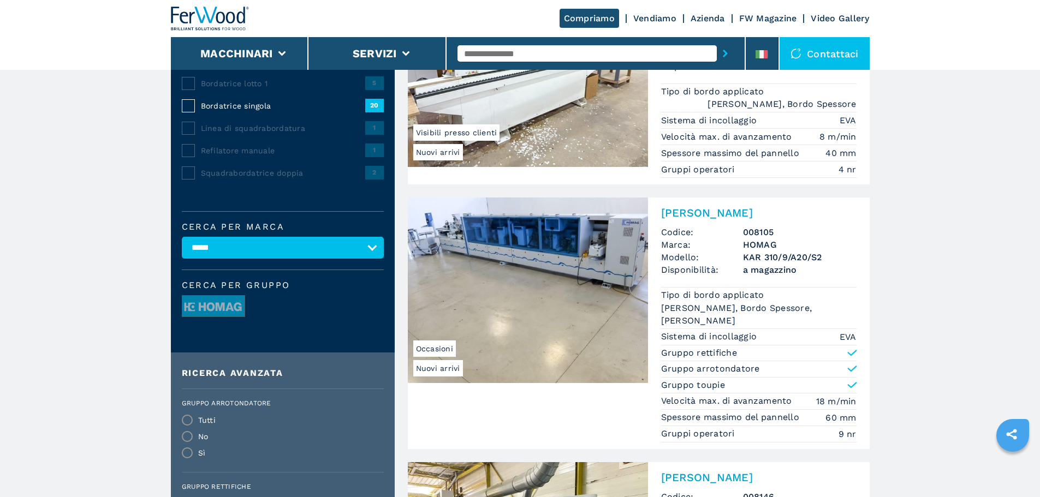
scroll to position [218, 0]
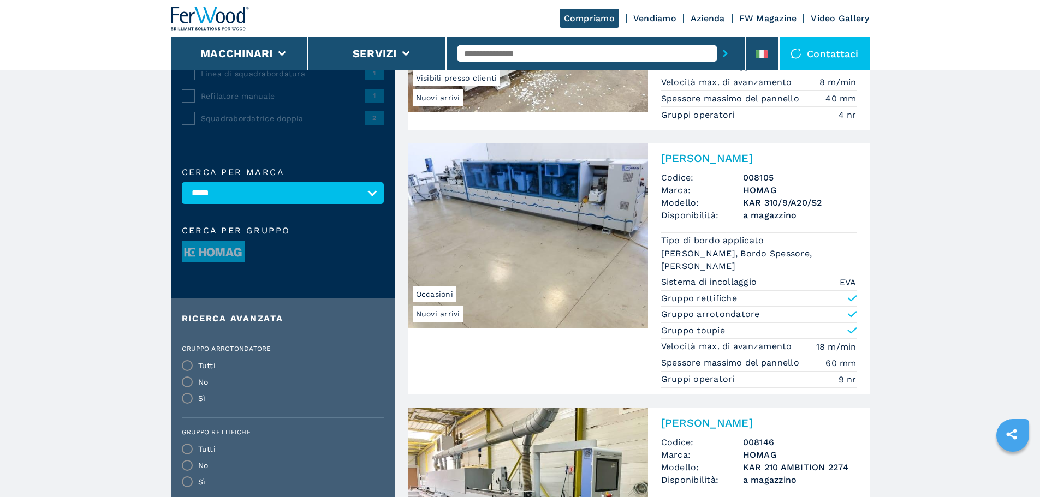
click at [578, 205] on img at bounding box center [528, 236] width 240 height 186
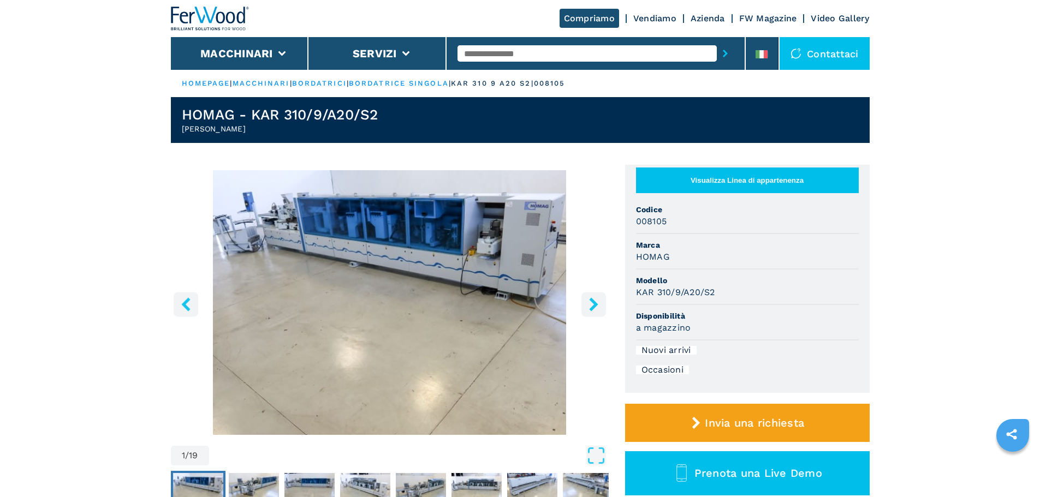
click at [589, 302] on icon "right-button" at bounding box center [594, 305] width 14 height 14
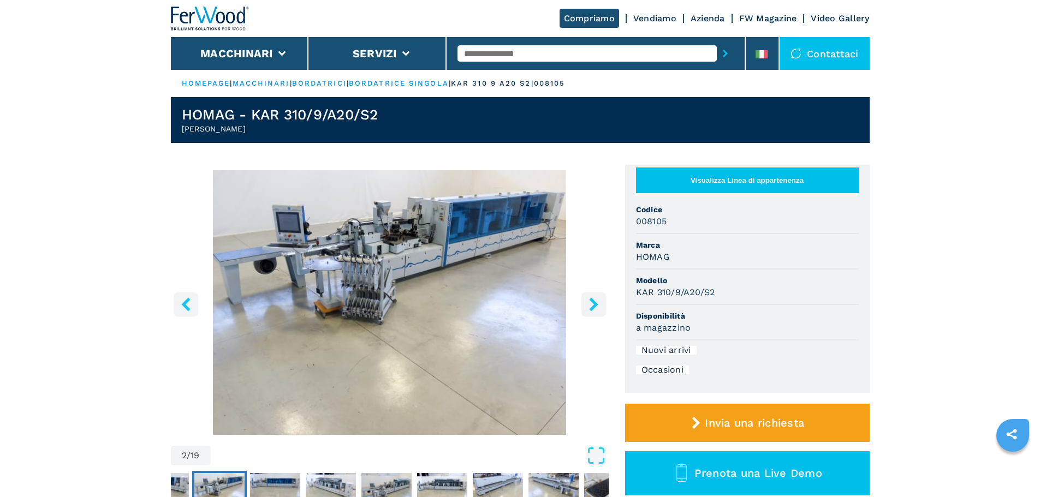
click at [589, 302] on icon "right-button" at bounding box center [594, 305] width 14 height 14
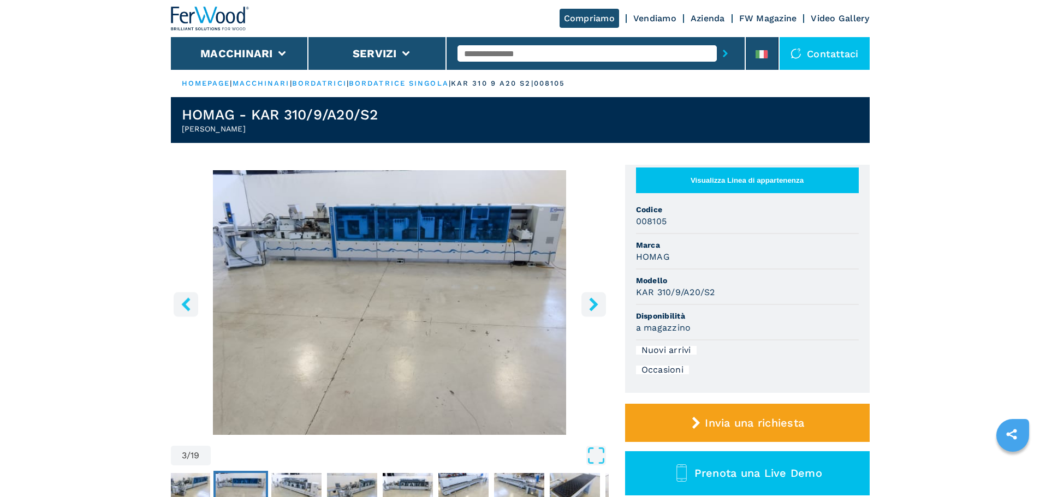
click at [589, 302] on icon "right-button" at bounding box center [594, 305] width 14 height 14
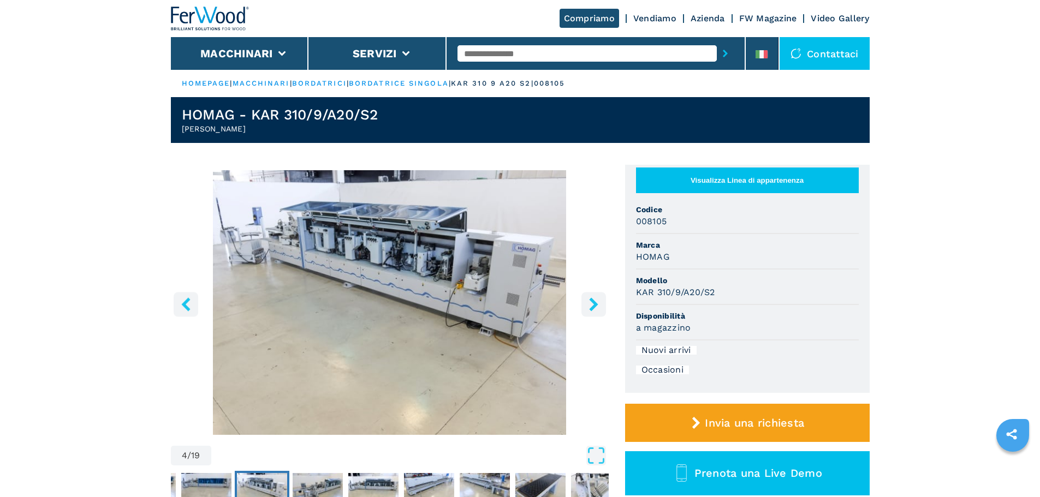
click at [589, 302] on icon "right-button" at bounding box center [594, 305] width 14 height 14
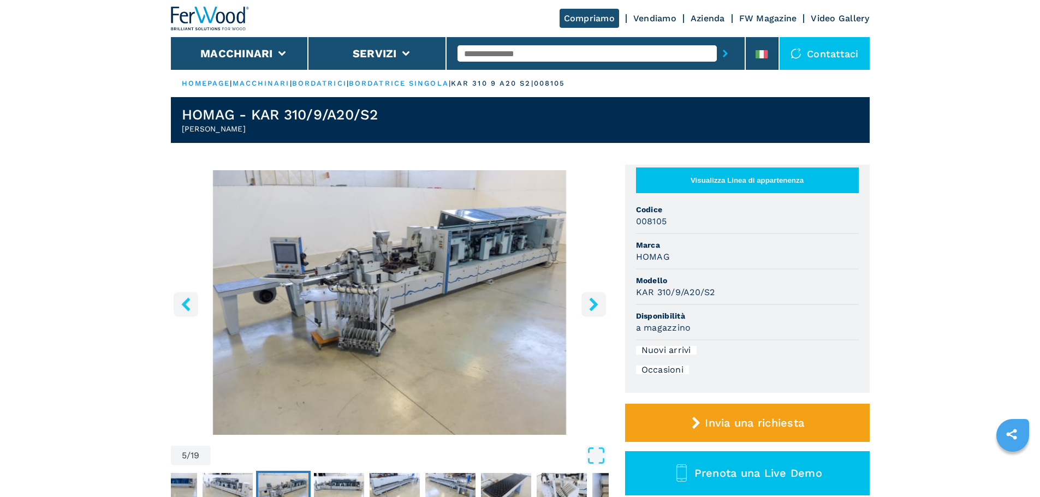
click at [589, 302] on icon "right-button" at bounding box center [594, 305] width 14 height 14
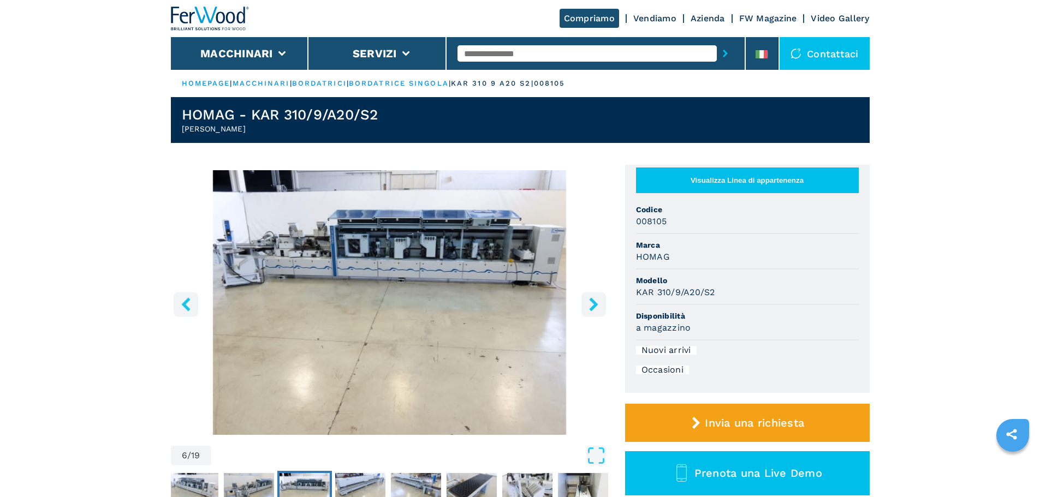
click at [589, 302] on icon "right-button" at bounding box center [594, 305] width 14 height 14
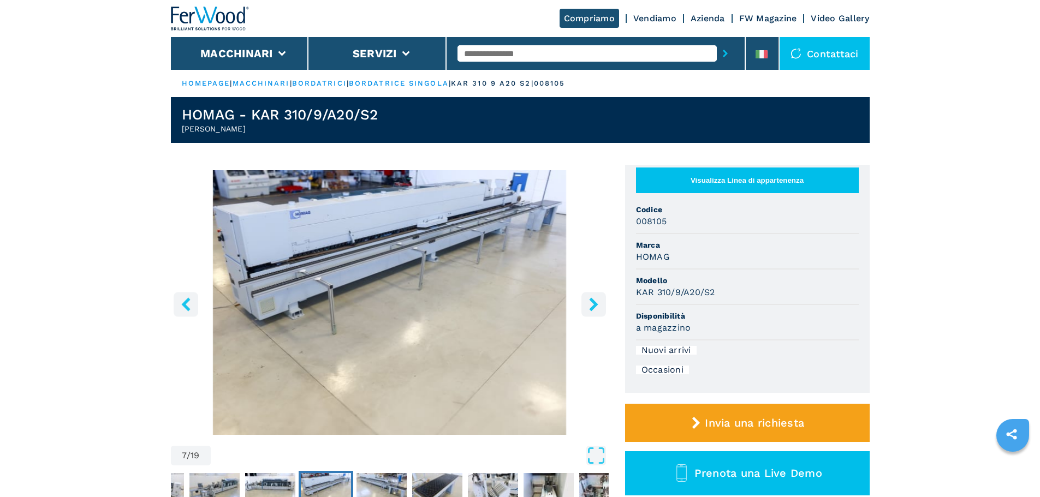
click at [589, 302] on icon "right-button" at bounding box center [594, 305] width 14 height 14
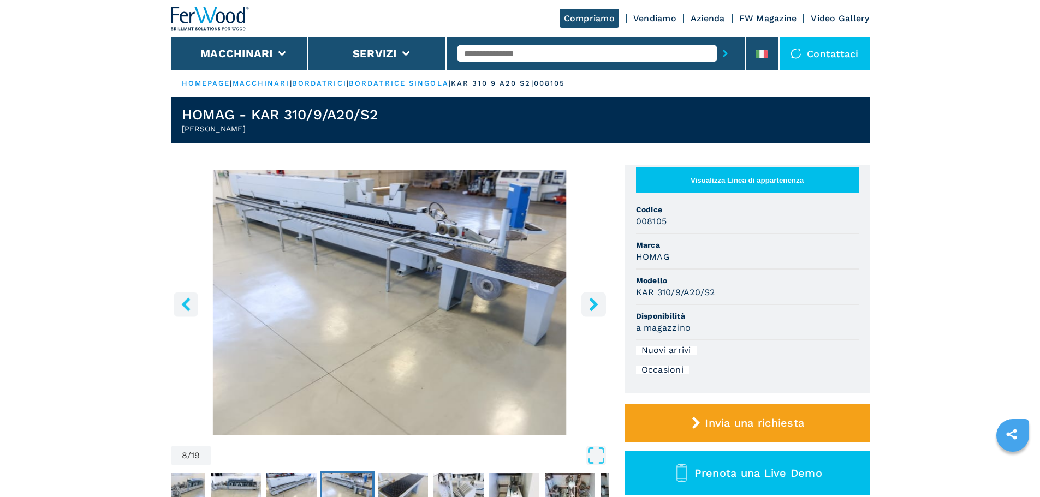
click at [589, 302] on icon "right-button" at bounding box center [594, 305] width 14 height 14
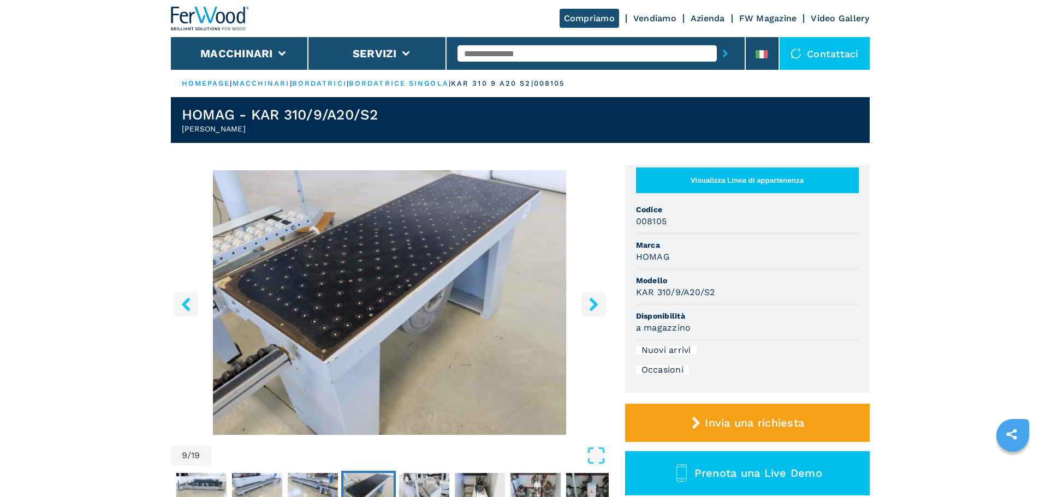
click at [589, 302] on icon "right-button" at bounding box center [594, 305] width 14 height 14
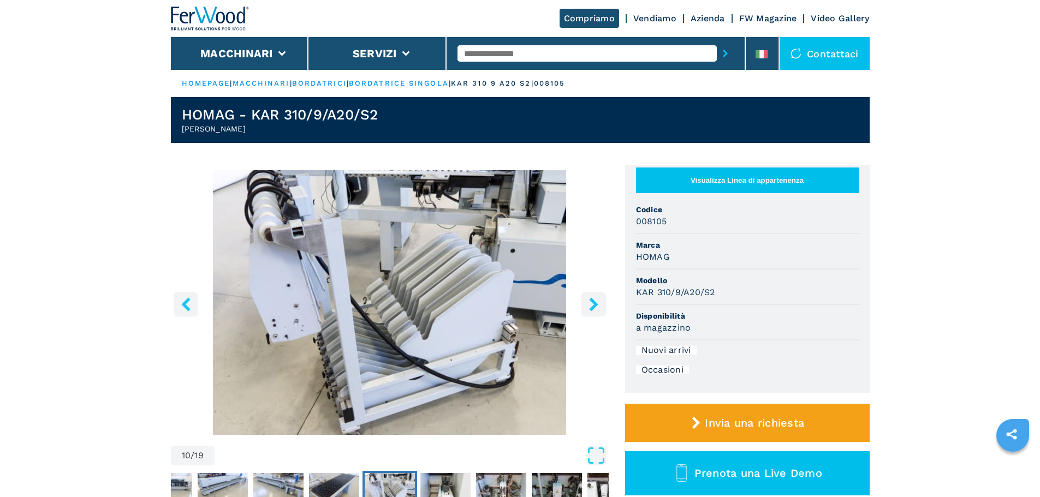
click at [589, 302] on icon "right-button" at bounding box center [594, 305] width 14 height 14
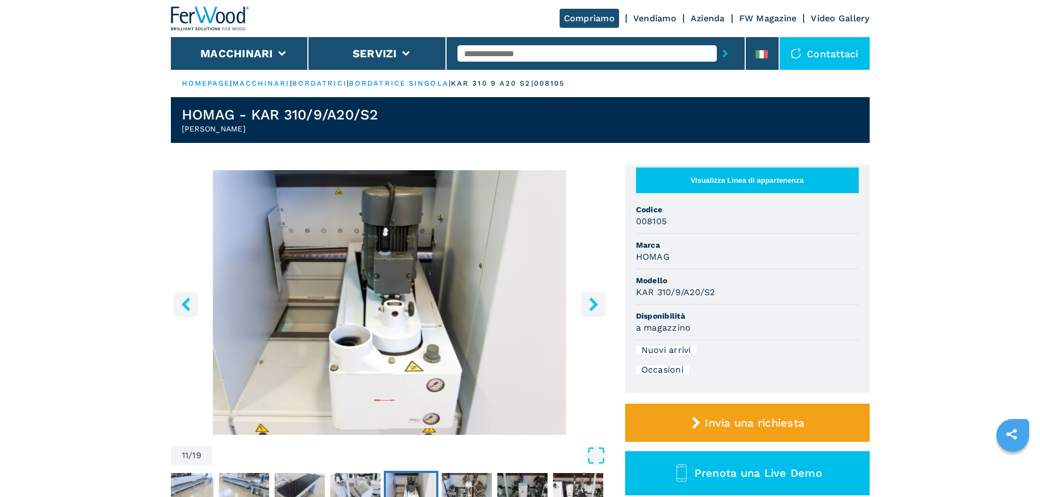
click at [589, 302] on icon "right-button" at bounding box center [594, 305] width 14 height 14
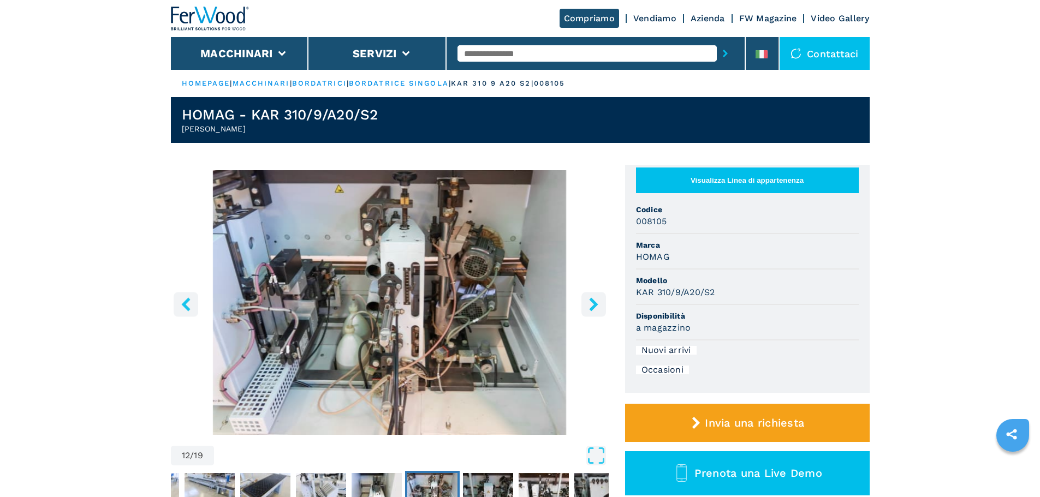
click at [589, 302] on icon "right-button" at bounding box center [594, 305] width 14 height 14
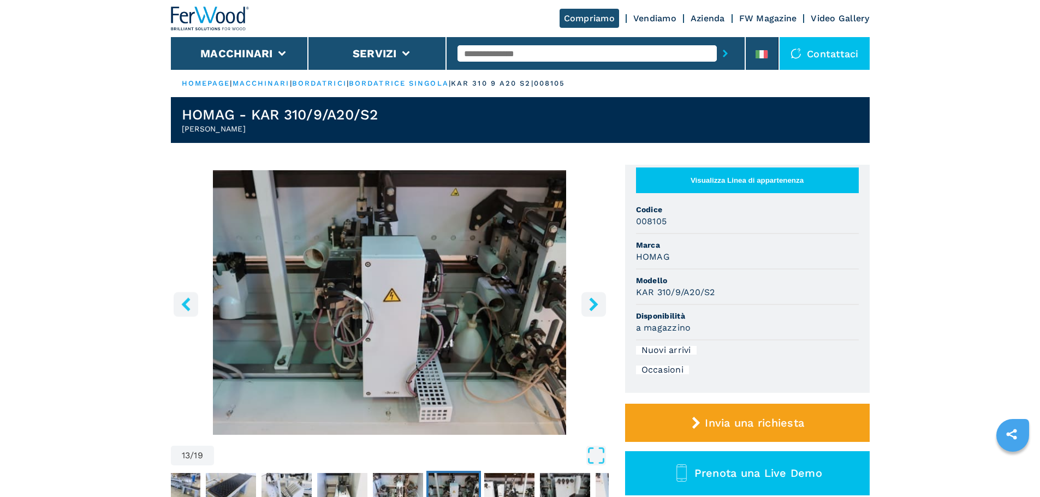
click at [589, 302] on icon "right-button" at bounding box center [594, 305] width 14 height 14
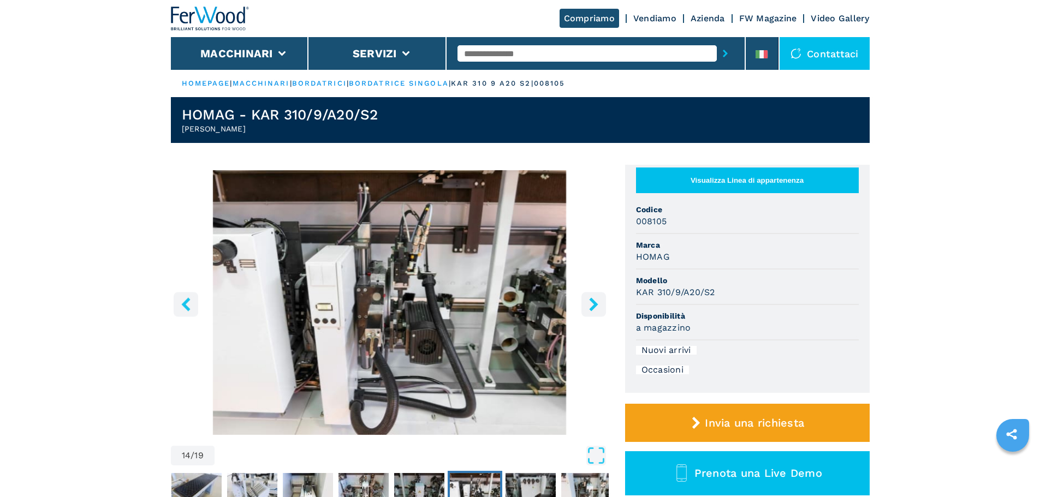
click at [589, 302] on icon "right-button" at bounding box center [594, 305] width 14 height 14
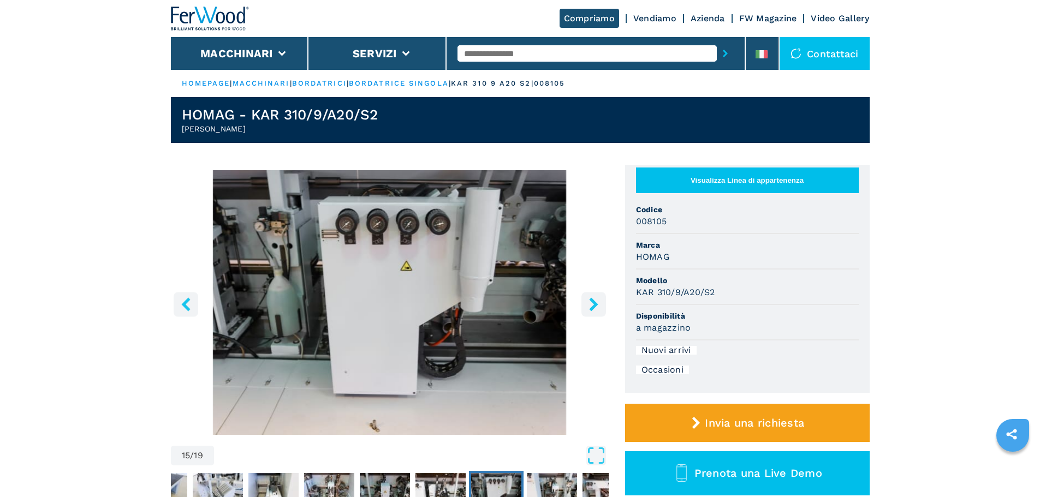
click at [589, 302] on icon "right-button" at bounding box center [594, 305] width 14 height 14
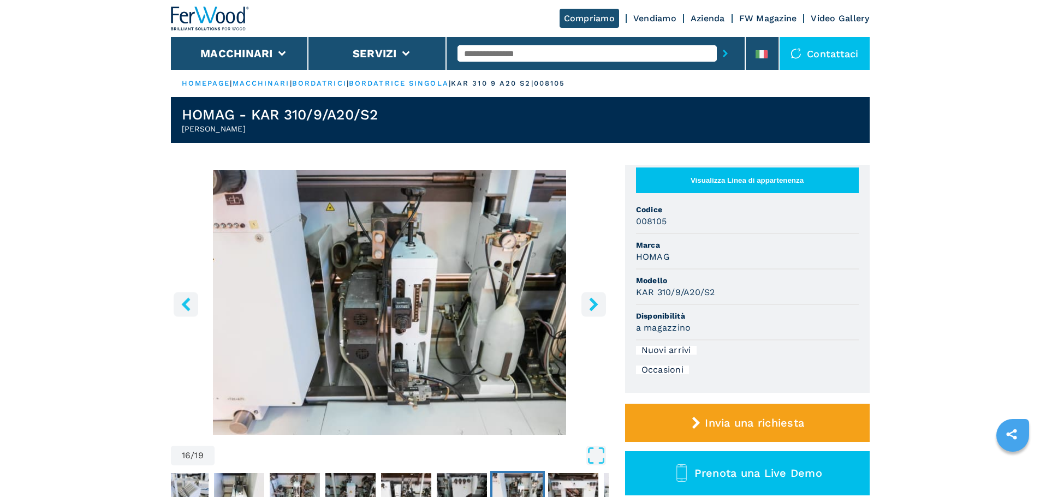
click at [589, 302] on icon "right-button" at bounding box center [594, 305] width 14 height 14
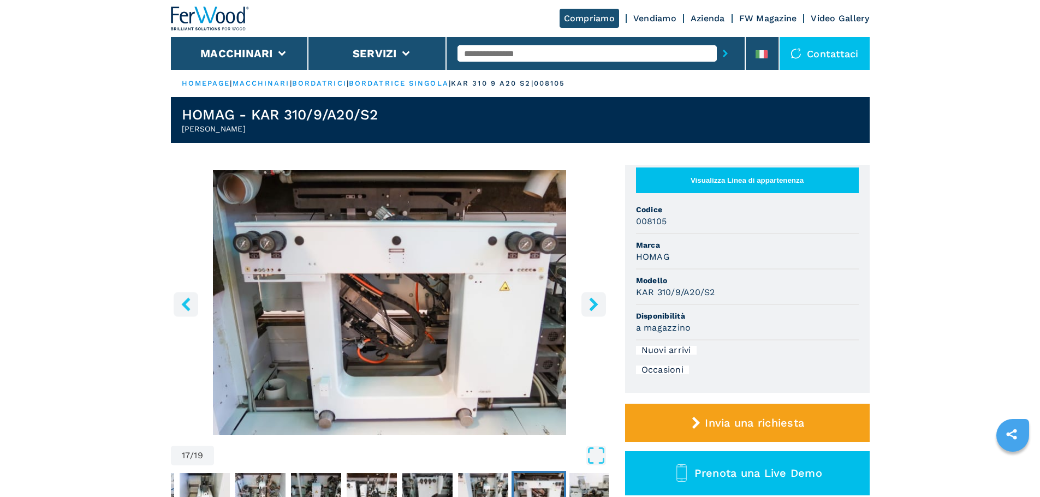
click at [589, 302] on icon "right-button" at bounding box center [594, 305] width 14 height 14
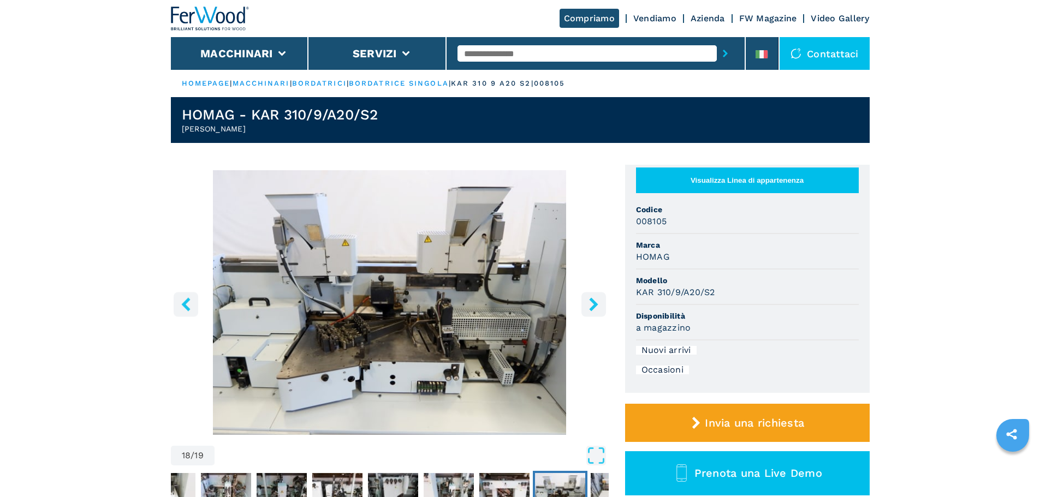
click at [589, 302] on icon "right-button" at bounding box center [594, 305] width 14 height 14
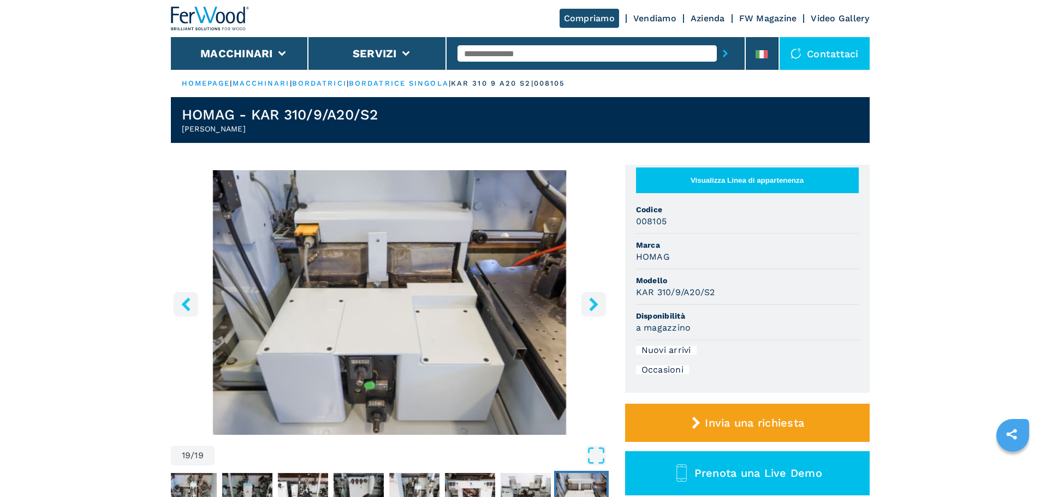
click at [589, 302] on icon "right-button" at bounding box center [594, 305] width 14 height 14
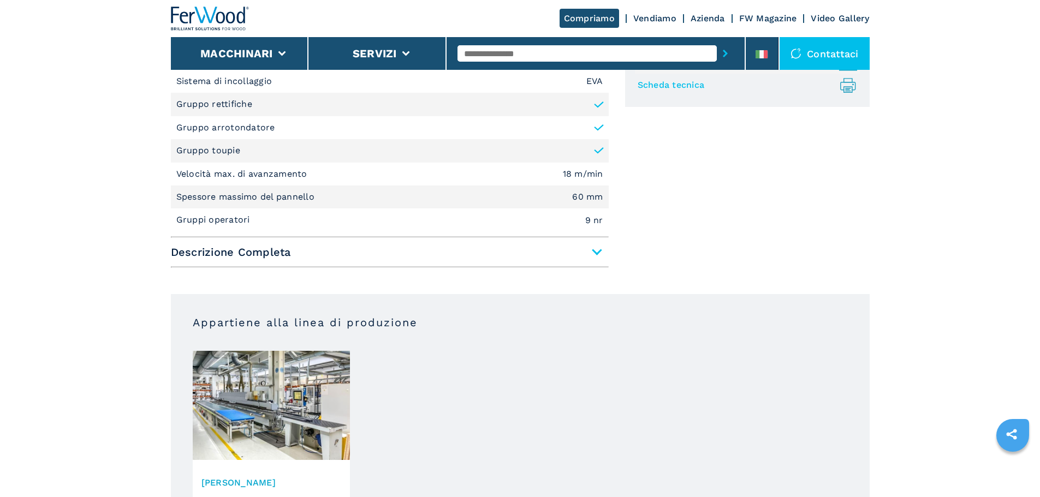
scroll to position [437, 0]
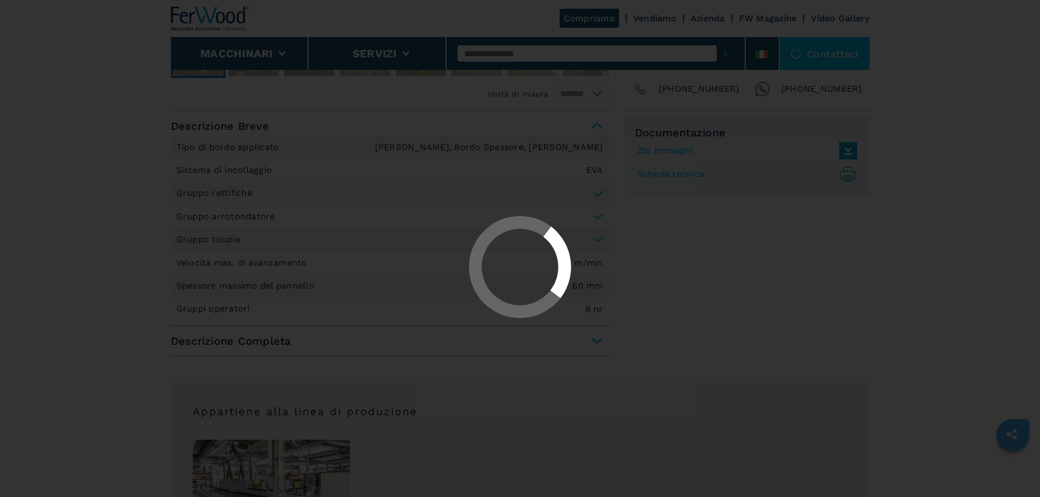
select select "**********"
select select "*****"
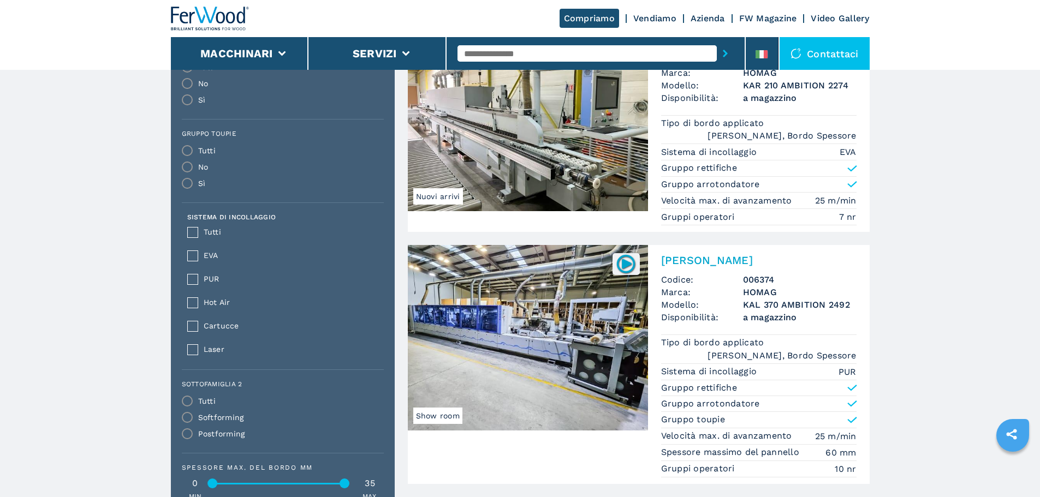
scroll to position [655, 0]
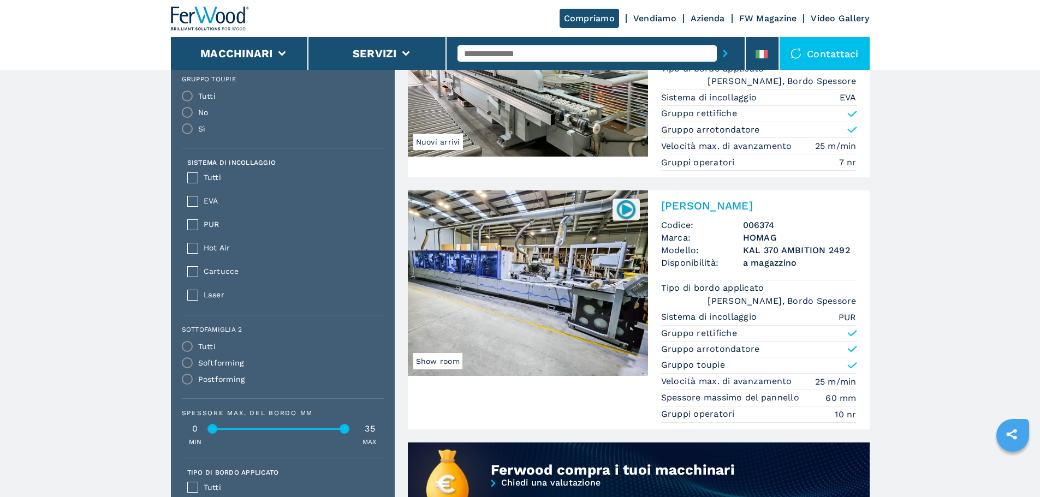
click at [568, 286] on img at bounding box center [528, 284] width 240 height 186
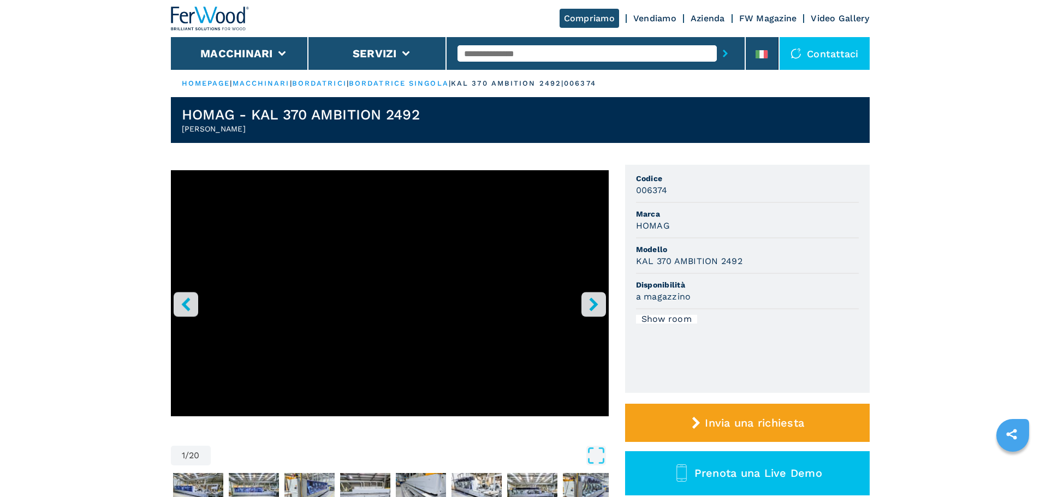
click at [588, 302] on icon "right-button" at bounding box center [594, 305] width 14 height 14
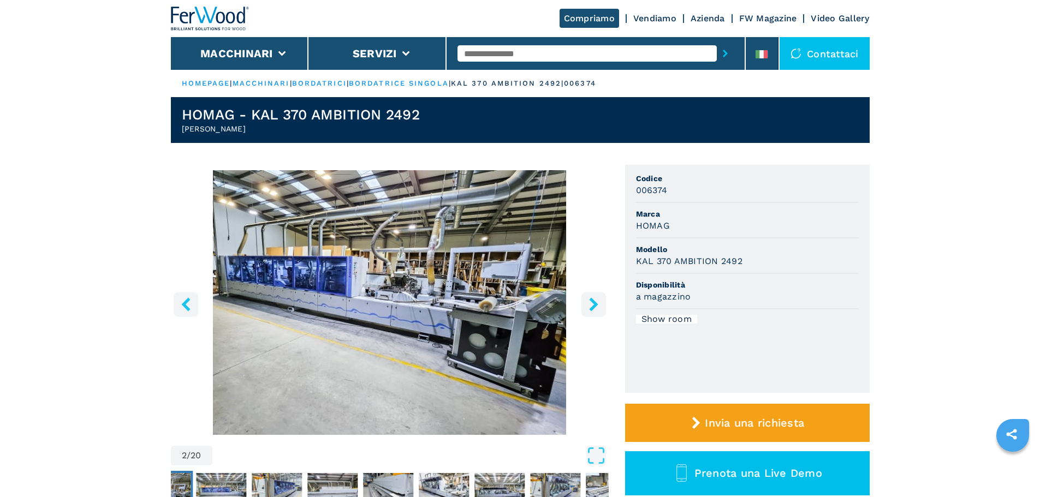
click at [588, 302] on icon "right-button" at bounding box center [594, 305] width 14 height 14
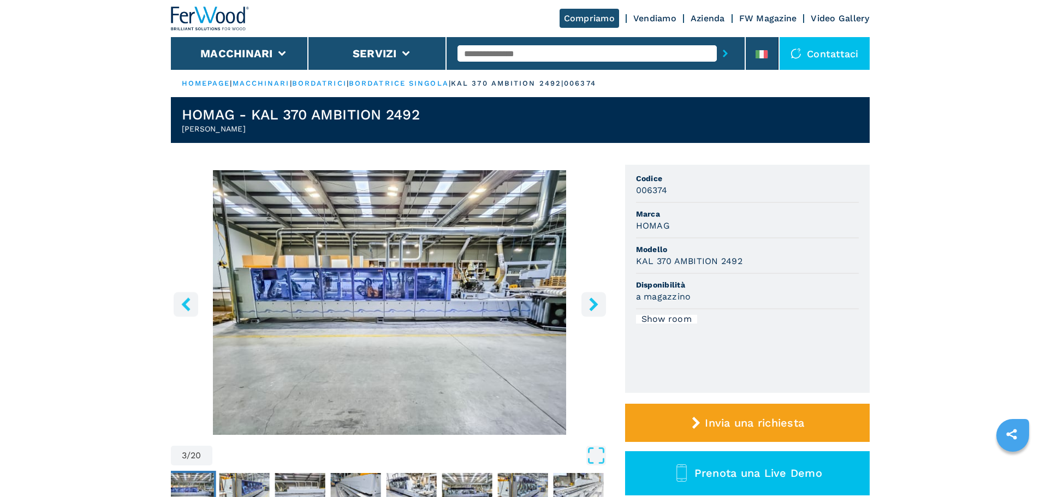
click at [588, 302] on icon "right-button" at bounding box center [594, 305] width 14 height 14
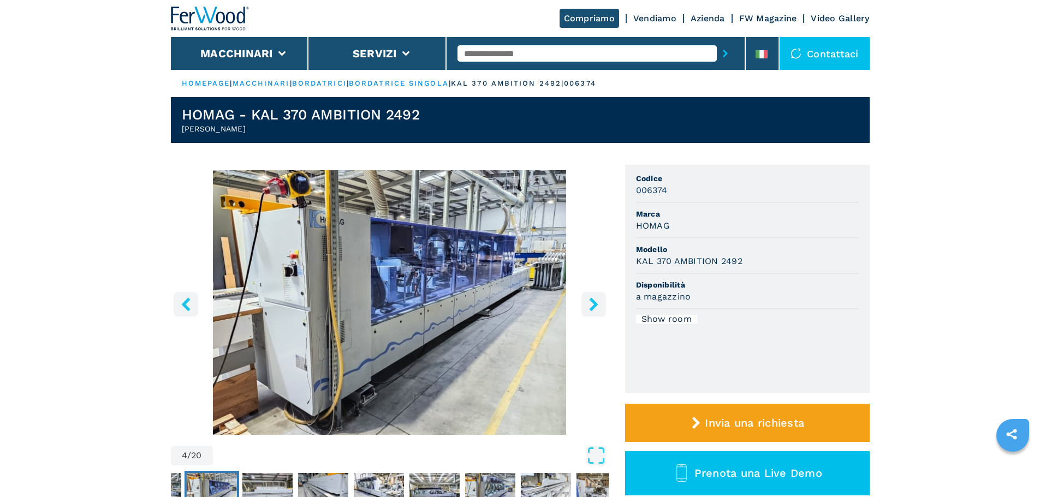
click at [588, 302] on icon "right-button" at bounding box center [594, 305] width 14 height 14
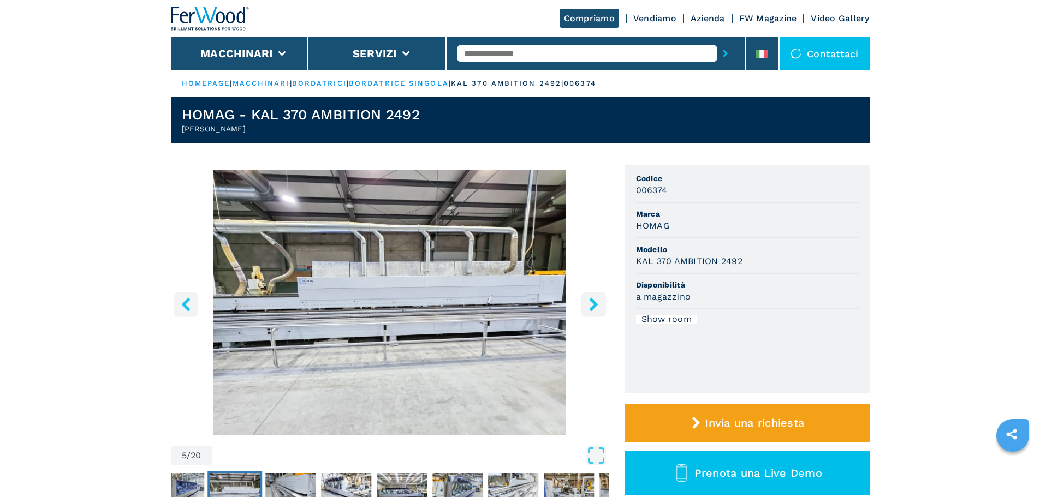
click at [588, 302] on icon "right-button" at bounding box center [594, 305] width 14 height 14
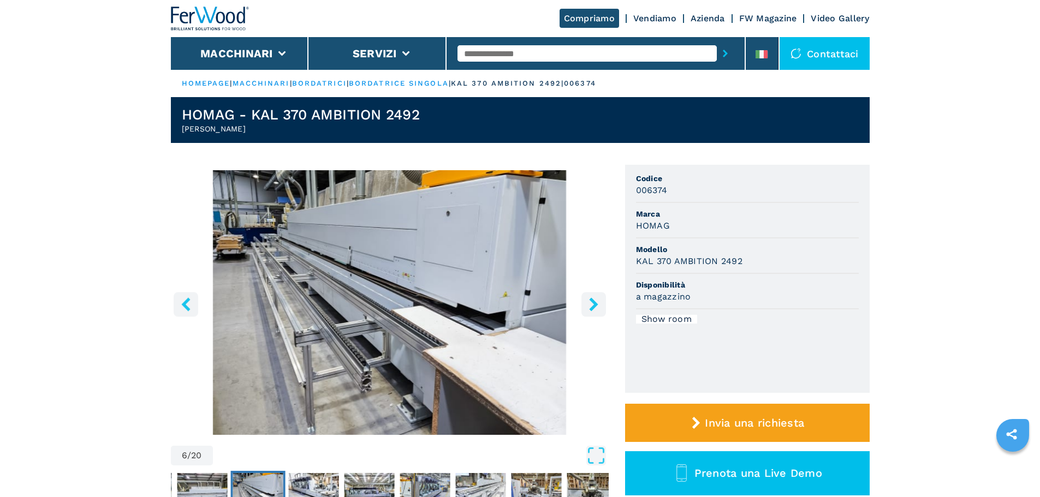
click at [588, 302] on icon "right-button" at bounding box center [594, 305] width 14 height 14
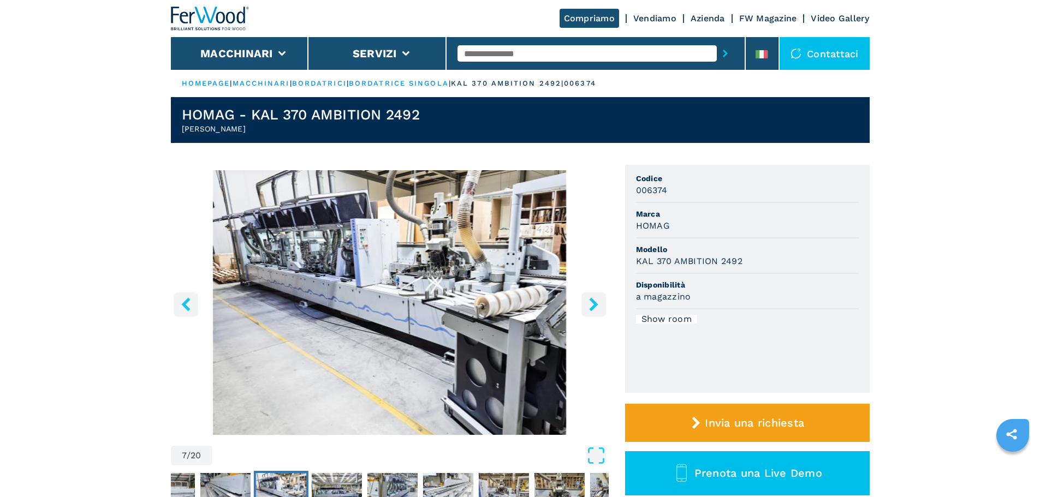
click at [588, 302] on icon "right-button" at bounding box center [594, 305] width 14 height 14
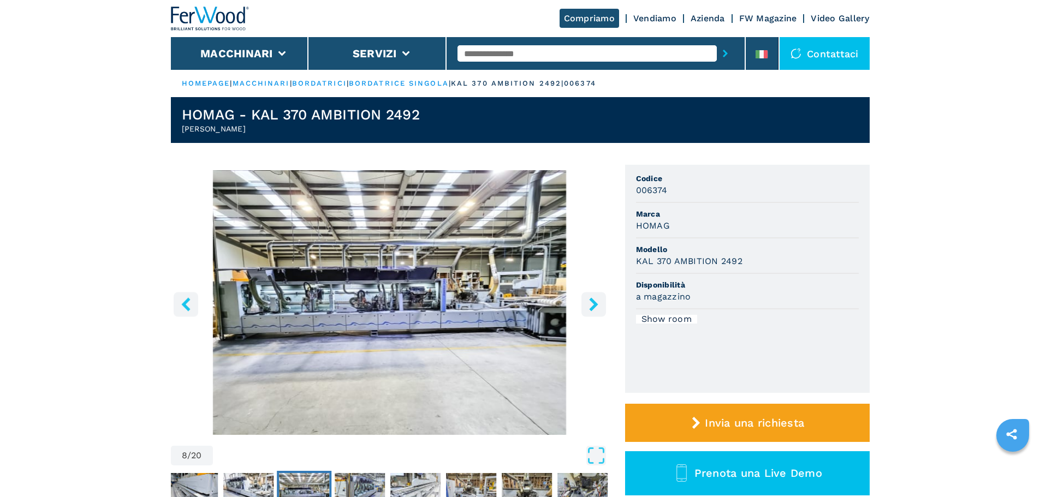
click at [588, 302] on icon "right-button" at bounding box center [594, 305] width 14 height 14
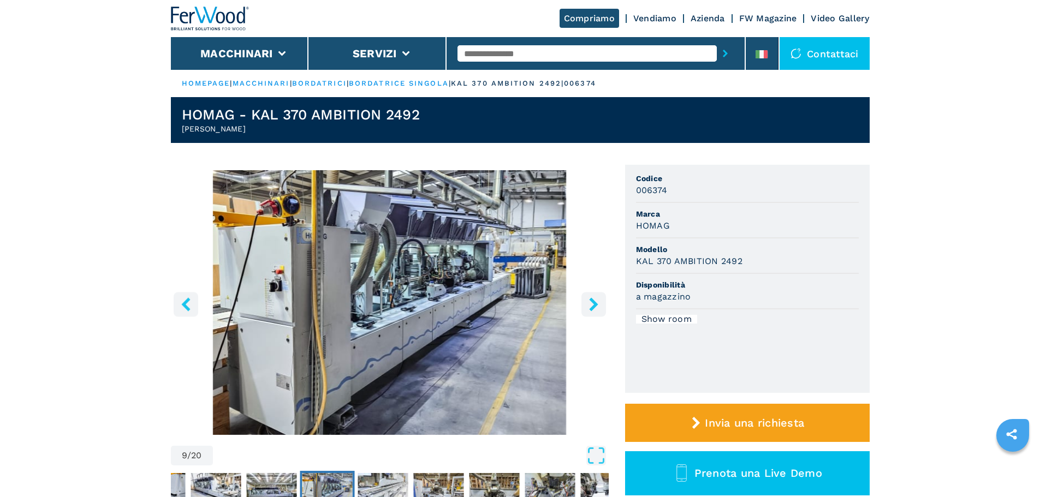
click at [588, 302] on icon "right-button" at bounding box center [594, 305] width 14 height 14
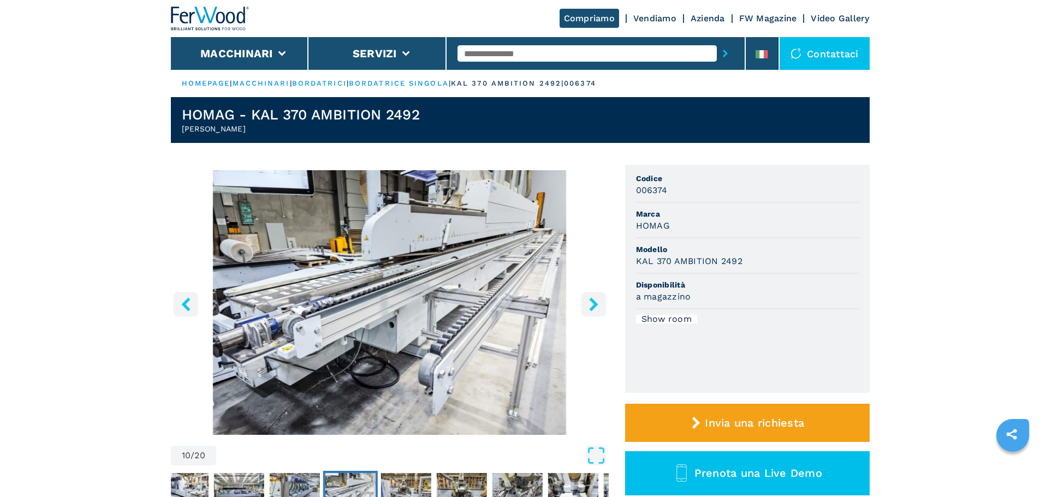
click at [588, 302] on icon "right-button" at bounding box center [594, 305] width 14 height 14
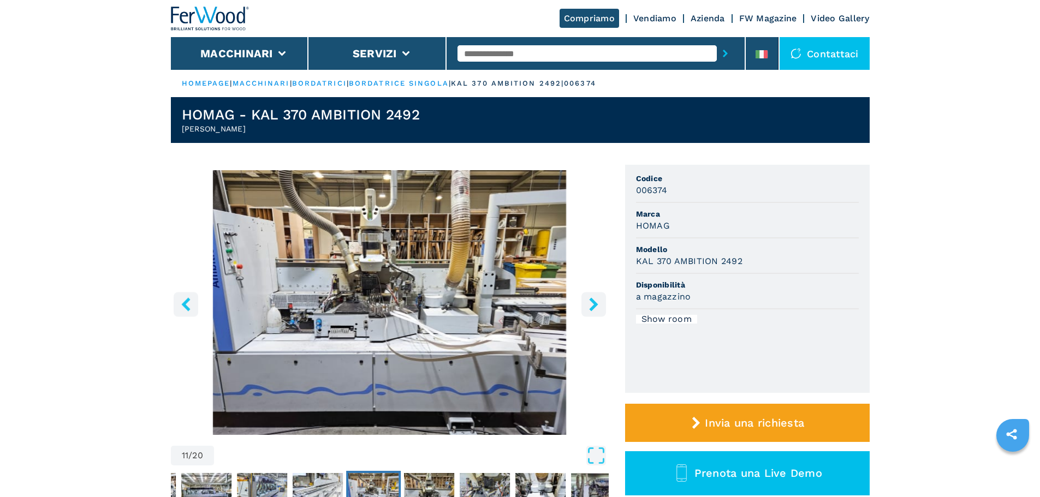
click at [588, 302] on icon "right-button" at bounding box center [594, 305] width 14 height 14
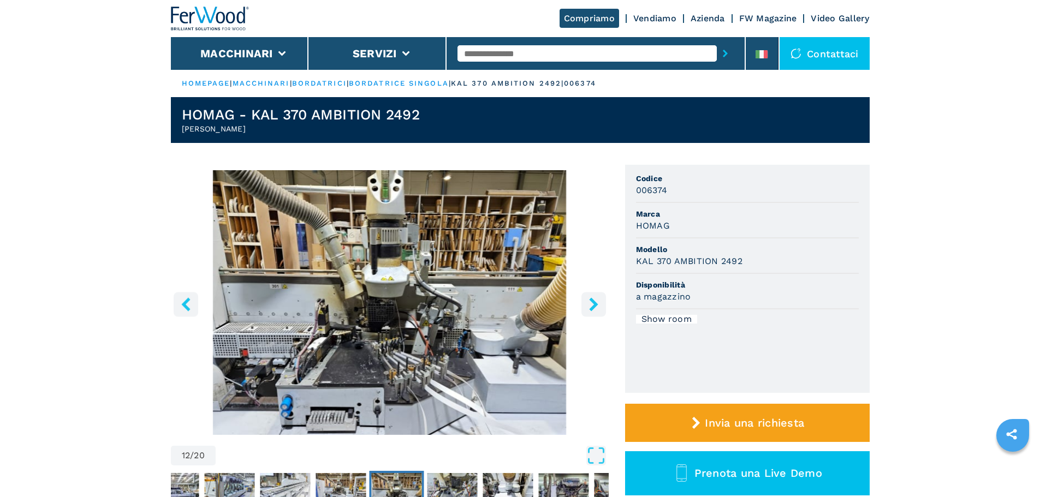
click at [588, 302] on icon "right-button" at bounding box center [594, 305] width 14 height 14
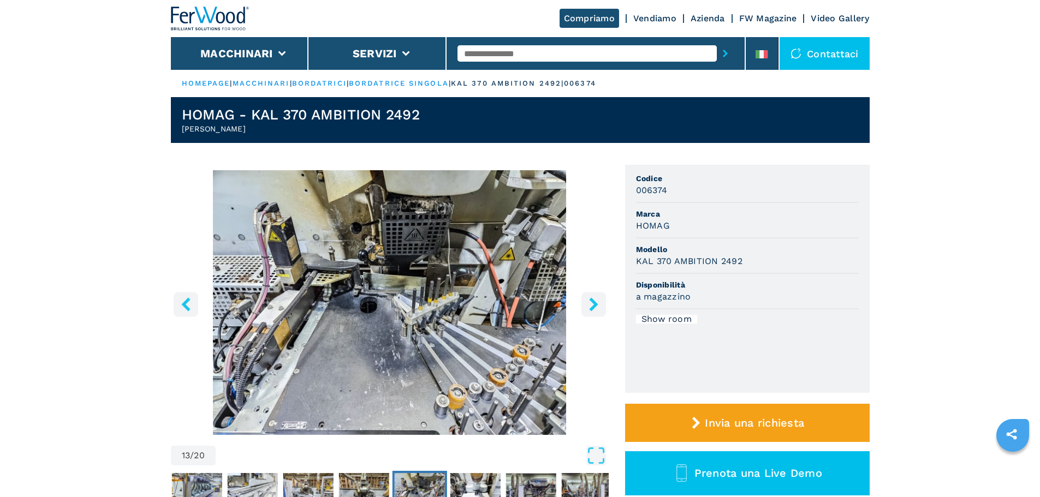
click at [588, 302] on icon "right-button" at bounding box center [594, 305] width 14 height 14
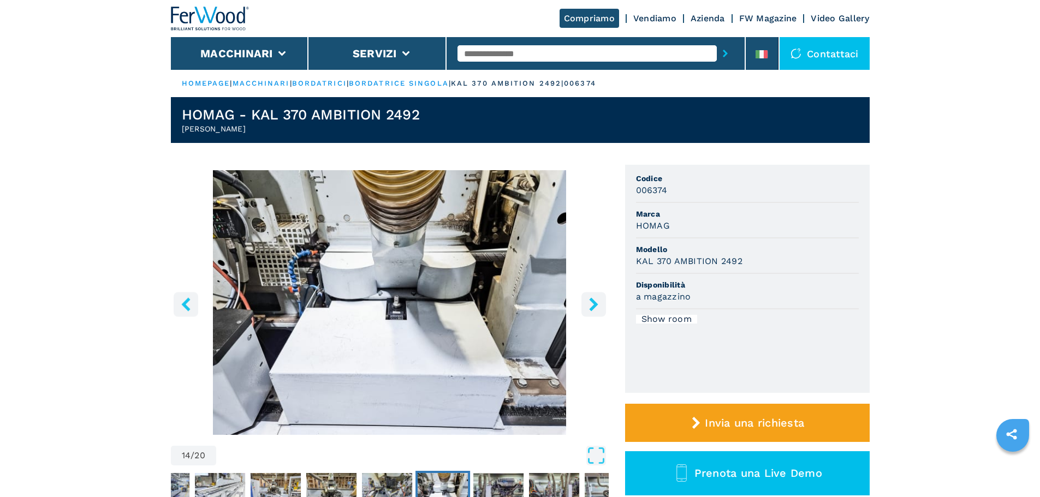
click at [588, 302] on icon "right-button" at bounding box center [594, 305] width 14 height 14
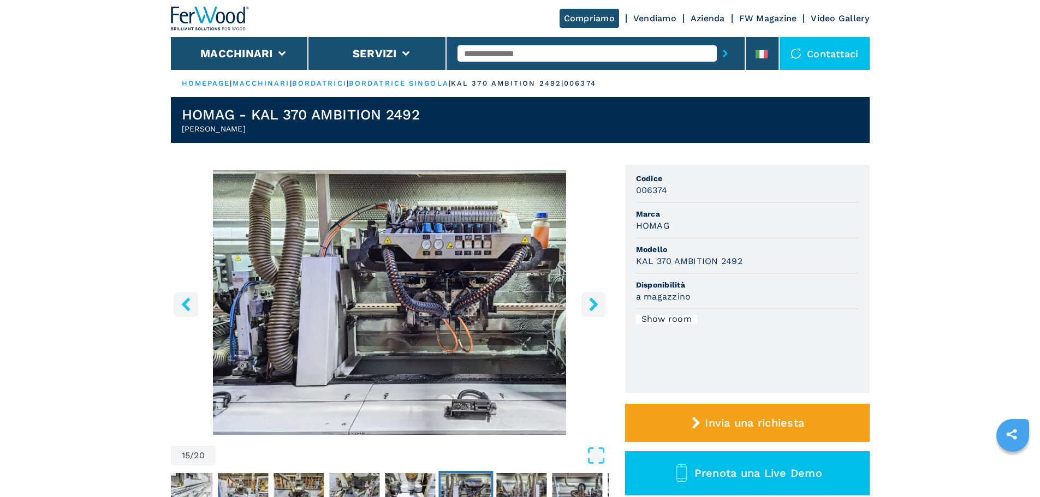
click at [588, 302] on icon "right-button" at bounding box center [594, 305] width 14 height 14
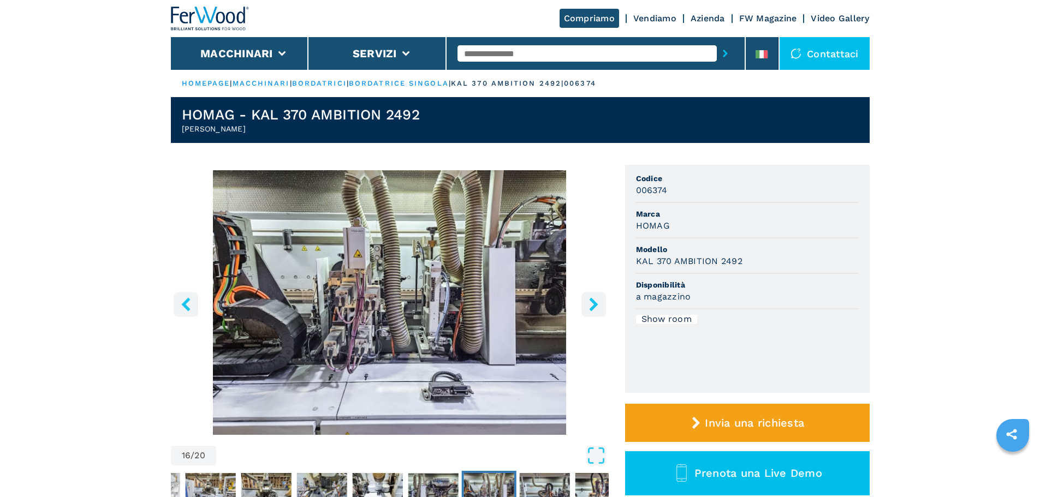
click at [588, 302] on icon "right-button" at bounding box center [594, 305] width 14 height 14
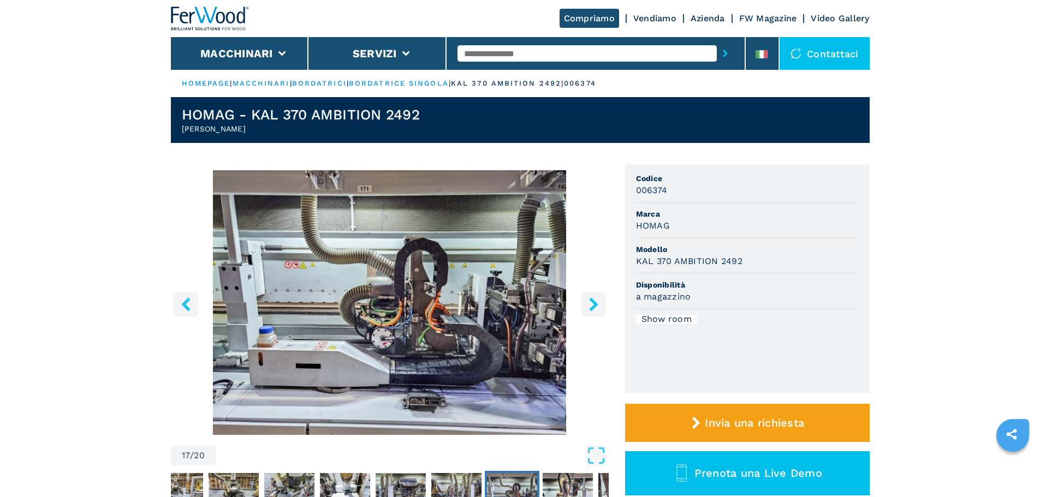
click at [588, 302] on icon "right-button" at bounding box center [594, 305] width 14 height 14
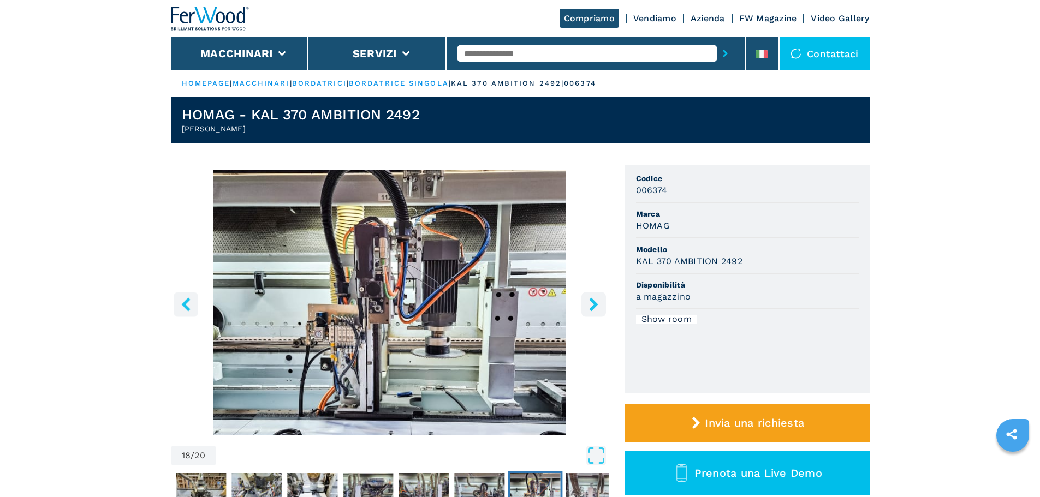
click at [588, 302] on icon "right-button" at bounding box center [594, 305] width 14 height 14
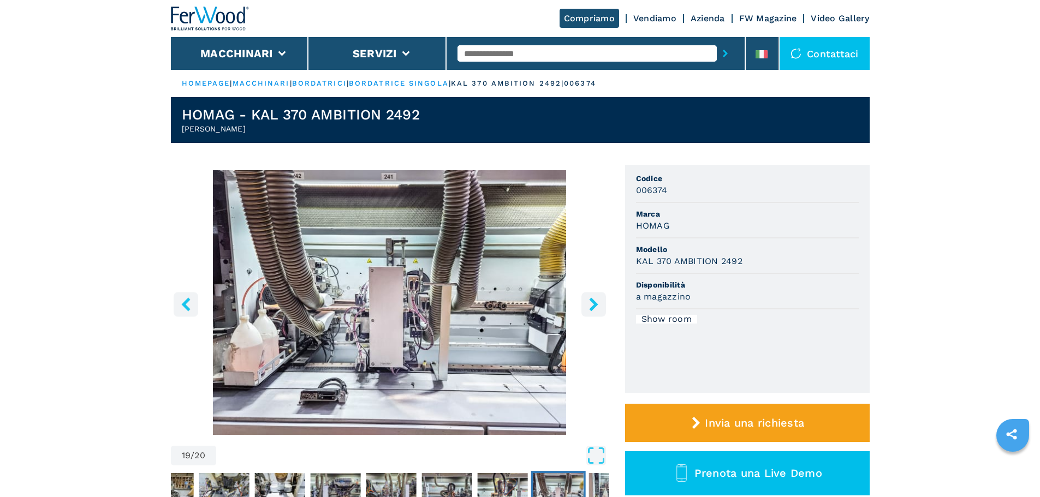
click at [588, 302] on icon "right-button" at bounding box center [594, 305] width 14 height 14
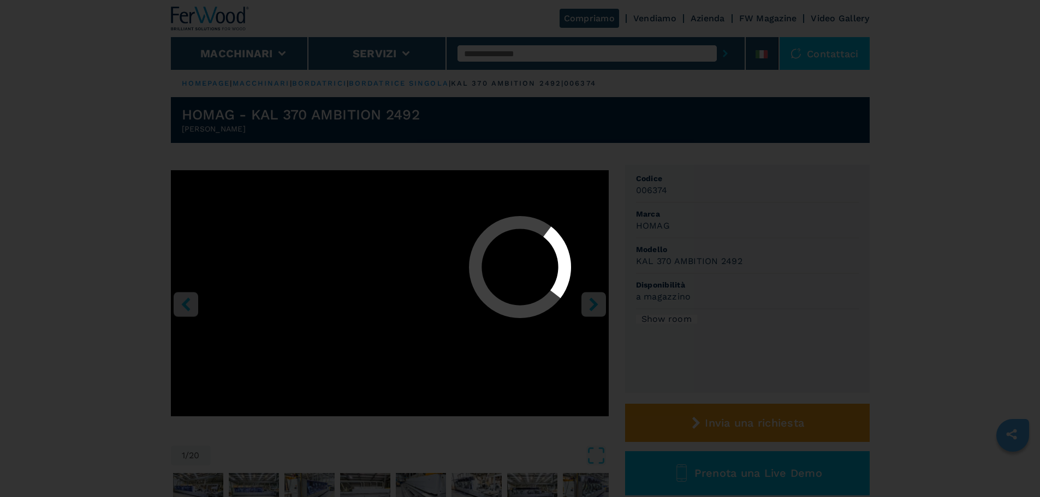
select select "**********"
select select "*****"
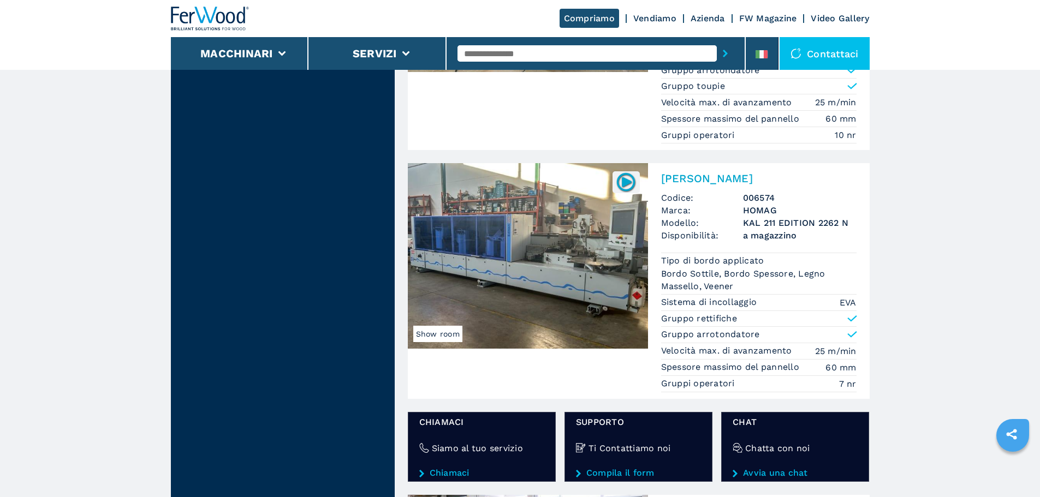
scroll to position [1747, 0]
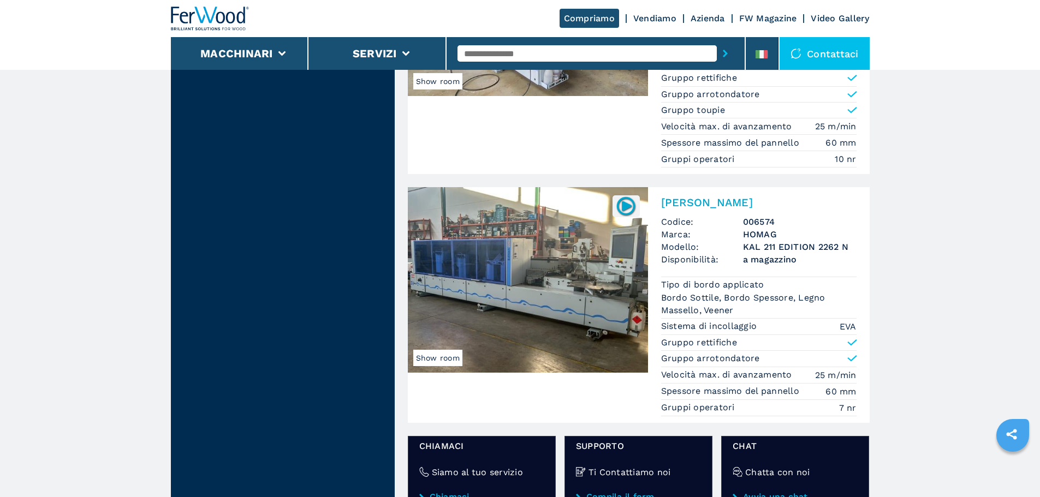
click at [500, 278] on img at bounding box center [528, 280] width 240 height 186
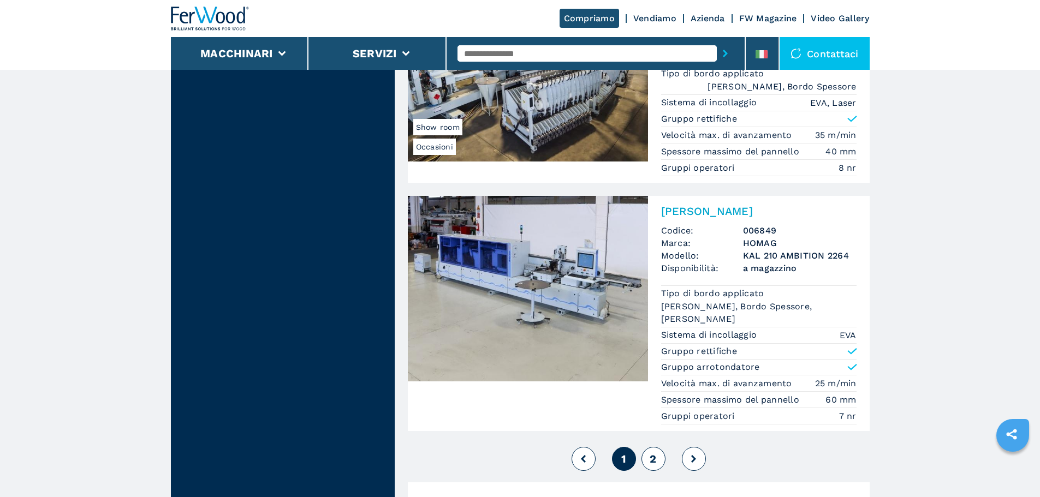
scroll to position [2802, 0]
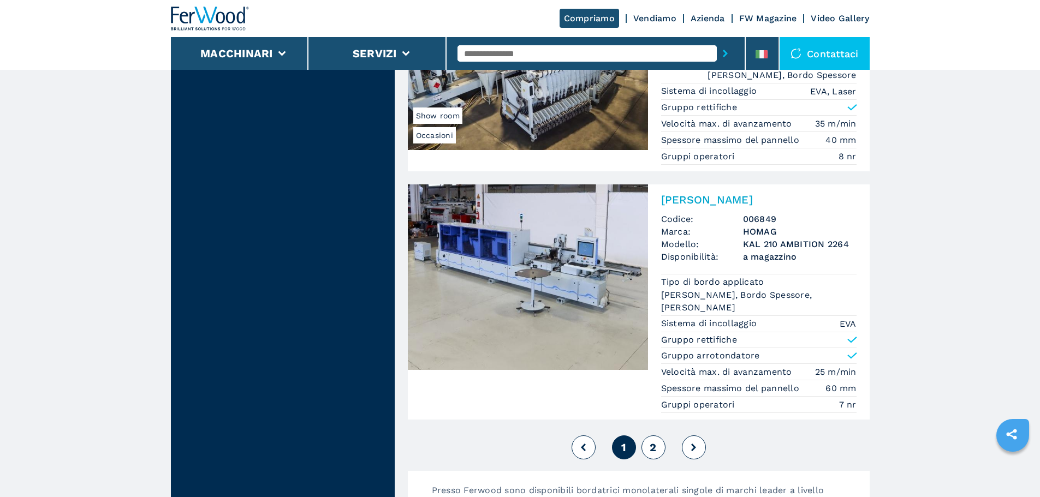
click at [650, 447] on span "2" at bounding box center [653, 447] width 7 height 13
select select
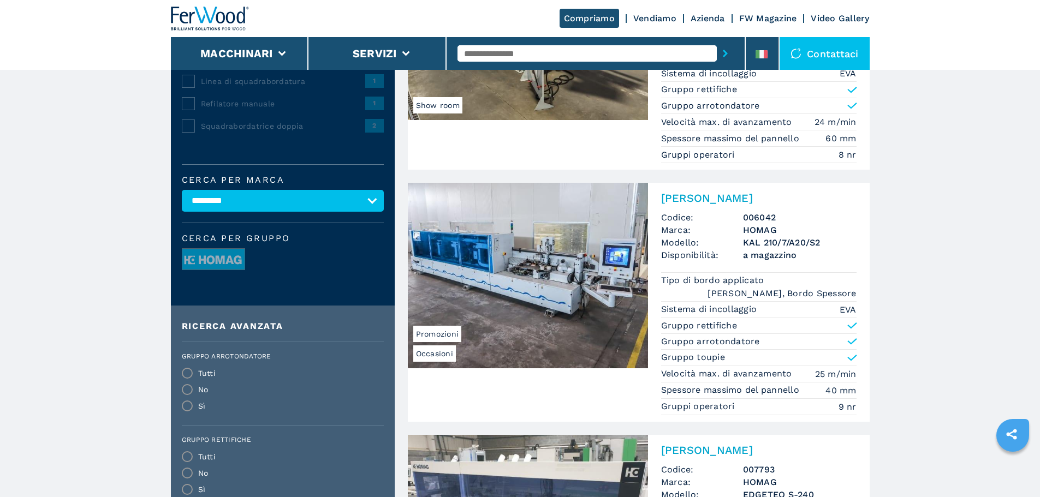
scroll to position [218, 0]
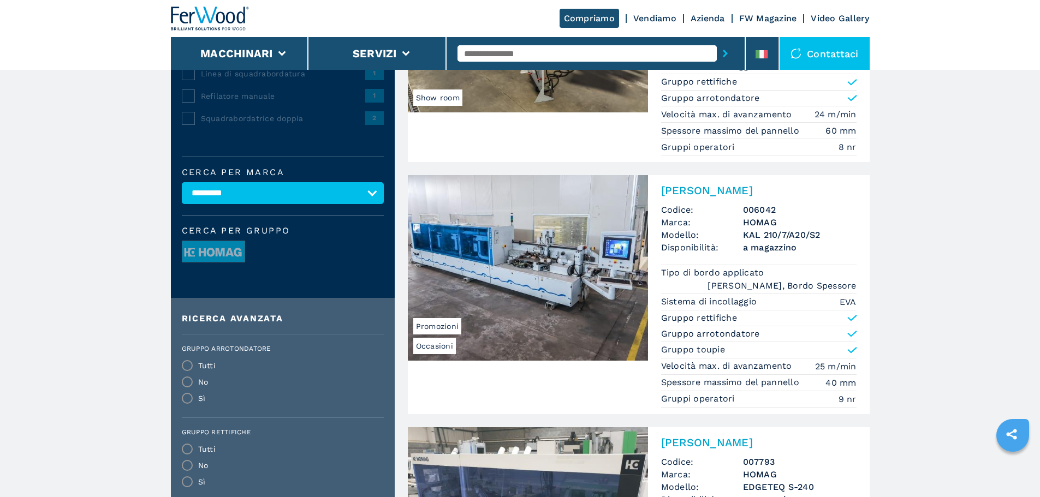
click at [549, 293] on img at bounding box center [528, 268] width 240 height 186
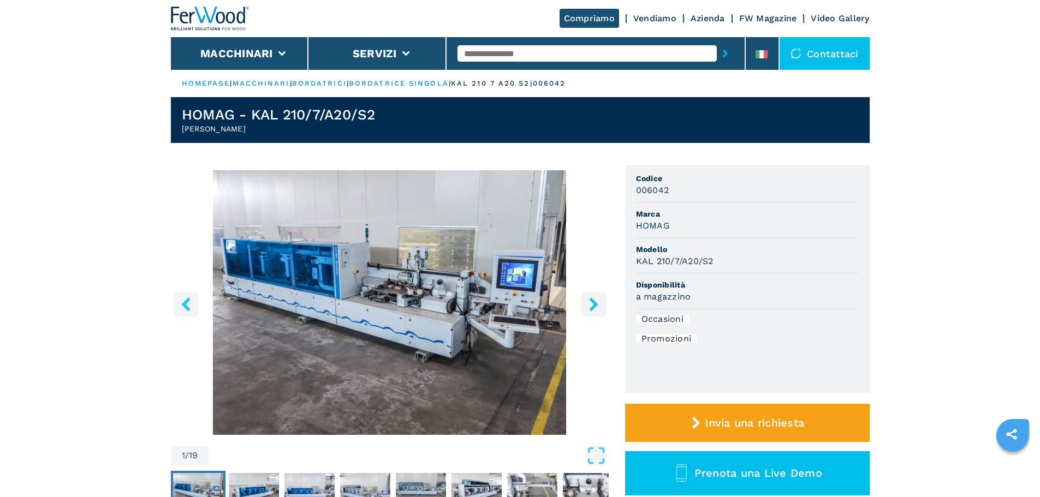
click at [597, 302] on icon "right-button" at bounding box center [594, 305] width 14 height 14
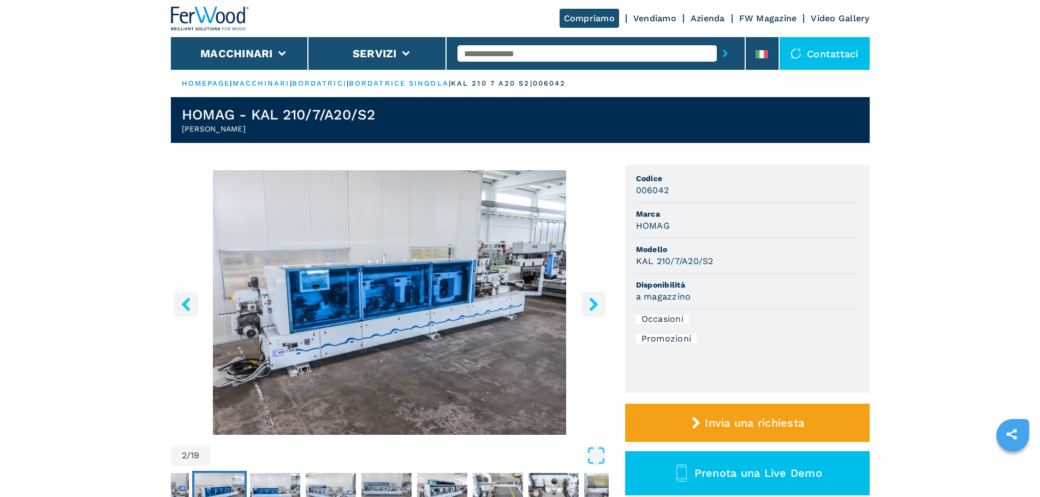
click at [597, 302] on icon "right-button" at bounding box center [594, 305] width 14 height 14
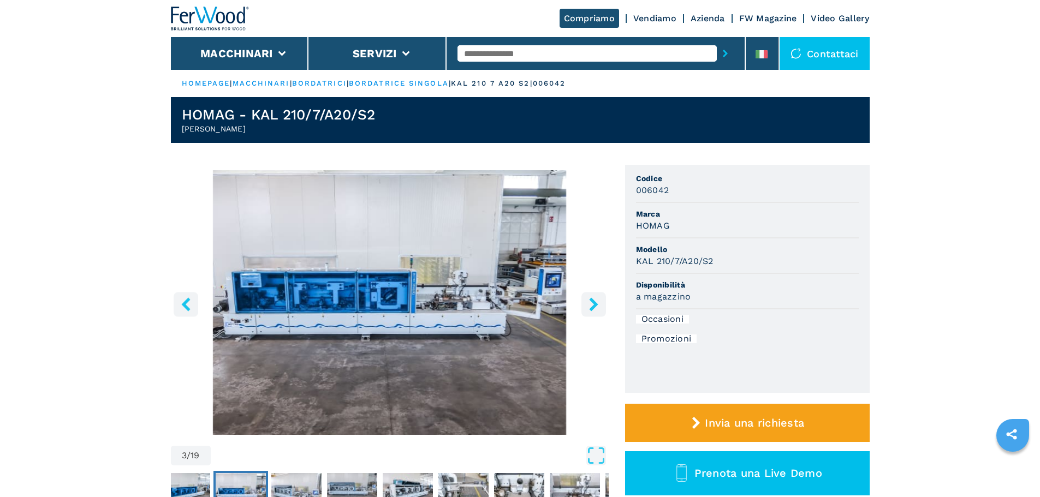
click at [592, 303] on icon "right-button" at bounding box center [593, 305] width 9 height 14
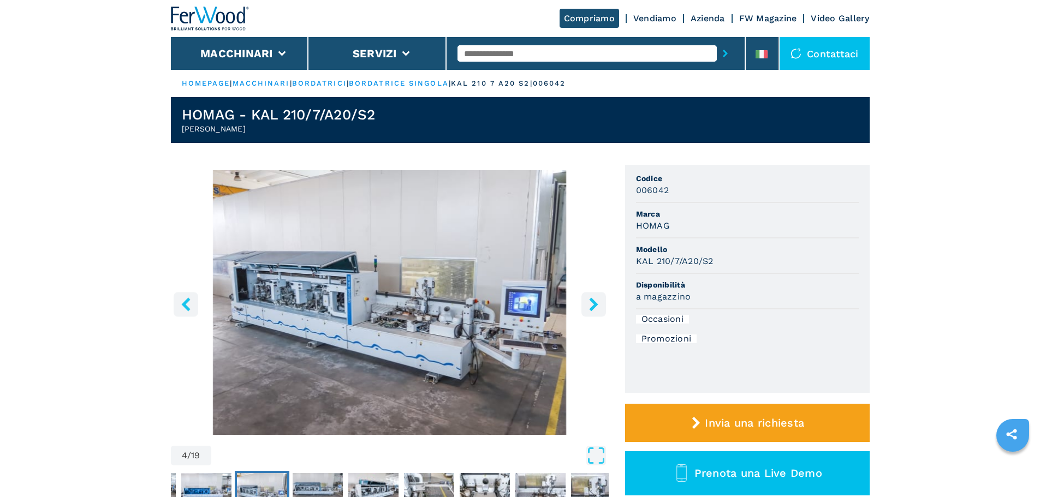
click at [592, 303] on icon "right-button" at bounding box center [593, 305] width 9 height 14
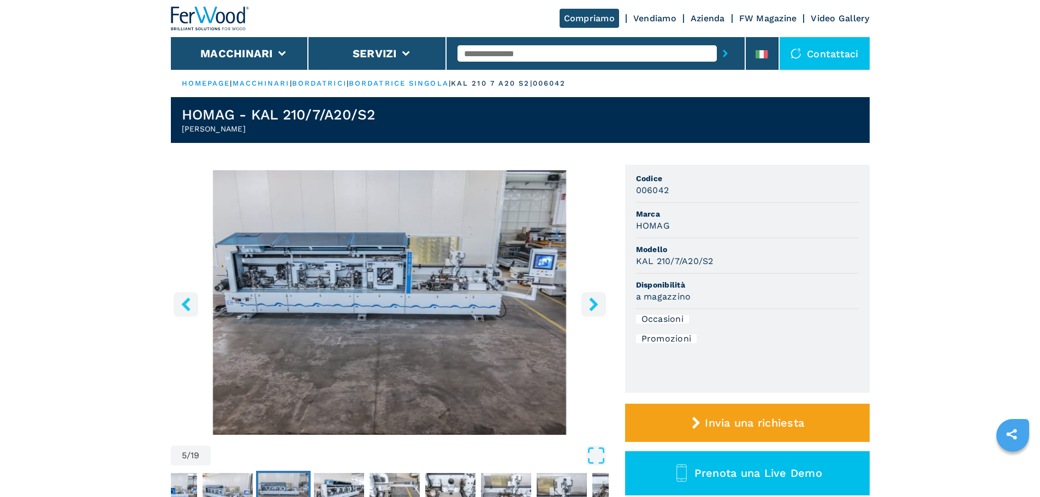
click at [592, 303] on icon "right-button" at bounding box center [593, 305] width 9 height 14
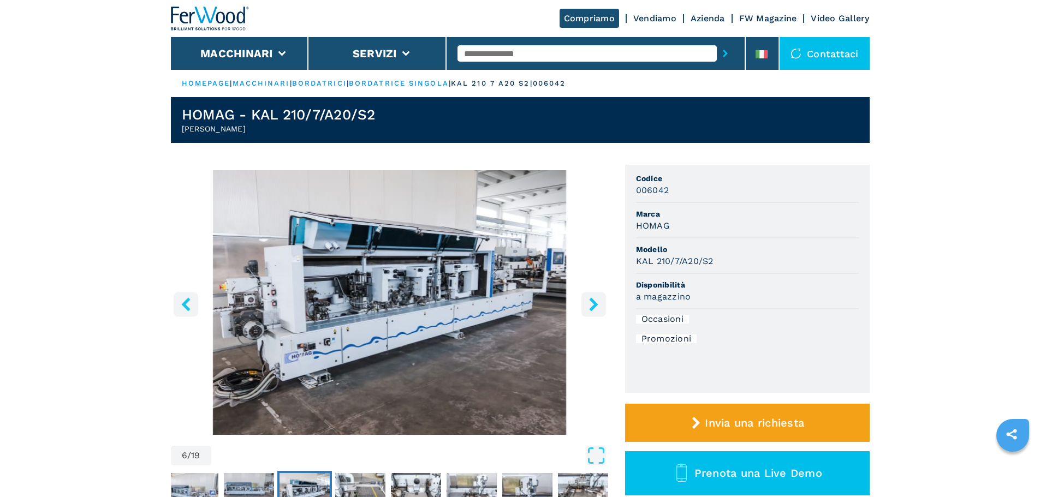
click at [592, 303] on icon "right-button" at bounding box center [593, 305] width 9 height 14
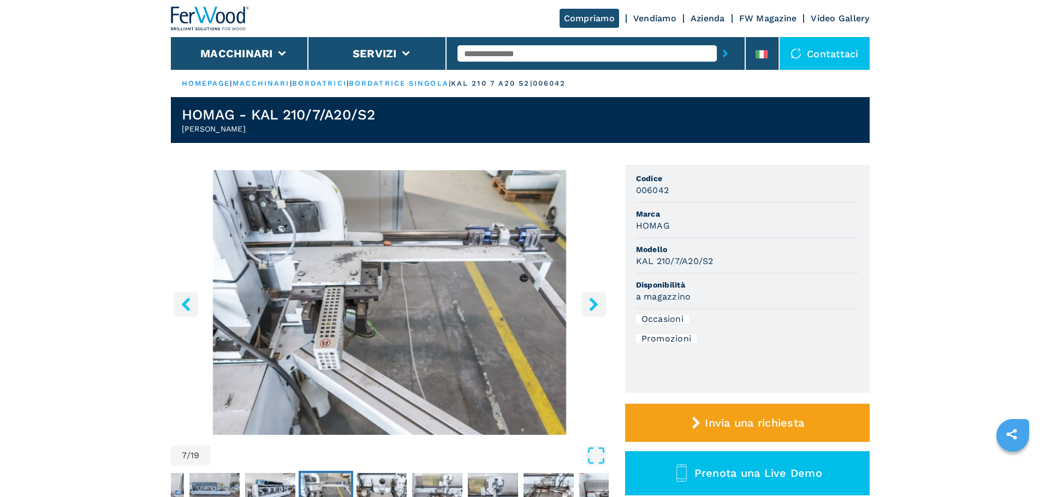
click at [592, 303] on icon "right-button" at bounding box center [593, 305] width 9 height 14
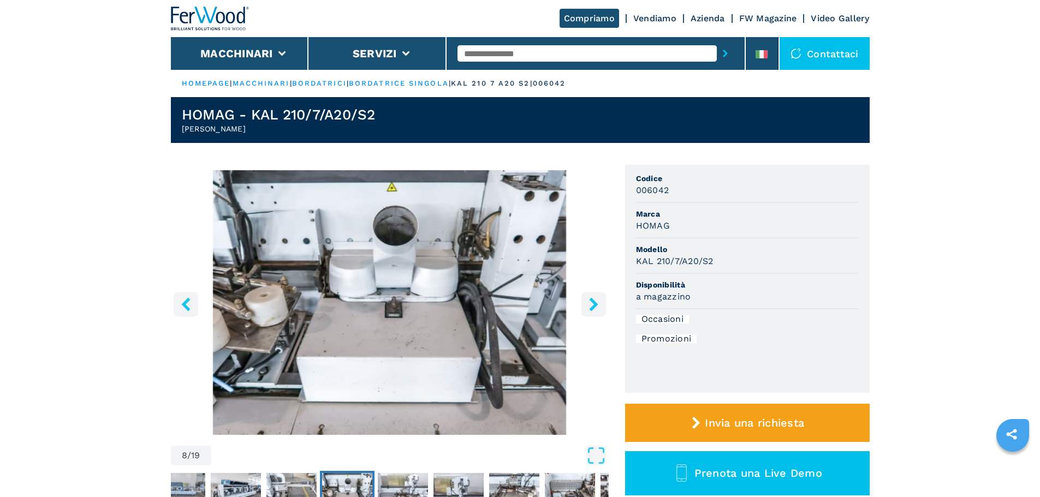
click at [592, 303] on icon "right-button" at bounding box center [593, 305] width 9 height 14
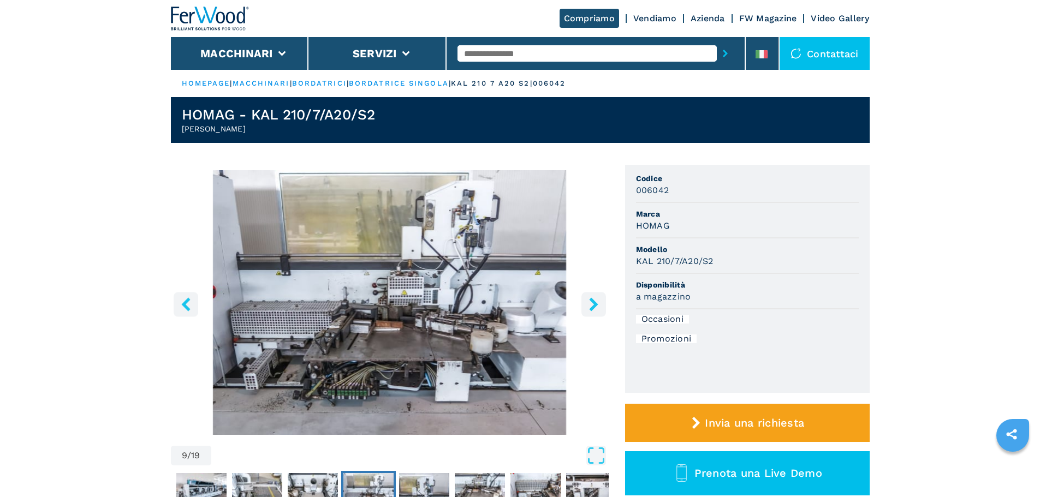
click at [592, 303] on icon "right-button" at bounding box center [593, 305] width 9 height 14
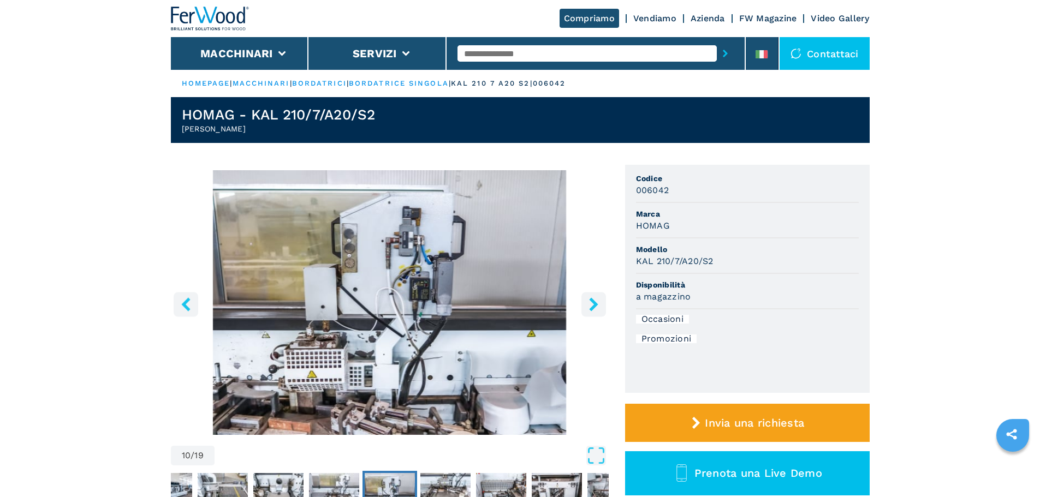
click at [592, 303] on icon "right-button" at bounding box center [593, 305] width 9 height 14
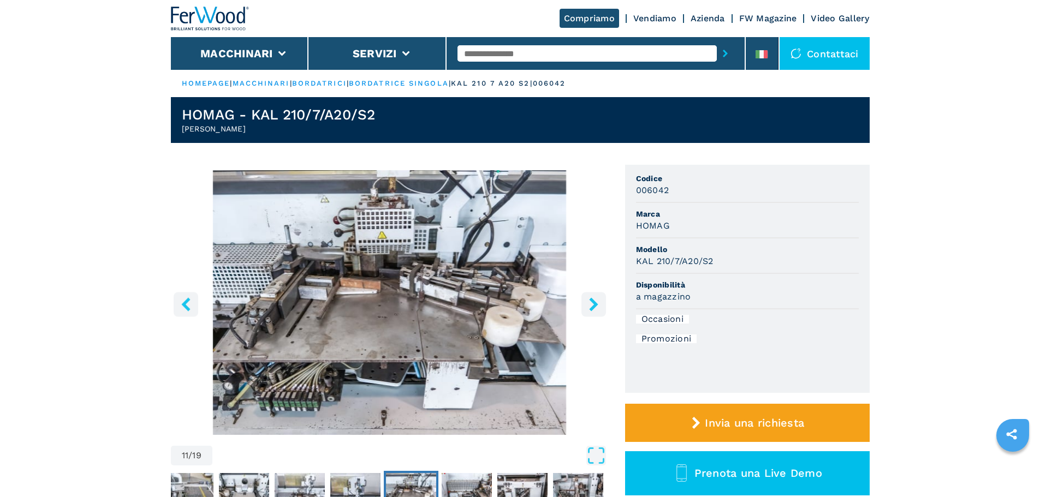
click at [592, 303] on icon "right-button" at bounding box center [593, 305] width 9 height 14
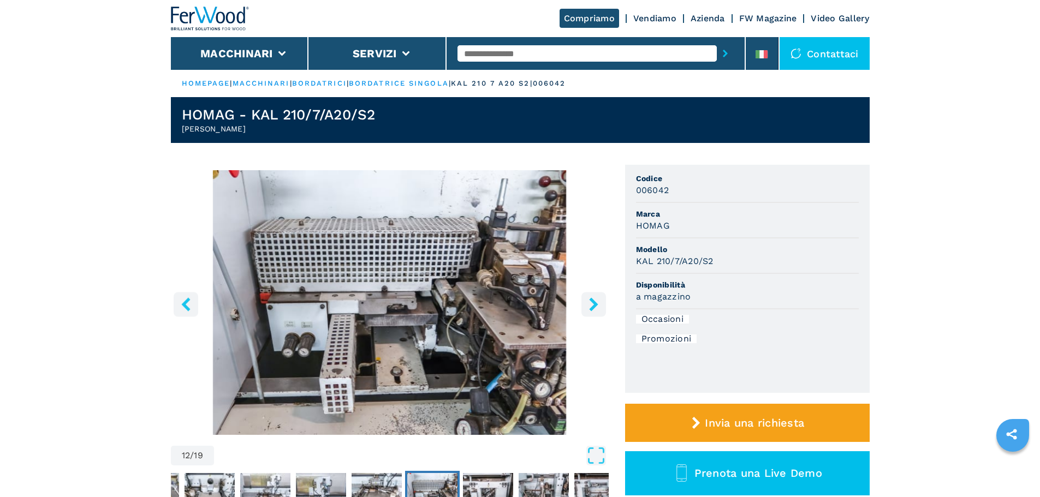
click at [592, 303] on icon "right-button" at bounding box center [593, 305] width 9 height 14
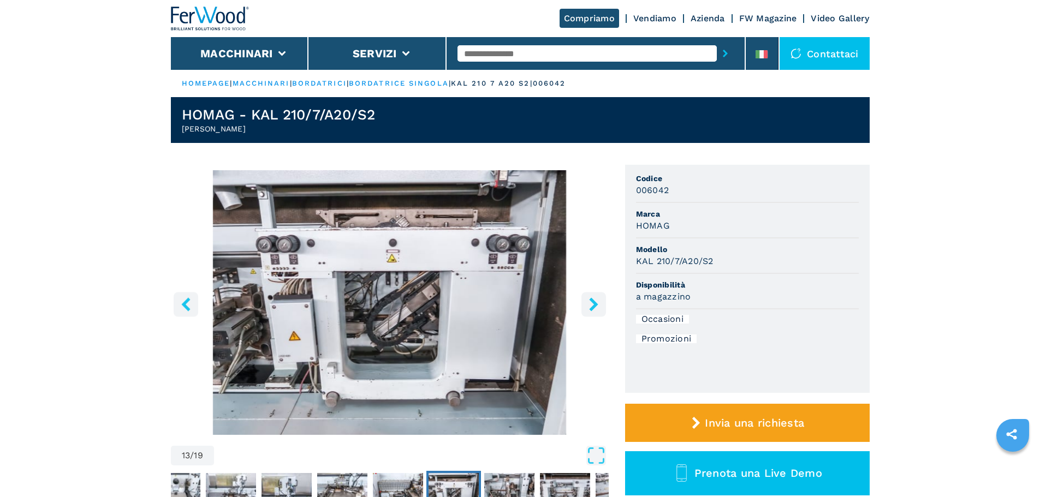
click at [592, 303] on icon "right-button" at bounding box center [593, 305] width 9 height 14
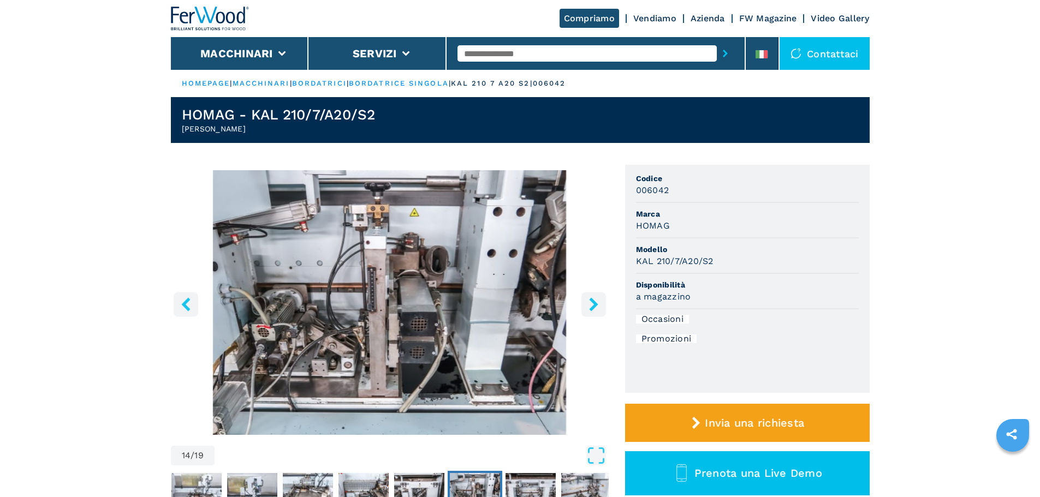
click at [592, 303] on icon "right-button" at bounding box center [593, 305] width 9 height 14
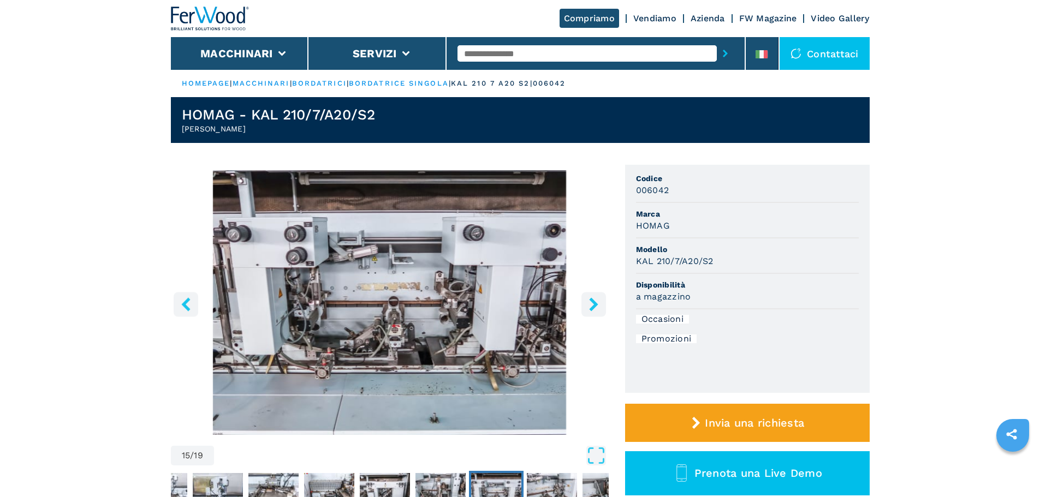
click at [592, 303] on icon "right-button" at bounding box center [593, 305] width 9 height 14
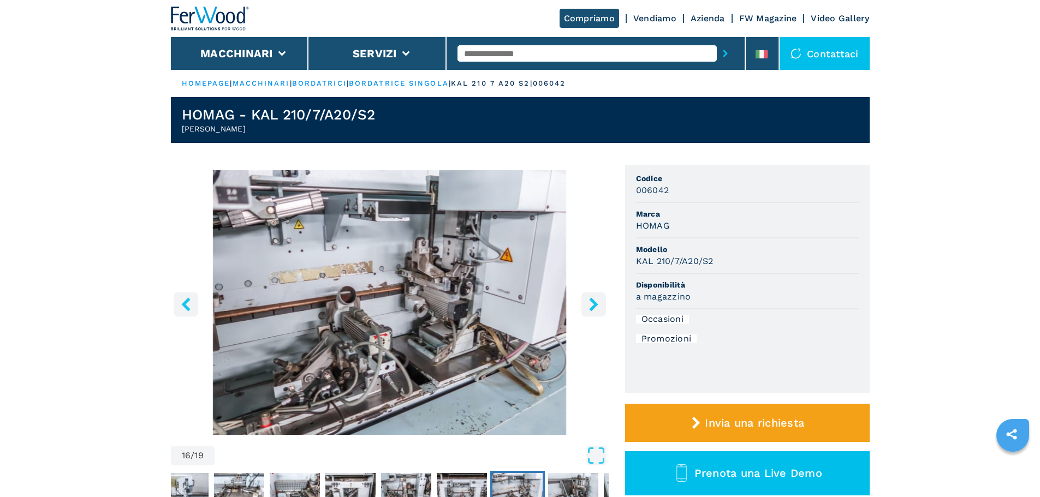
click at [592, 303] on icon "right-button" at bounding box center [593, 305] width 9 height 14
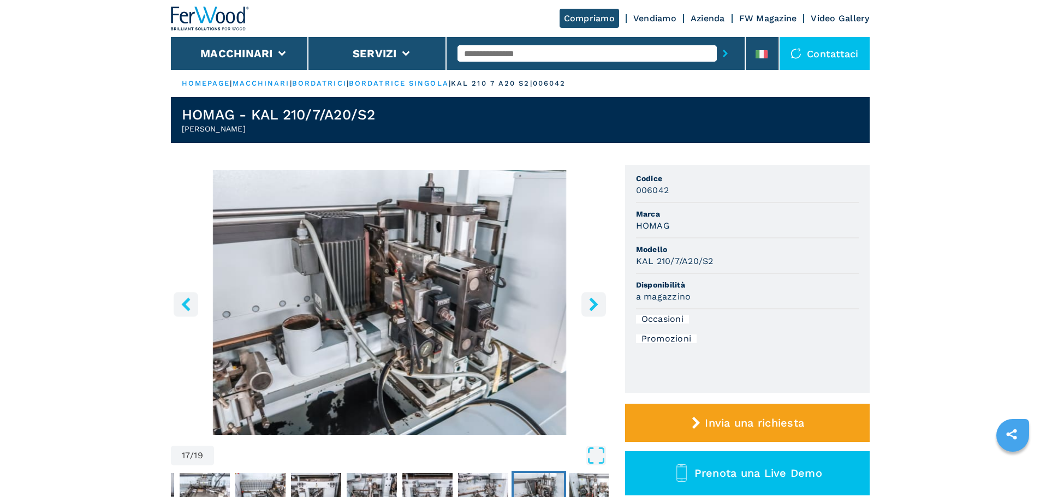
click at [592, 303] on icon "right-button" at bounding box center [593, 305] width 9 height 14
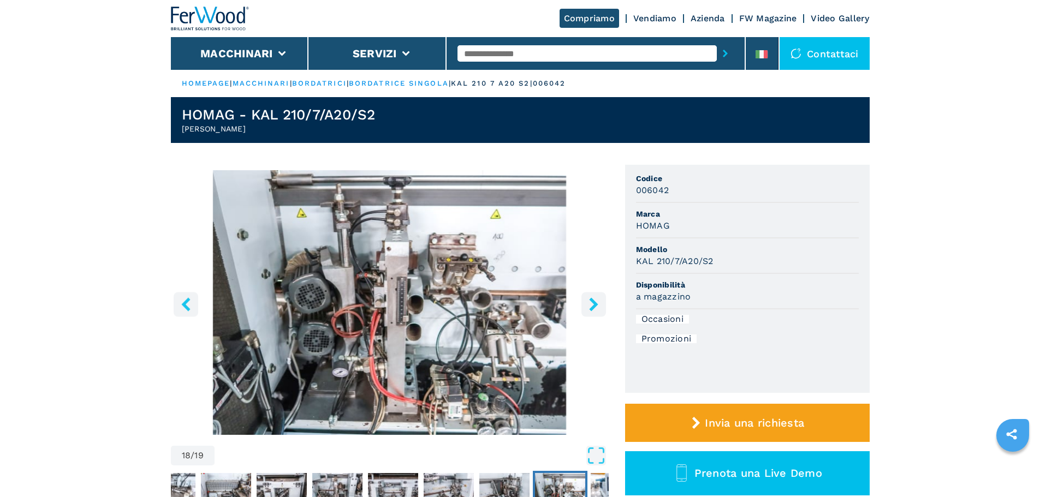
click at [188, 303] on icon "left-button" at bounding box center [186, 305] width 14 height 14
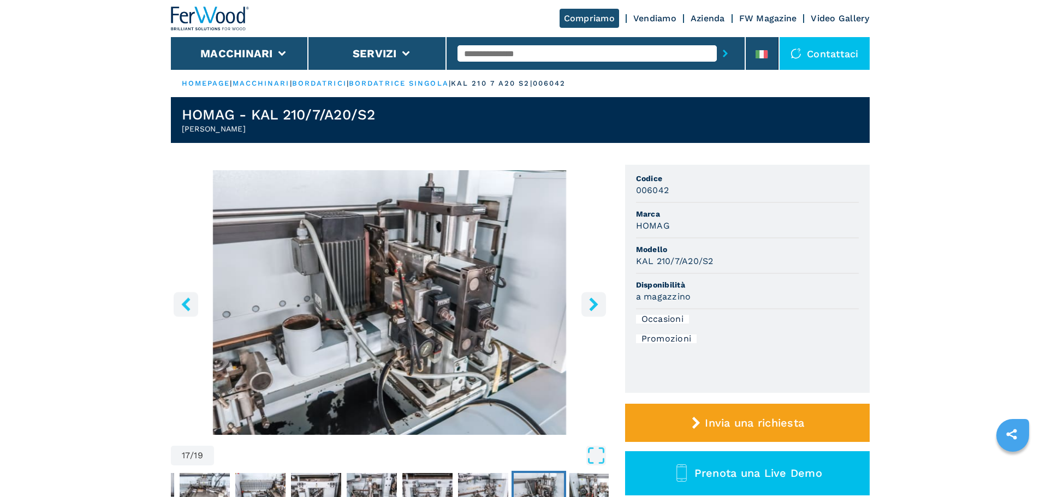
click at [594, 305] on icon "right-button" at bounding box center [593, 305] width 9 height 14
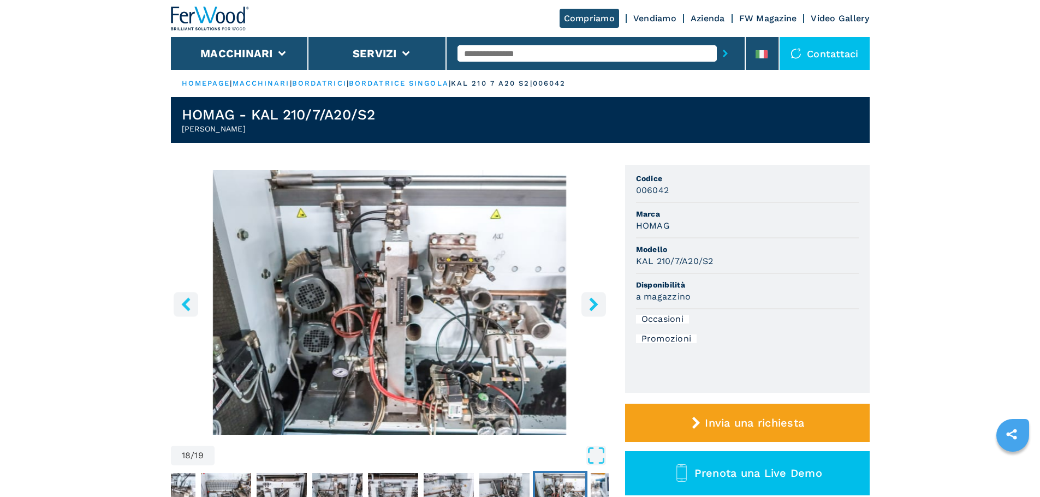
click at [594, 304] on icon "right-button" at bounding box center [593, 305] width 9 height 14
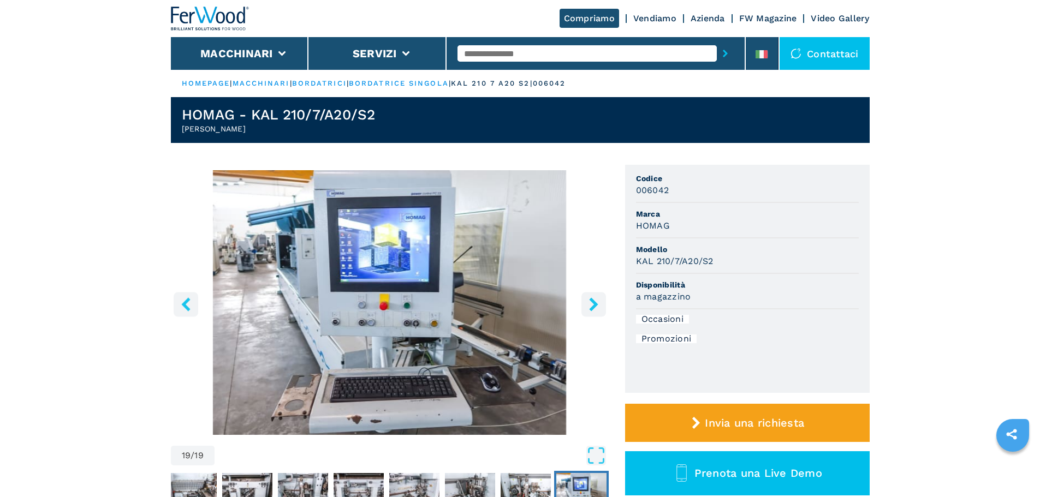
click at [594, 304] on icon "right-button" at bounding box center [593, 305] width 9 height 14
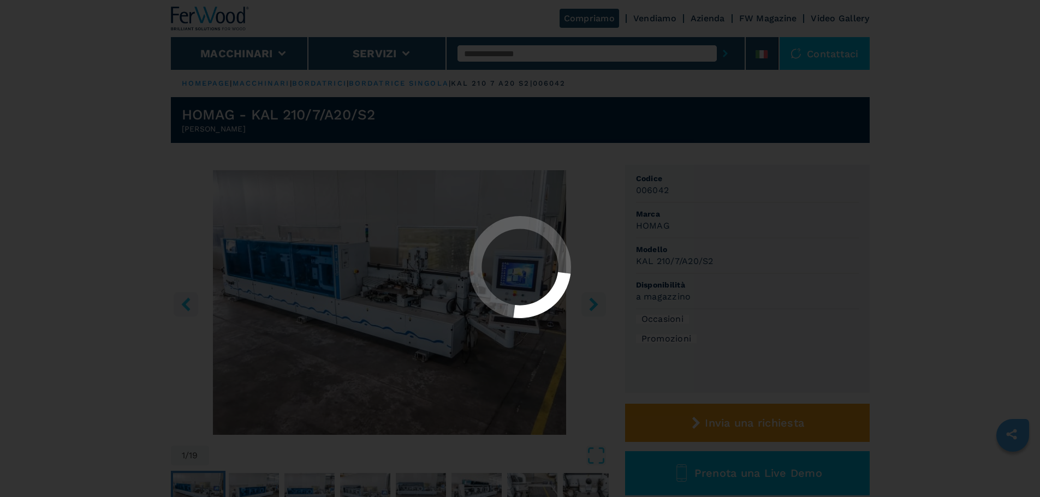
select select "**********"
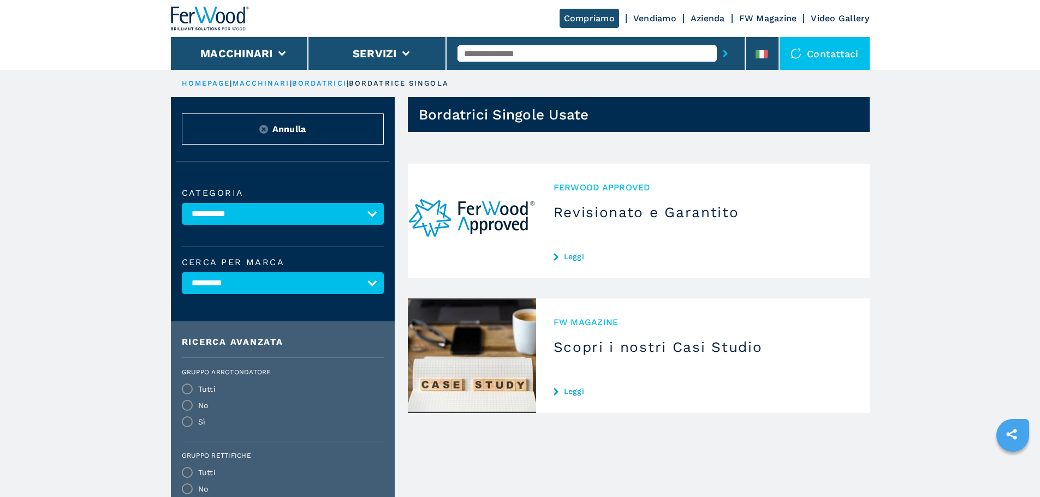
click at [212, 19] on img at bounding box center [210, 19] width 79 height 24
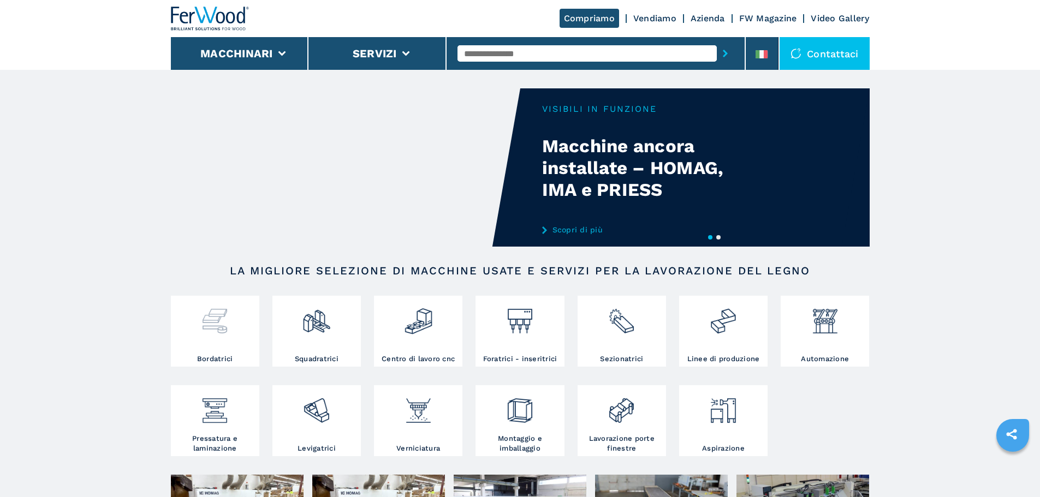
click at [218, 314] on img at bounding box center [214, 317] width 29 height 37
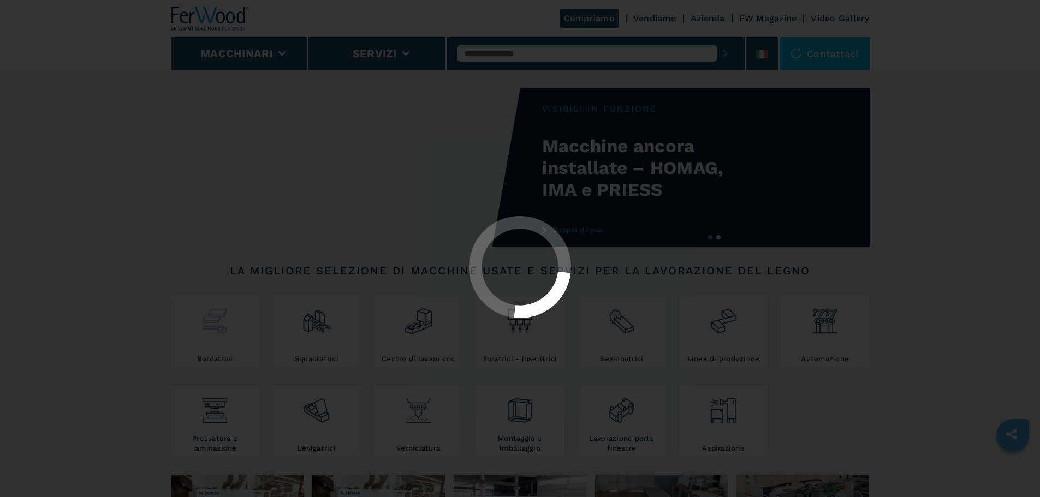
select select "**********"
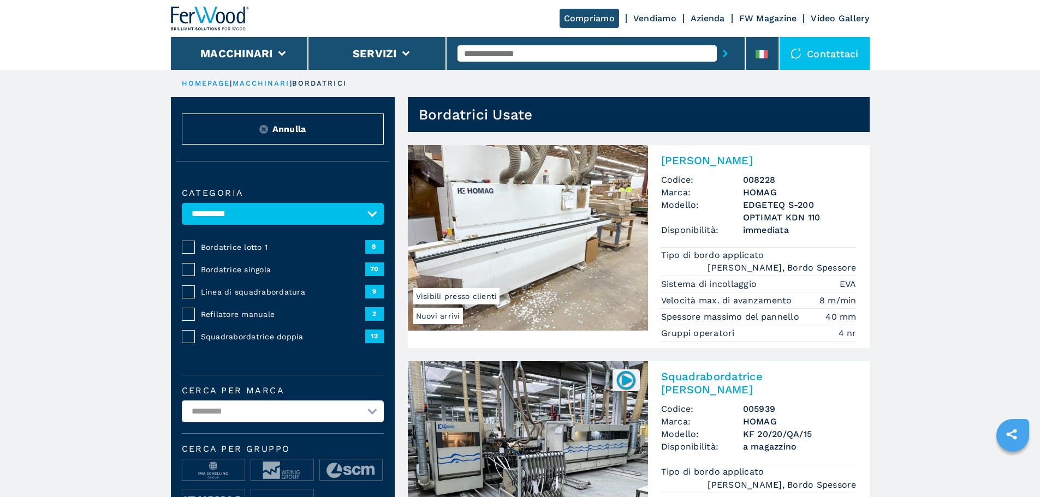
click at [328, 420] on select "**********" at bounding box center [283, 412] width 202 height 22
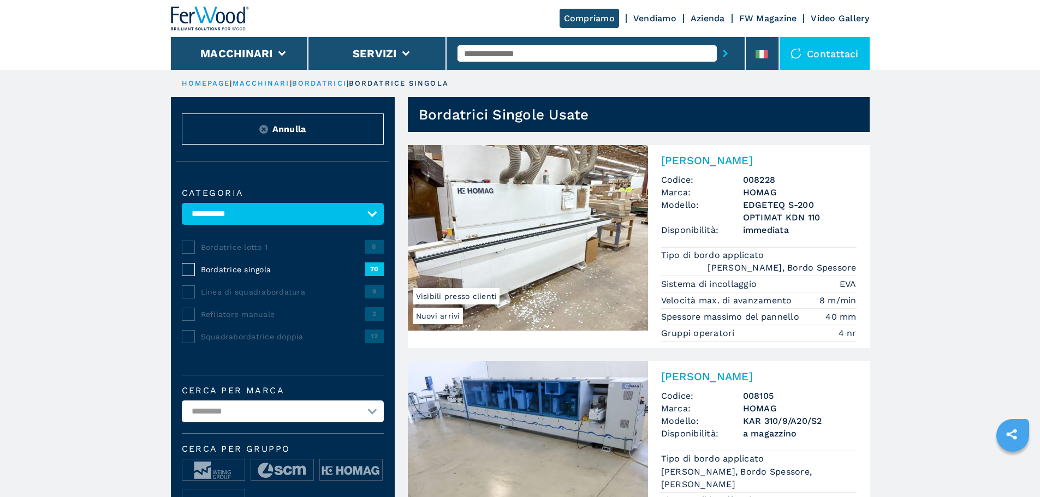
click at [290, 410] on select "**********" at bounding box center [283, 412] width 202 height 22
select select "*****"
click at [182, 408] on select "**********" at bounding box center [283, 412] width 202 height 22
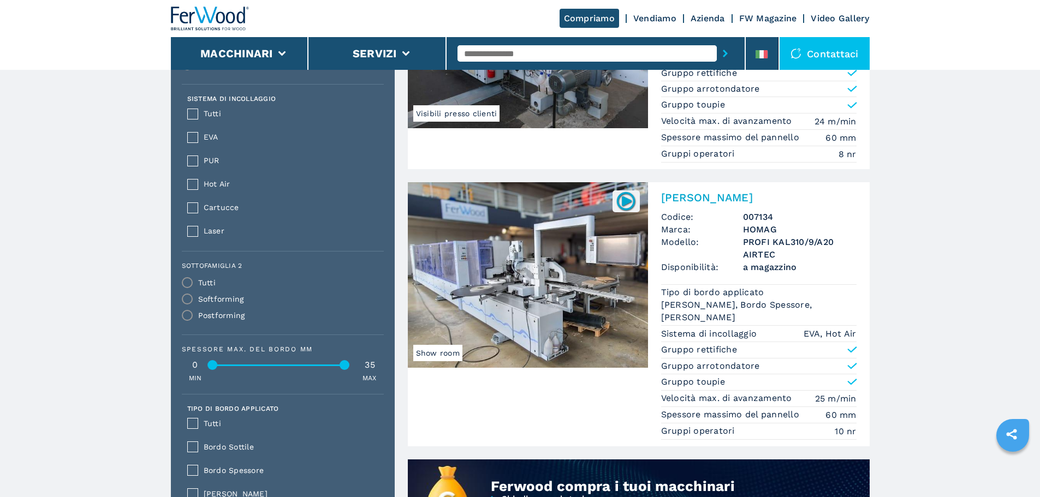
scroll to position [704, 0]
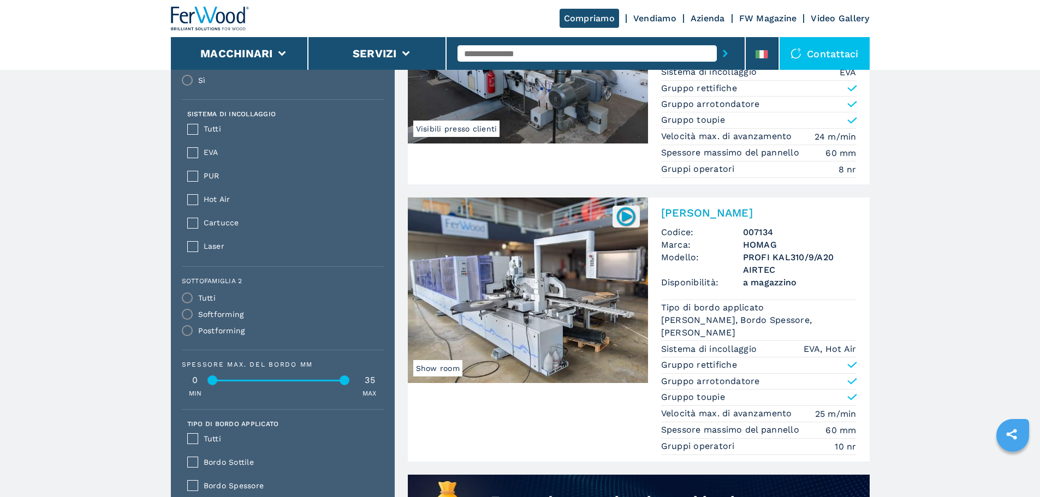
click at [564, 342] on img at bounding box center [528, 291] width 240 height 186
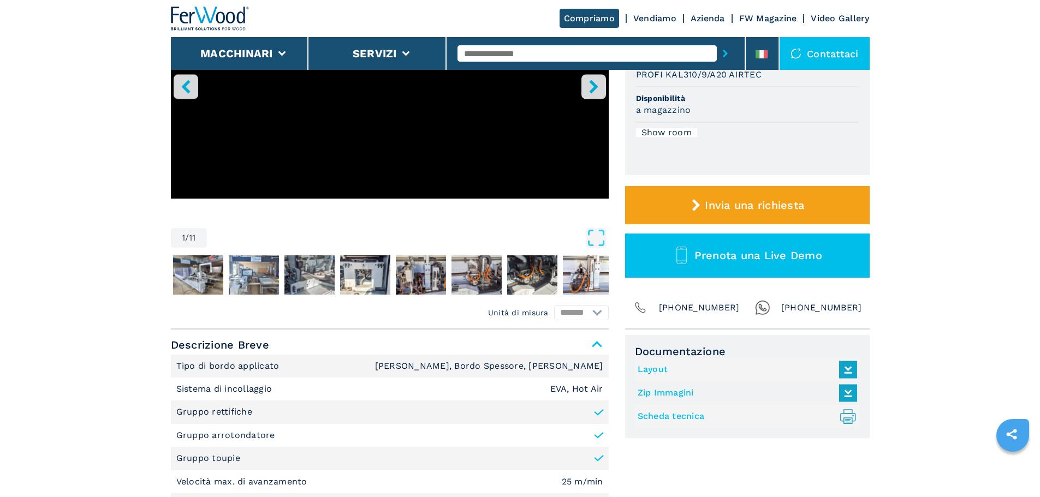
scroll to position [218, 0]
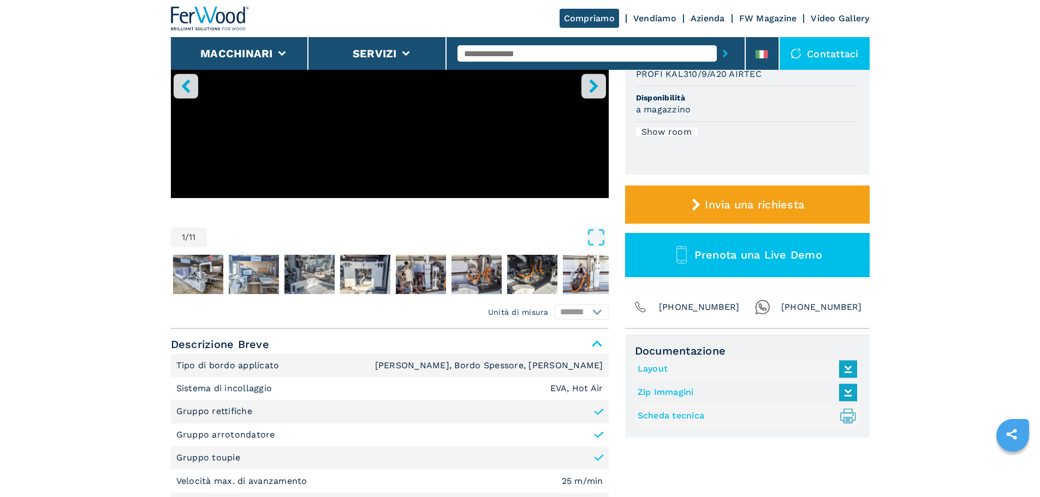
click at [674, 366] on link "Layout" at bounding box center [745, 369] width 214 height 18
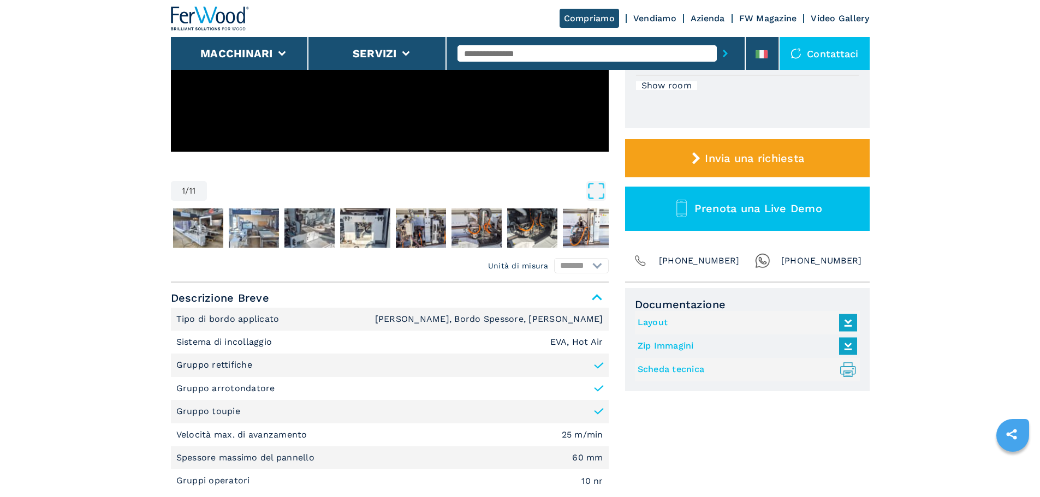
scroll to position [109, 0]
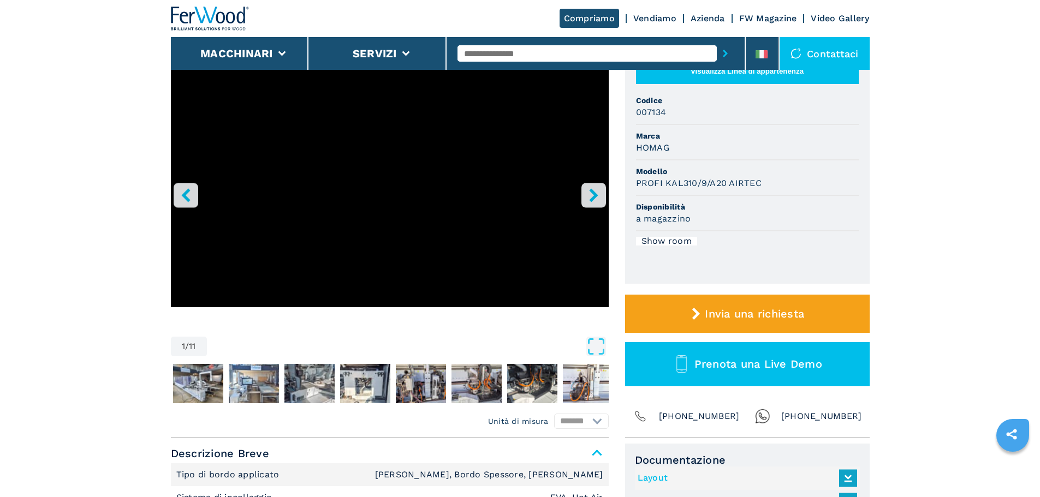
click at [591, 195] on icon "right-button" at bounding box center [594, 195] width 14 height 14
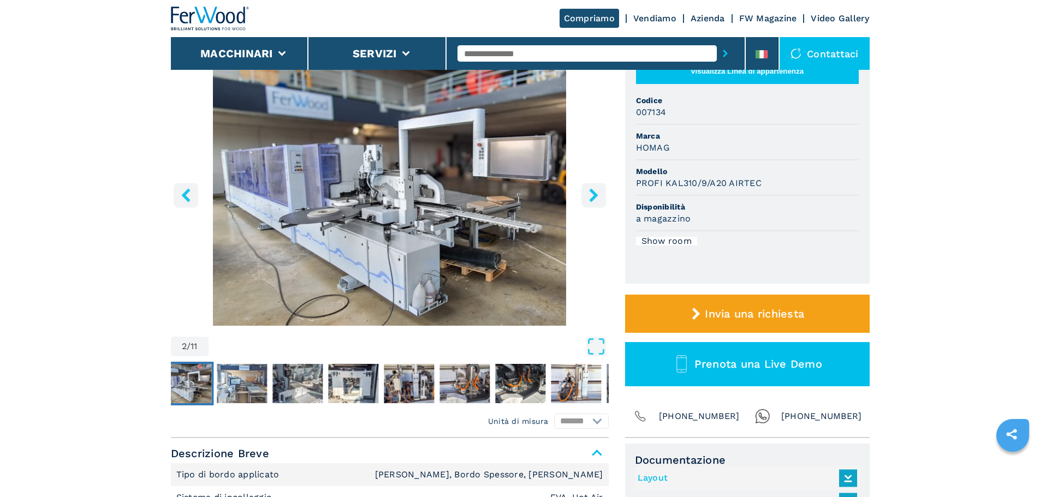
click at [591, 195] on icon "right-button" at bounding box center [594, 195] width 14 height 14
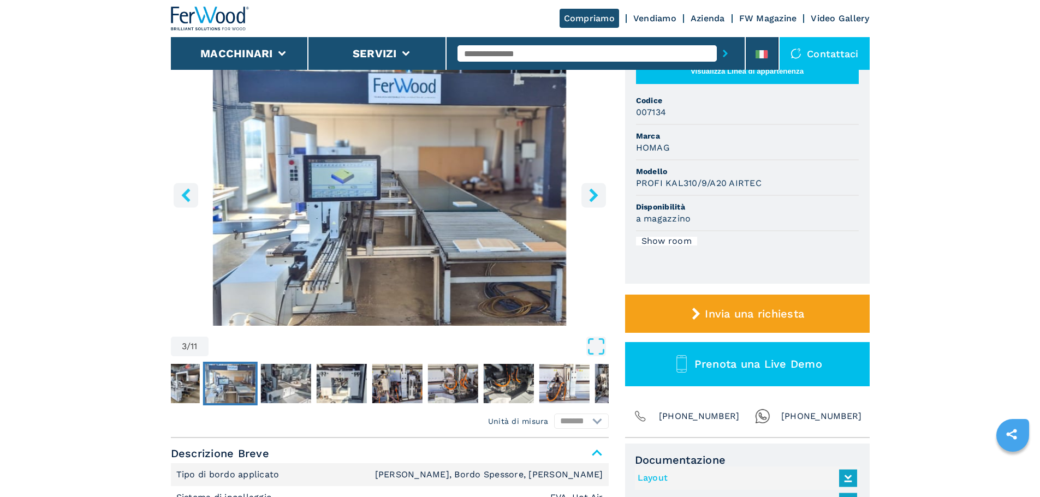
click at [591, 195] on icon "right-button" at bounding box center [594, 195] width 14 height 14
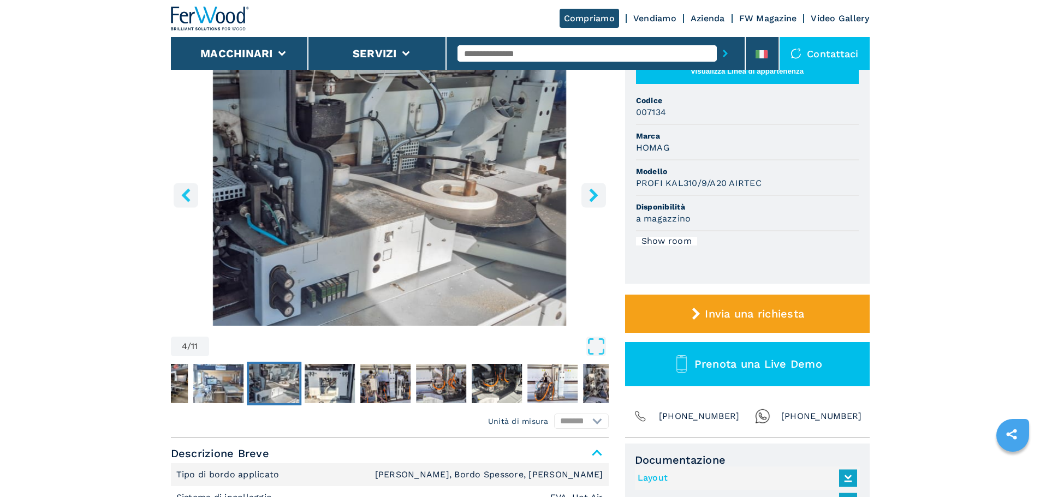
click at [591, 195] on icon "right-button" at bounding box center [594, 195] width 14 height 14
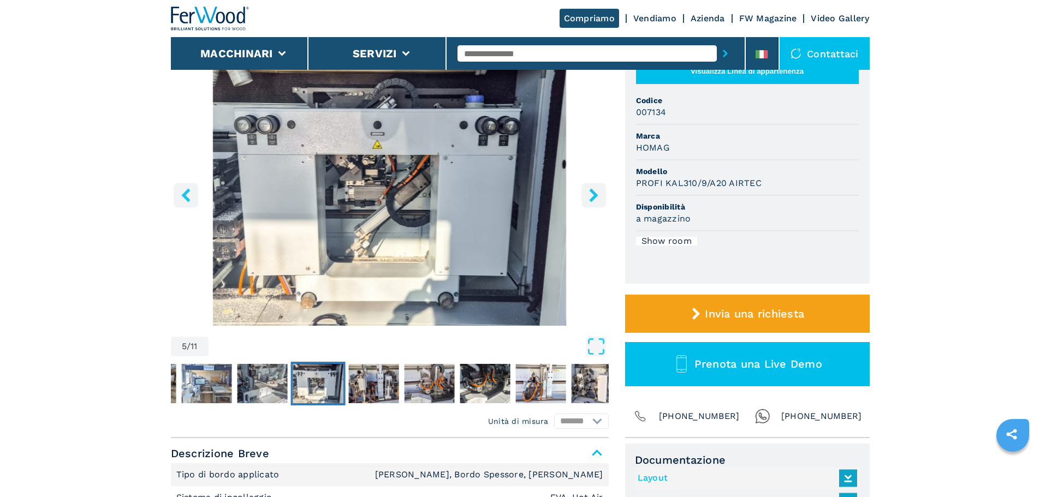
click at [591, 195] on icon "right-button" at bounding box center [594, 195] width 14 height 14
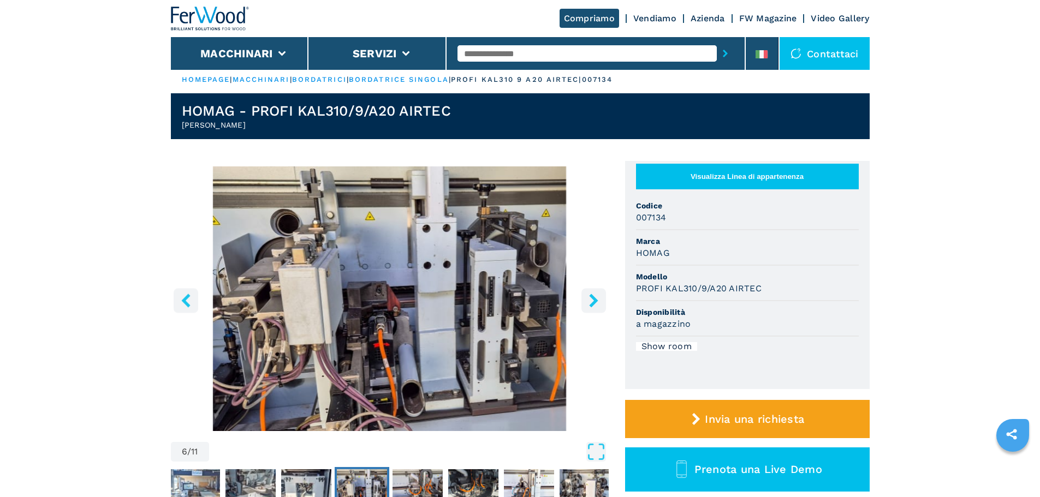
scroll to position [0, 0]
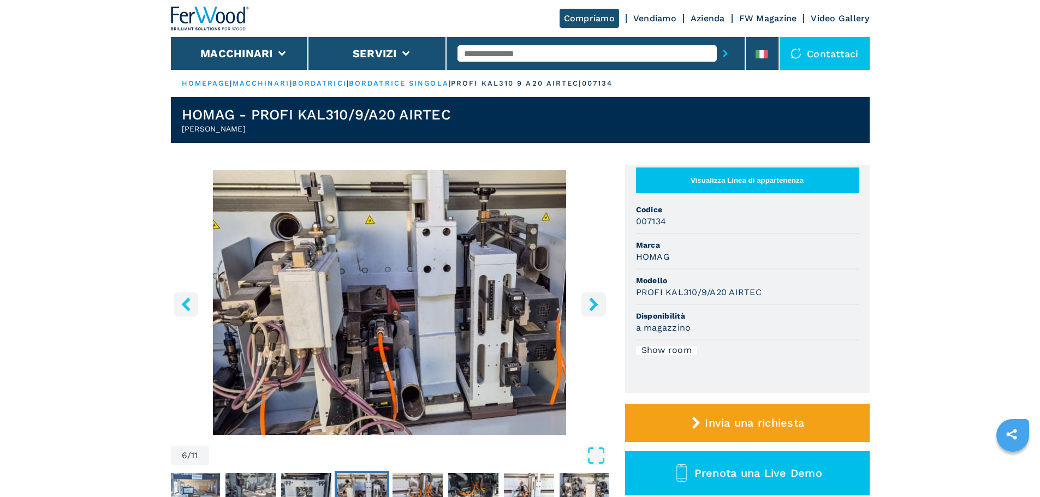
click at [180, 308] on icon "left-button" at bounding box center [186, 305] width 14 height 14
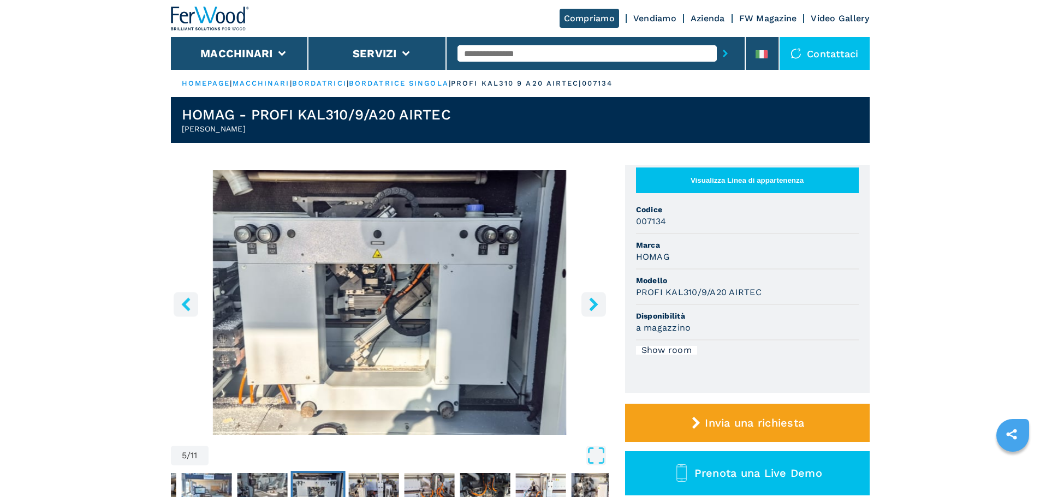
click at [180, 308] on icon "left-button" at bounding box center [186, 305] width 14 height 14
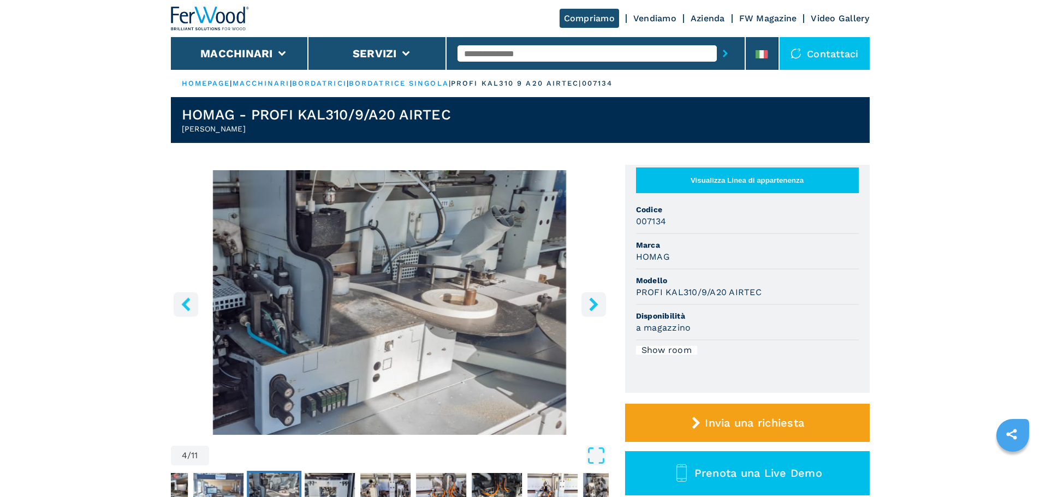
click at [592, 299] on icon "right-button" at bounding box center [593, 305] width 9 height 14
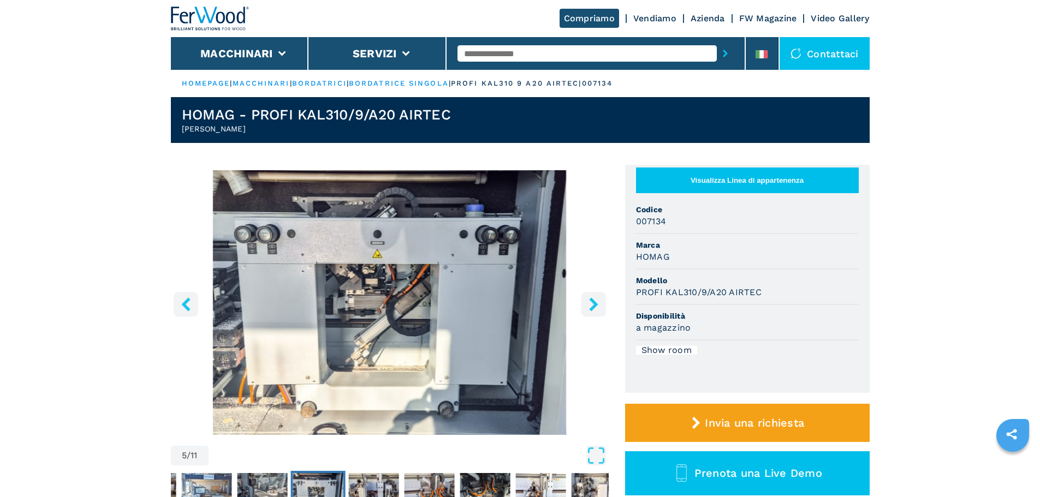
click at [592, 299] on icon "right-button" at bounding box center [593, 305] width 9 height 14
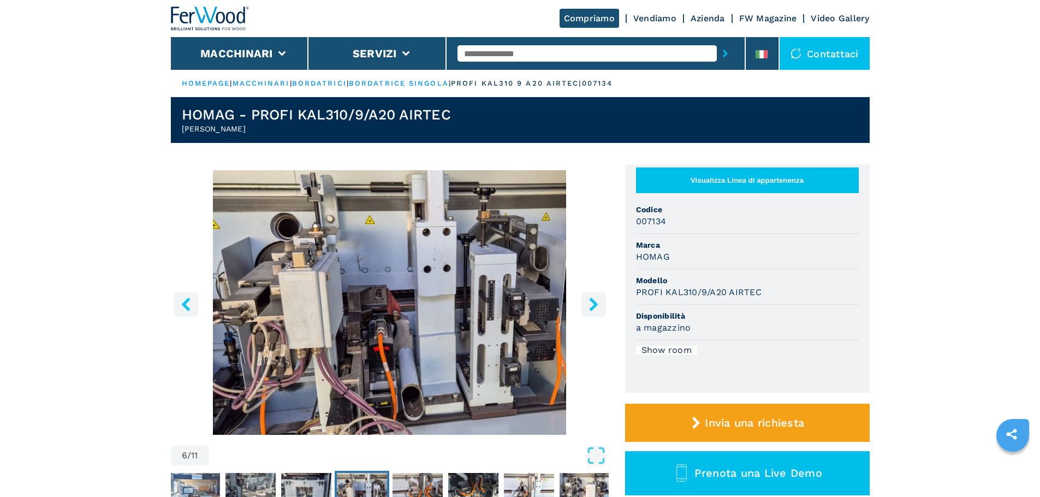
click at [592, 299] on icon "right-button" at bounding box center [593, 305] width 9 height 14
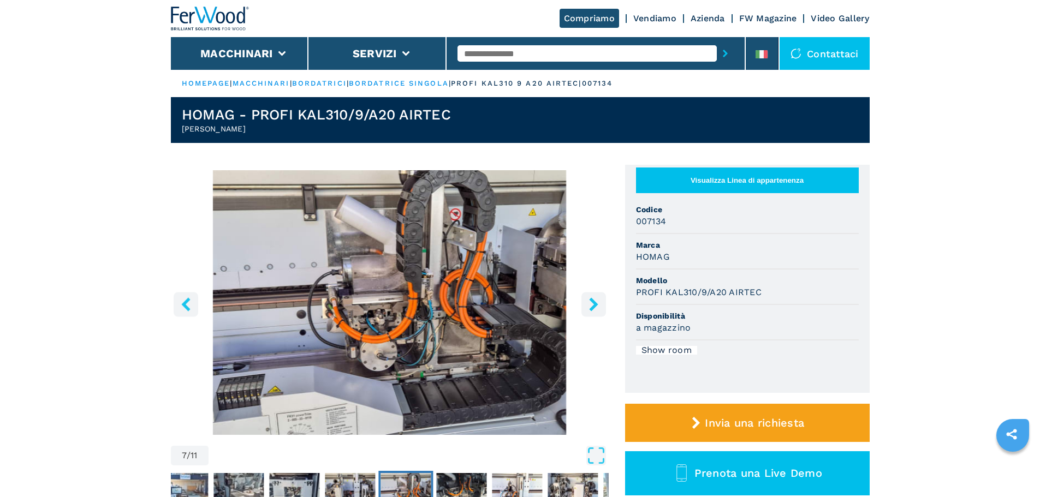
click at [592, 299] on icon "right-button" at bounding box center [593, 305] width 9 height 14
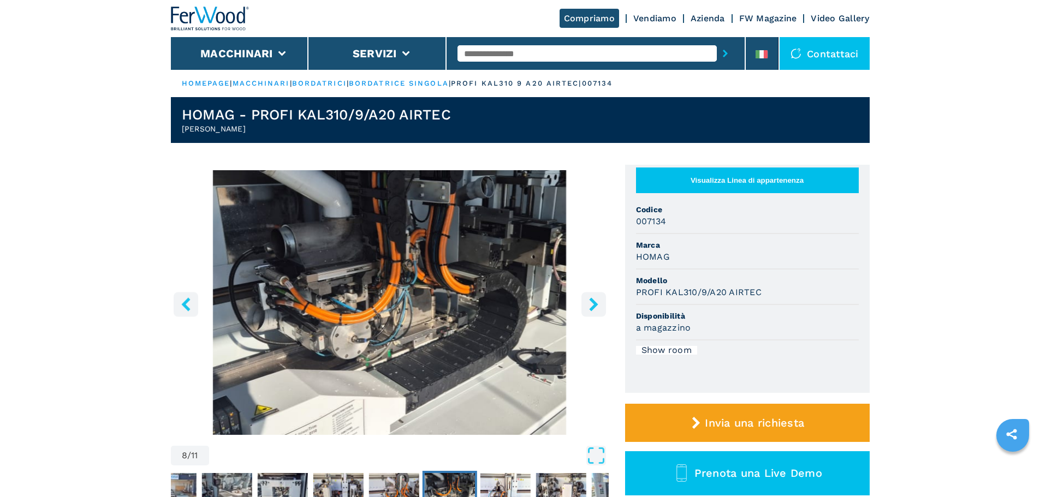
click at [592, 299] on icon "right-button" at bounding box center [593, 305] width 9 height 14
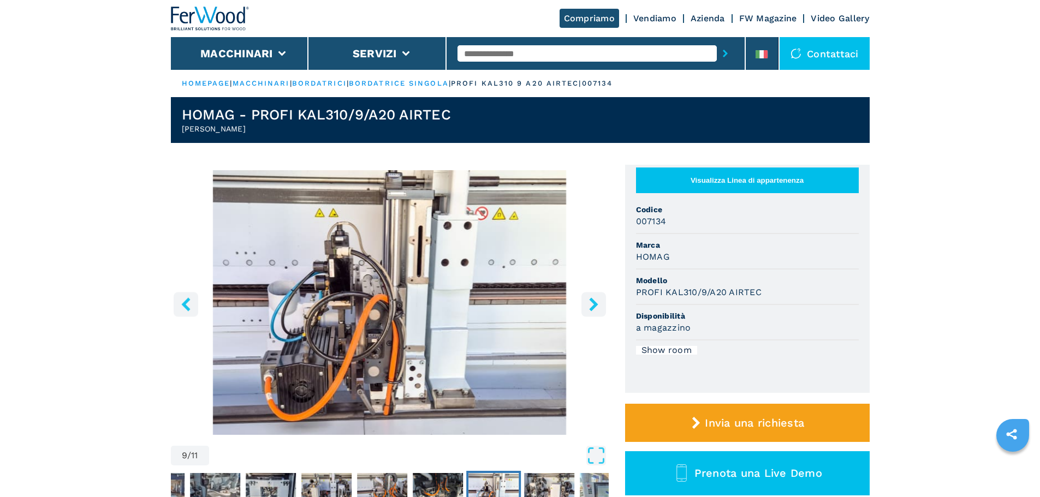
click at [592, 299] on icon "right-button" at bounding box center [593, 305] width 9 height 14
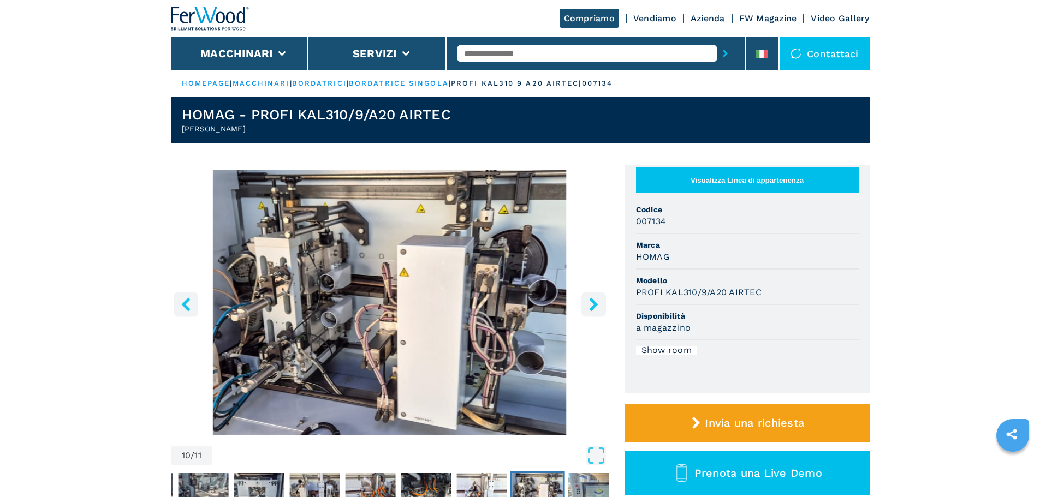
click at [180, 299] on icon "left-button" at bounding box center [186, 305] width 14 height 14
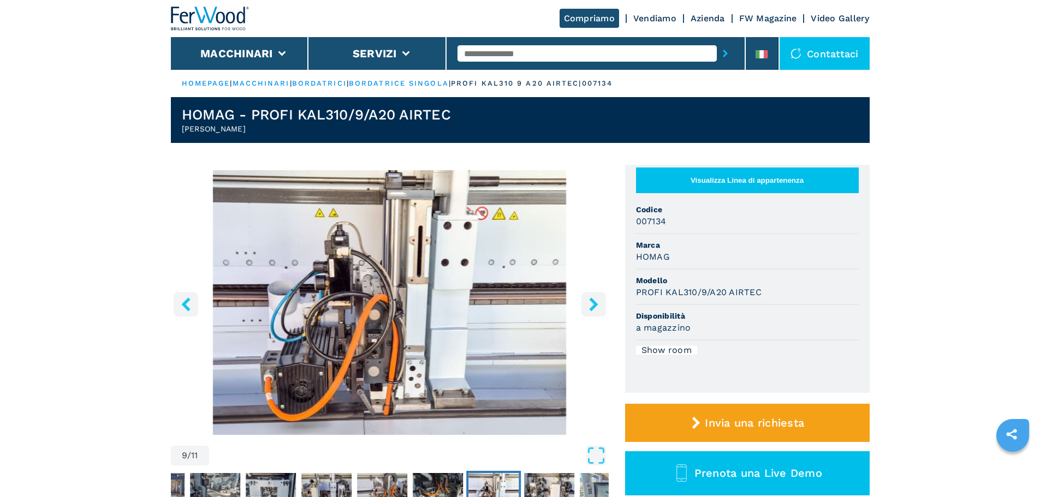
click at [594, 301] on icon "right-button" at bounding box center [593, 305] width 9 height 14
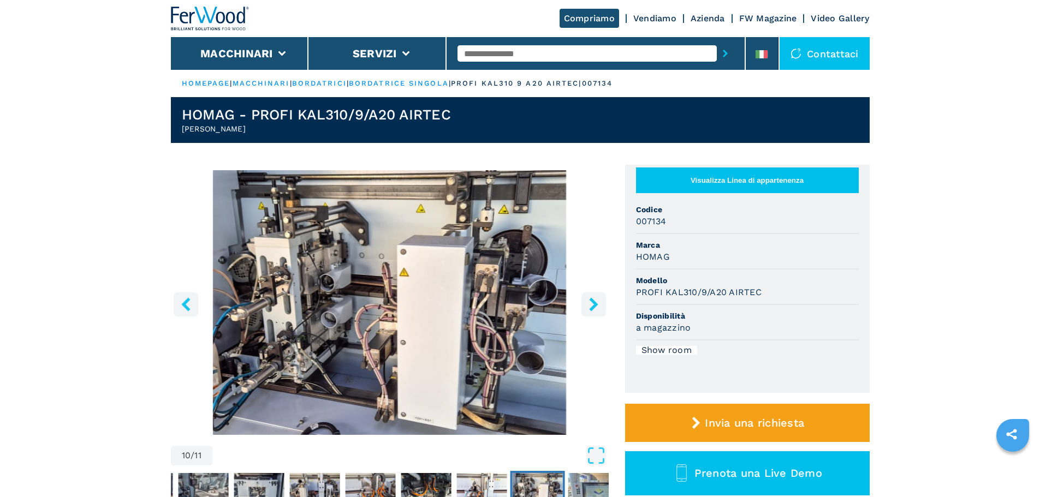
click at [594, 301] on icon "right-button" at bounding box center [593, 305] width 9 height 14
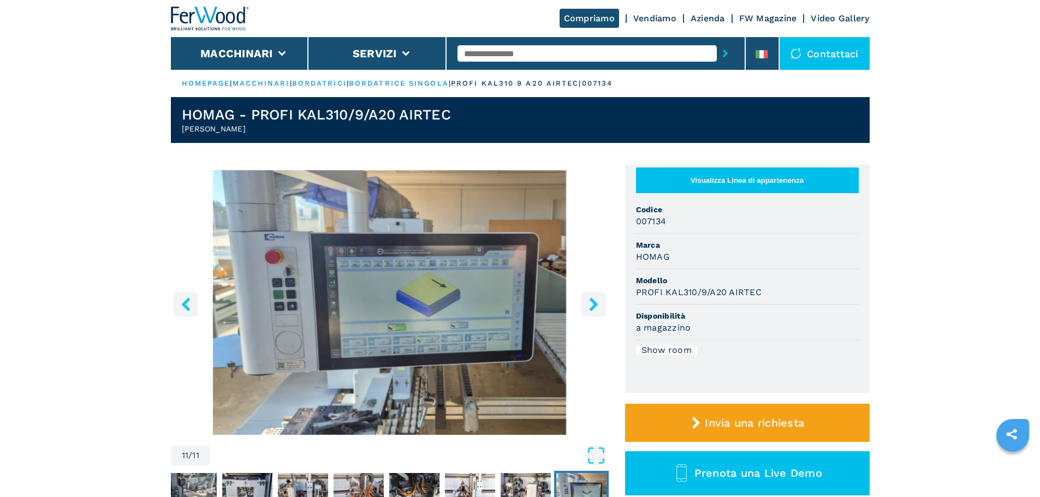
click at [594, 301] on icon "right-button" at bounding box center [593, 305] width 9 height 14
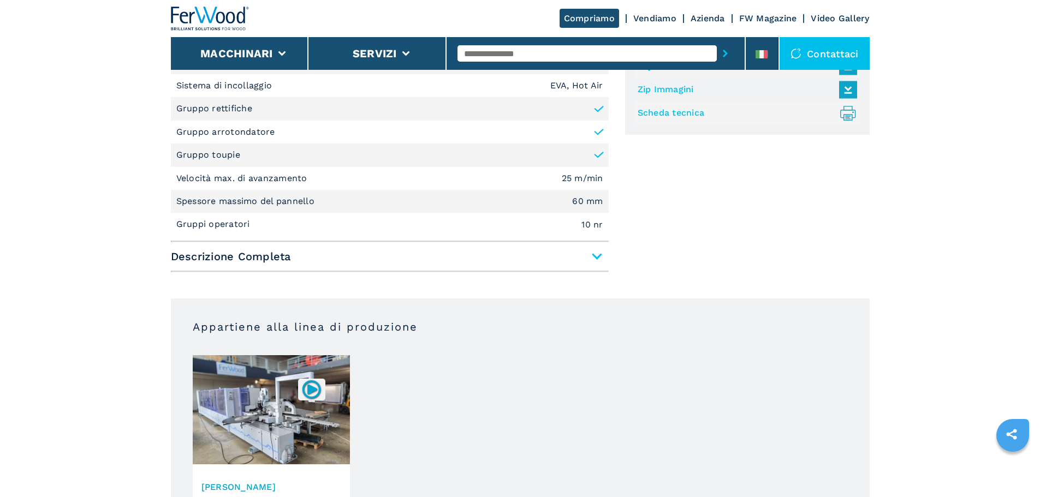
scroll to position [655, 0]
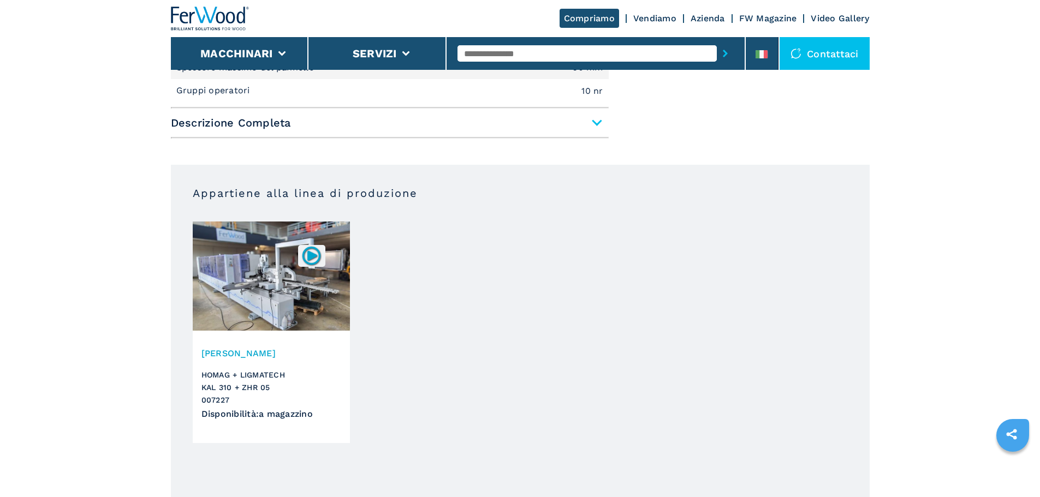
click at [310, 257] on img at bounding box center [311, 255] width 21 height 21
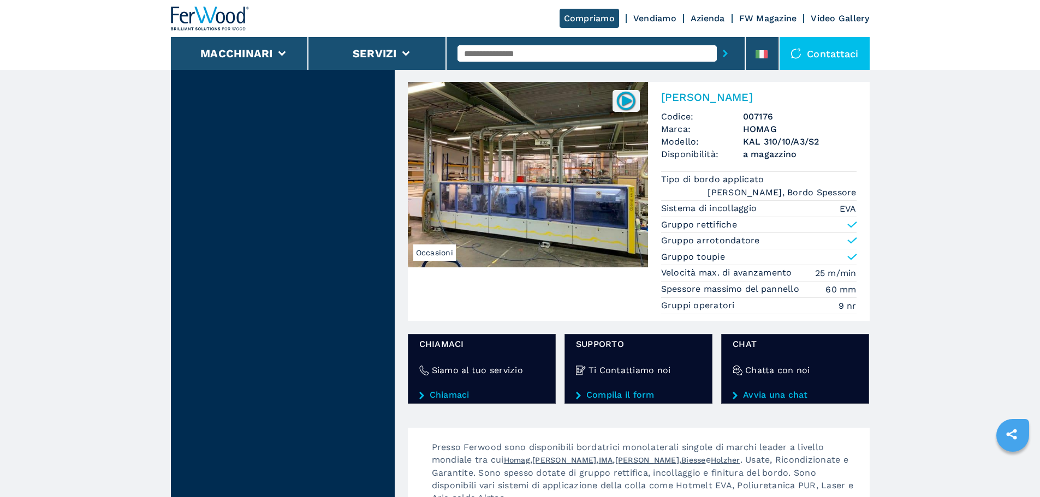
scroll to position [1905, 0]
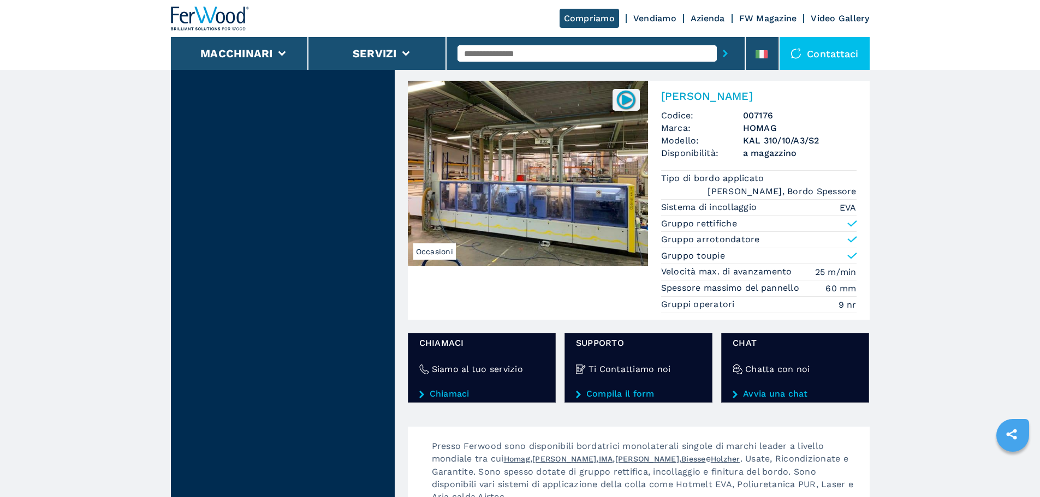
click at [431, 207] on img at bounding box center [528, 174] width 240 height 186
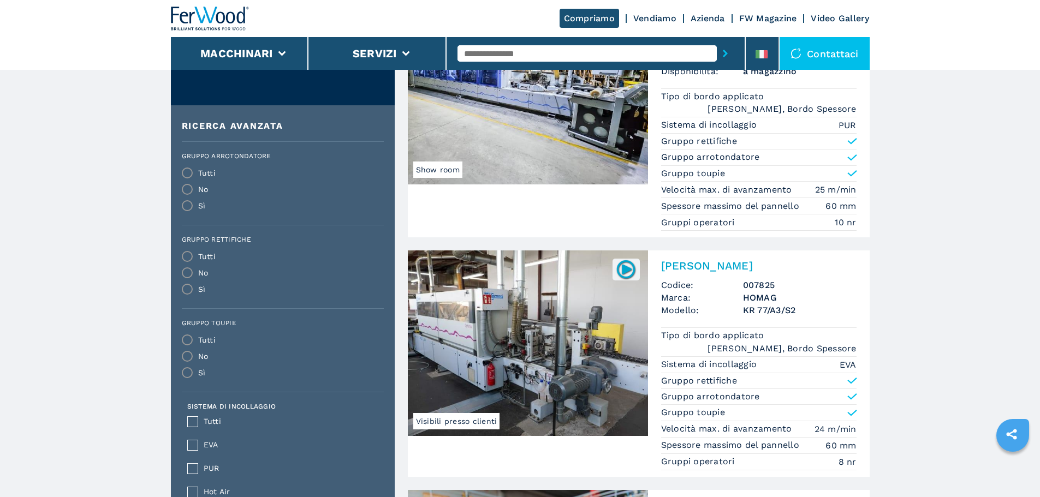
scroll to position [273, 0]
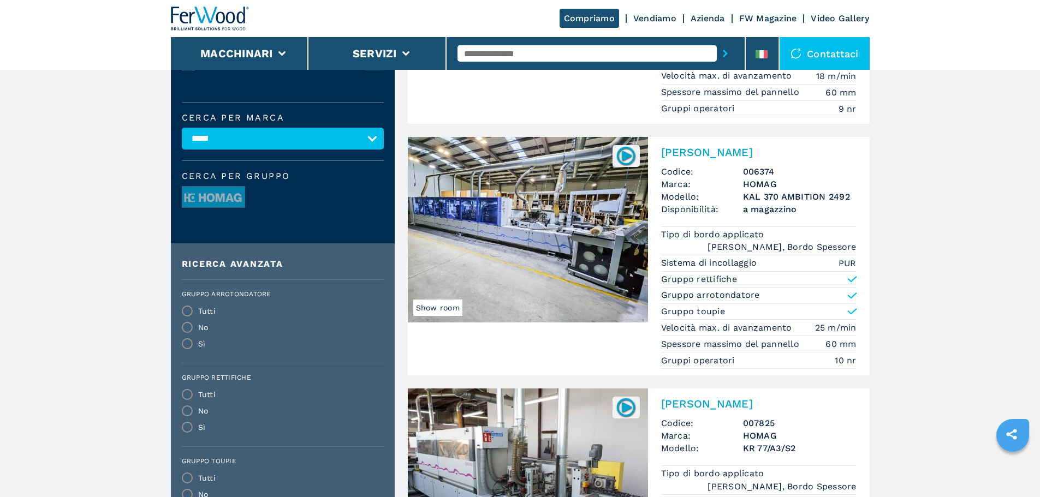
click at [213, 22] on img at bounding box center [210, 19] width 79 height 24
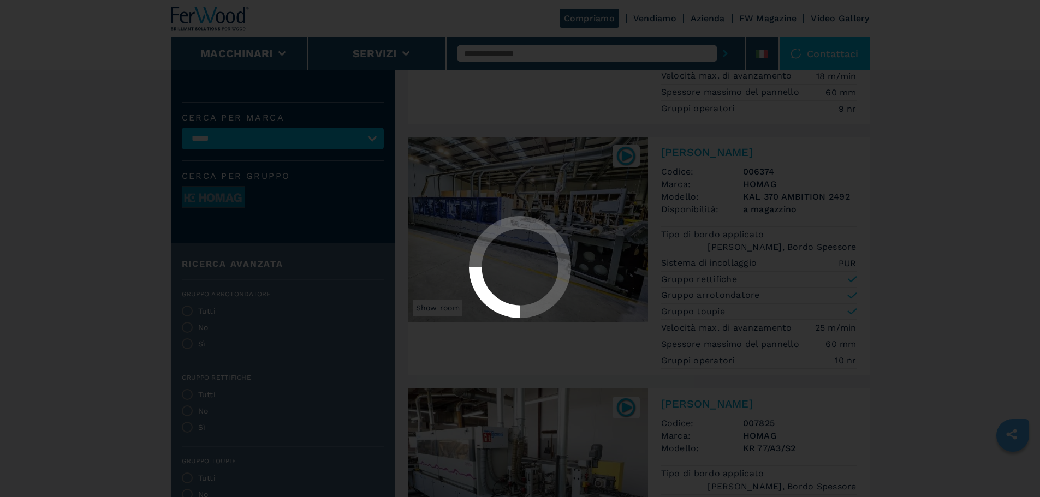
scroll to position [0, 0]
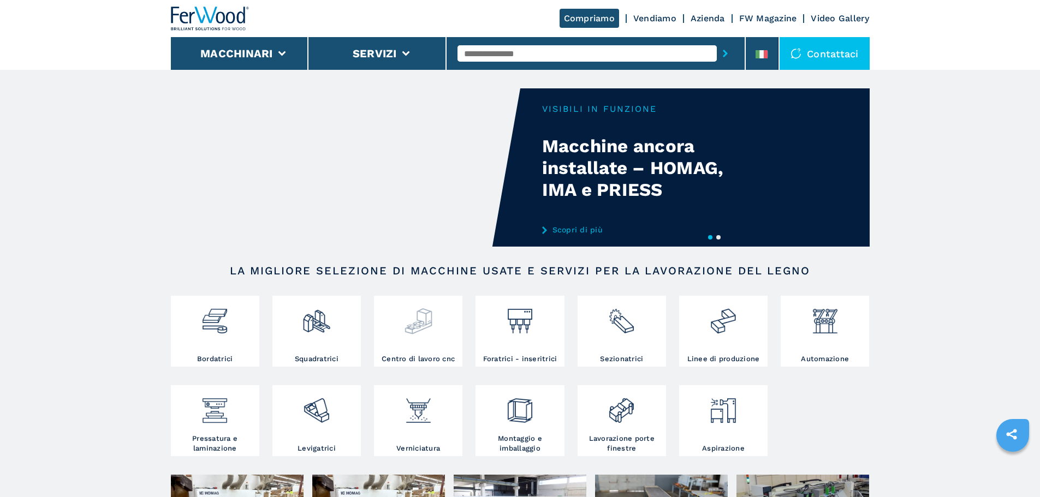
click at [415, 327] on img at bounding box center [418, 317] width 29 height 37
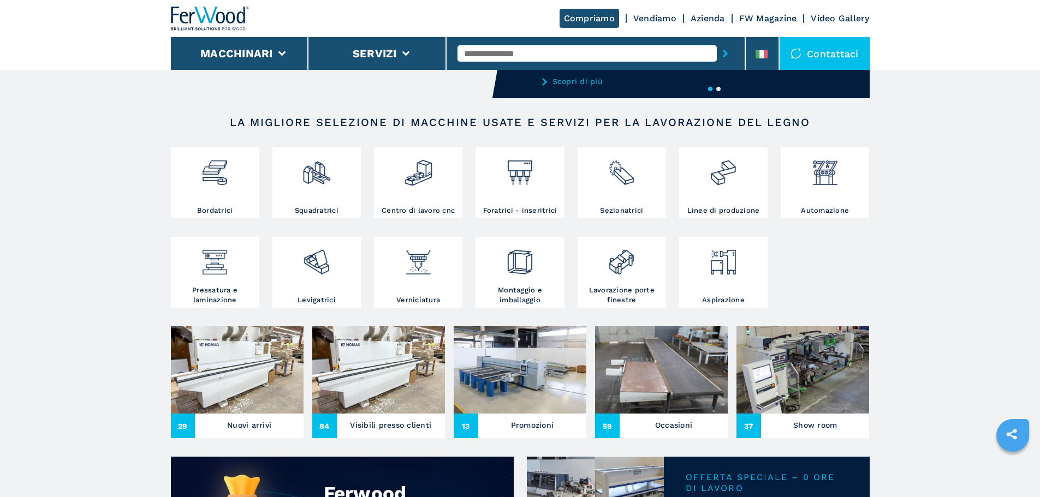
scroll to position [164, 0]
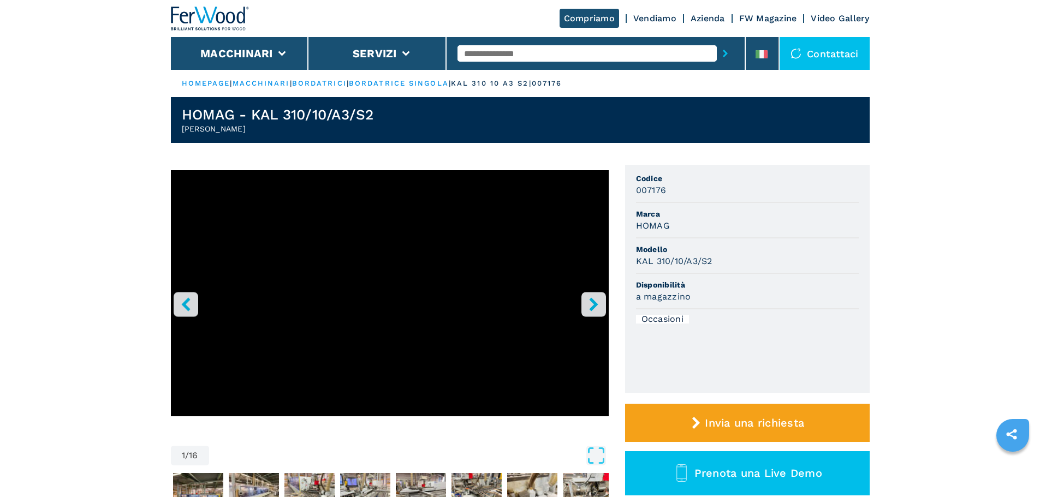
click at [587, 301] on icon "right-button" at bounding box center [594, 305] width 14 height 14
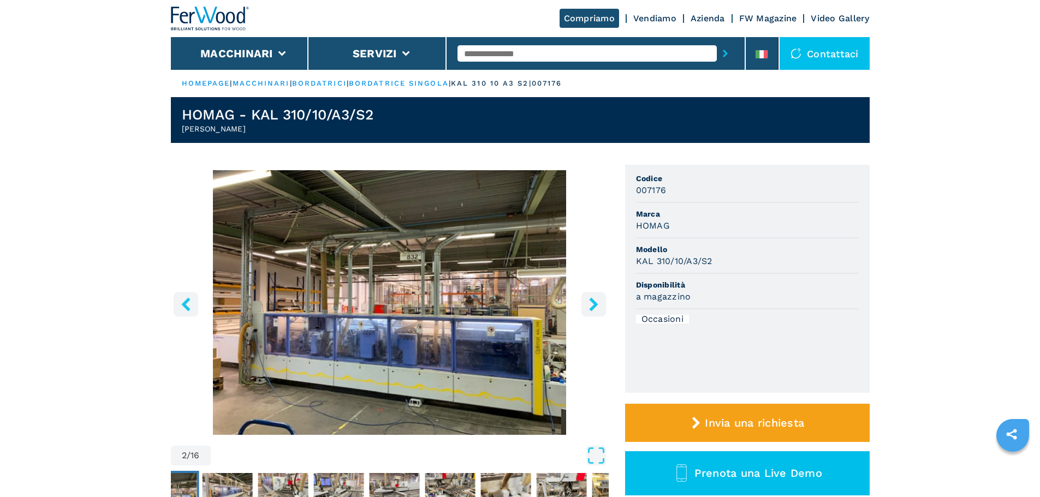
click at [587, 301] on icon "right-button" at bounding box center [594, 305] width 14 height 14
click at [596, 305] on icon "right-button" at bounding box center [593, 305] width 9 height 14
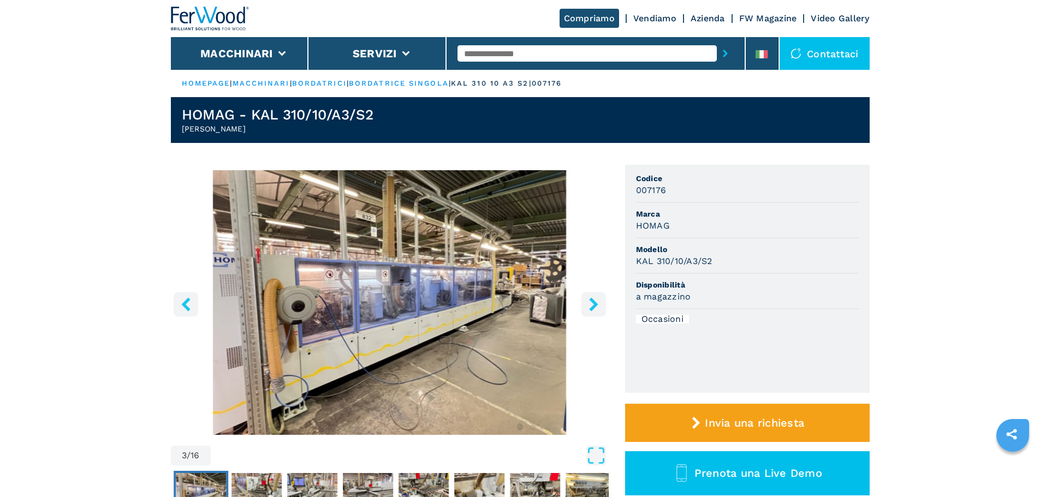
click at [596, 305] on icon "right-button" at bounding box center [593, 305] width 9 height 14
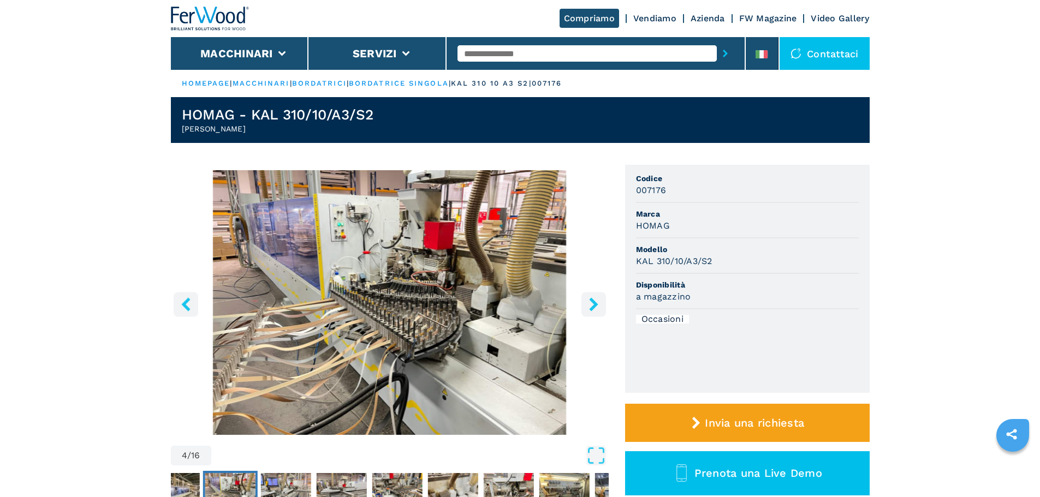
click at [596, 305] on icon "right-button" at bounding box center [593, 305] width 9 height 14
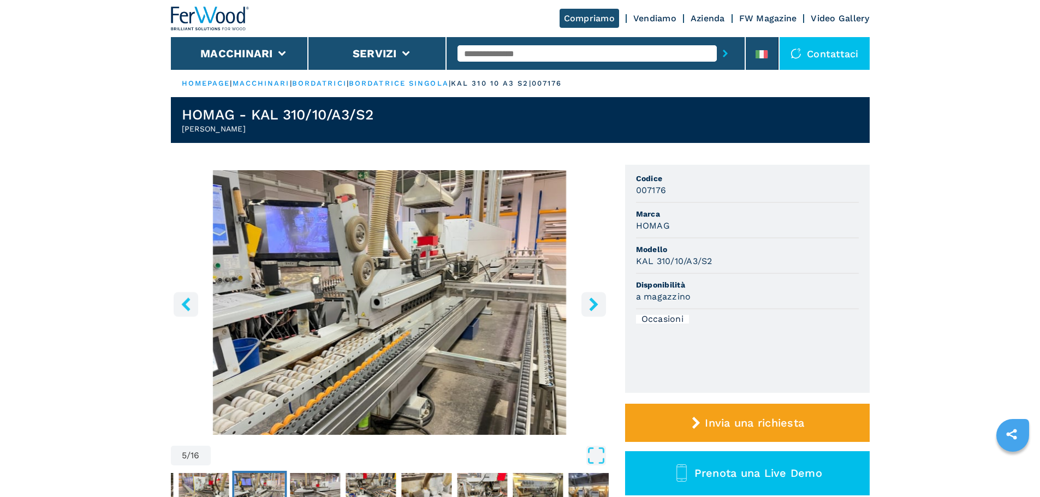
click at [596, 305] on icon "right-button" at bounding box center [593, 305] width 9 height 14
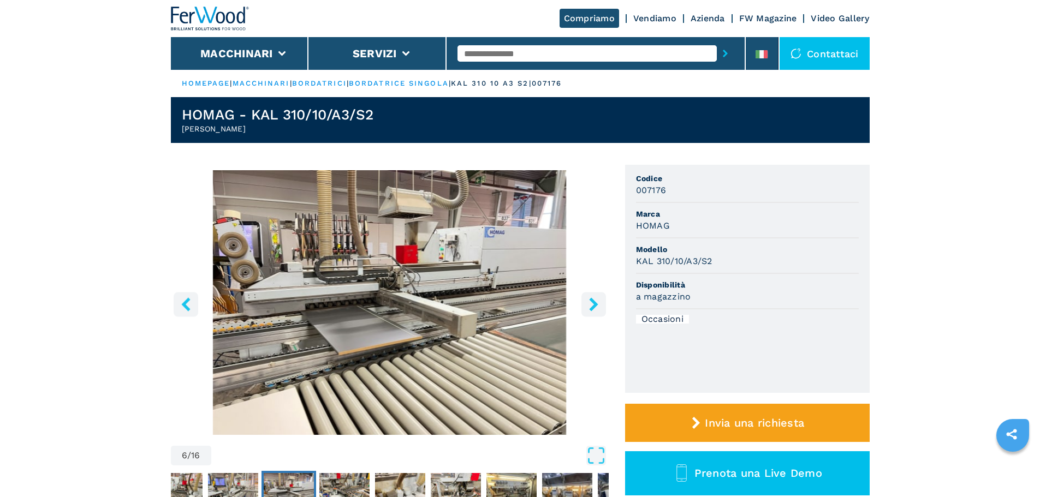
click at [596, 305] on icon "right-button" at bounding box center [593, 305] width 9 height 14
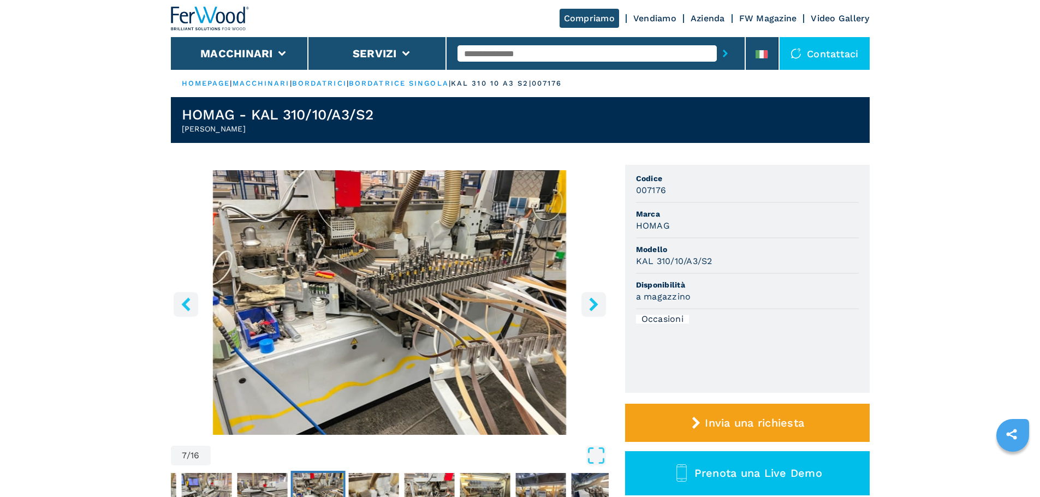
click at [596, 305] on icon "right-button" at bounding box center [593, 305] width 9 height 14
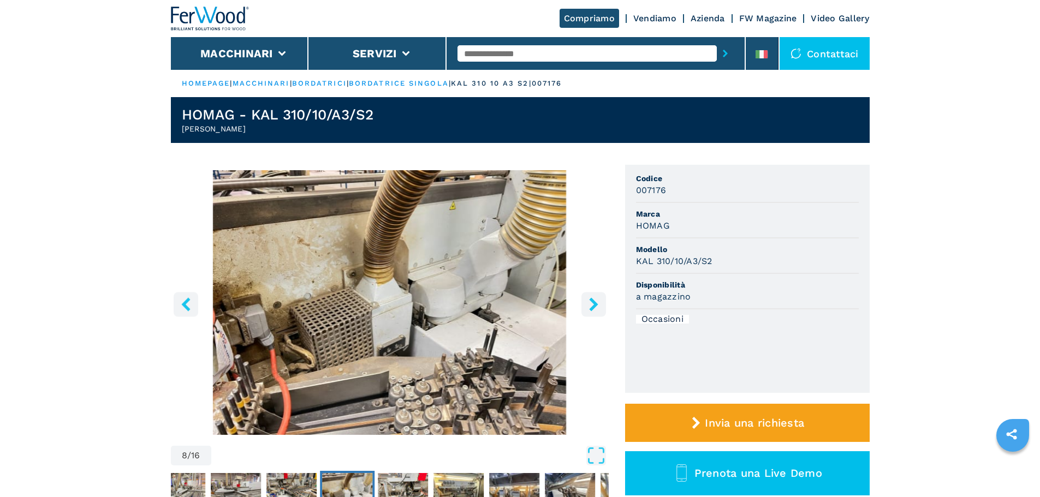
click at [596, 306] on icon "right-button" at bounding box center [593, 305] width 9 height 14
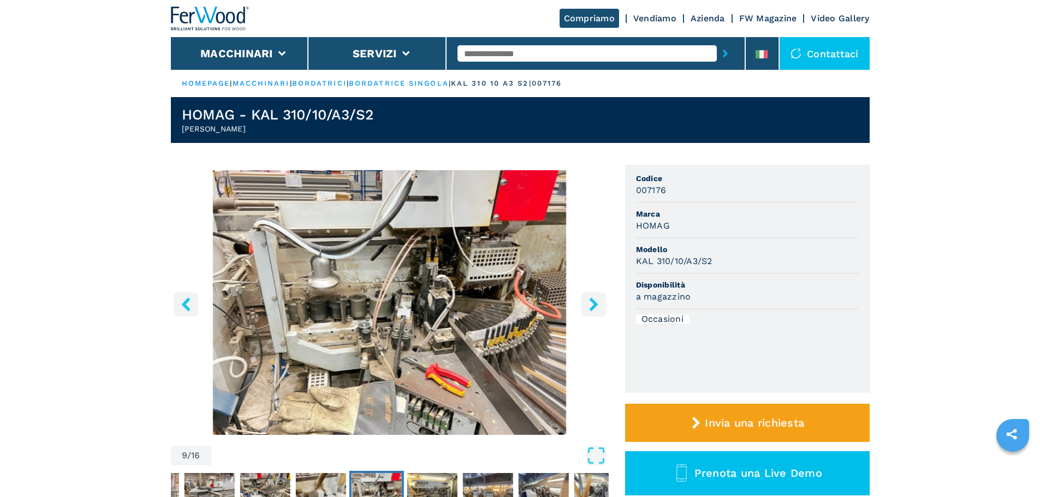
click at [596, 306] on icon "right-button" at bounding box center [593, 305] width 9 height 14
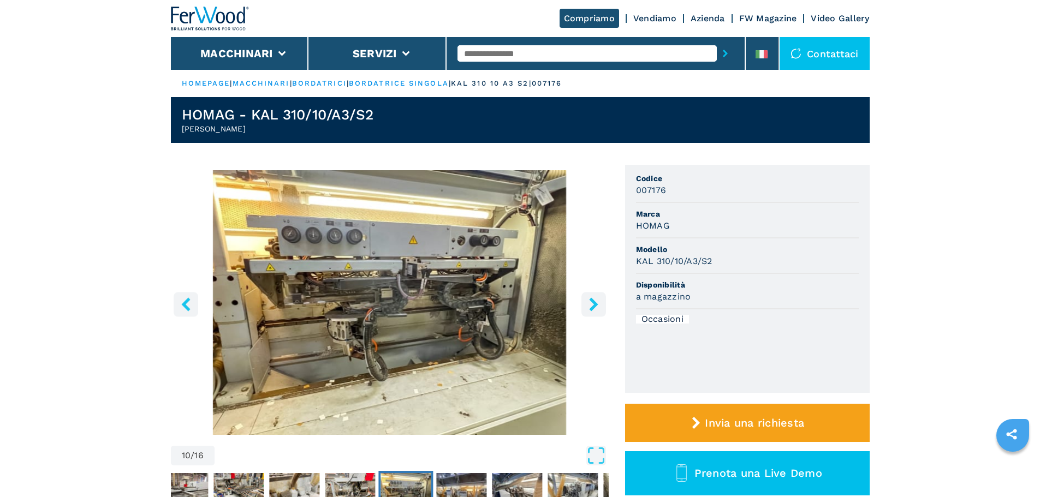
click at [596, 306] on icon "right-button" at bounding box center [593, 305] width 9 height 14
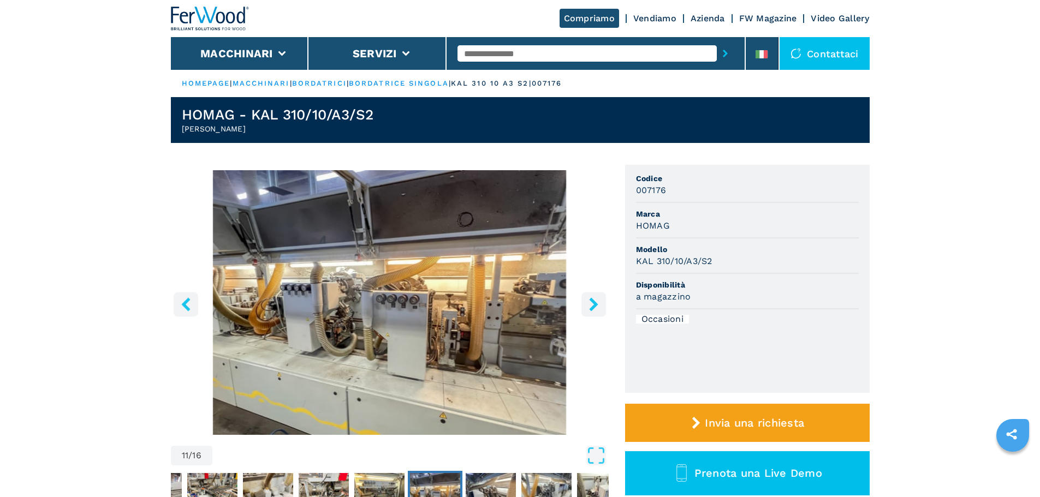
click at [596, 306] on icon "right-button" at bounding box center [593, 305] width 9 height 14
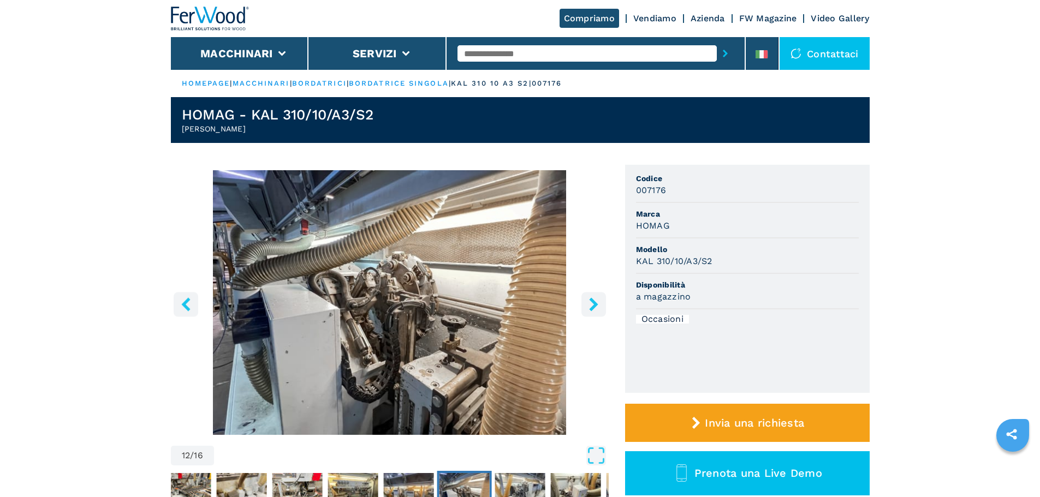
click at [596, 306] on icon "right-button" at bounding box center [593, 305] width 9 height 14
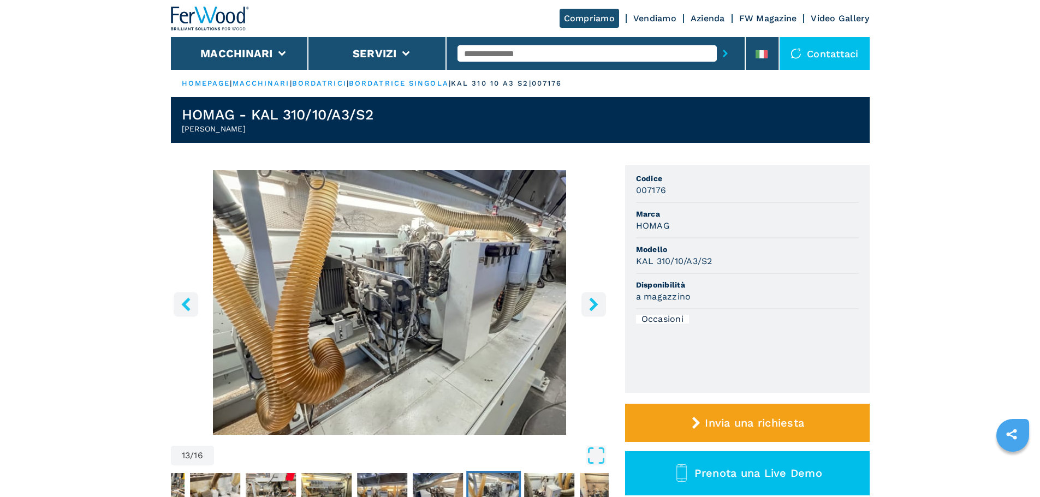
click at [596, 306] on icon "right-button" at bounding box center [593, 305] width 9 height 14
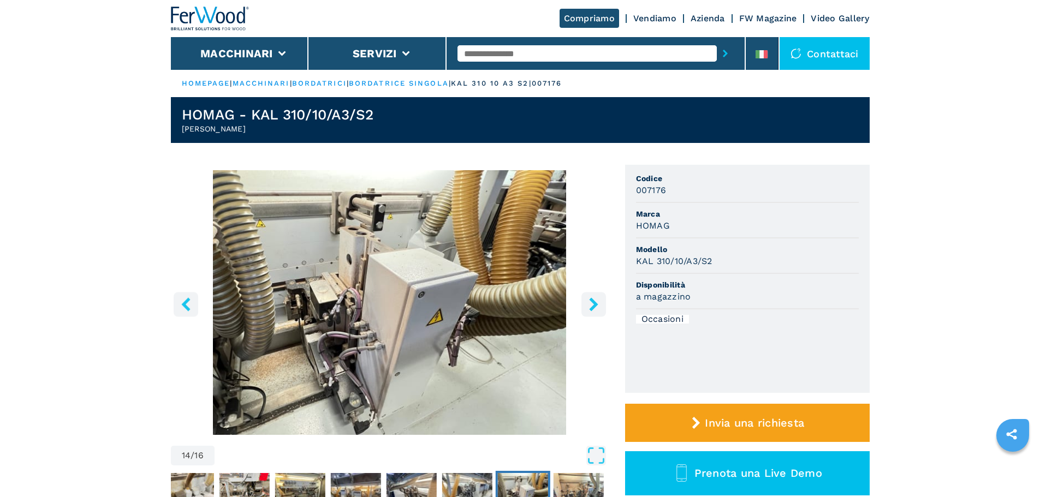
click at [596, 306] on icon "right-button" at bounding box center [593, 305] width 9 height 14
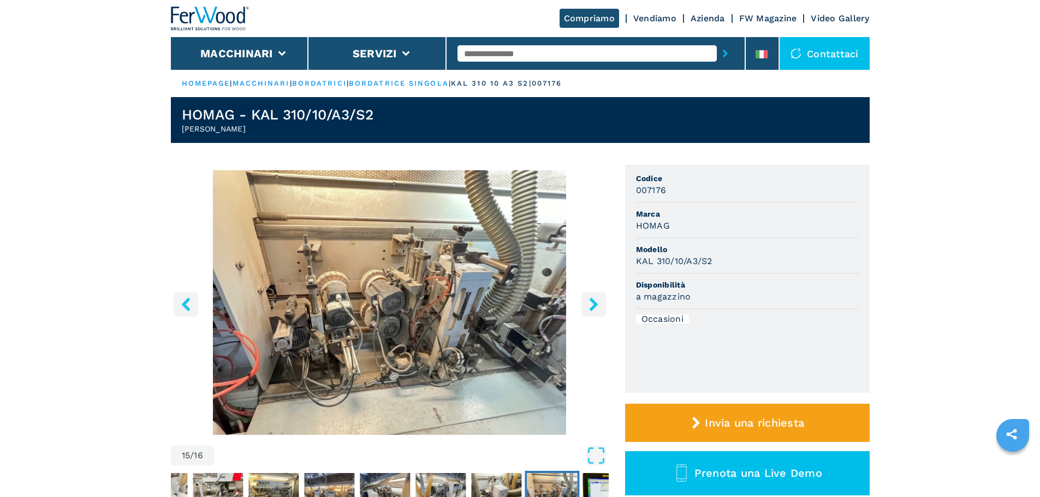
click at [596, 306] on icon "right-button" at bounding box center [593, 305] width 9 height 14
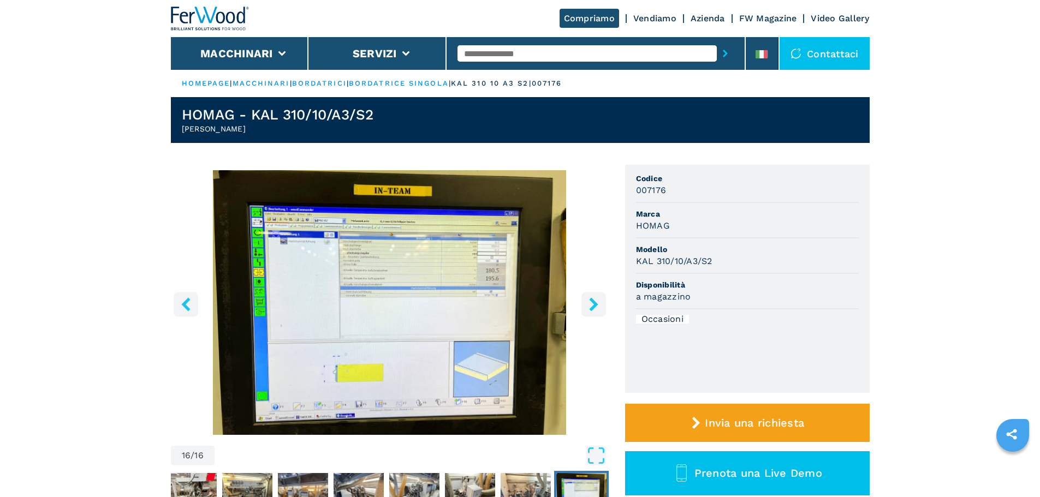
click at [596, 306] on icon "right-button" at bounding box center [593, 305] width 9 height 14
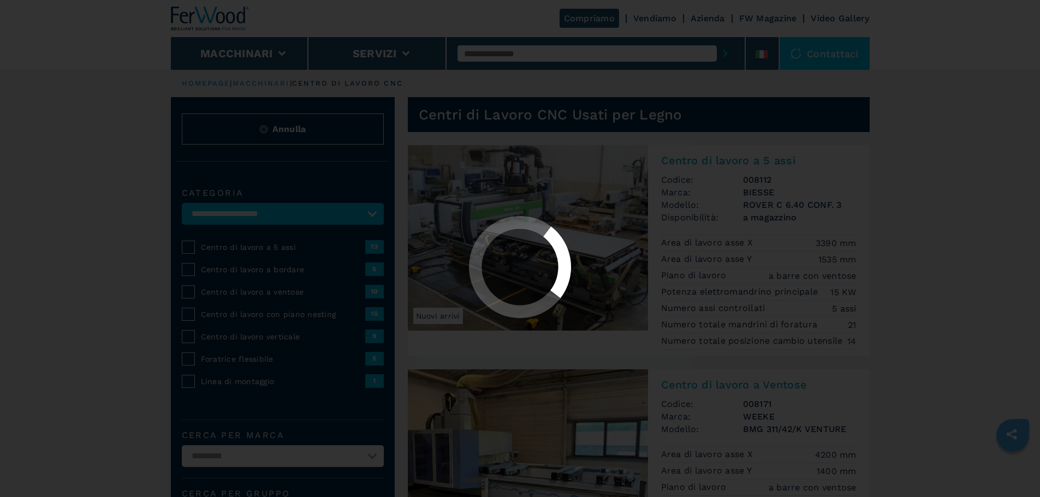
select select "**********"
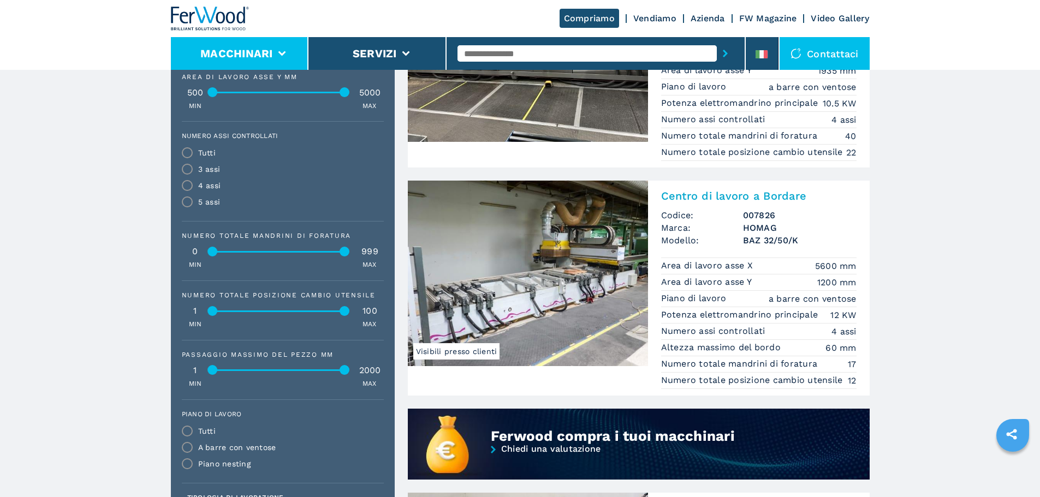
scroll to position [601, 0]
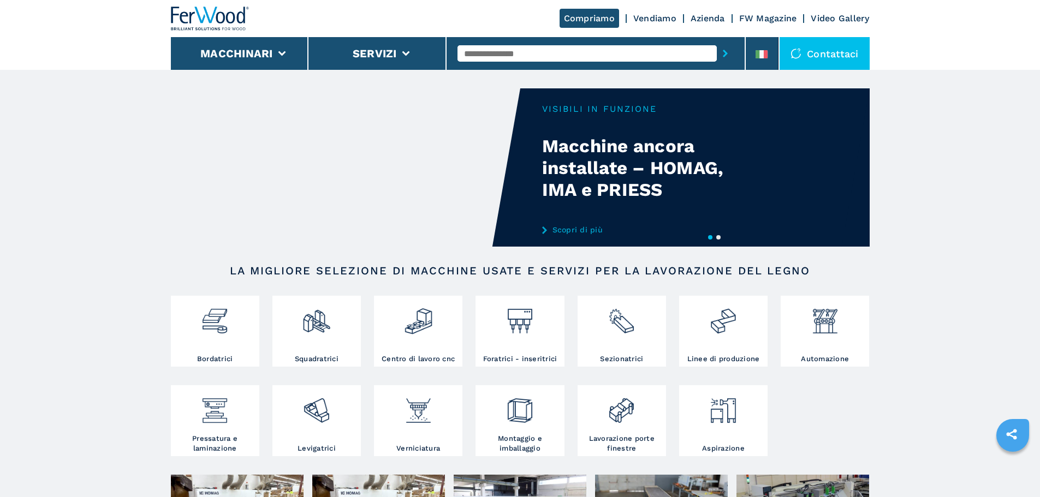
click at [228, 49] on button "Macchinari" at bounding box center [236, 53] width 73 height 13
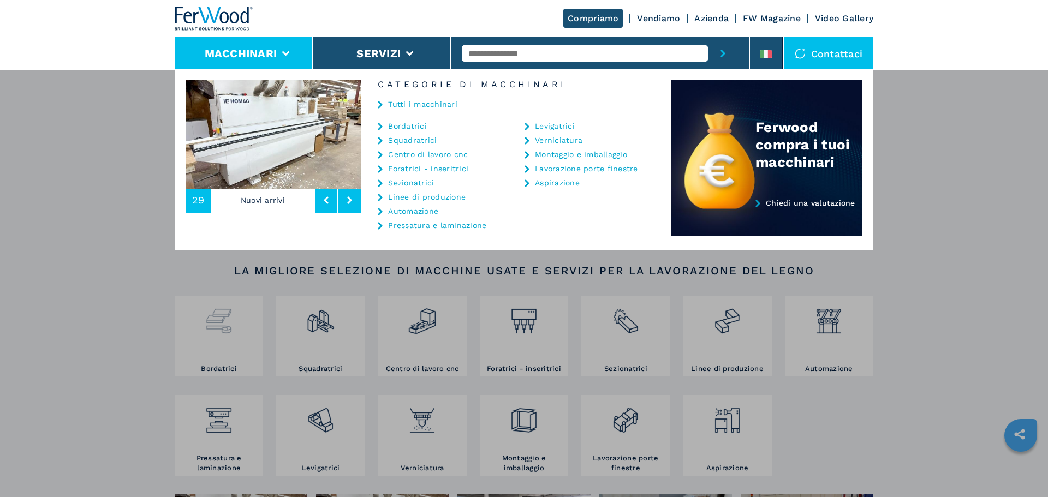
click at [224, 324] on div "Macchinari Bordatrici Squadratrici Centro di lavoro cnc Foratrici - inseritrici…" at bounding box center [524, 317] width 1048 height 497
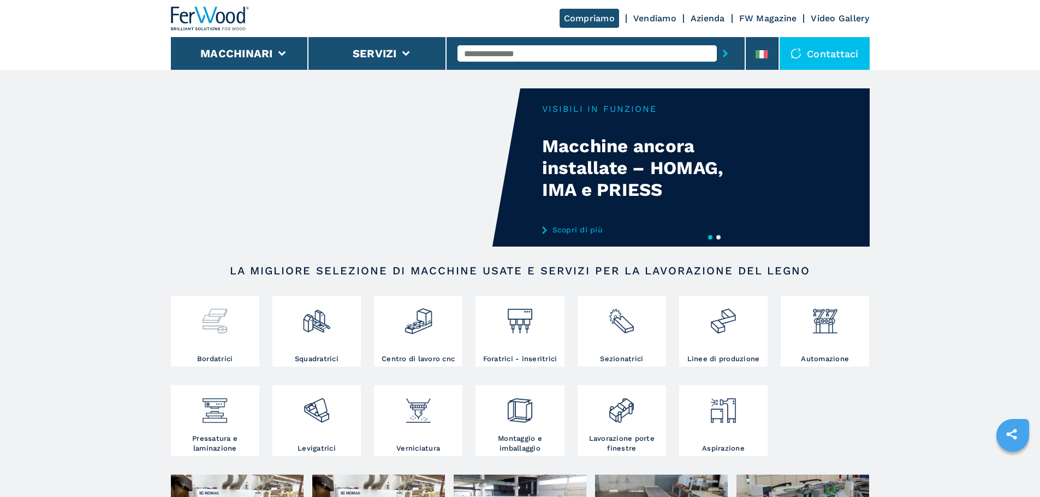
click at [216, 323] on img at bounding box center [214, 317] width 29 height 37
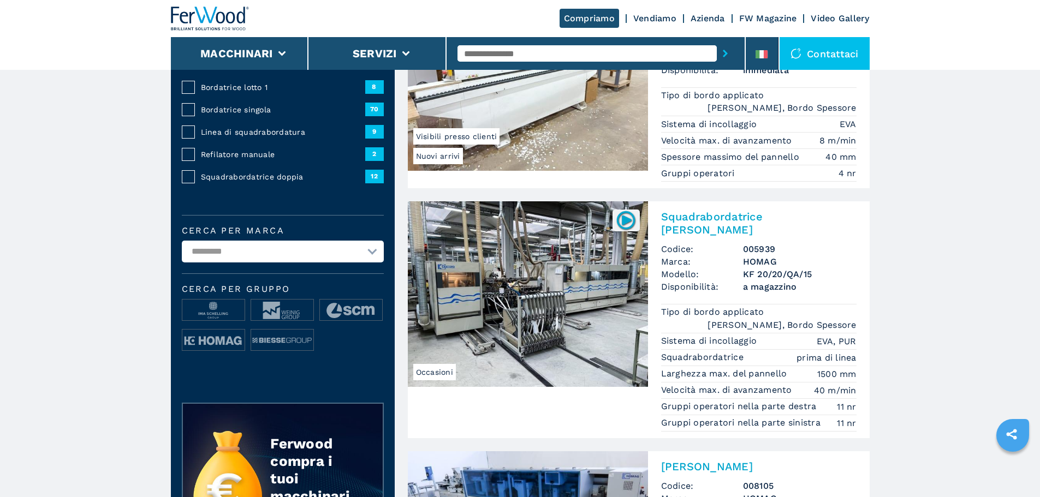
scroll to position [164, 0]
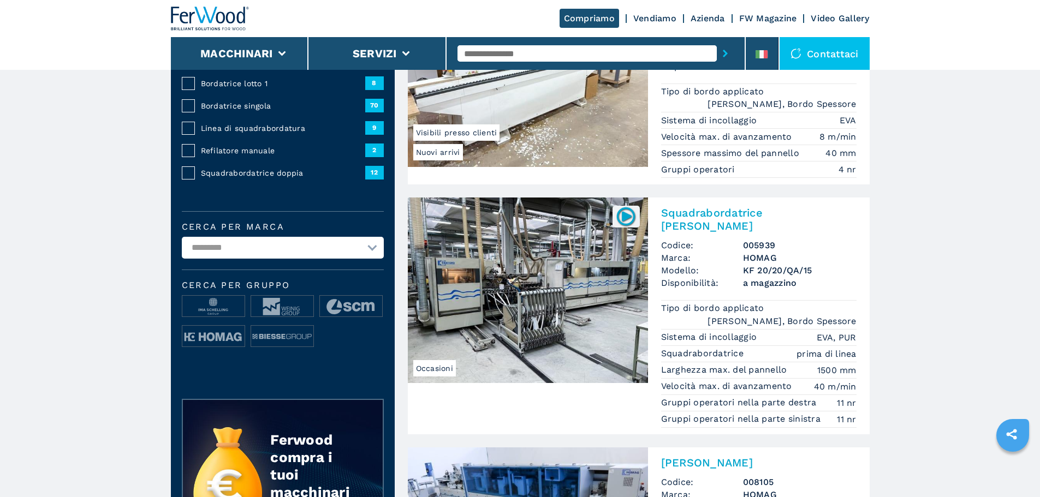
click at [234, 257] on select "**********" at bounding box center [283, 248] width 202 height 22
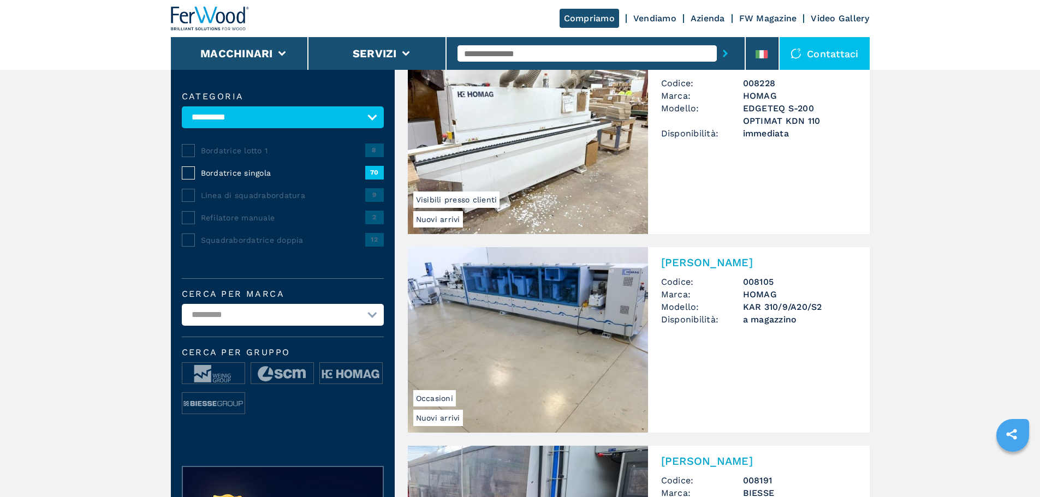
click at [261, 323] on select "**********" at bounding box center [283, 315] width 202 height 22
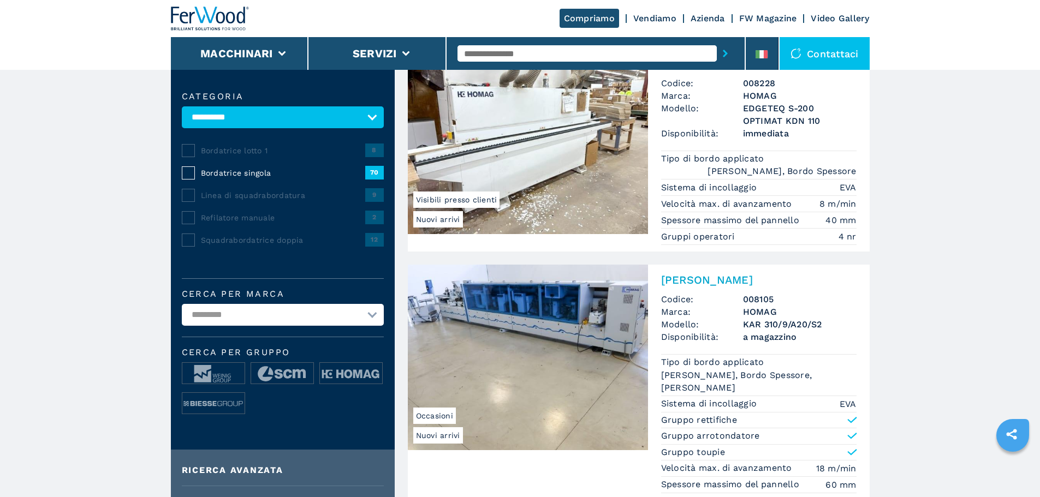
select select "*****"
click at [182, 312] on select "**********" at bounding box center [283, 315] width 202 height 22
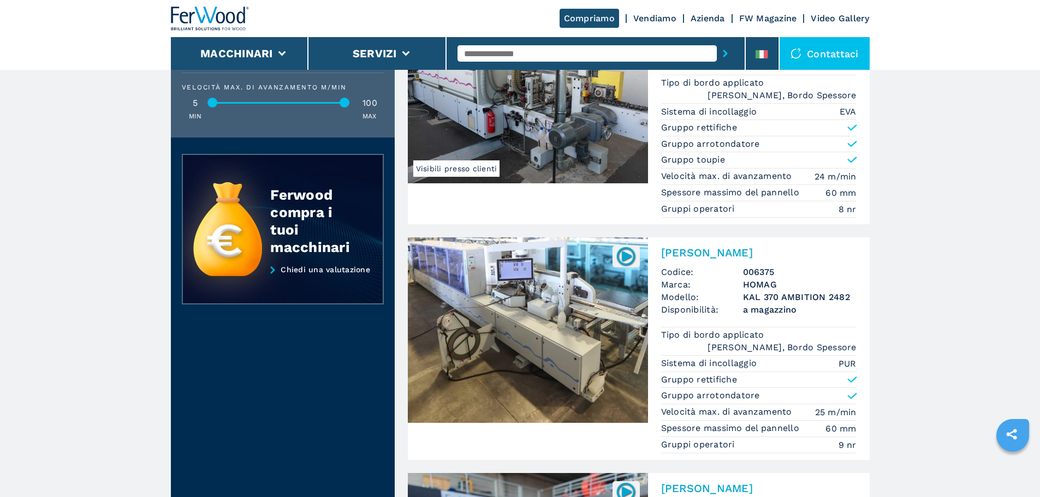
scroll to position [1201, 0]
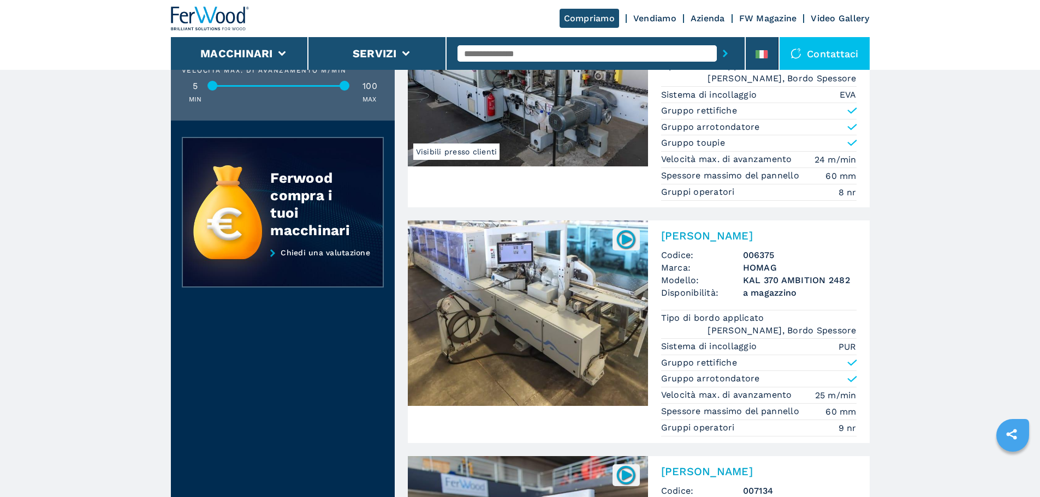
click at [552, 272] on img at bounding box center [528, 314] width 240 height 186
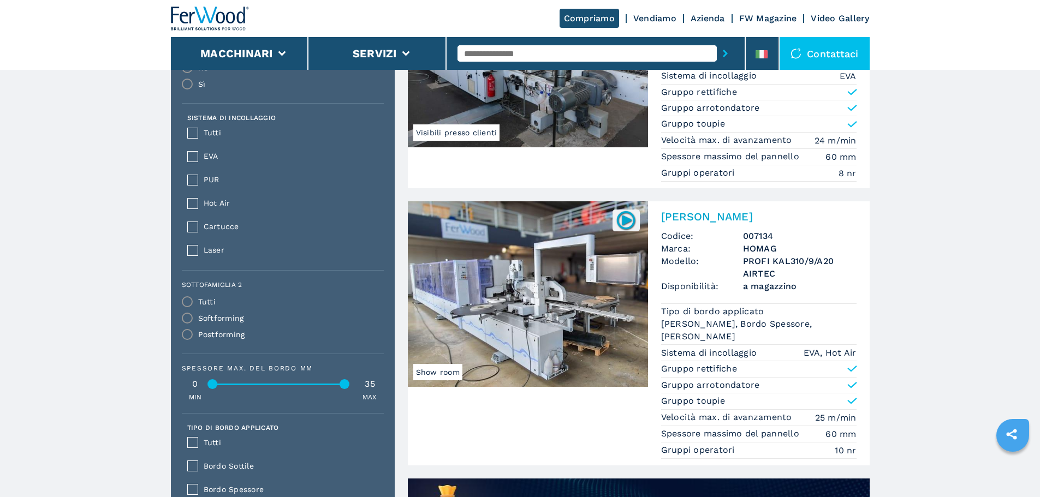
scroll to position [704, 0]
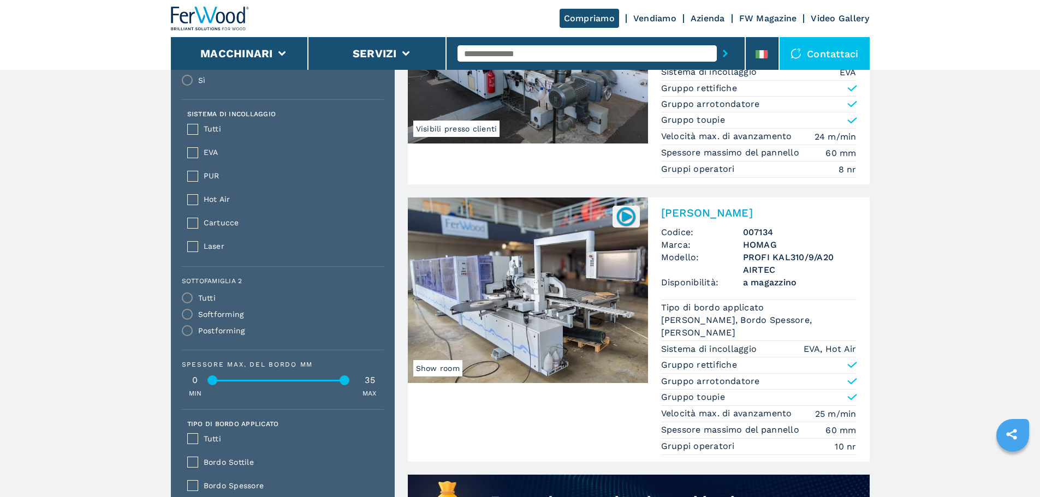
click at [557, 271] on img at bounding box center [528, 291] width 240 height 186
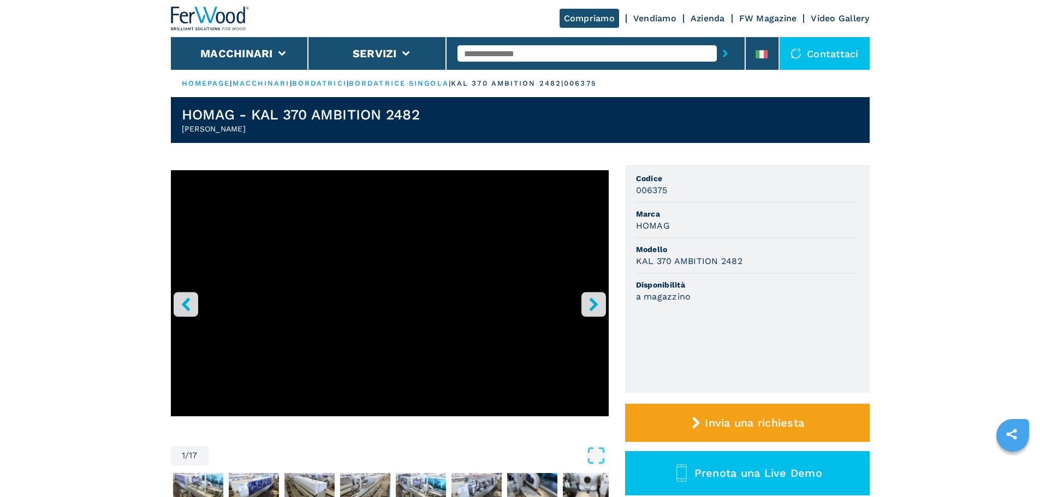
click at [587, 299] on icon "right-button" at bounding box center [594, 305] width 14 height 14
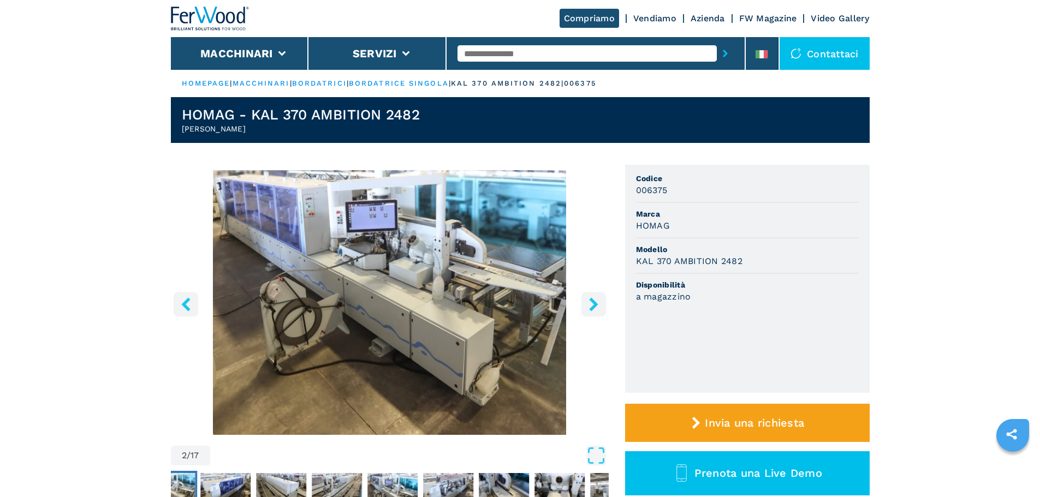
click at [587, 299] on icon "right-button" at bounding box center [594, 305] width 14 height 14
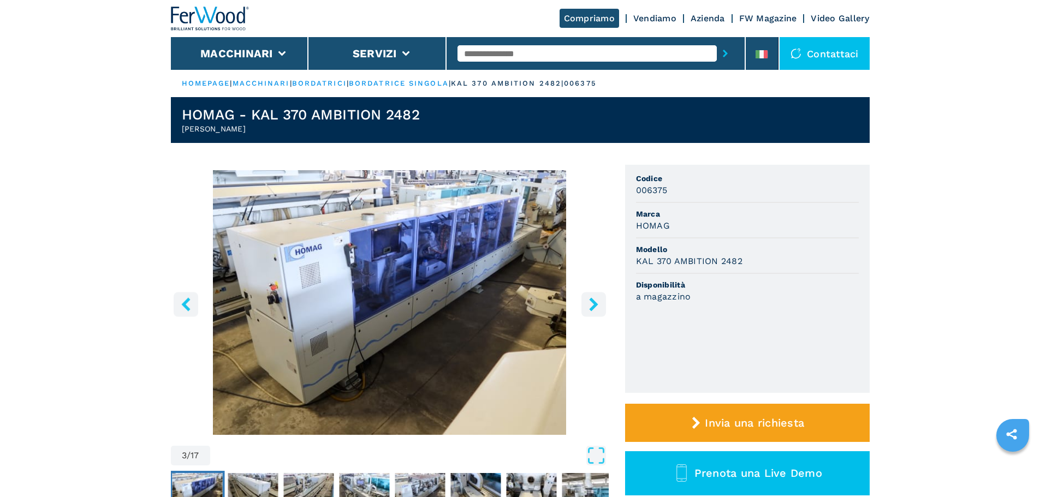
click at [587, 299] on icon "right-button" at bounding box center [594, 305] width 14 height 14
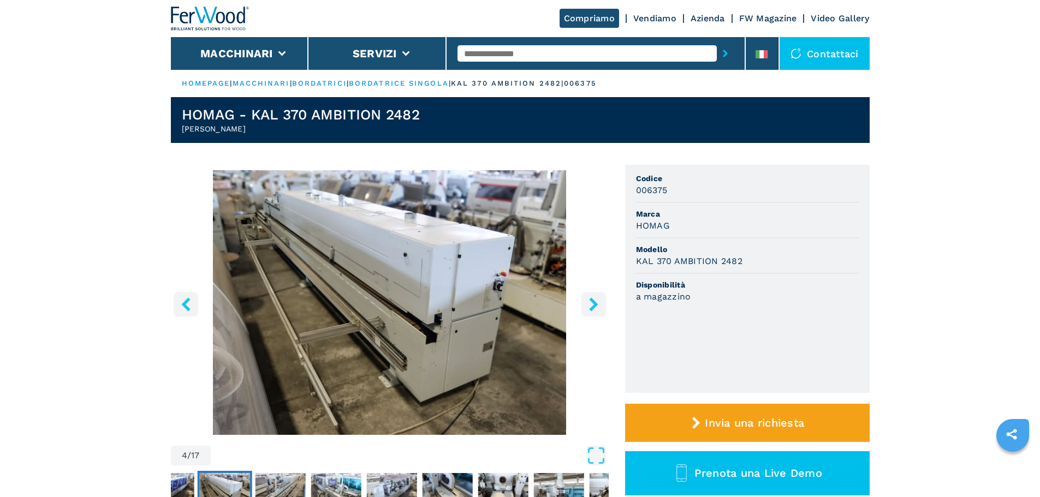
click at [587, 299] on icon "right-button" at bounding box center [594, 305] width 14 height 14
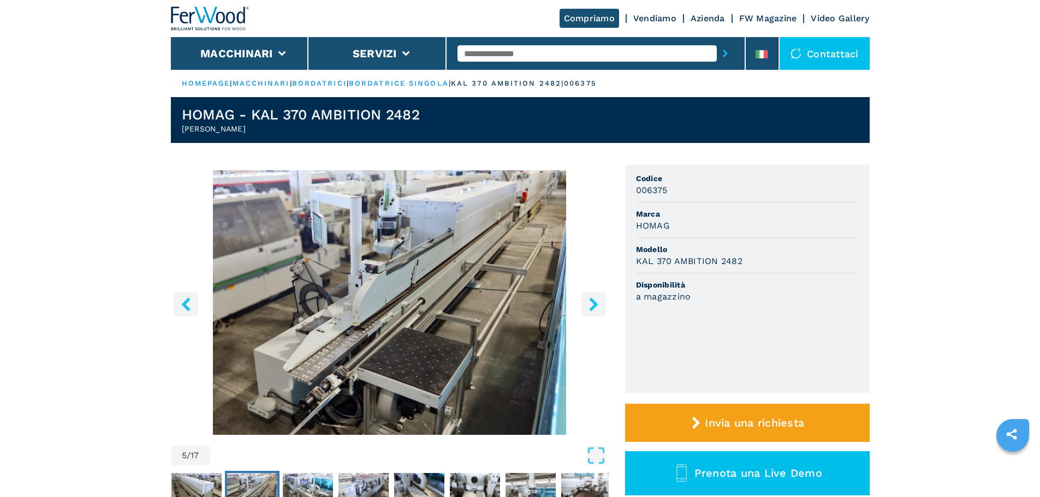
click at [587, 299] on icon "right-button" at bounding box center [594, 305] width 14 height 14
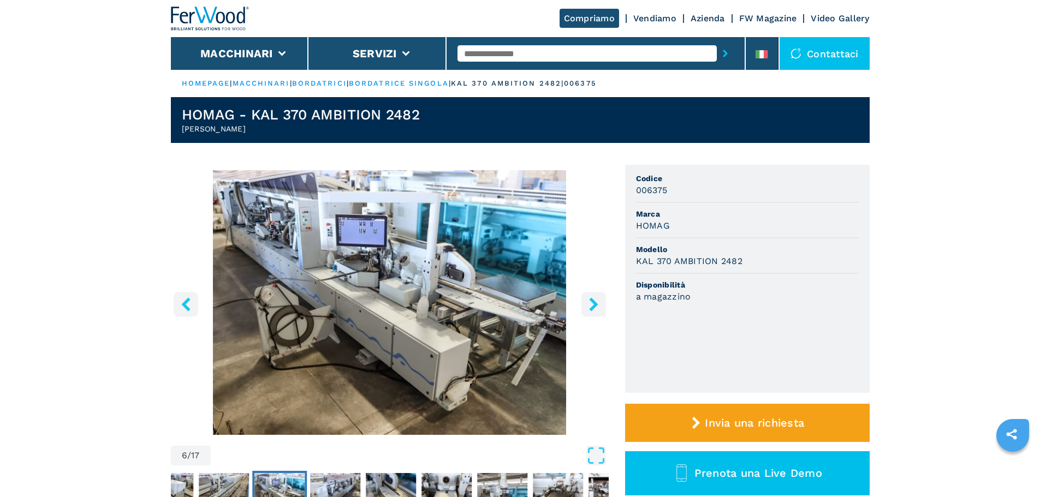
click at [587, 299] on icon "right-button" at bounding box center [594, 305] width 14 height 14
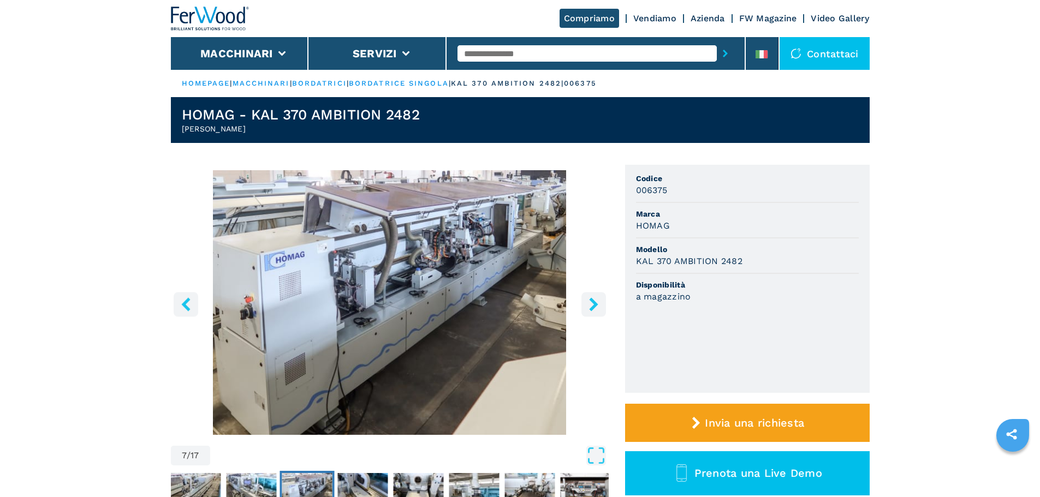
click at [587, 299] on icon "right-button" at bounding box center [594, 305] width 14 height 14
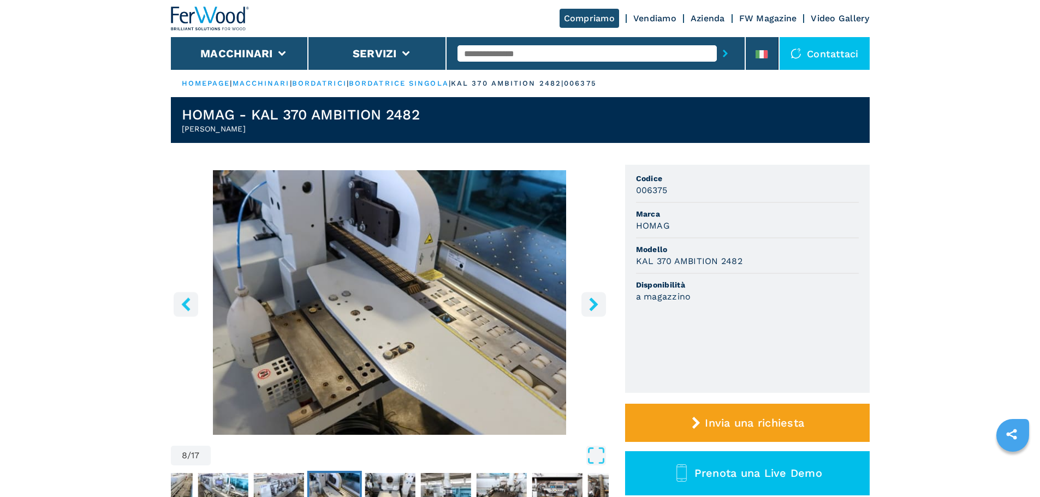
click at [587, 299] on icon "right-button" at bounding box center [594, 305] width 14 height 14
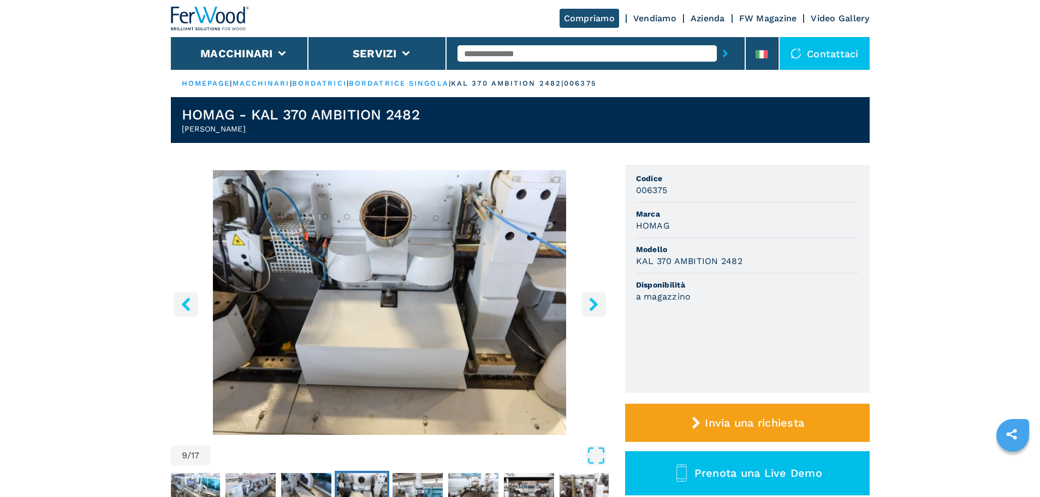
click at [587, 299] on icon "right-button" at bounding box center [594, 305] width 14 height 14
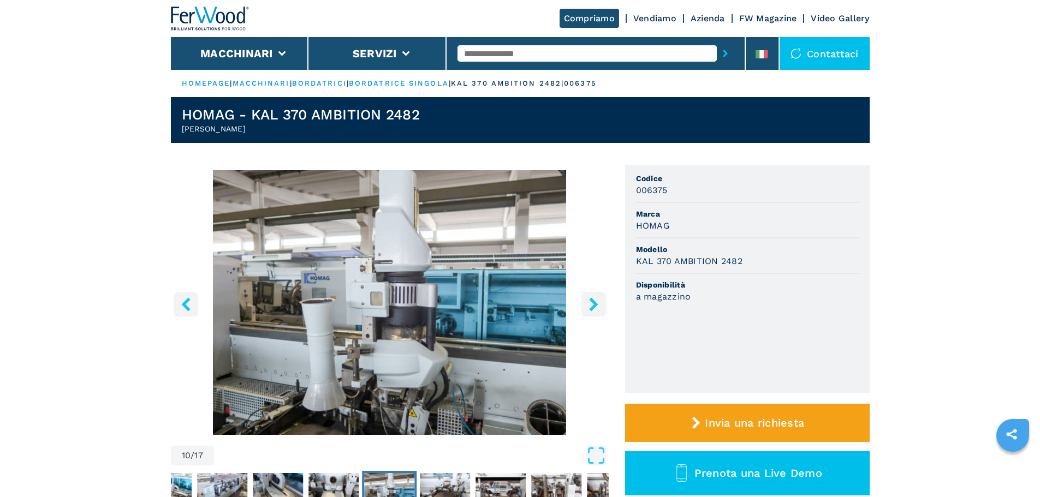
click at [587, 299] on icon "right-button" at bounding box center [594, 305] width 14 height 14
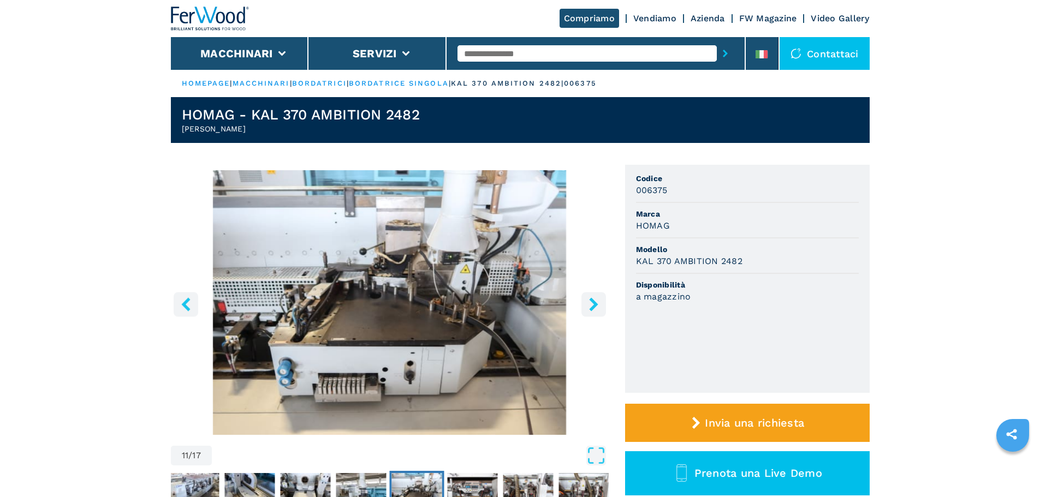
click at [592, 300] on icon "right-button" at bounding box center [593, 305] width 9 height 14
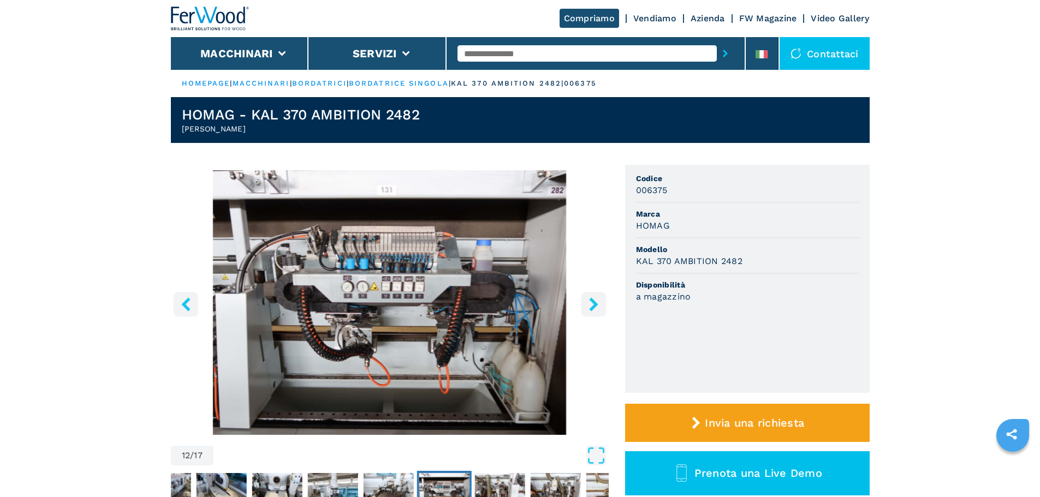
click at [592, 300] on icon "right-button" at bounding box center [593, 305] width 9 height 14
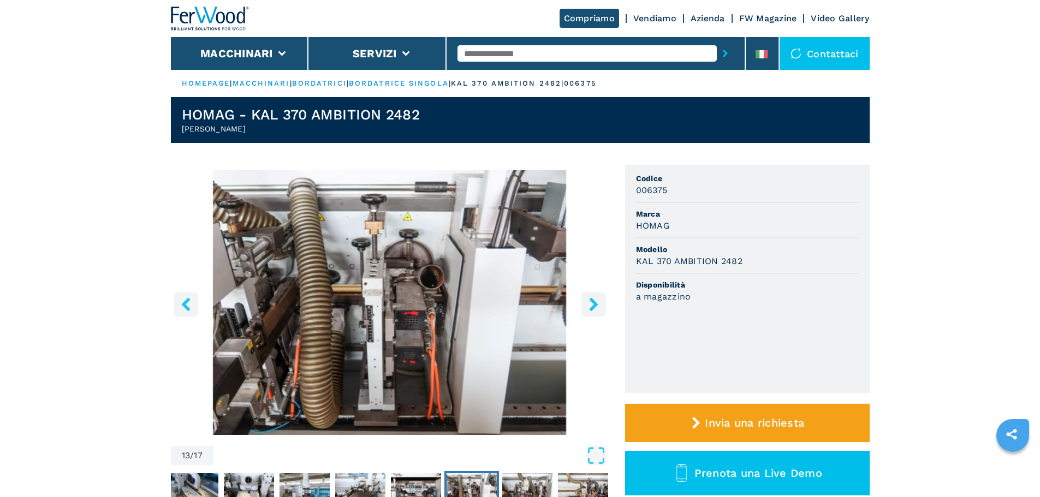
click at [592, 300] on icon "right-button" at bounding box center [593, 305] width 9 height 14
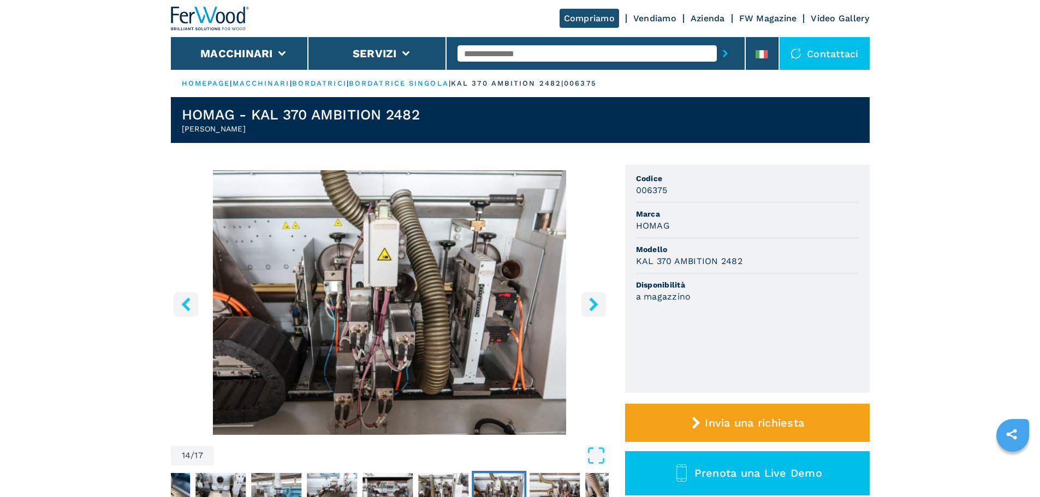
click at [590, 301] on icon "right-button" at bounding box center [594, 305] width 14 height 14
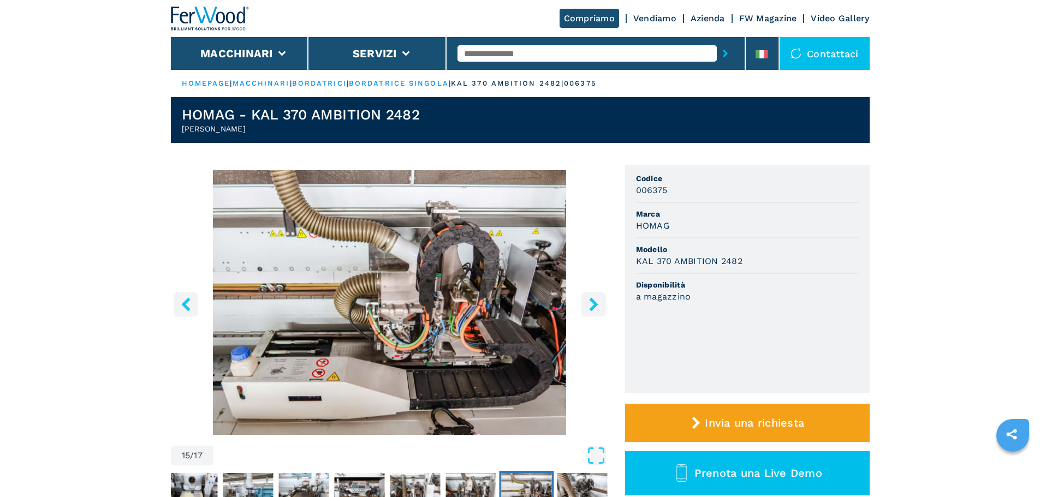
click at [590, 301] on icon "right-button" at bounding box center [594, 305] width 14 height 14
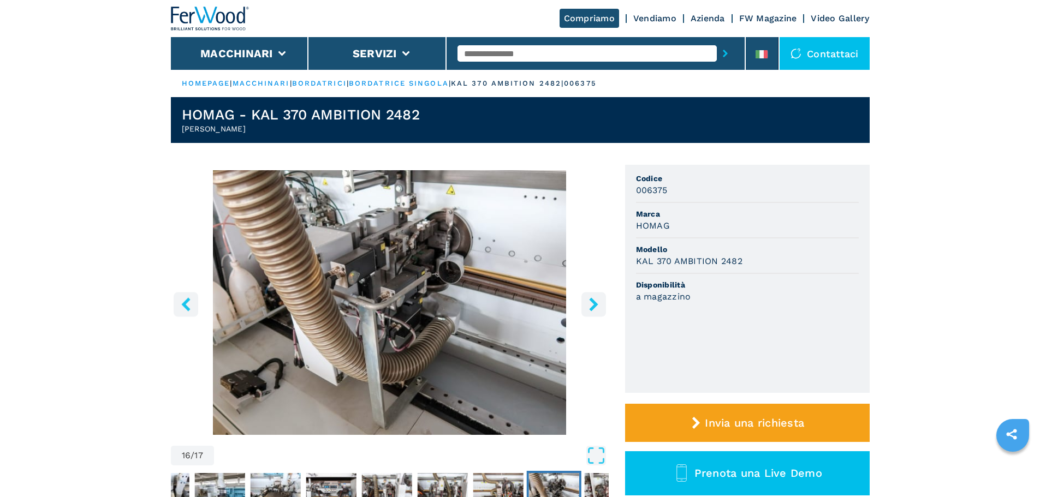
click at [590, 301] on icon "right-button" at bounding box center [594, 305] width 14 height 14
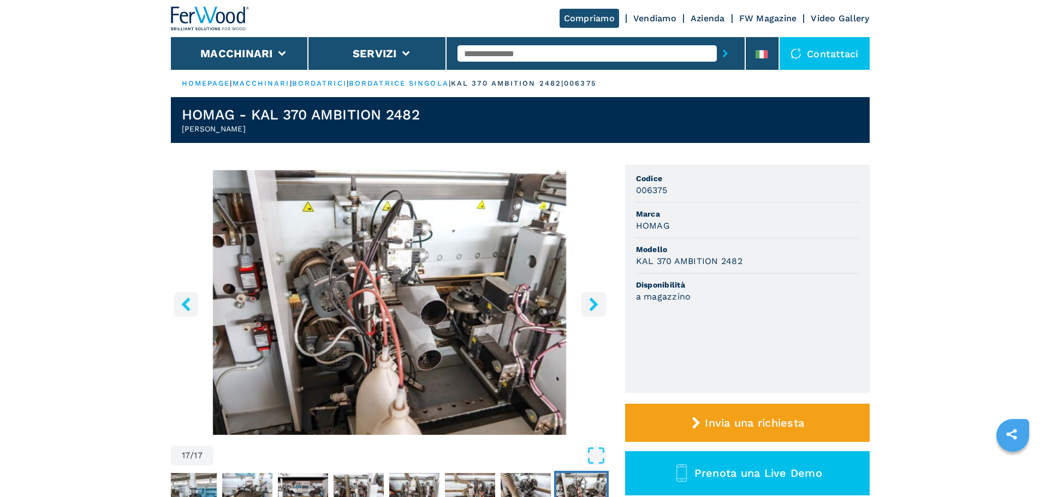
click at [590, 300] on icon "right-button" at bounding box center [594, 305] width 14 height 14
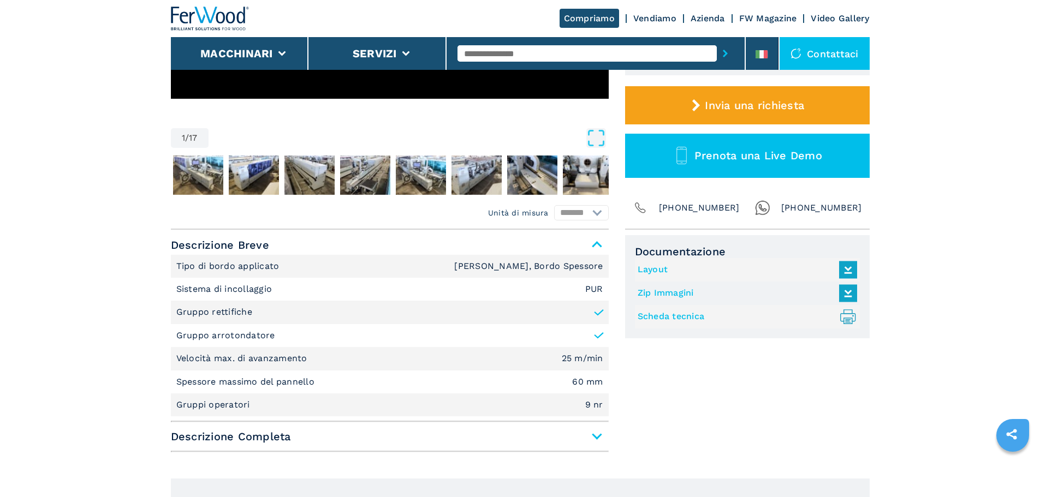
scroll to position [218, 0]
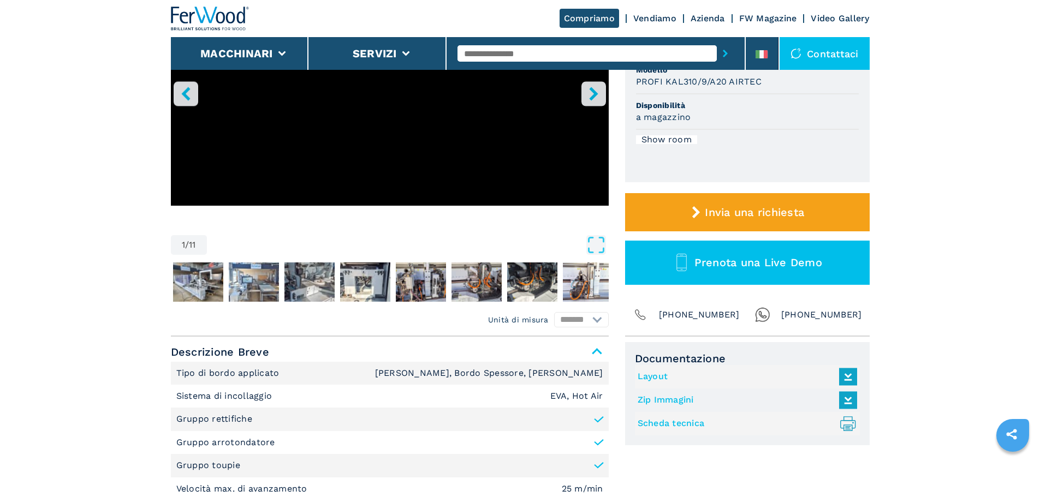
scroll to position [273, 0]
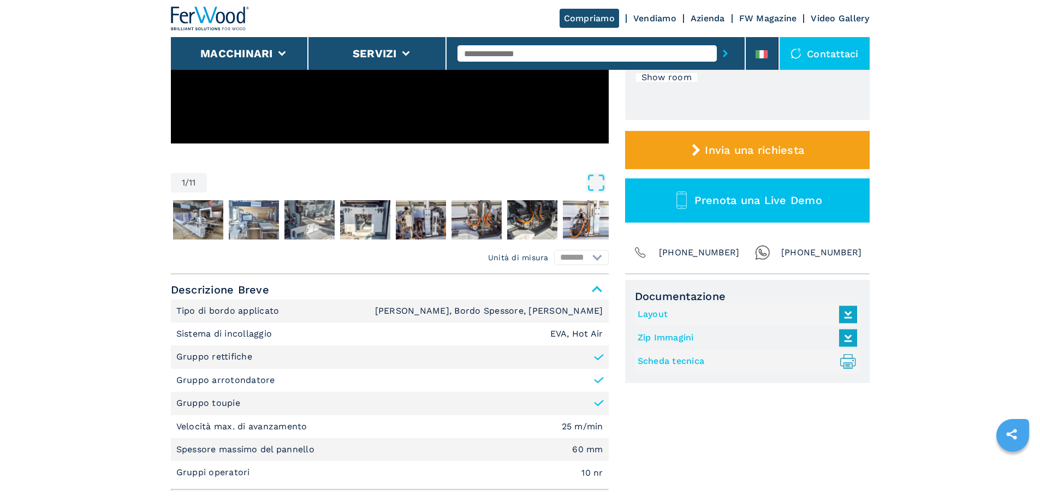
click at [673, 360] on link "Scheda tecnica .prefix__st0{stroke-linecap:round;stroke-linejoin:round}.prefix_…" at bounding box center [745, 362] width 214 height 18
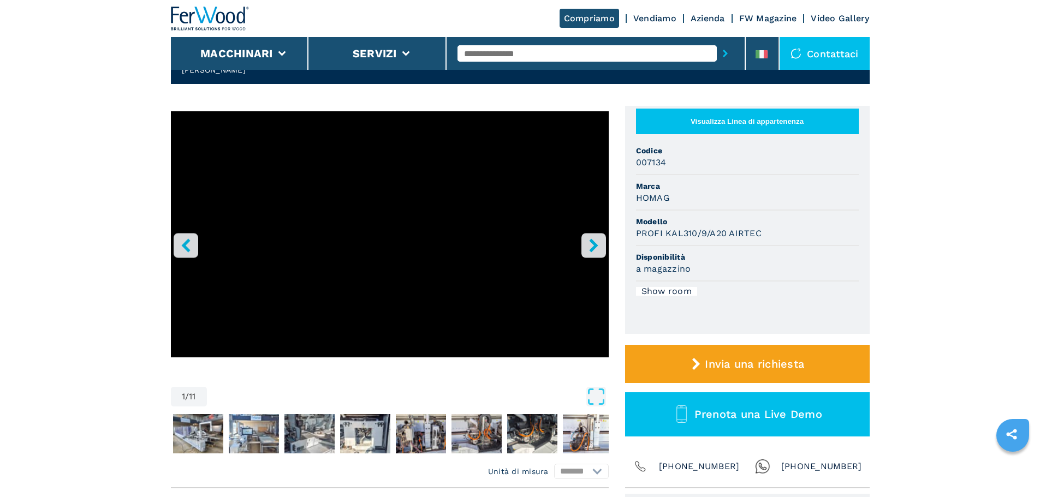
scroll to position [0, 0]
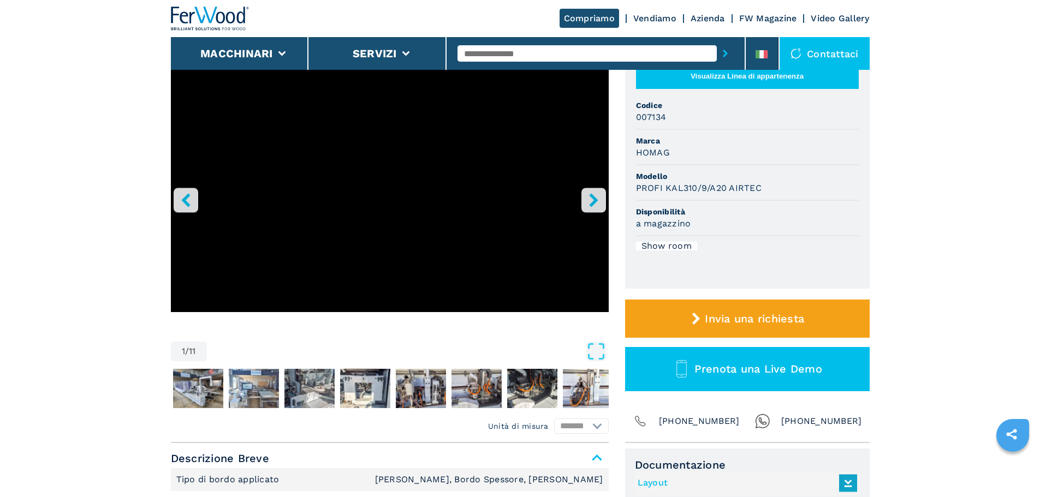
scroll to position [109, 0]
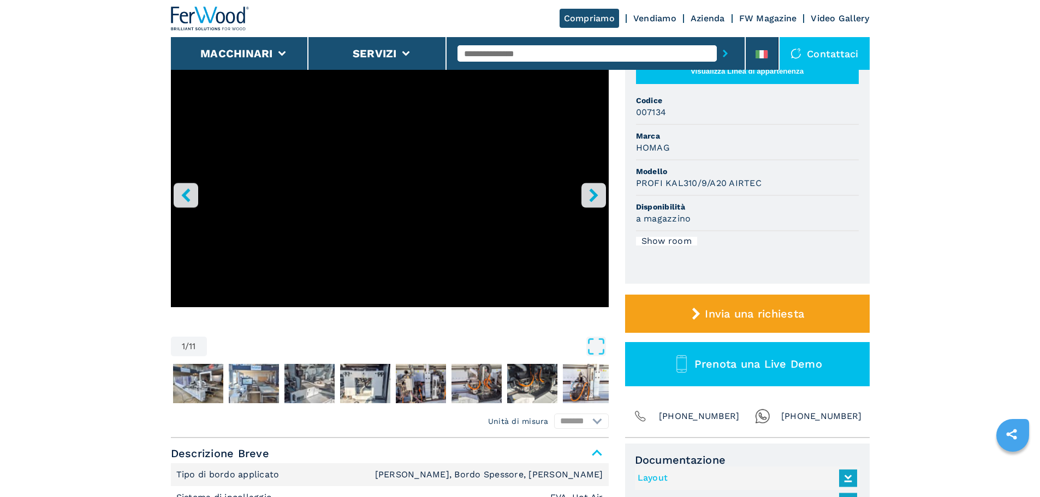
click at [593, 200] on icon "right-button" at bounding box center [593, 195] width 9 height 14
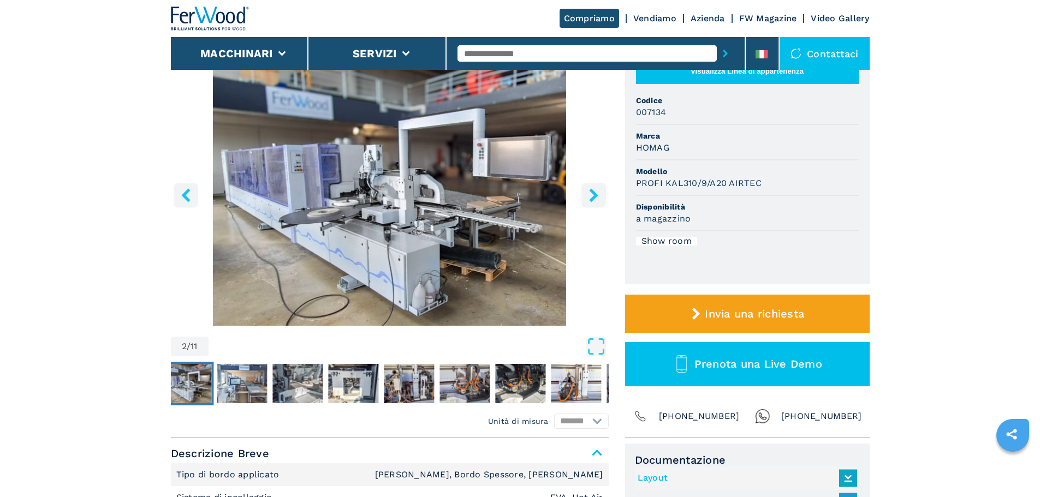
click at [593, 200] on icon "right-button" at bounding box center [593, 195] width 9 height 14
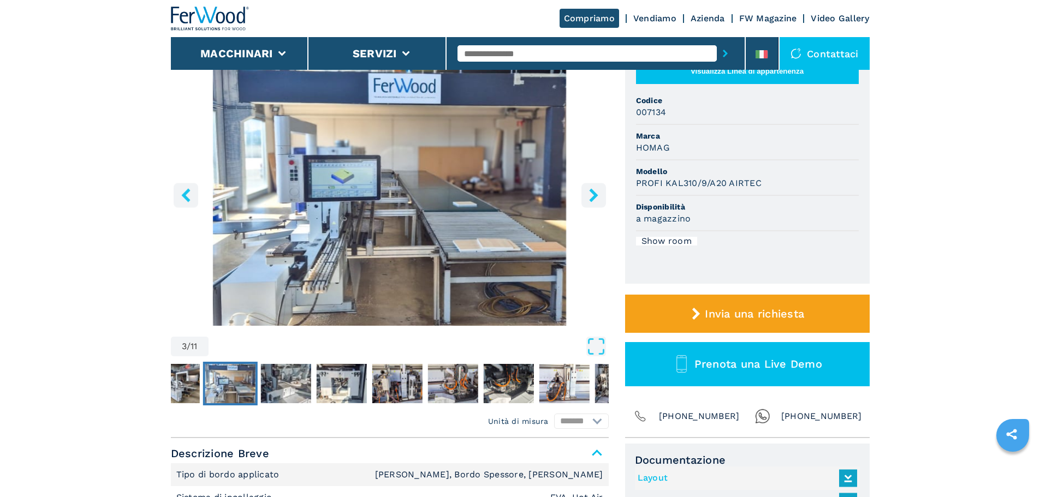
click at [593, 200] on icon "right-button" at bounding box center [593, 195] width 9 height 14
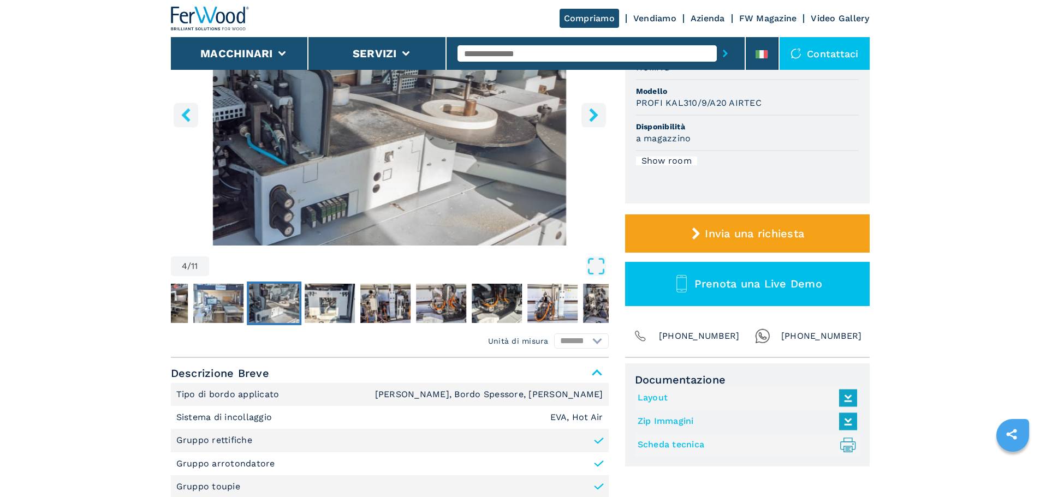
scroll to position [328, 0]
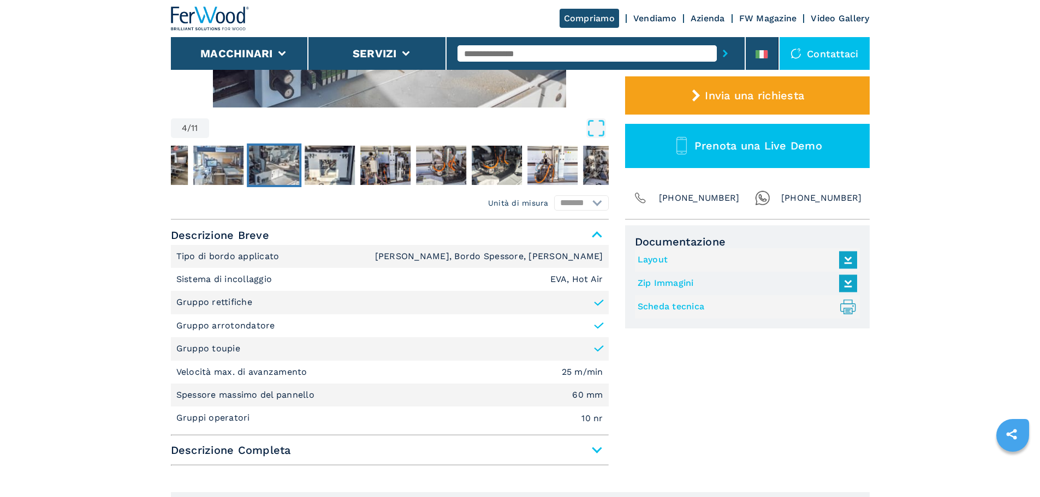
click at [655, 262] on link "Layout" at bounding box center [745, 260] width 214 height 18
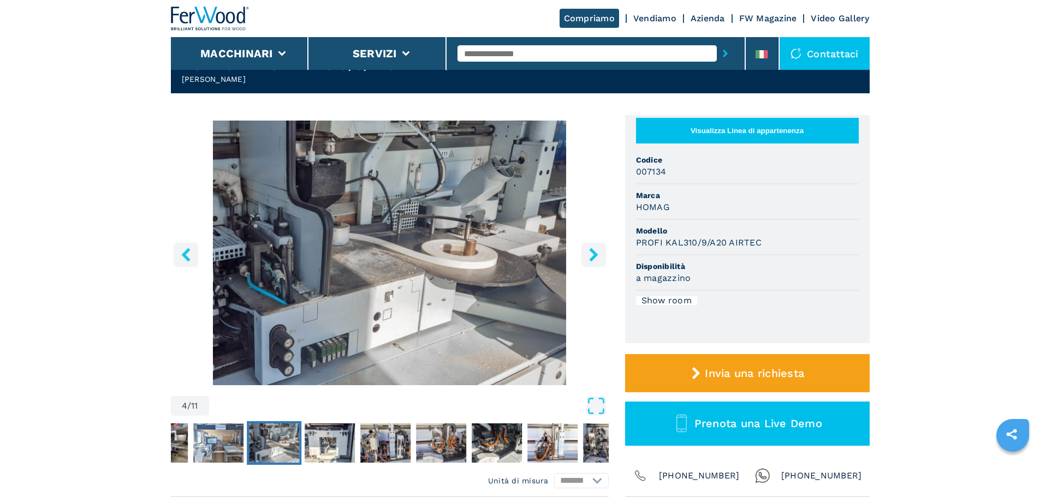
scroll to position [0, 0]
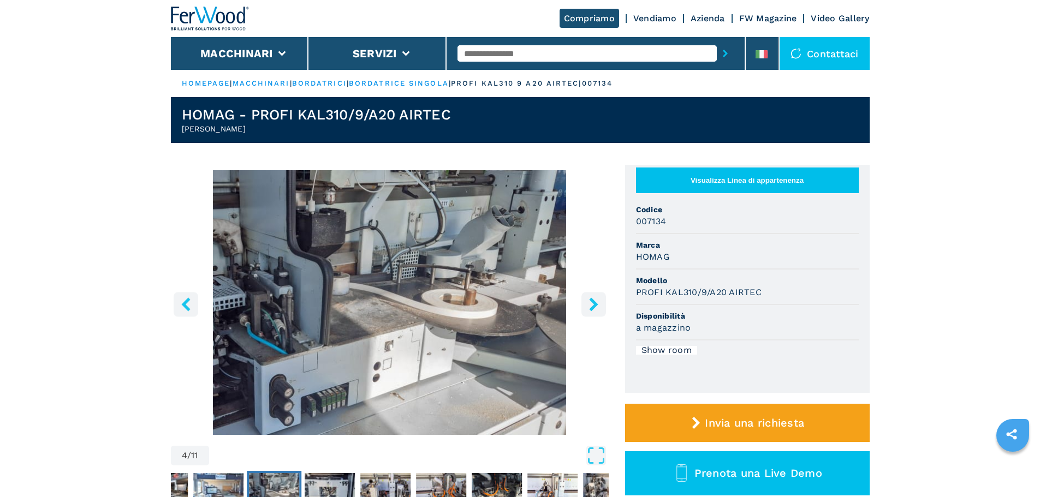
click at [217, 21] on img at bounding box center [210, 19] width 79 height 24
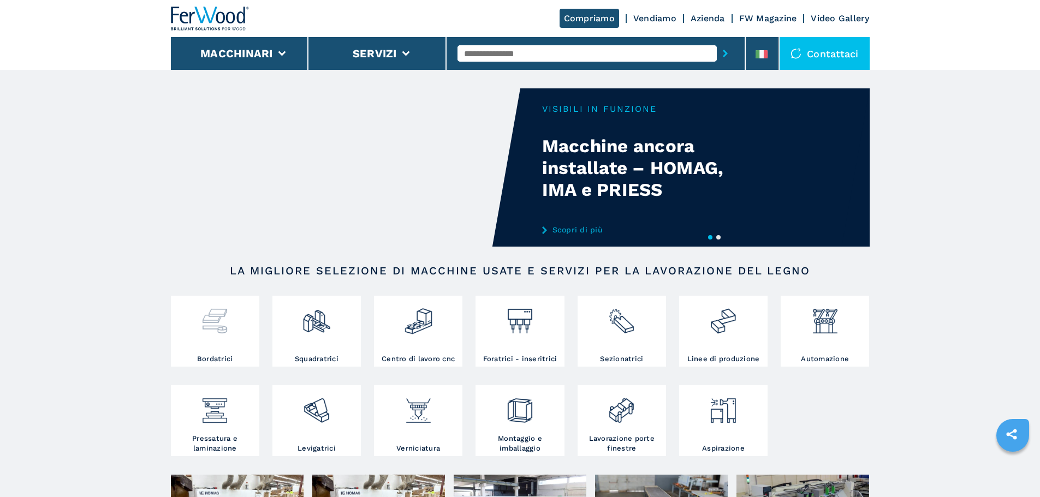
click at [218, 333] on img at bounding box center [214, 317] width 29 height 37
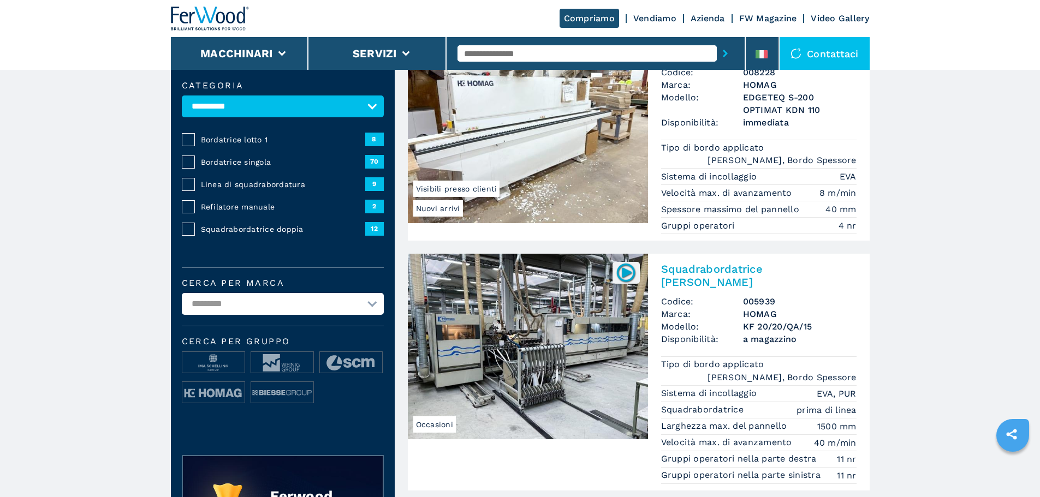
scroll to position [109, 0]
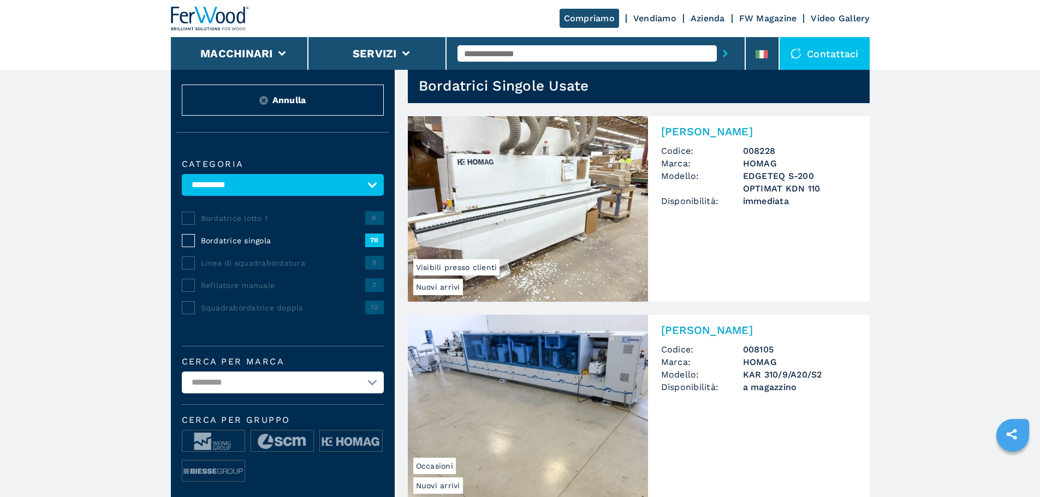
scroll to position [55, 0]
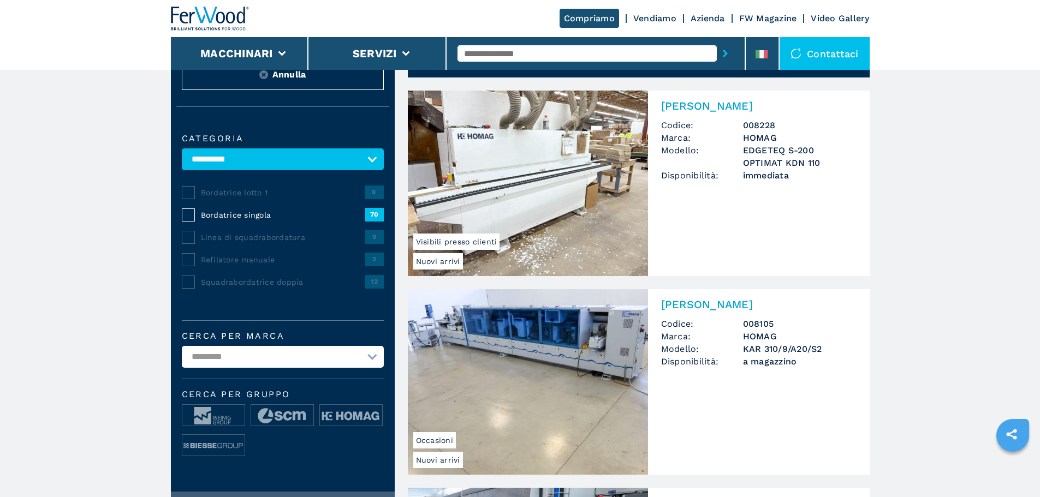
click at [224, 364] on select "**********" at bounding box center [283, 357] width 202 height 22
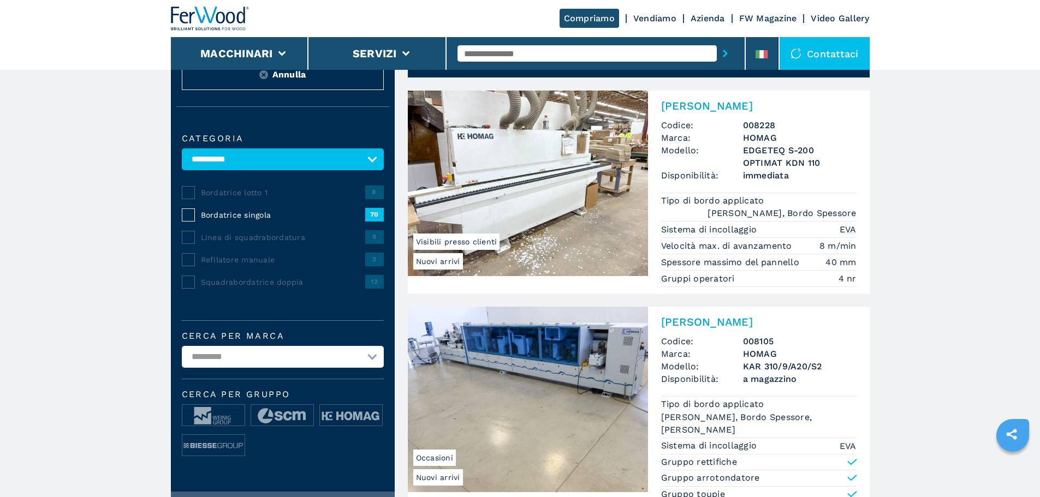
select select "******"
click at [182, 354] on select "**********" at bounding box center [283, 357] width 202 height 22
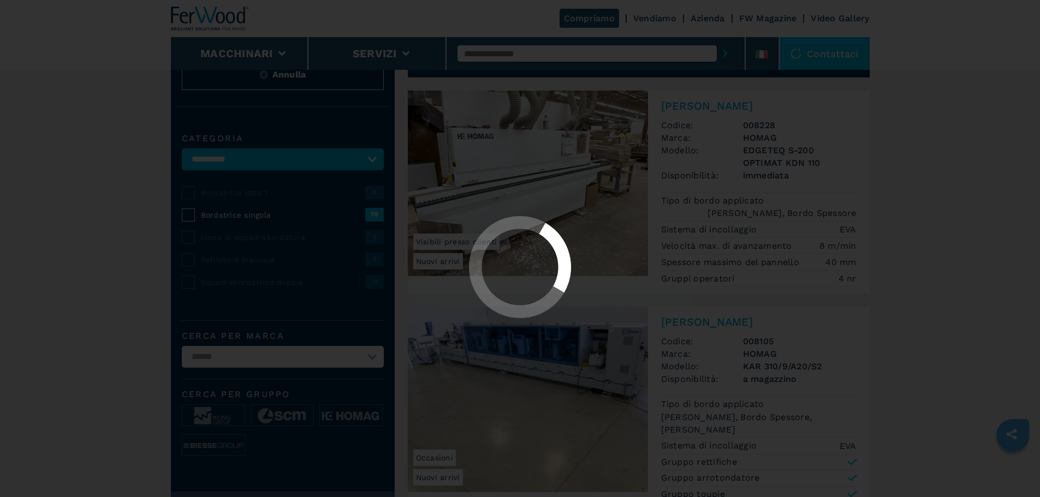
scroll to position [0, 0]
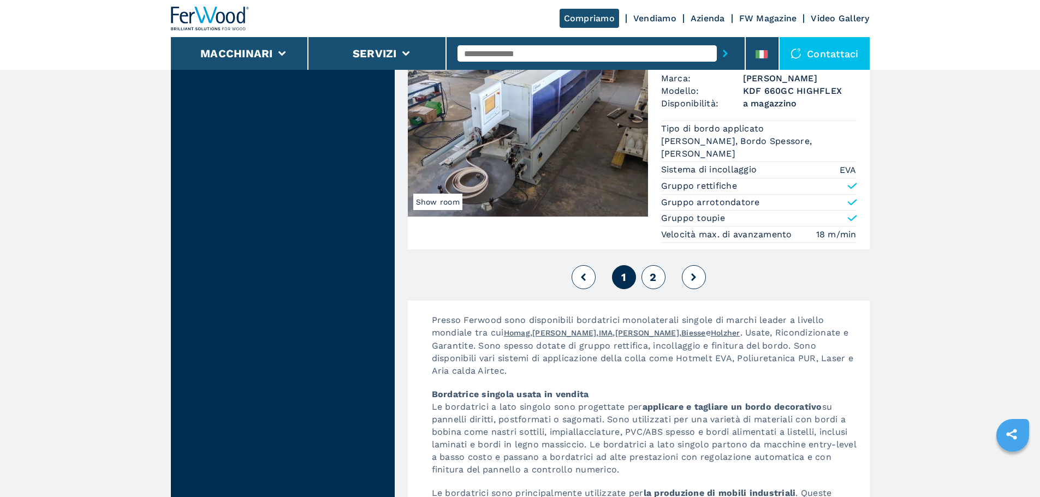
scroll to position [2839, 0]
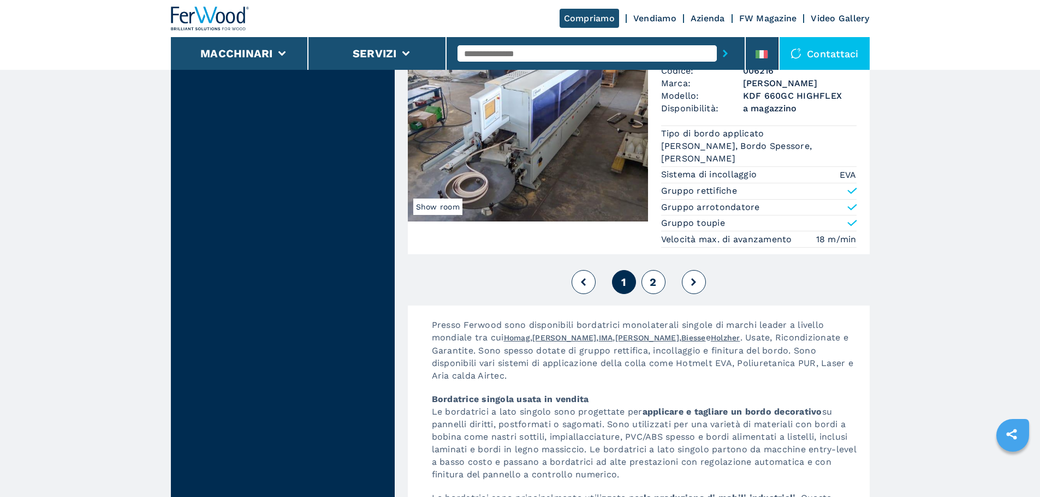
click at [656, 286] on span "2" at bounding box center [653, 282] width 7 height 13
select select
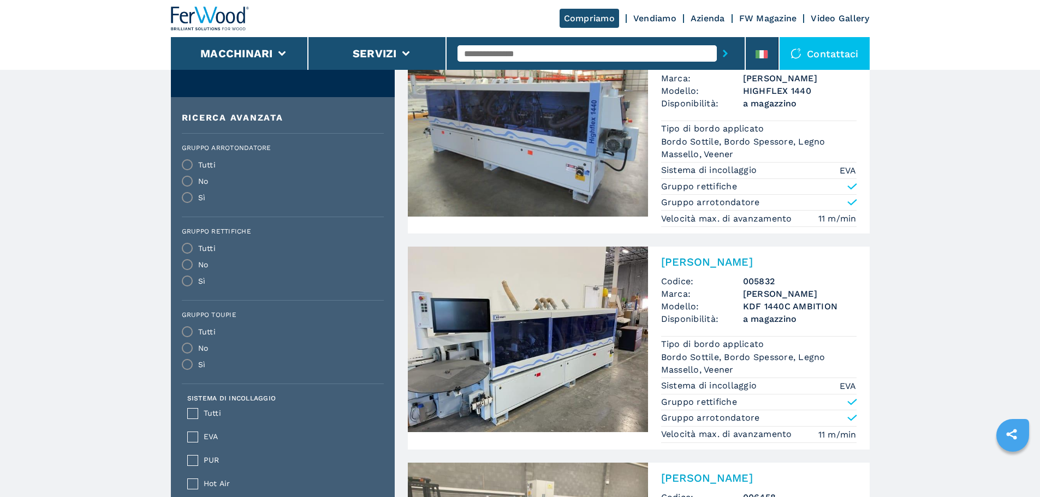
scroll to position [437, 0]
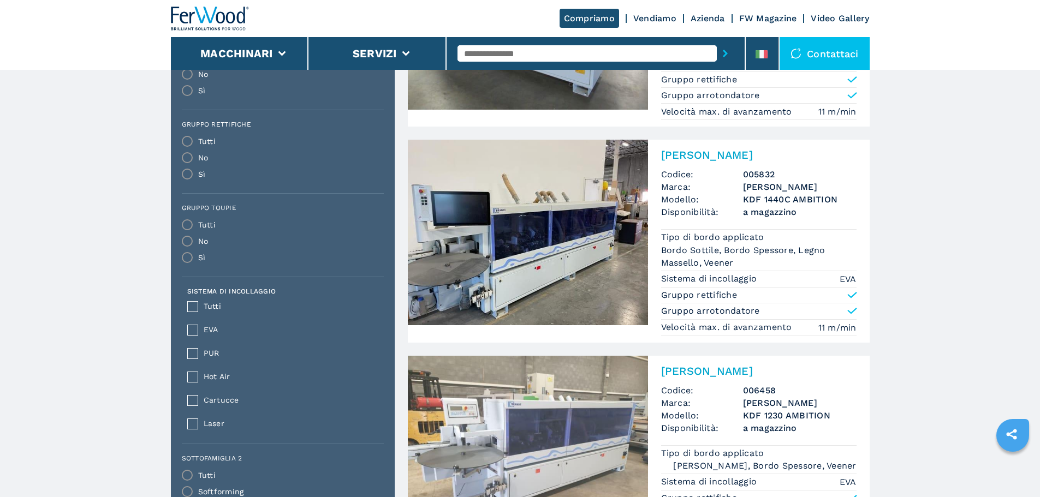
click at [576, 239] on img at bounding box center [528, 233] width 240 height 186
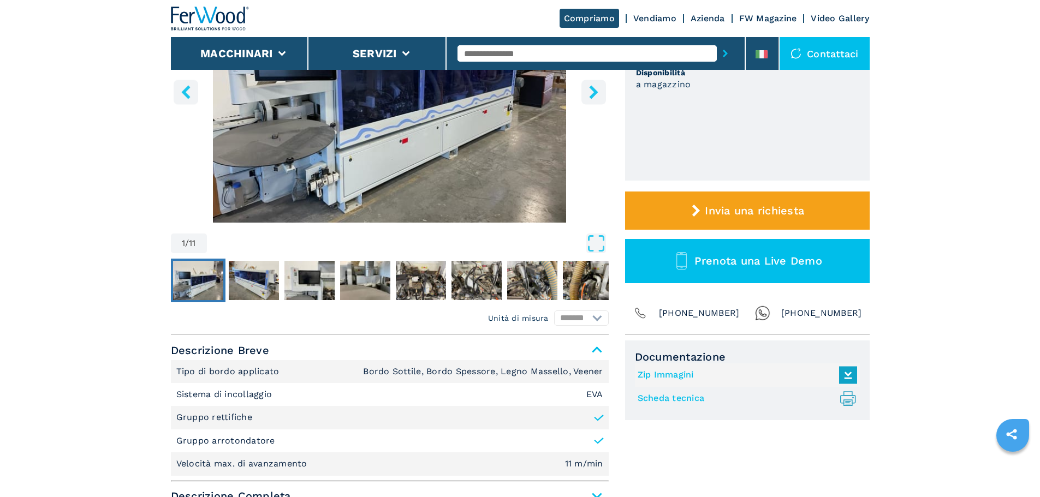
scroll to position [218, 0]
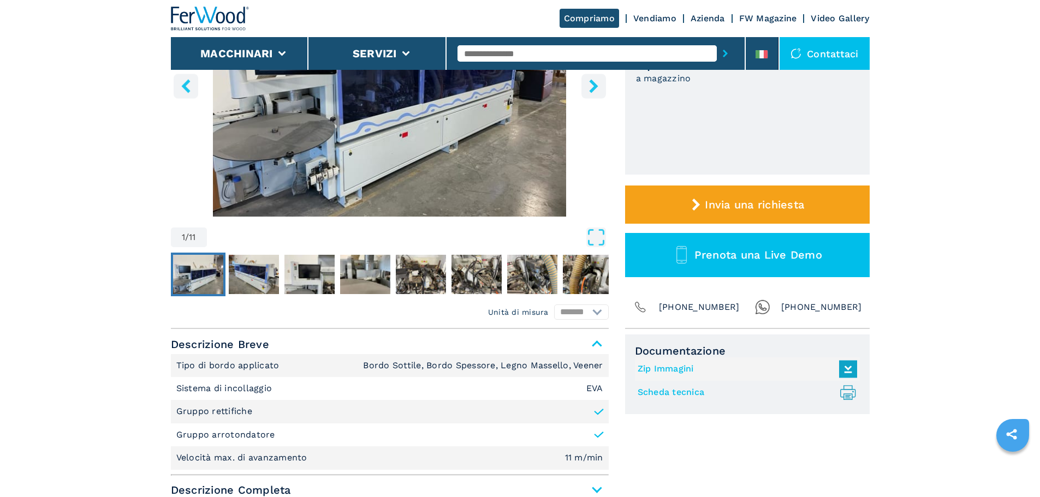
click at [681, 391] on link "Scheda tecnica .prefix__st0{stroke-linecap:round;stroke-linejoin:round}.prefix_…" at bounding box center [745, 393] width 214 height 18
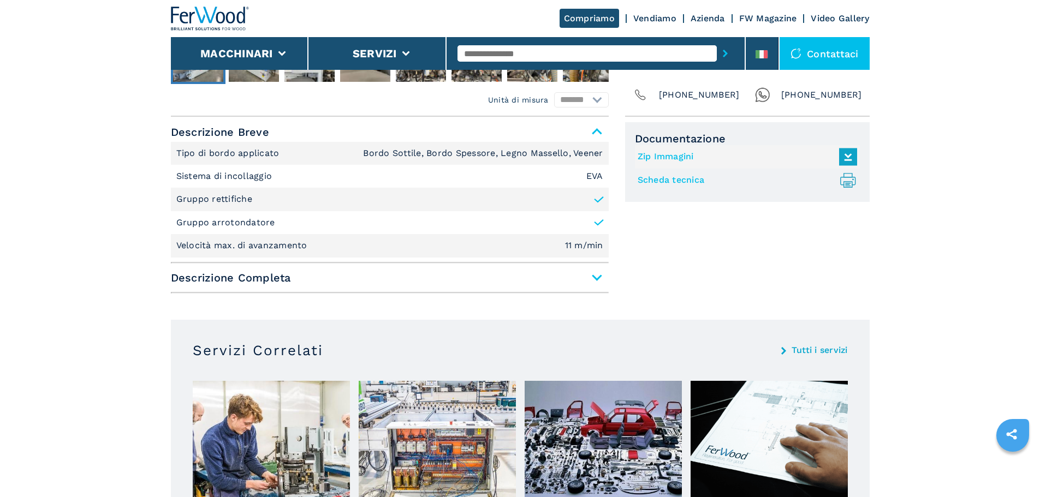
scroll to position [437, 0]
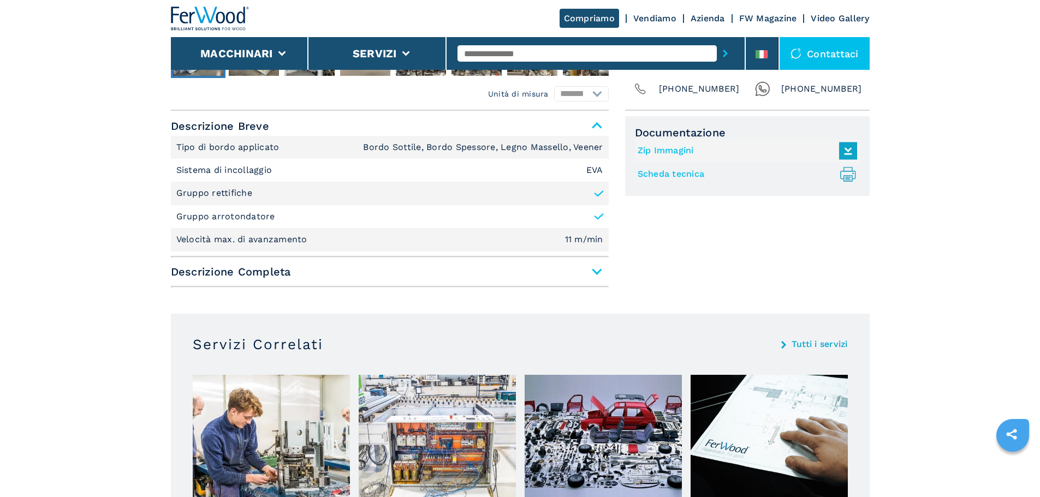
click at [592, 270] on span "Descrizione Completa" at bounding box center [390, 272] width 438 height 20
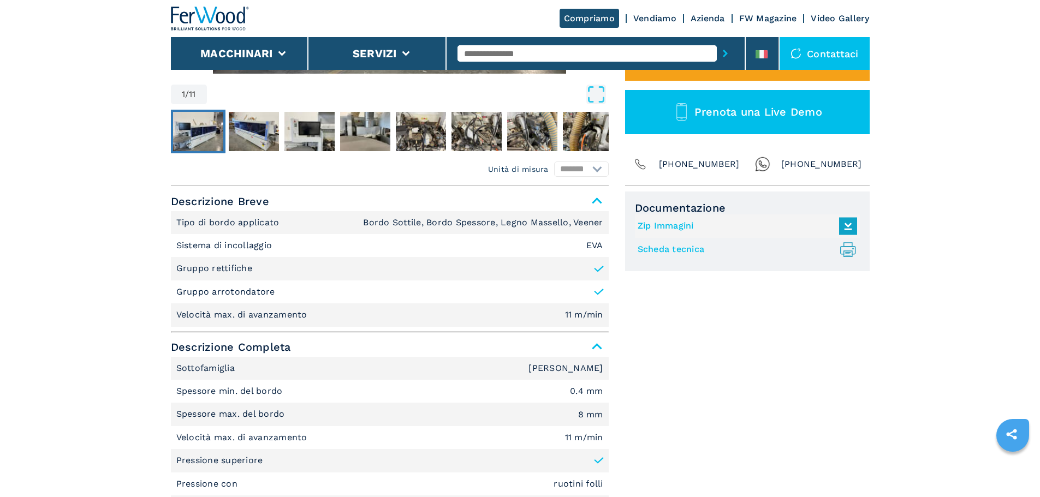
scroll to position [109, 0]
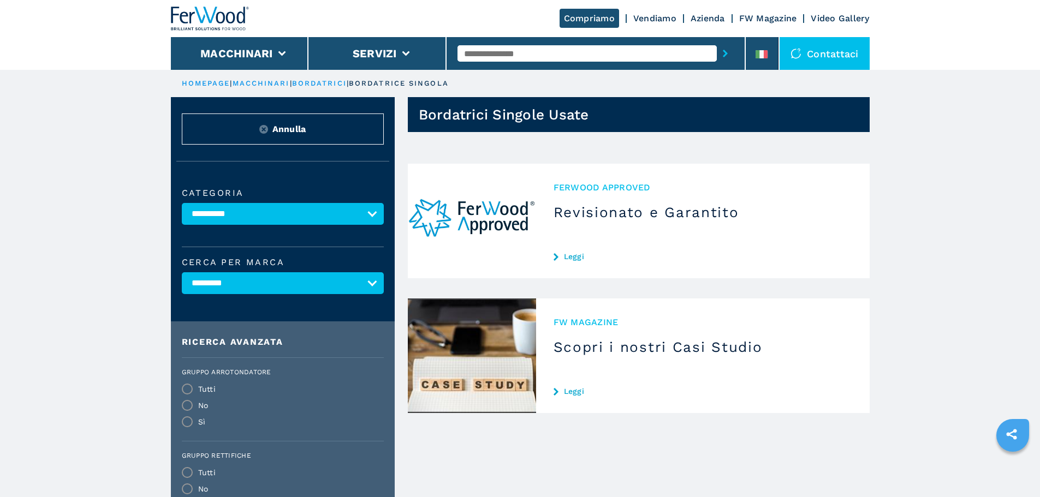
click at [263, 130] on img at bounding box center [263, 129] width 9 height 9
click at [223, 19] on img at bounding box center [210, 19] width 79 height 24
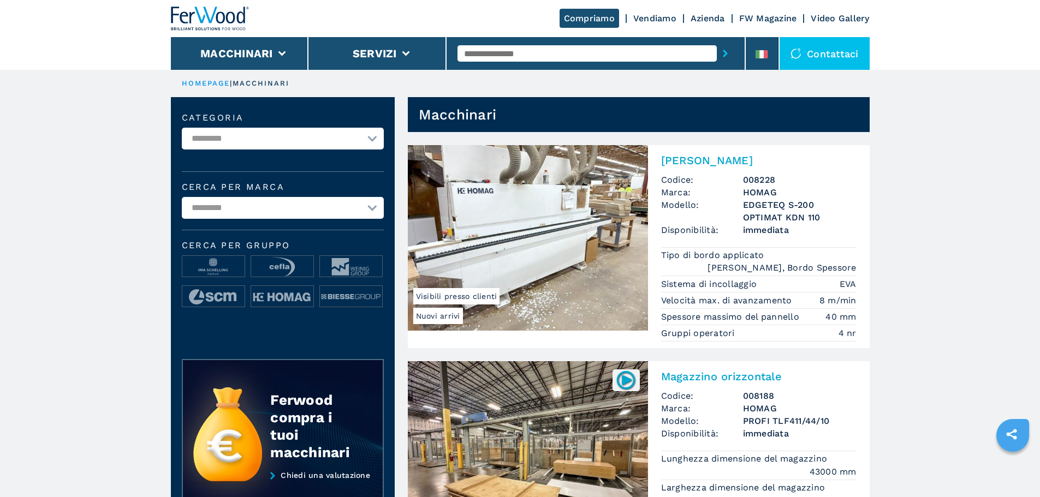
click at [241, 140] on select "**********" at bounding box center [283, 139] width 202 height 22
select select "**********"
click at [182, 128] on select "**********" at bounding box center [283, 139] width 202 height 22
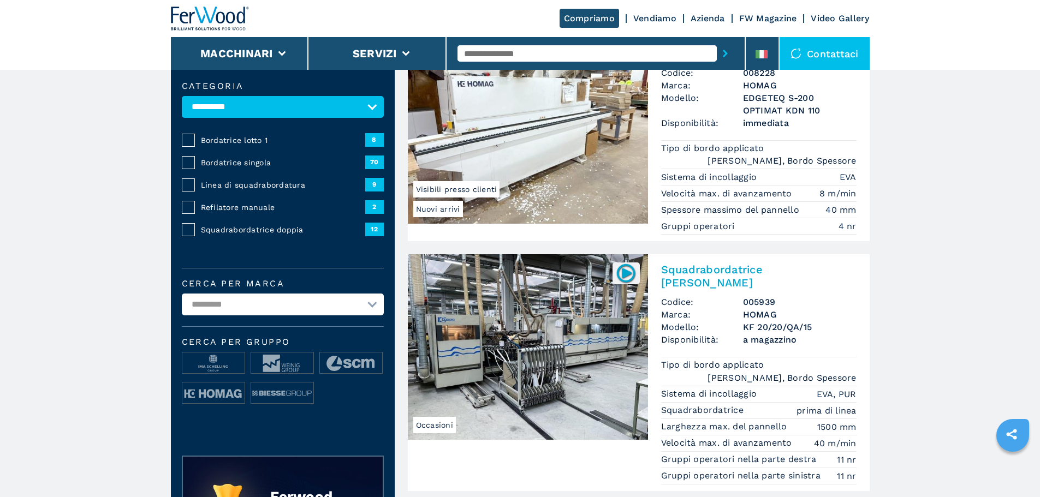
scroll to position [109, 0]
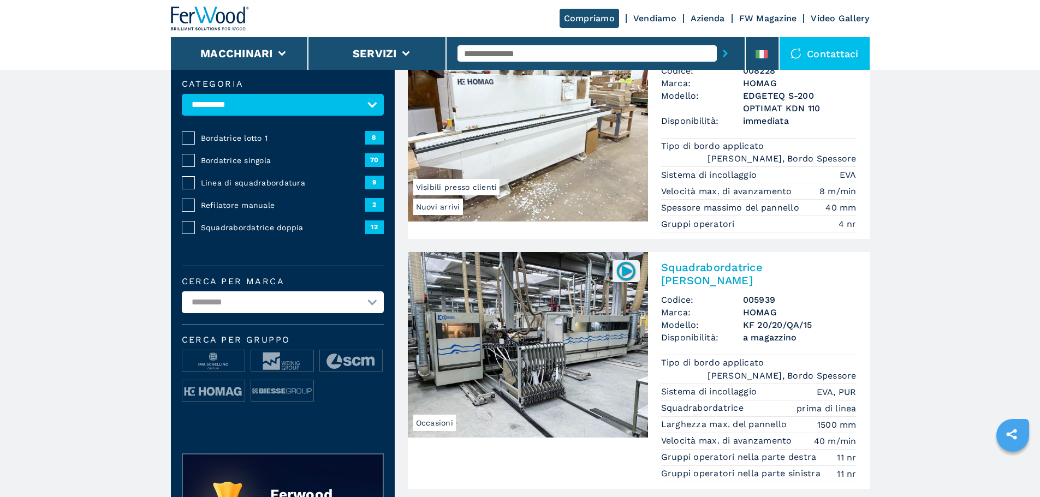
click at [209, 311] on select "**********" at bounding box center [283, 303] width 202 height 22
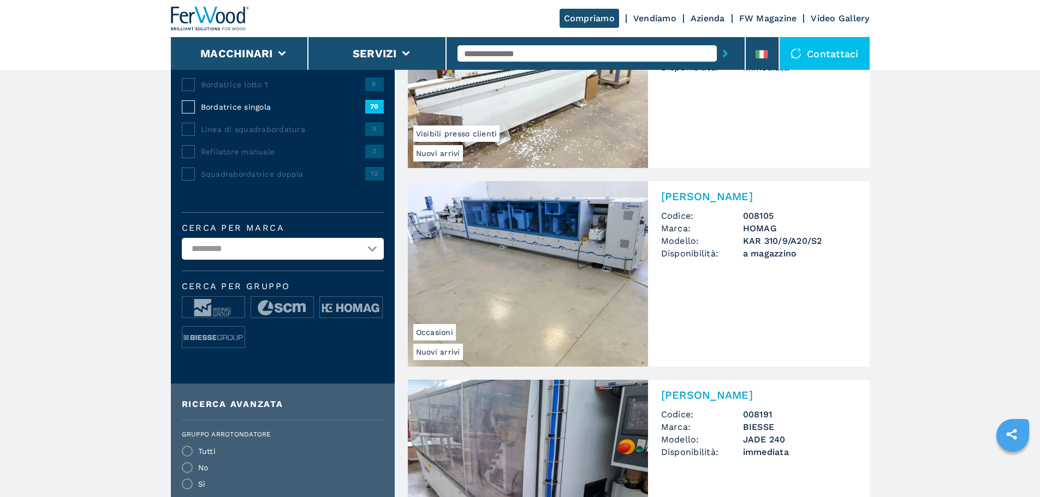
scroll to position [164, 0]
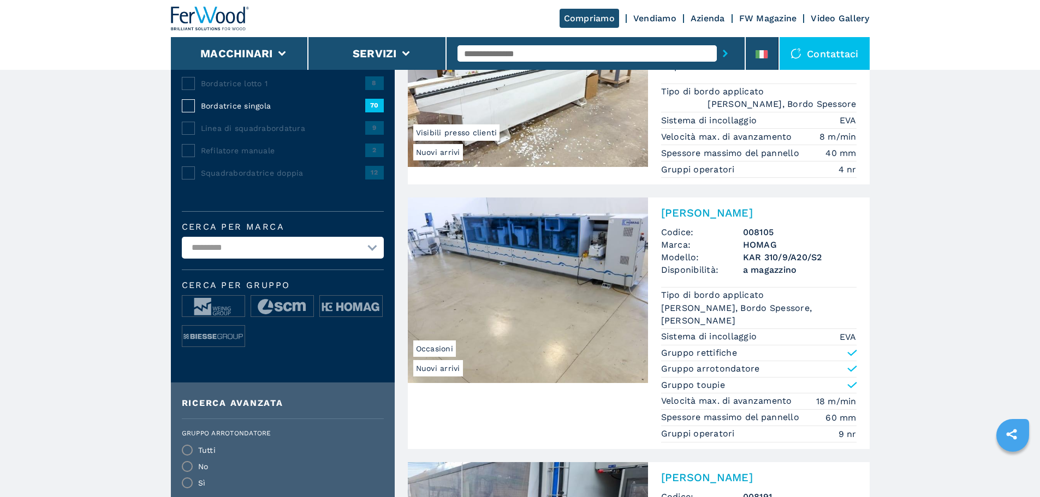
click at [215, 259] on select "**********" at bounding box center [283, 248] width 202 height 22
select select "******"
click at [182, 245] on select "**********" at bounding box center [283, 248] width 202 height 22
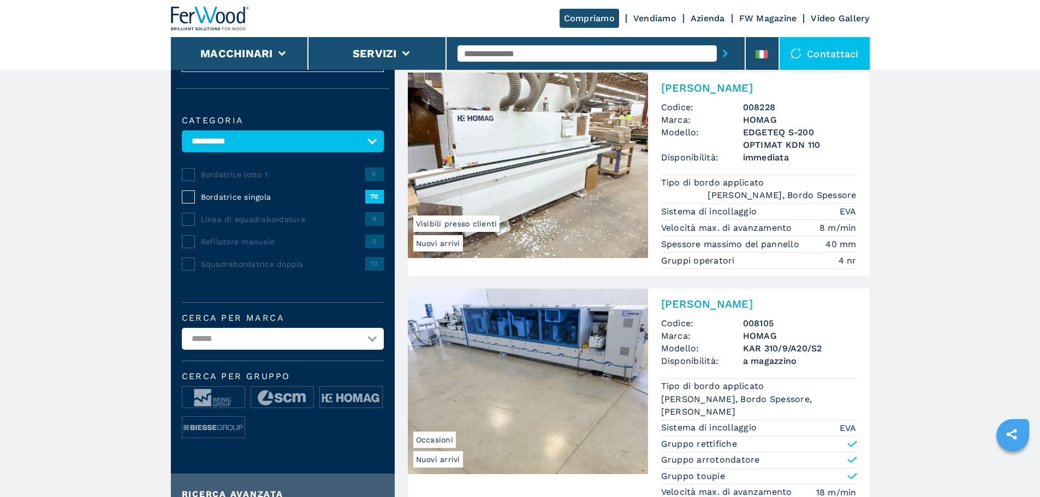
scroll to position [218, 0]
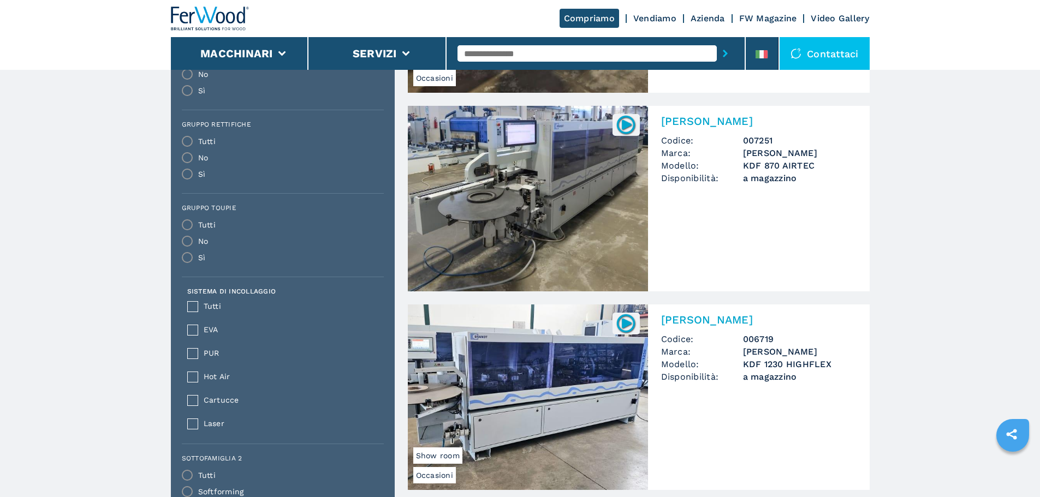
scroll to position [442, 0]
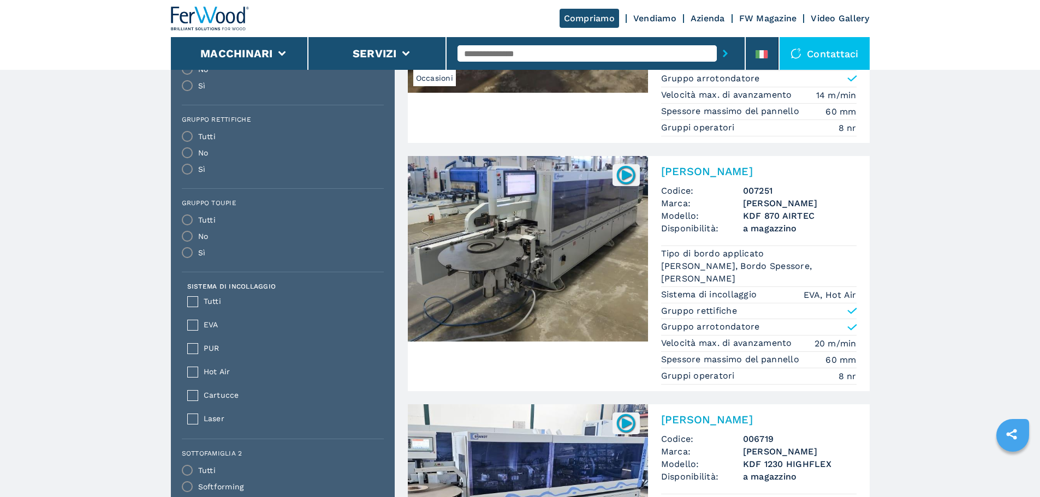
click at [561, 231] on img at bounding box center [528, 249] width 240 height 186
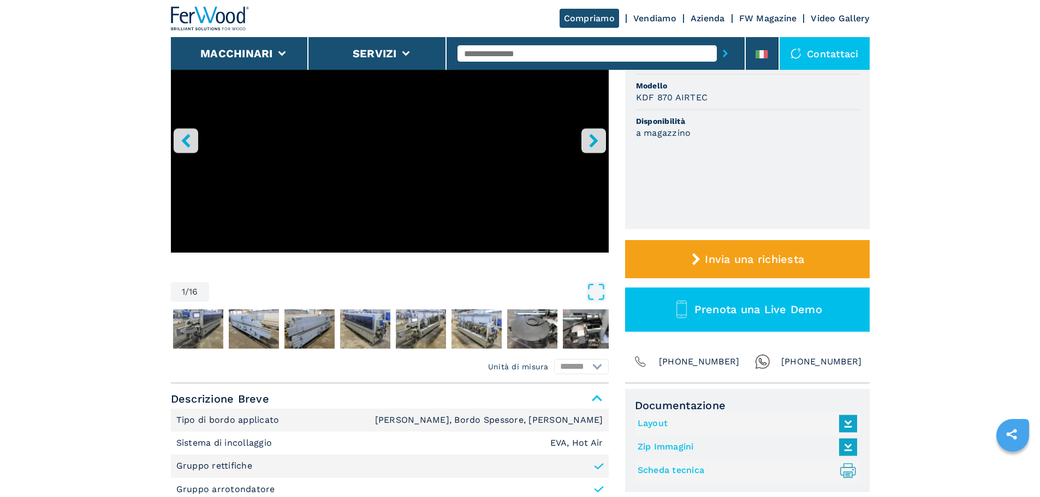
scroll to position [218, 0]
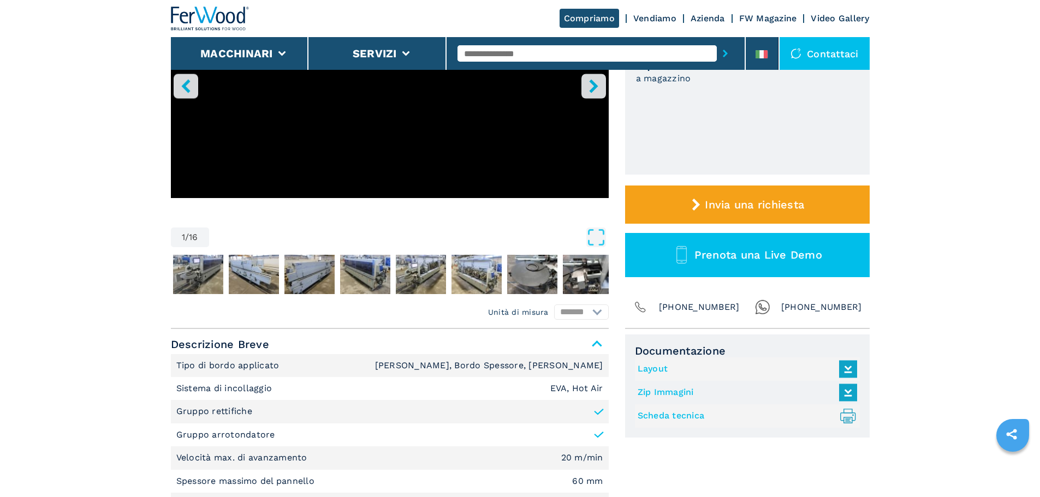
click at [644, 371] on link "Layout" at bounding box center [745, 369] width 214 height 18
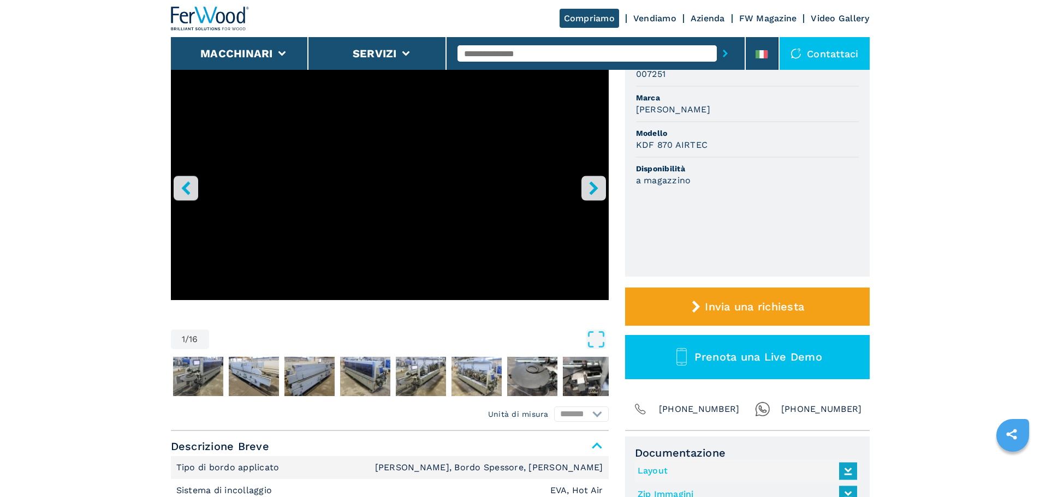
scroll to position [109, 0]
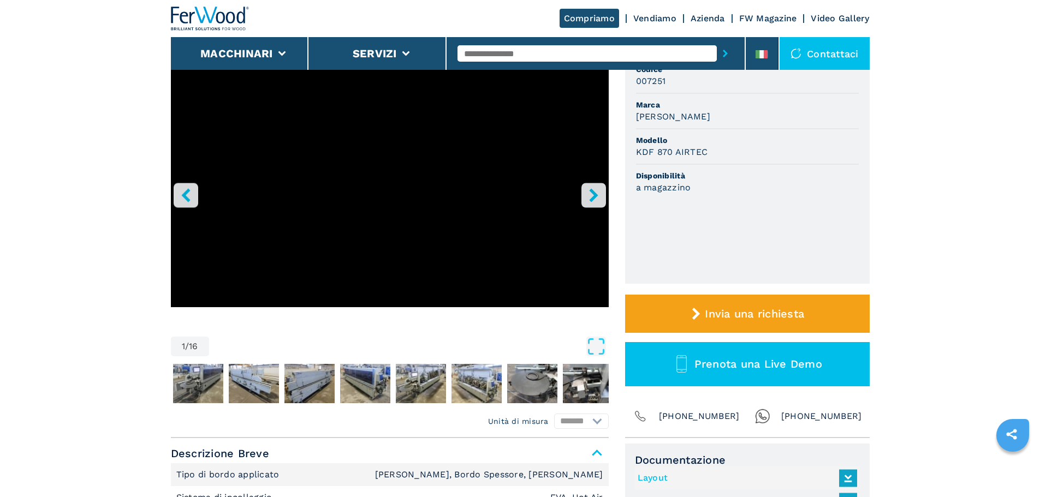
click at [587, 202] on icon "right-button" at bounding box center [594, 195] width 14 height 14
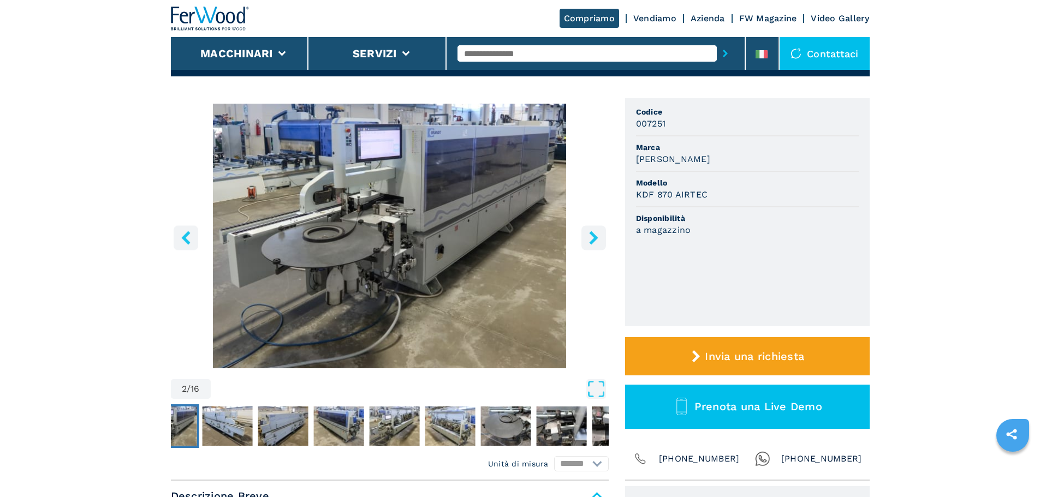
scroll to position [0, 0]
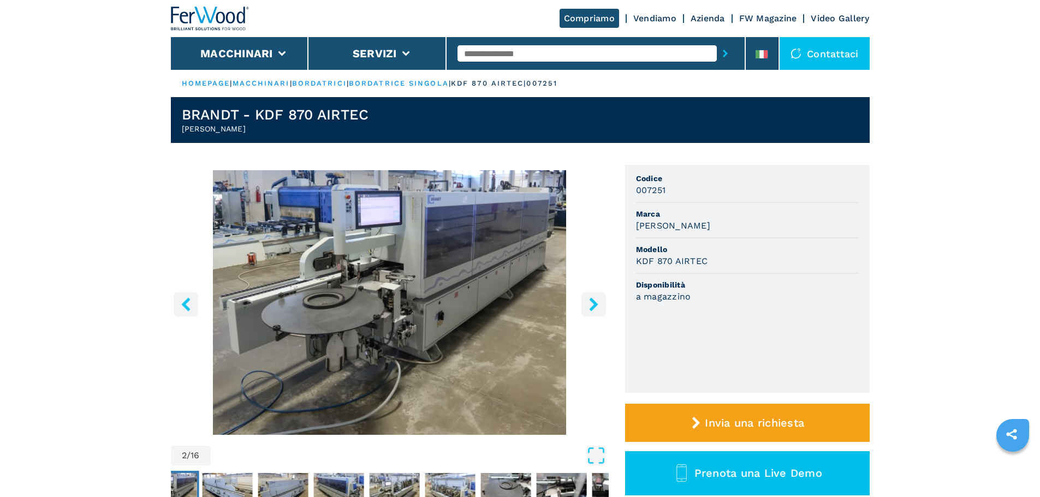
click at [599, 305] on icon "right-button" at bounding box center [594, 305] width 14 height 14
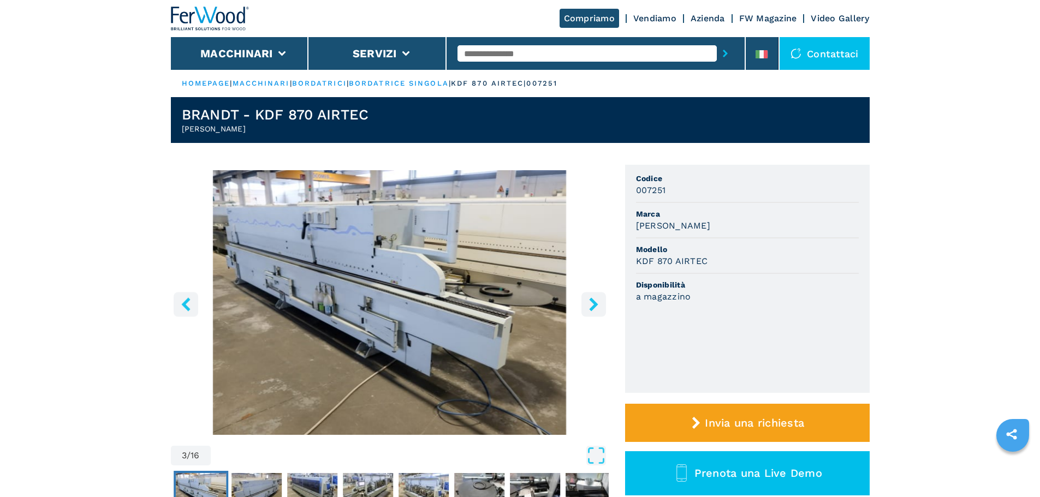
click at [172, 302] on img "Go to Slide 3" at bounding box center [390, 302] width 438 height 265
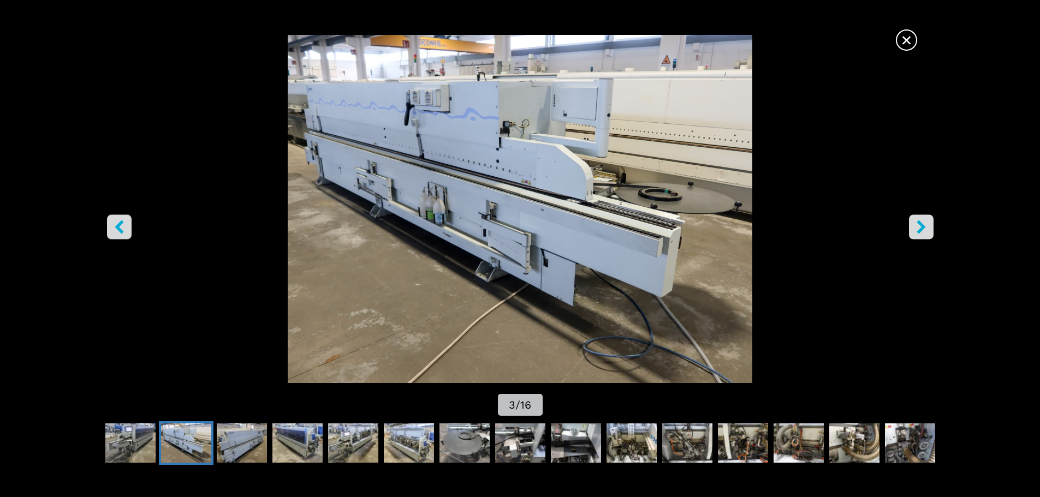
click at [918, 231] on icon "right-button" at bounding box center [921, 227] width 9 height 14
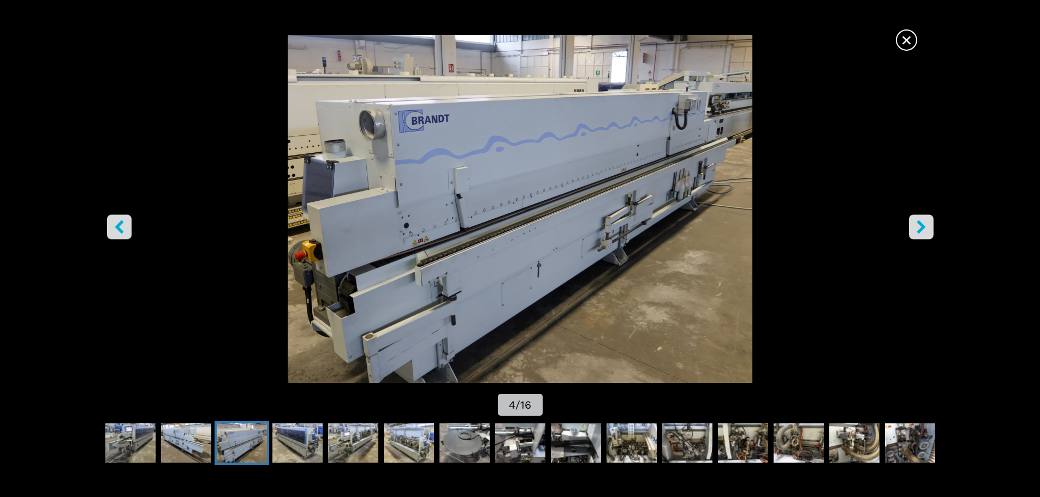
click at [918, 231] on icon "right-button" at bounding box center [921, 227] width 9 height 14
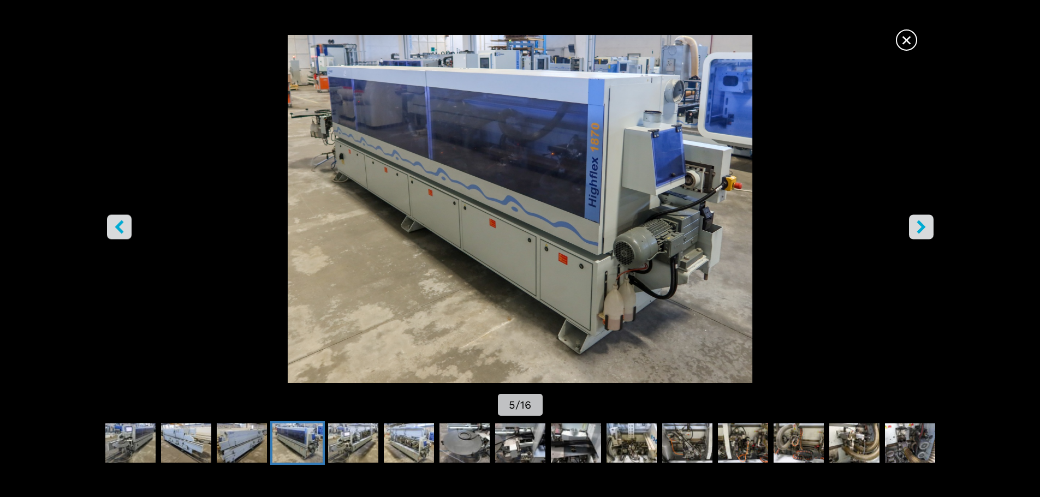
click at [918, 231] on icon "right-button" at bounding box center [921, 227] width 9 height 14
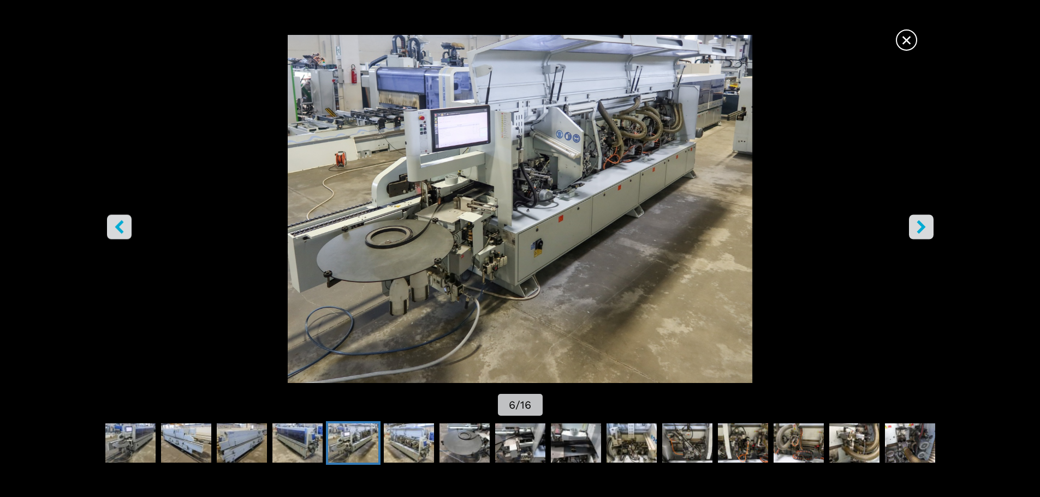
click at [918, 231] on icon "right-button" at bounding box center [921, 227] width 9 height 14
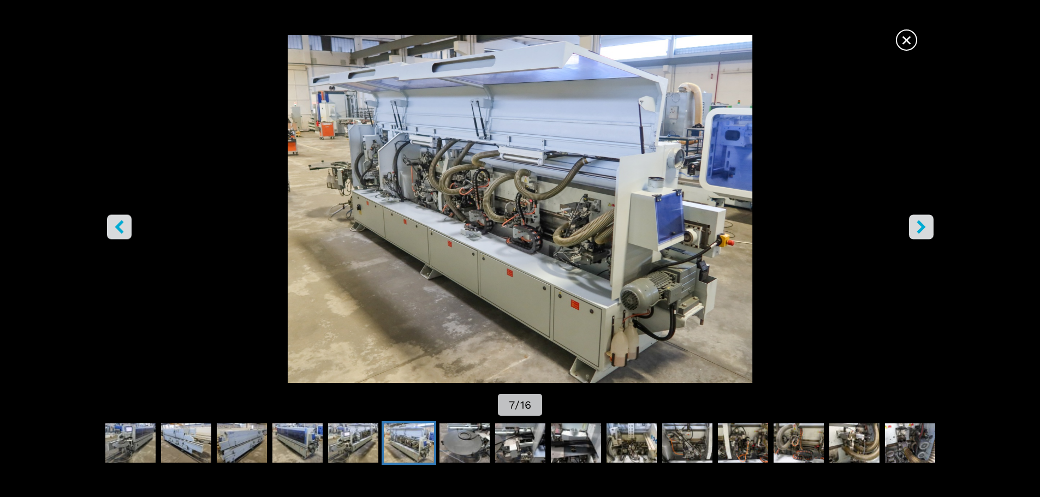
click at [918, 231] on icon "right-button" at bounding box center [921, 227] width 9 height 14
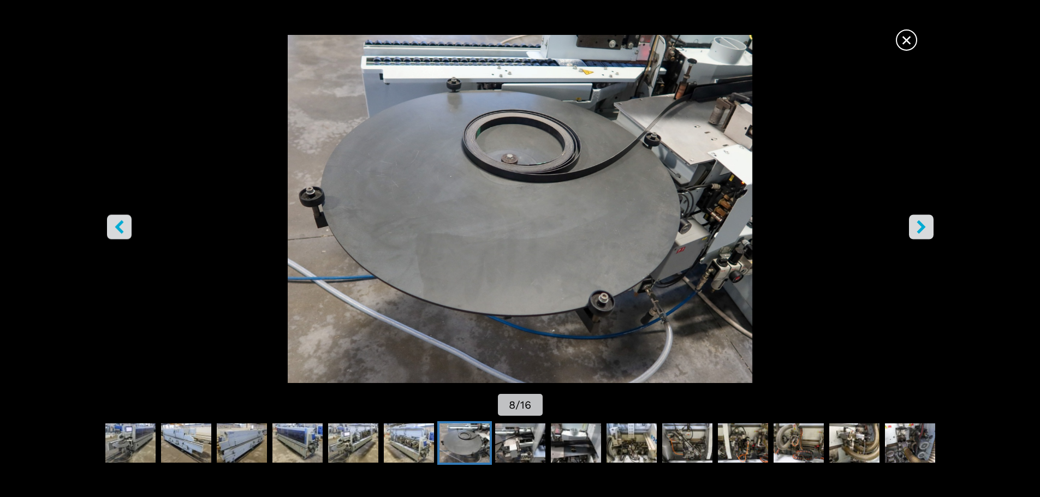
click at [918, 231] on icon "right-button" at bounding box center [921, 227] width 9 height 14
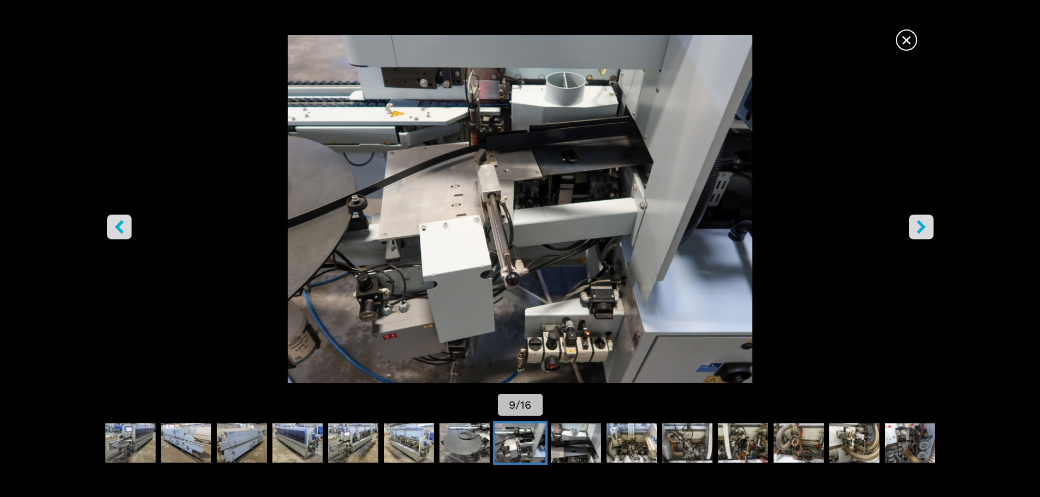
click at [918, 231] on icon "right-button" at bounding box center [921, 227] width 9 height 14
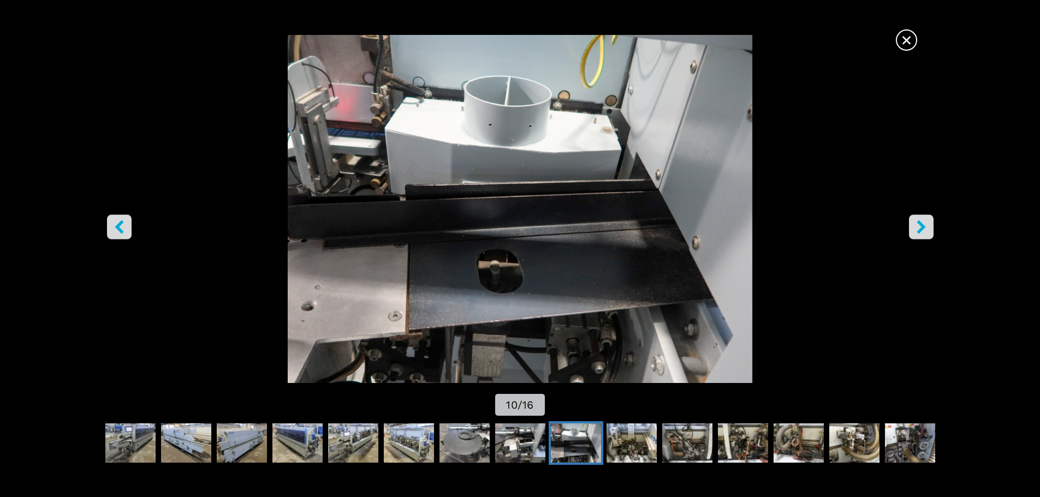
click at [918, 231] on icon "right-button" at bounding box center [921, 227] width 9 height 14
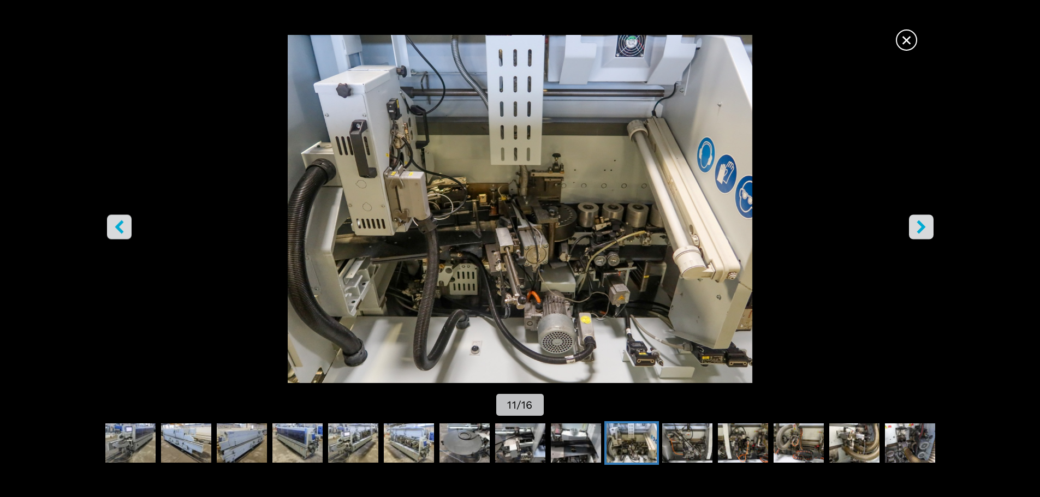
click at [918, 231] on icon "right-button" at bounding box center [921, 227] width 9 height 14
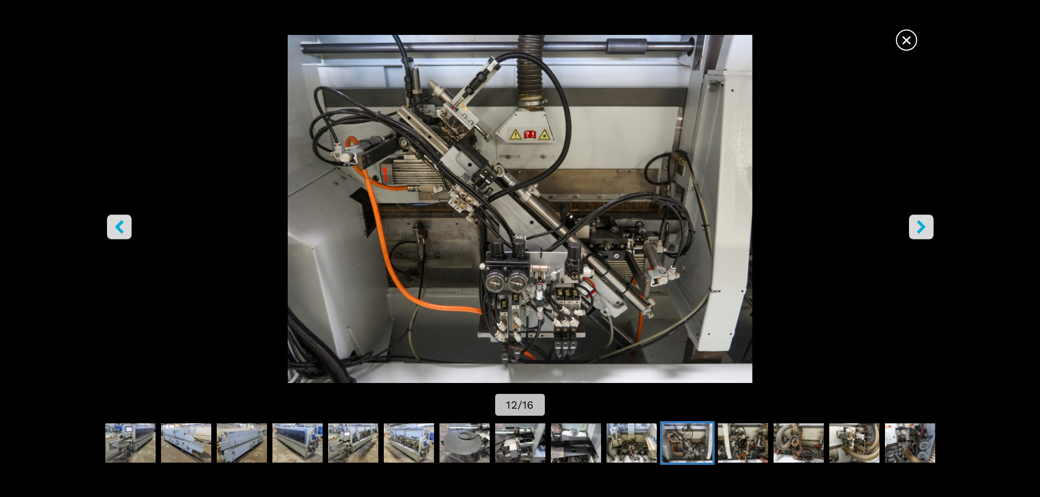
click at [918, 231] on icon "right-button" at bounding box center [921, 227] width 9 height 14
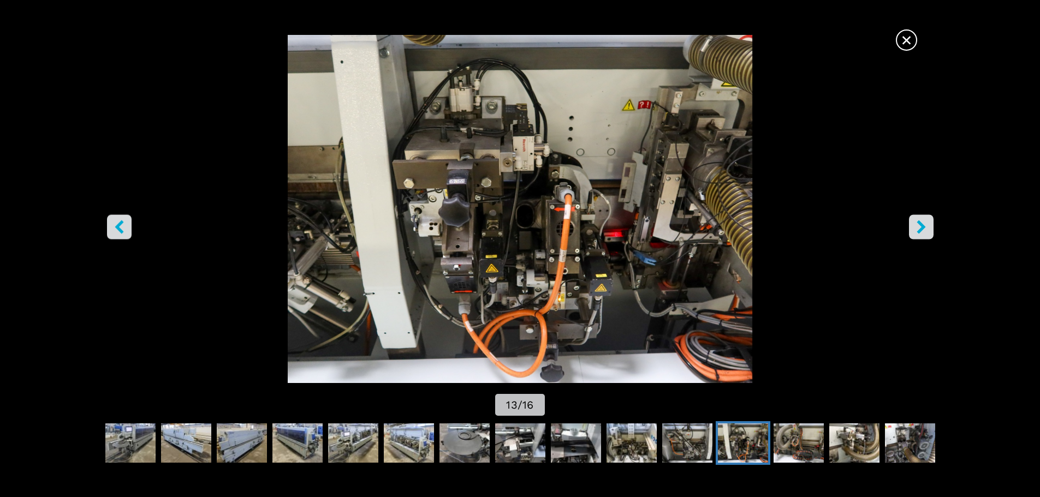
click at [918, 231] on icon "right-button" at bounding box center [921, 227] width 9 height 14
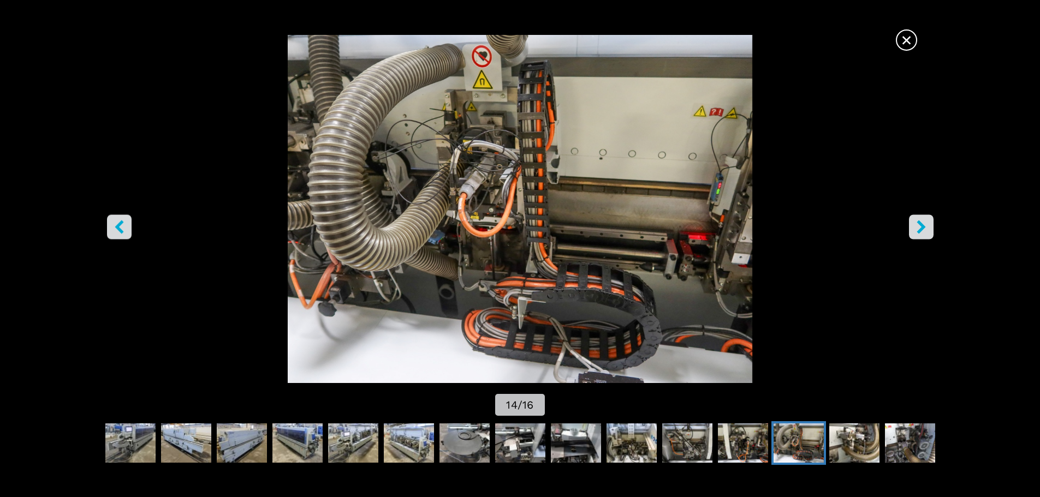
click at [918, 231] on icon "right-button" at bounding box center [921, 227] width 9 height 14
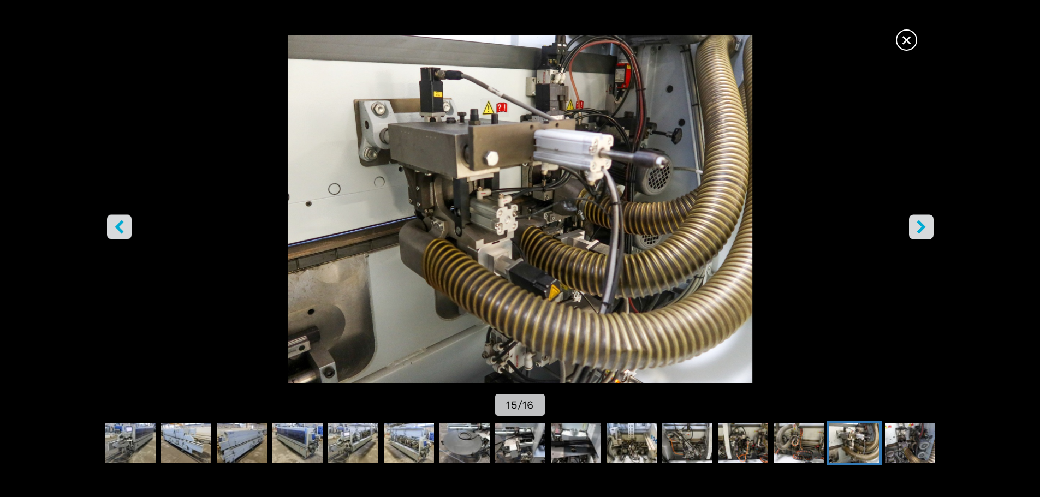
click at [918, 231] on icon "right-button" at bounding box center [921, 227] width 9 height 14
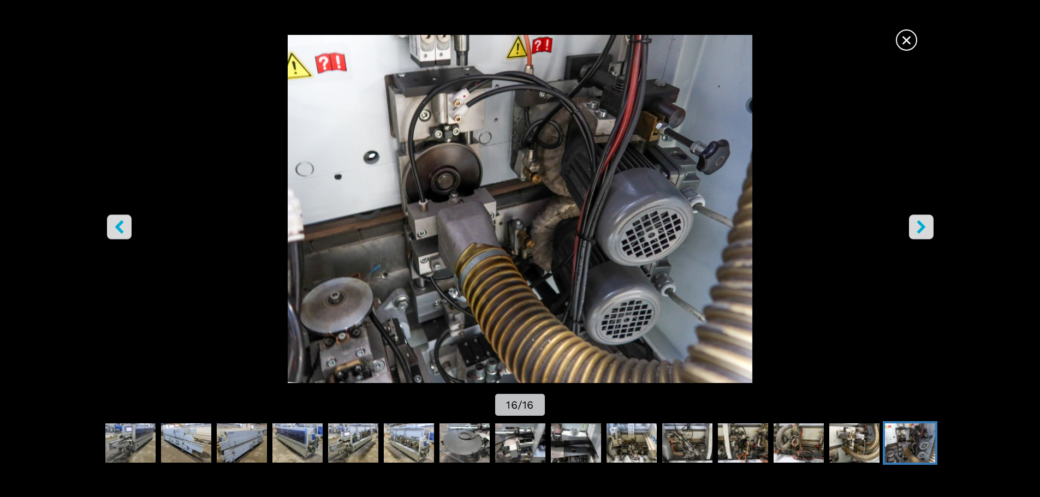
click at [918, 231] on icon "right-button" at bounding box center [921, 227] width 9 height 14
